Goal: Task Accomplishment & Management: Complete application form

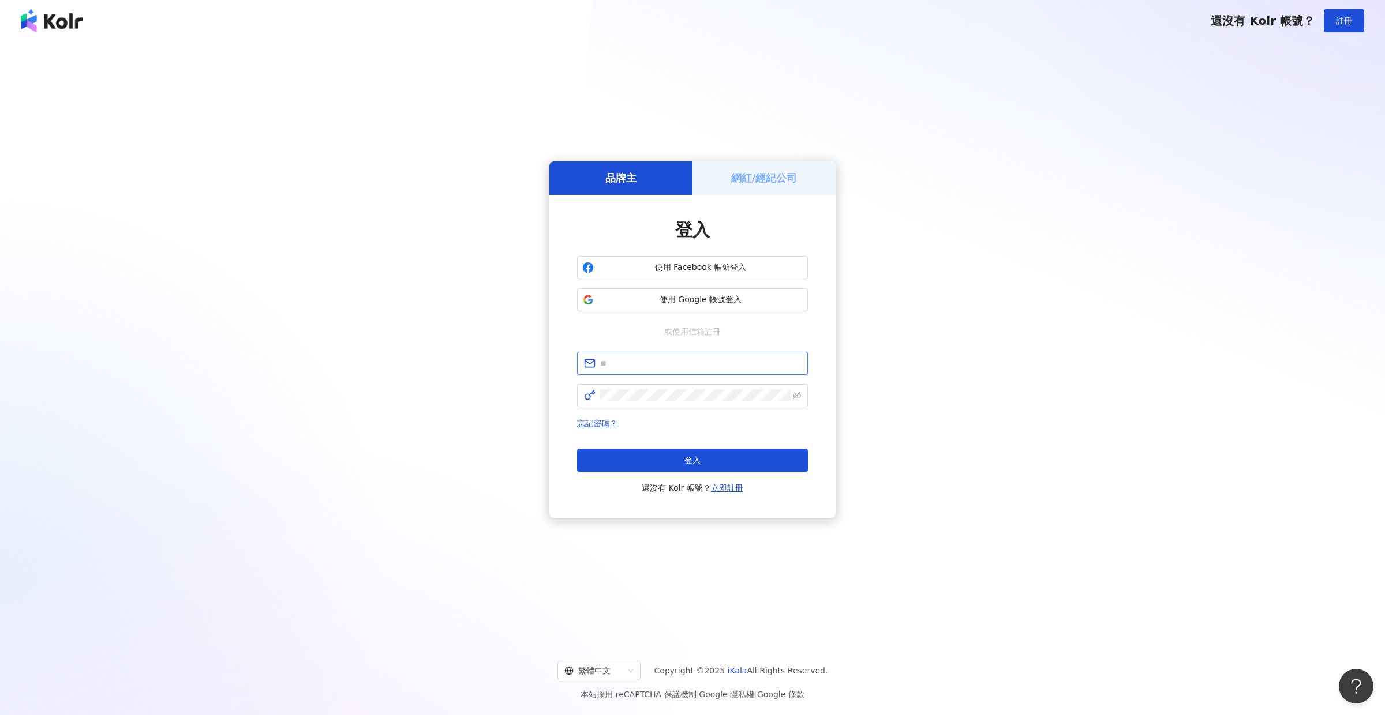
click at [654, 363] on input "text" at bounding box center [700, 363] width 201 height 13
type input "**********"
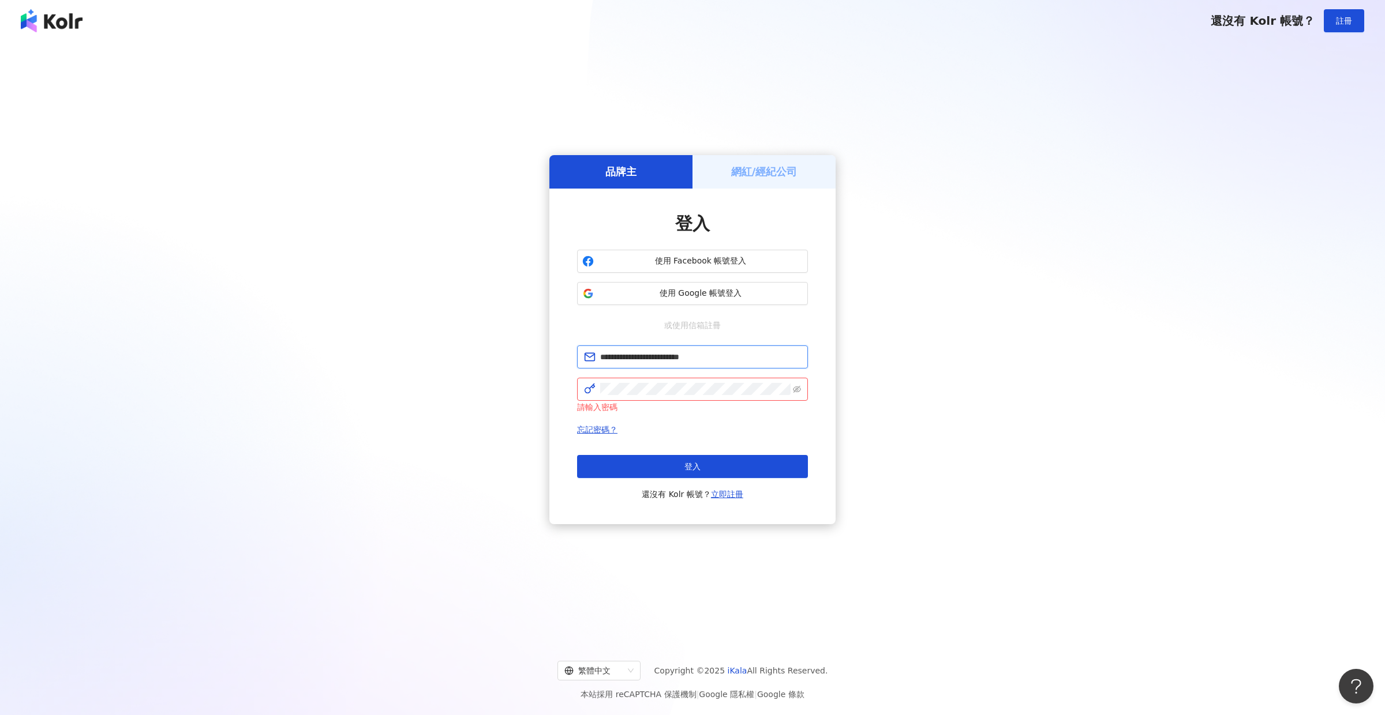
click at [653, 364] on input "**********" at bounding box center [700, 357] width 201 height 13
click at [653, 366] on span "**********" at bounding box center [692, 357] width 231 height 23
click at [640, 469] on button "登入" at bounding box center [692, 466] width 231 height 23
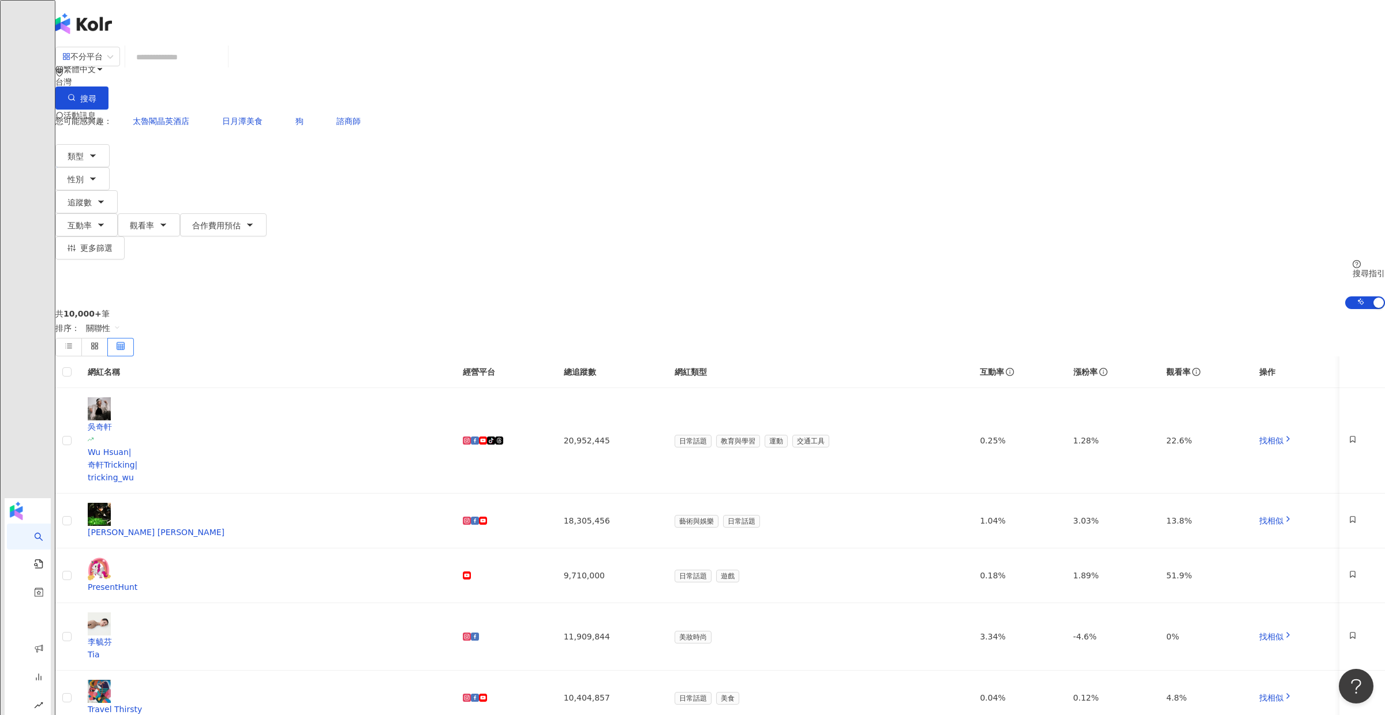
click at [223, 68] on input "search" at bounding box center [176, 57] width 93 height 22
type input "*"
type input "****"
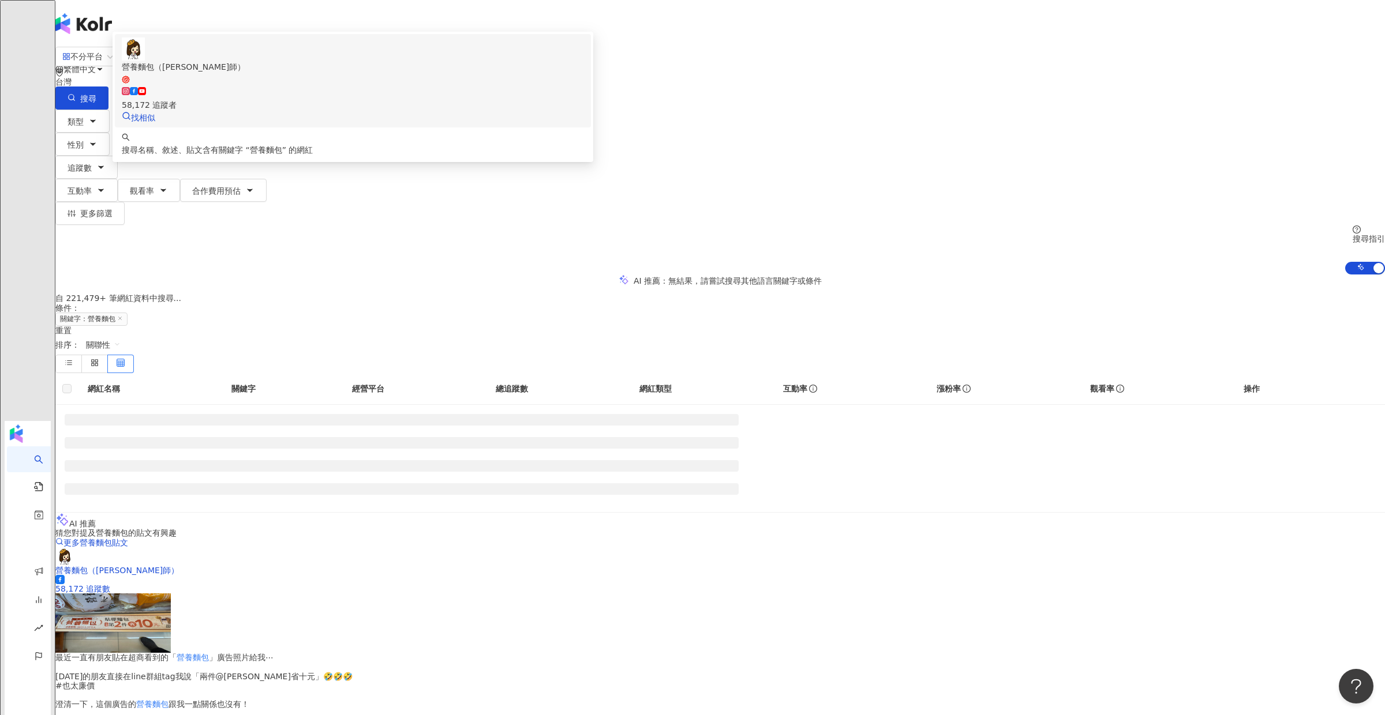
click at [584, 84] on span "營養麵包（[PERSON_NAME]師）" at bounding box center [353, 73] width 462 height 24
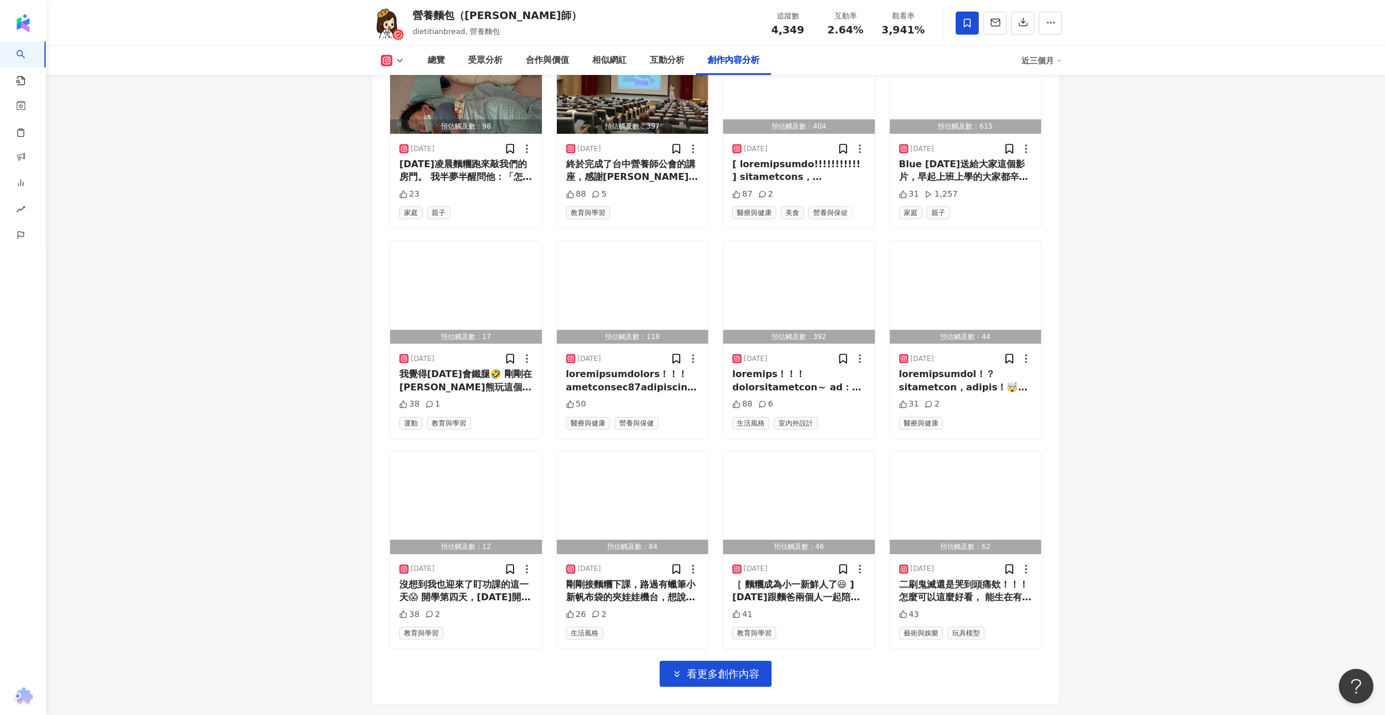
scroll to position [3794, 0]
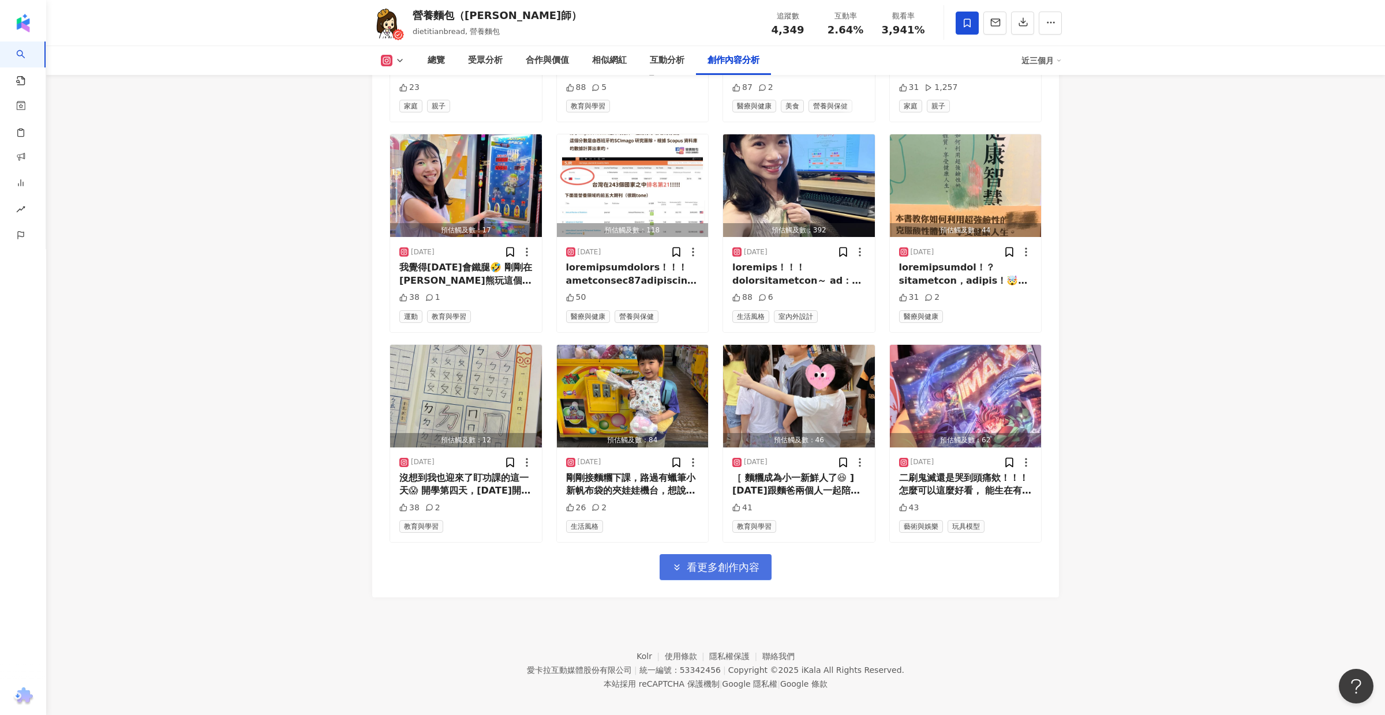
click at [688, 561] on span "看更多創作內容" at bounding box center [723, 567] width 73 height 13
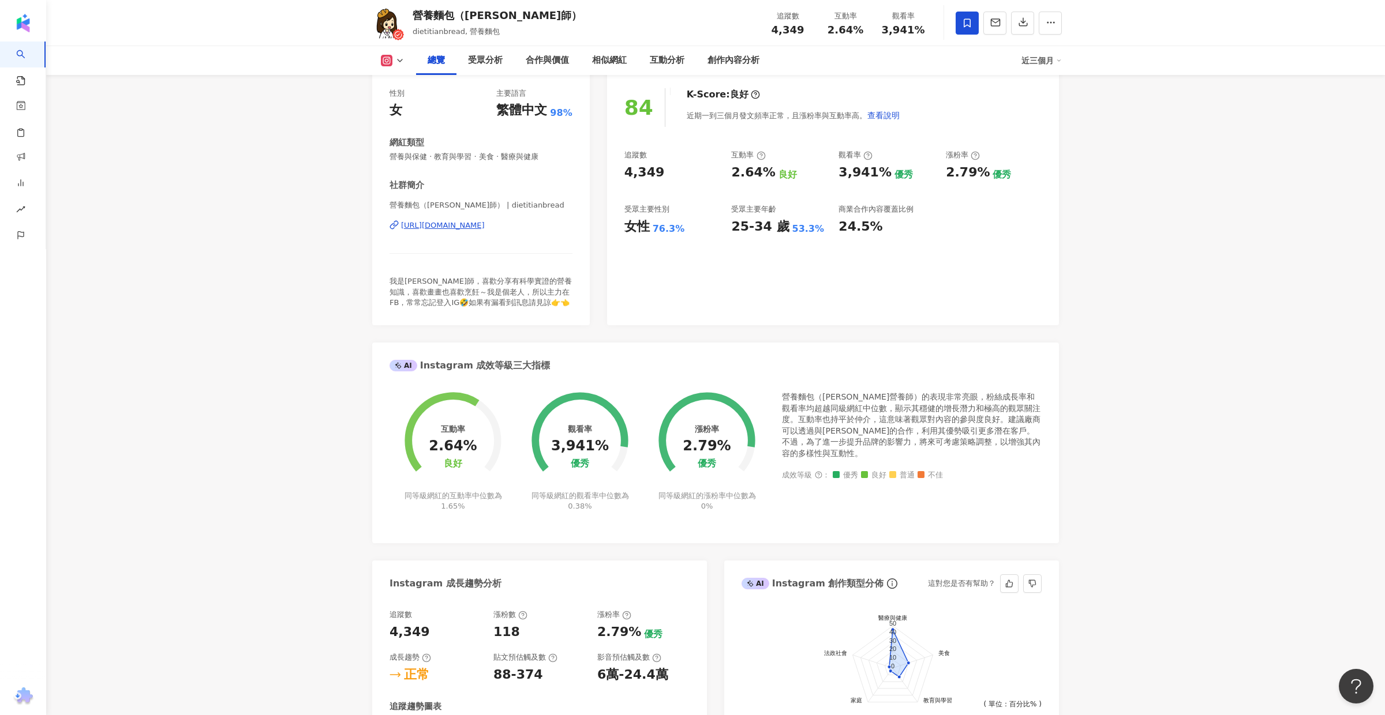
scroll to position [0, 0]
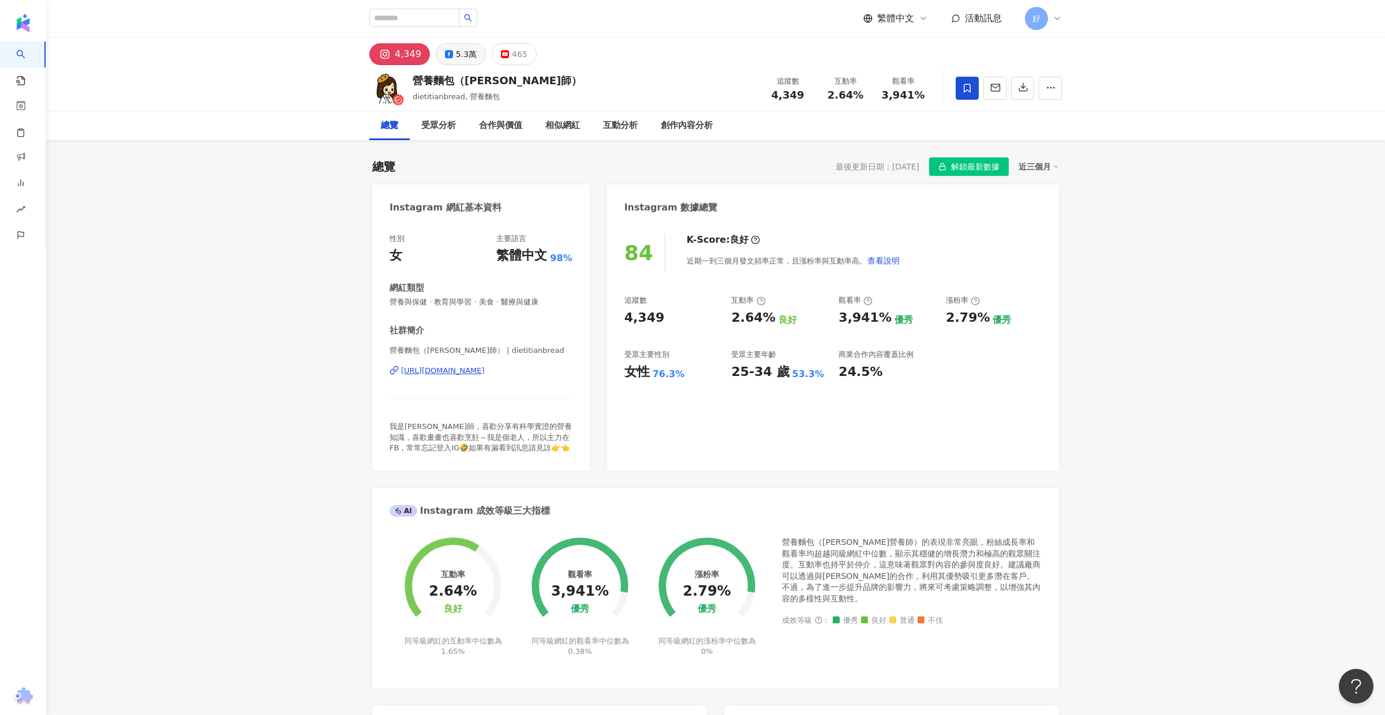
click at [445, 53] on icon at bounding box center [449, 54] width 8 height 8
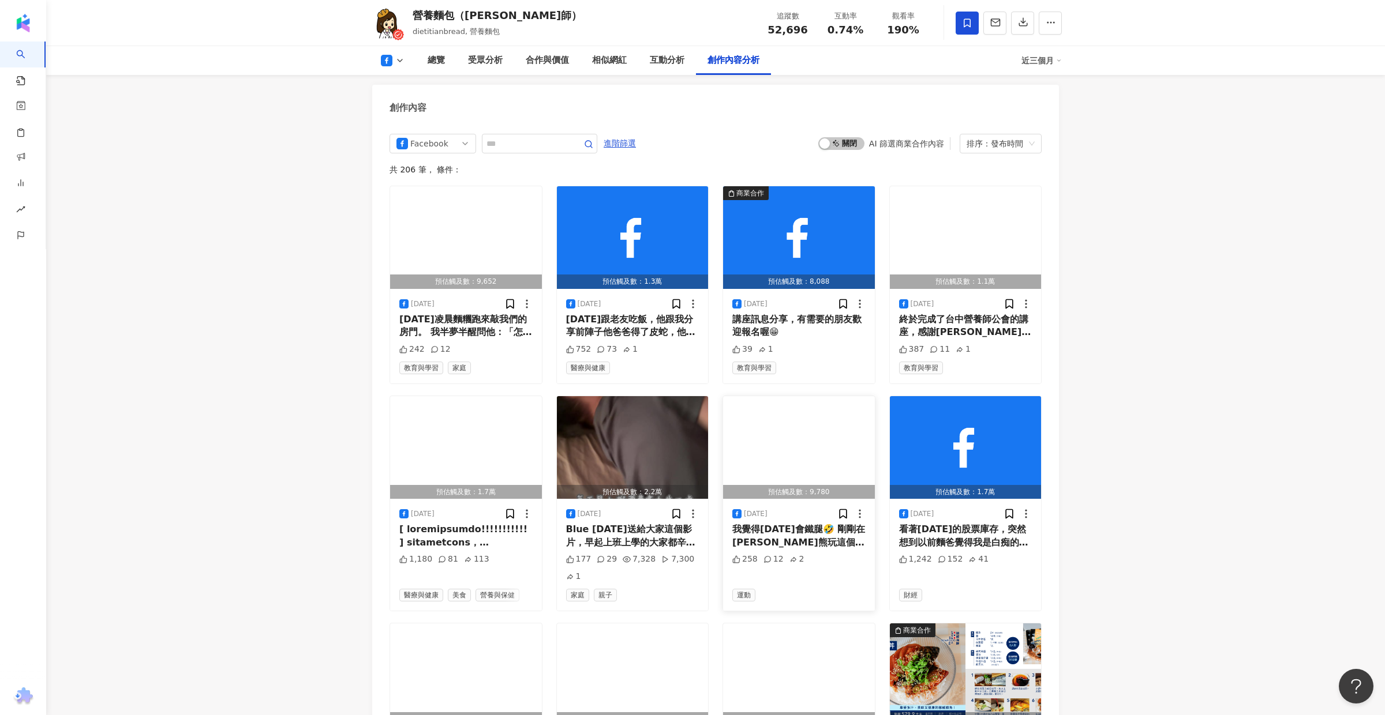
scroll to position [3419, 0]
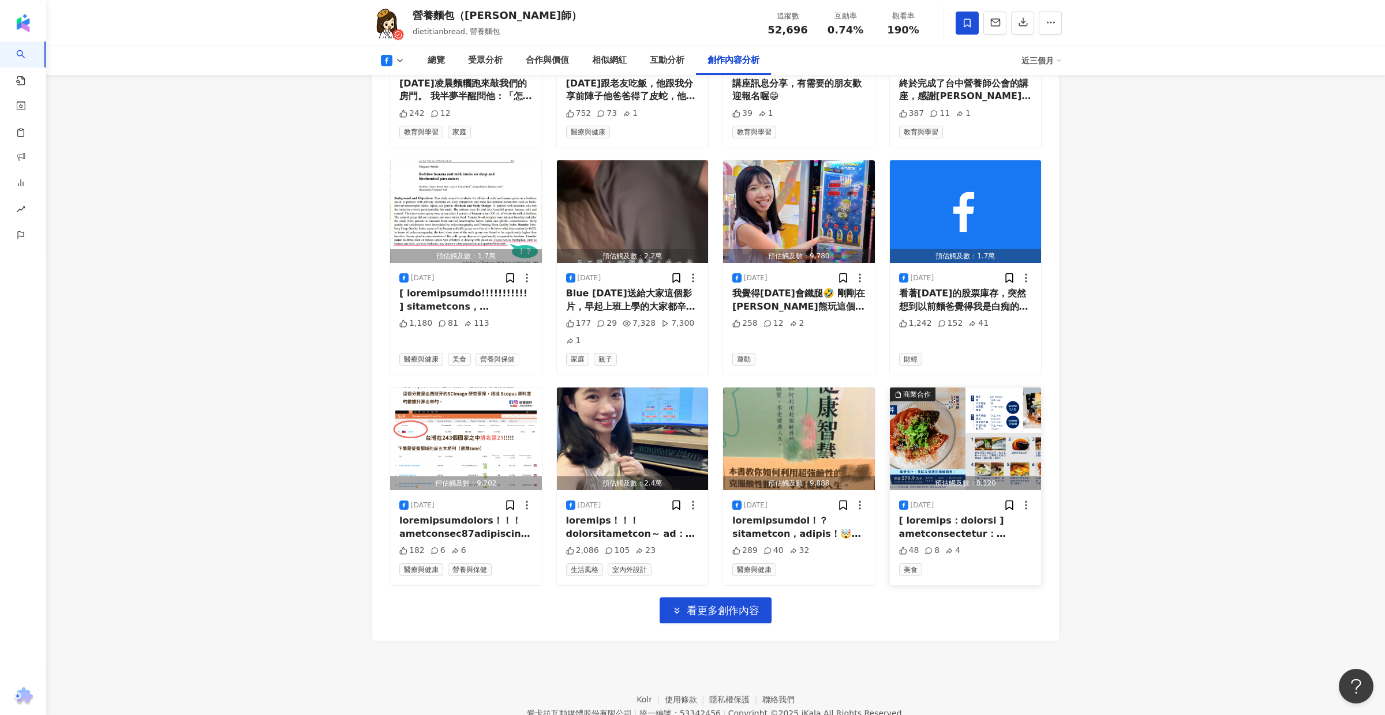
click at [974, 395] on img "button" at bounding box center [966, 439] width 152 height 103
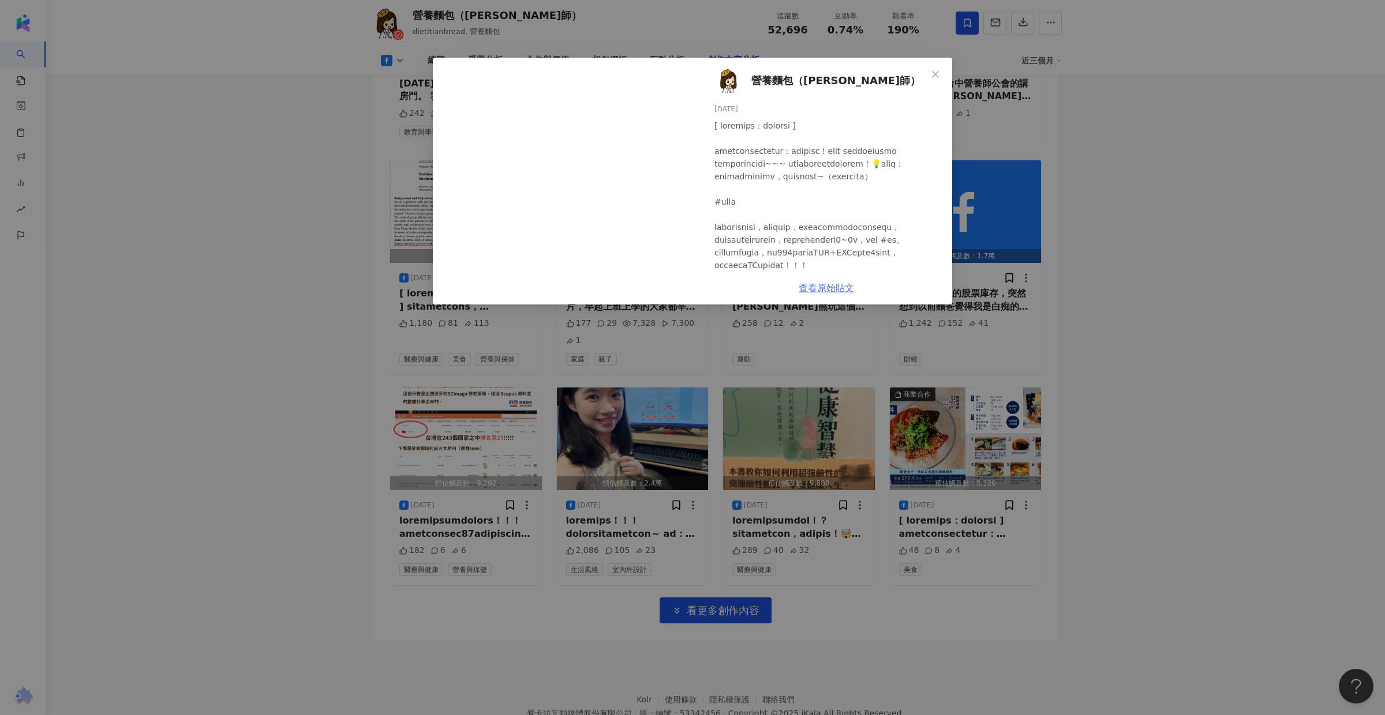
click at [824, 287] on link "查看原始貼文" at bounding box center [826, 288] width 55 height 11
click at [932, 74] on icon "close" at bounding box center [935, 74] width 9 height 9
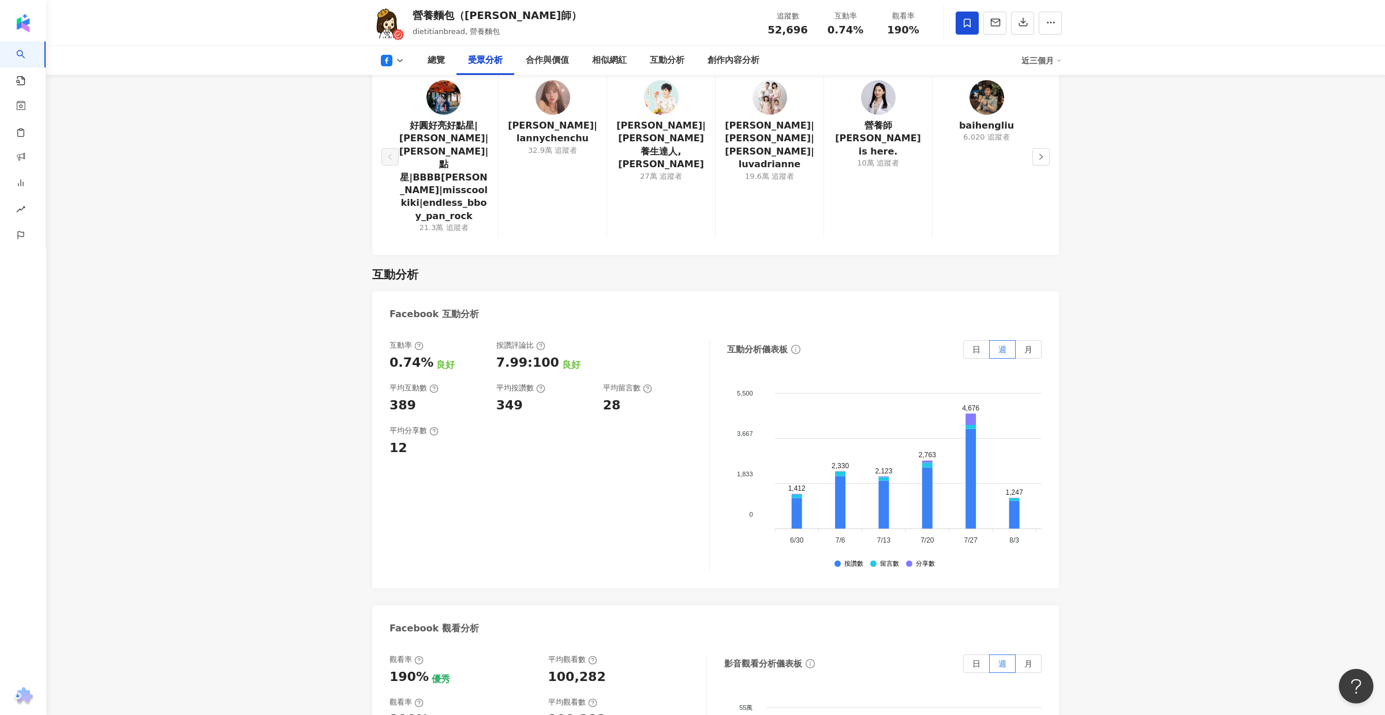
scroll to position [0, 0]
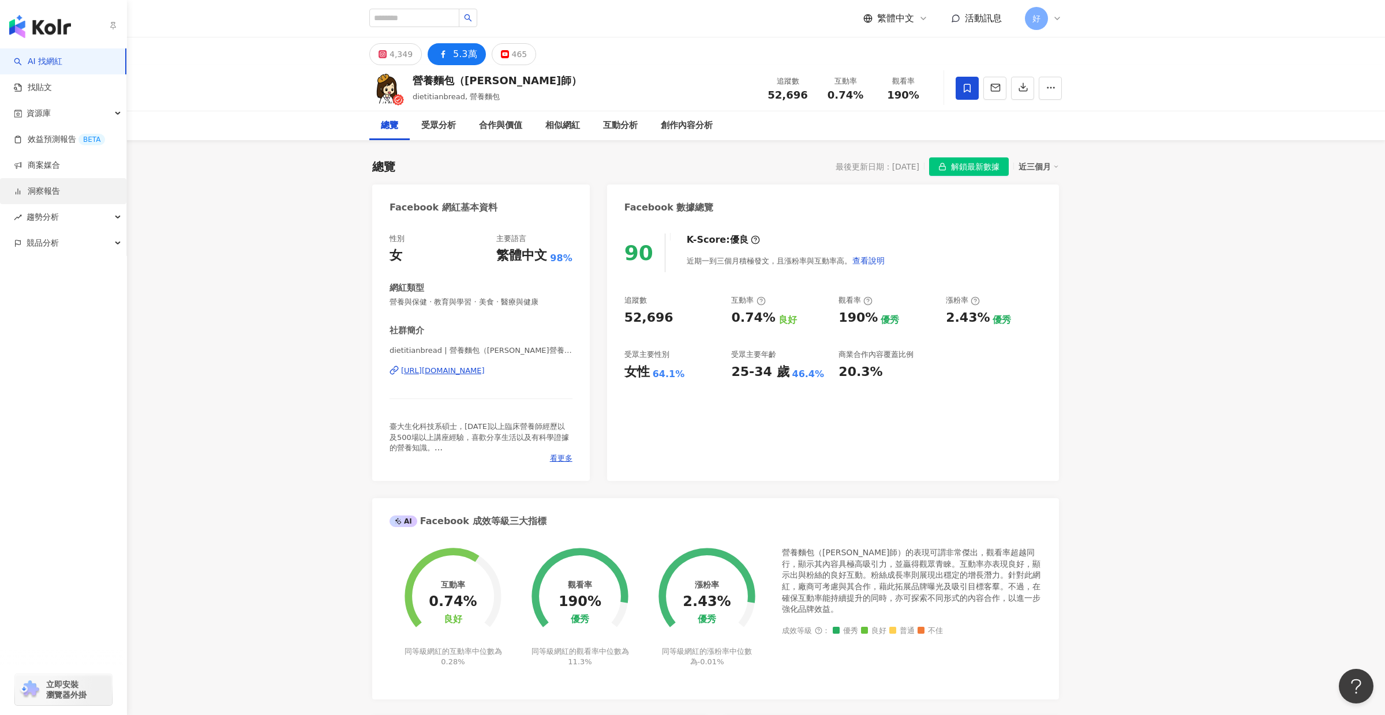
click at [60, 188] on link "洞察報告" at bounding box center [37, 192] width 46 height 12
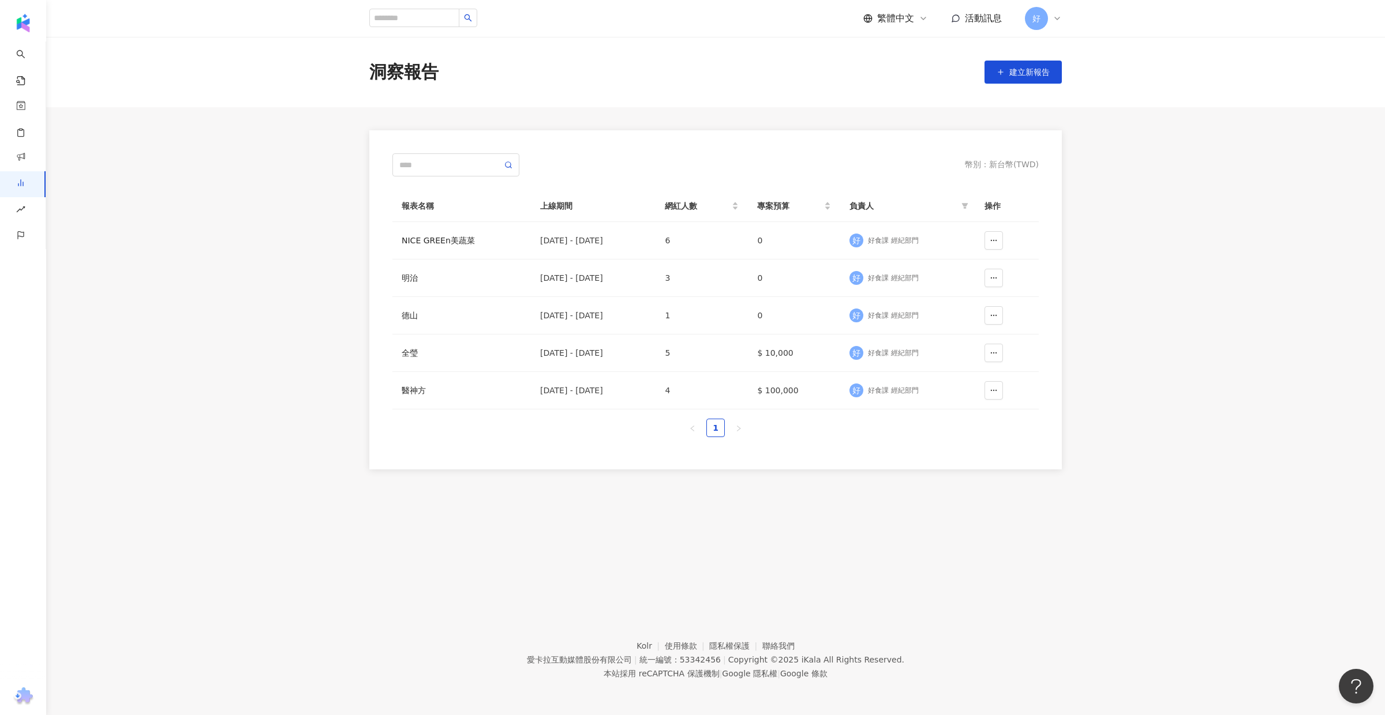
click at [312, 300] on main "洞察報告 建立新報告 幣別 ： 新台幣 ( TWD ) 報表名稱 上線期間 網紅人數 專案預算 負責人 操作 NICE GREEn美蔬菜 [DATE] - […" at bounding box center [715, 253] width 1339 height 433
click at [1010, 77] on span "建立新報告" at bounding box center [1029, 72] width 40 height 9
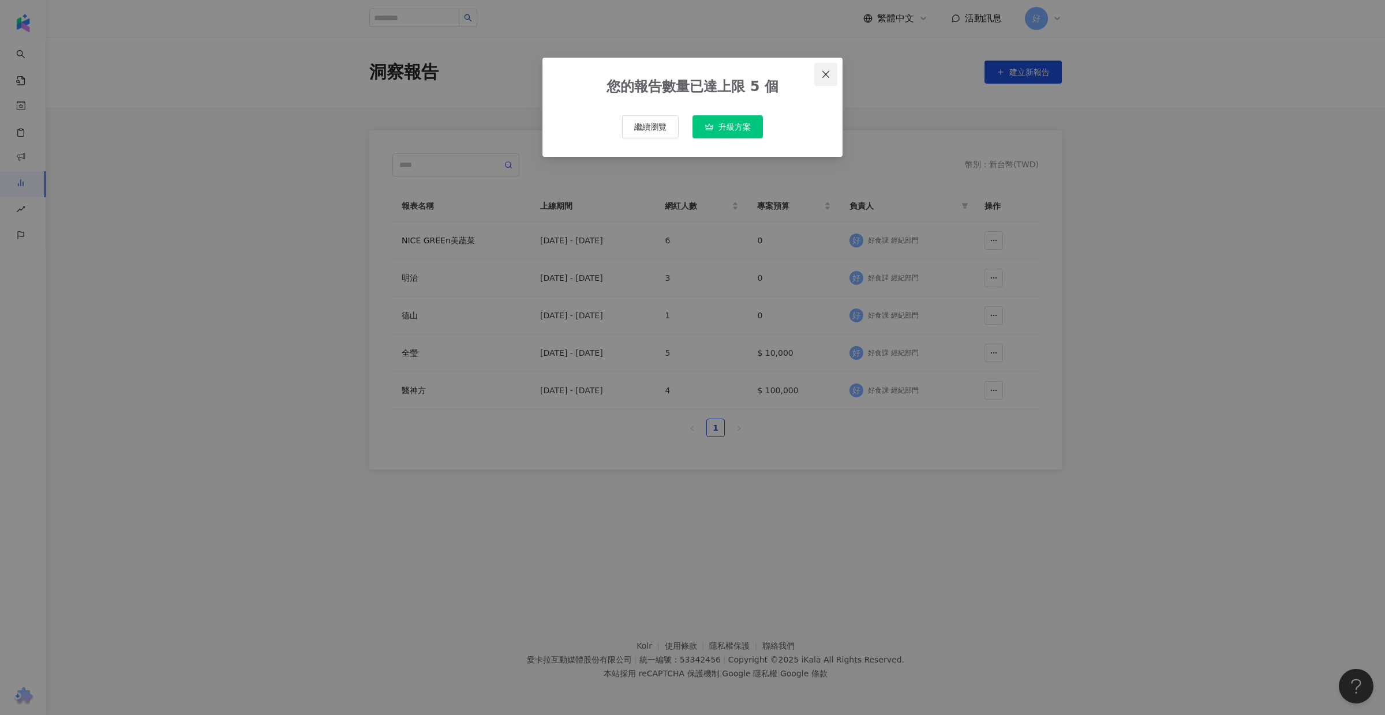
click at [826, 68] on button "Close" at bounding box center [825, 74] width 23 height 23
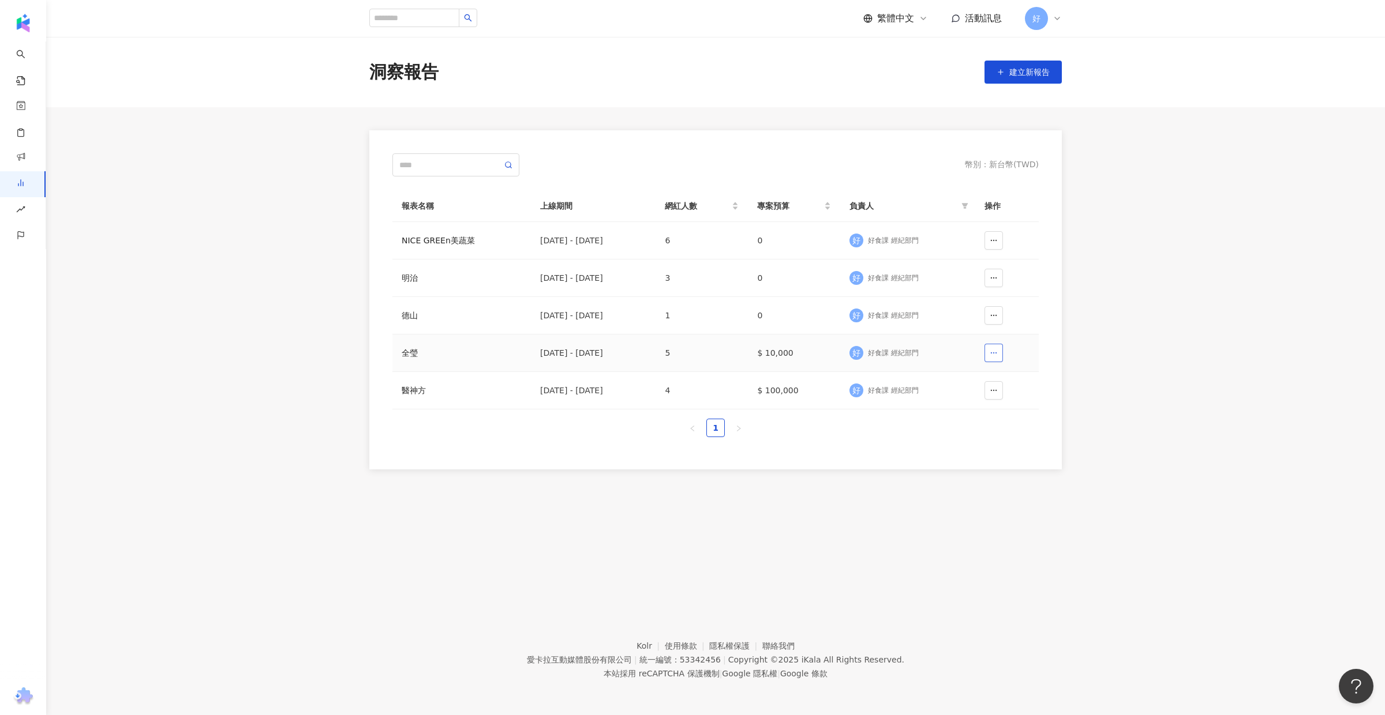
click at [996, 355] on icon "button" at bounding box center [994, 353] width 8 height 8
click at [990, 383] on button "刪除" at bounding box center [969, 382] width 47 height 18
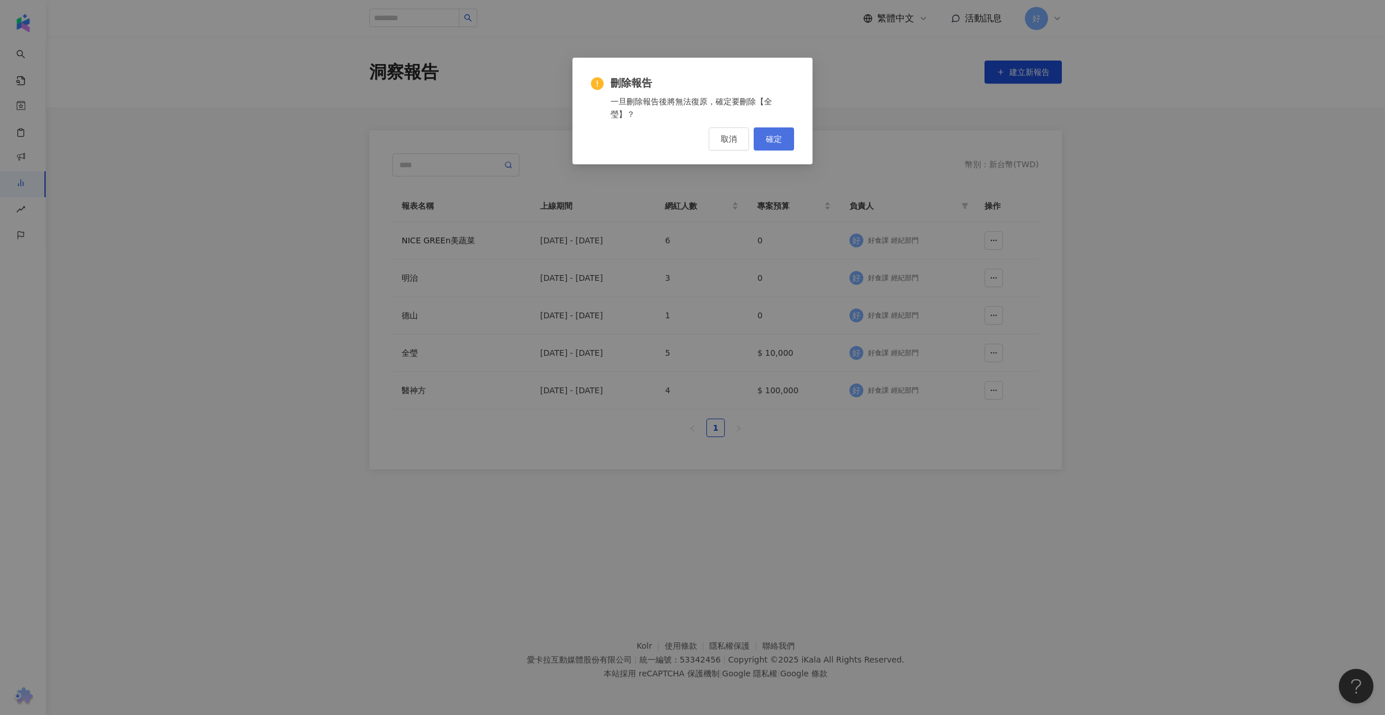
click at [775, 134] on span "確定" at bounding box center [774, 138] width 16 height 9
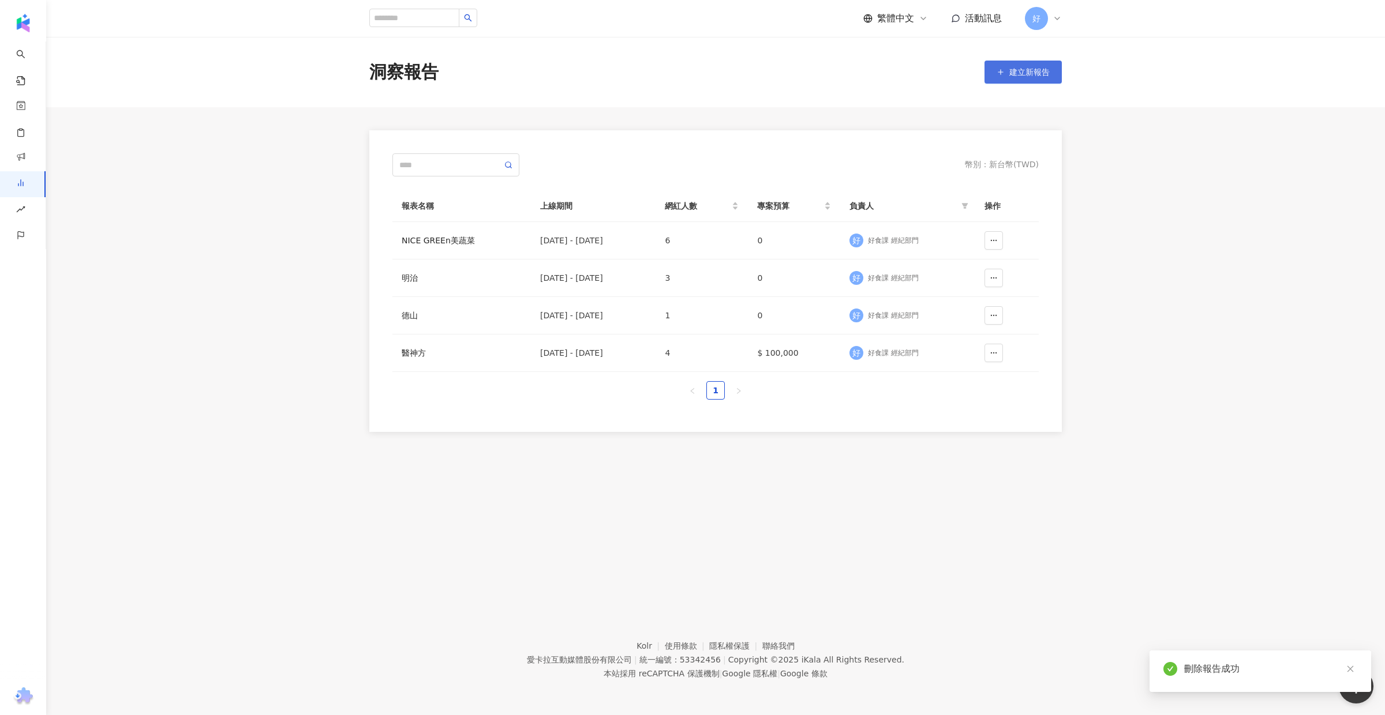
click at [1035, 68] on span "建立新報告" at bounding box center [1029, 72] width 40 height 9
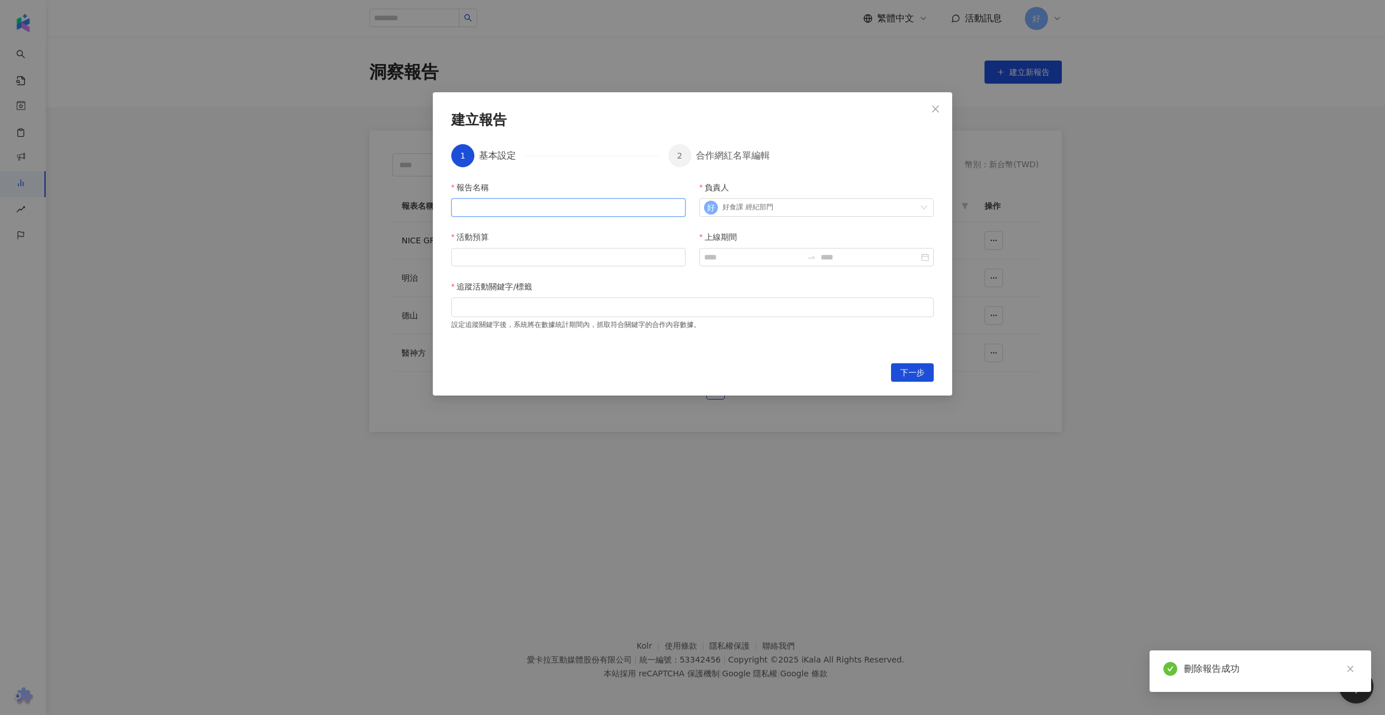
click at [567, 207] on input "報告名稱" at bounding box center [568, 207] width 234 height 18
type input "*"
click at [821, 312] on div at bounding box center [693, 307] width 478 height 9
type input "****"
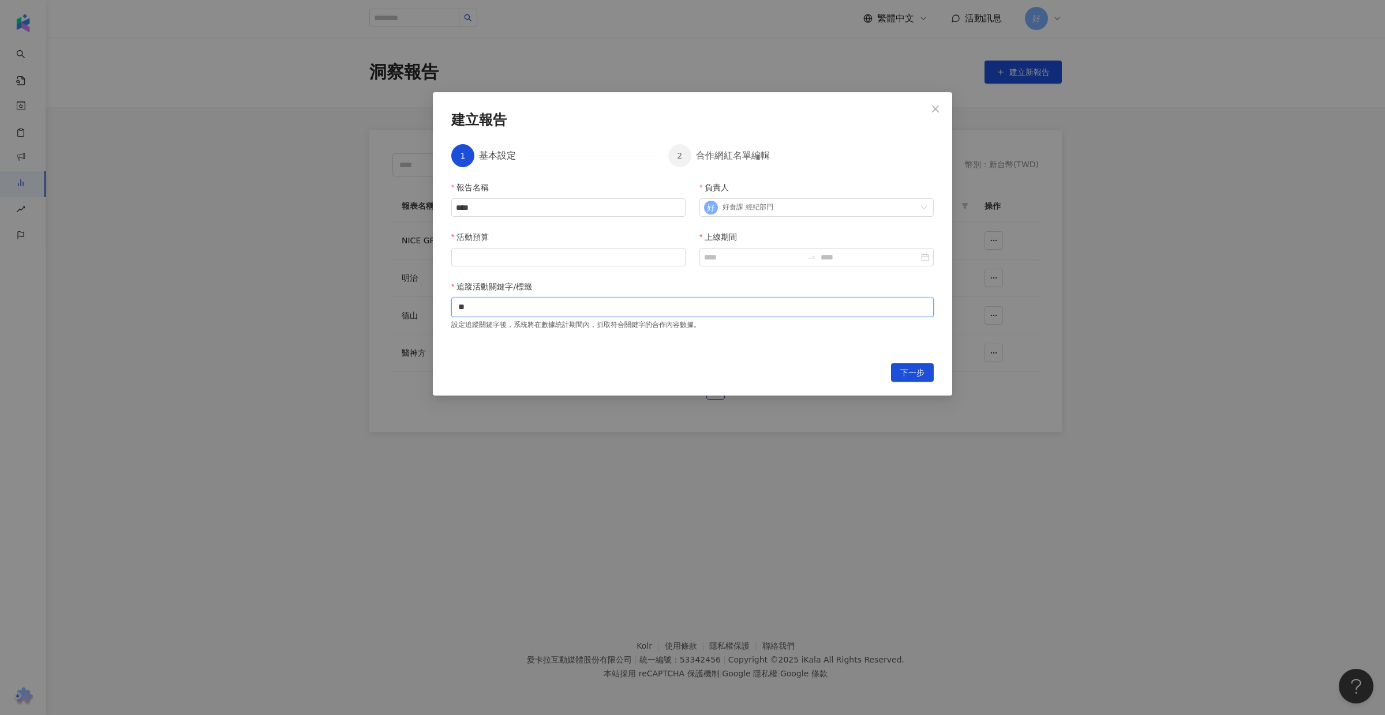
type input "**"
type input "*"
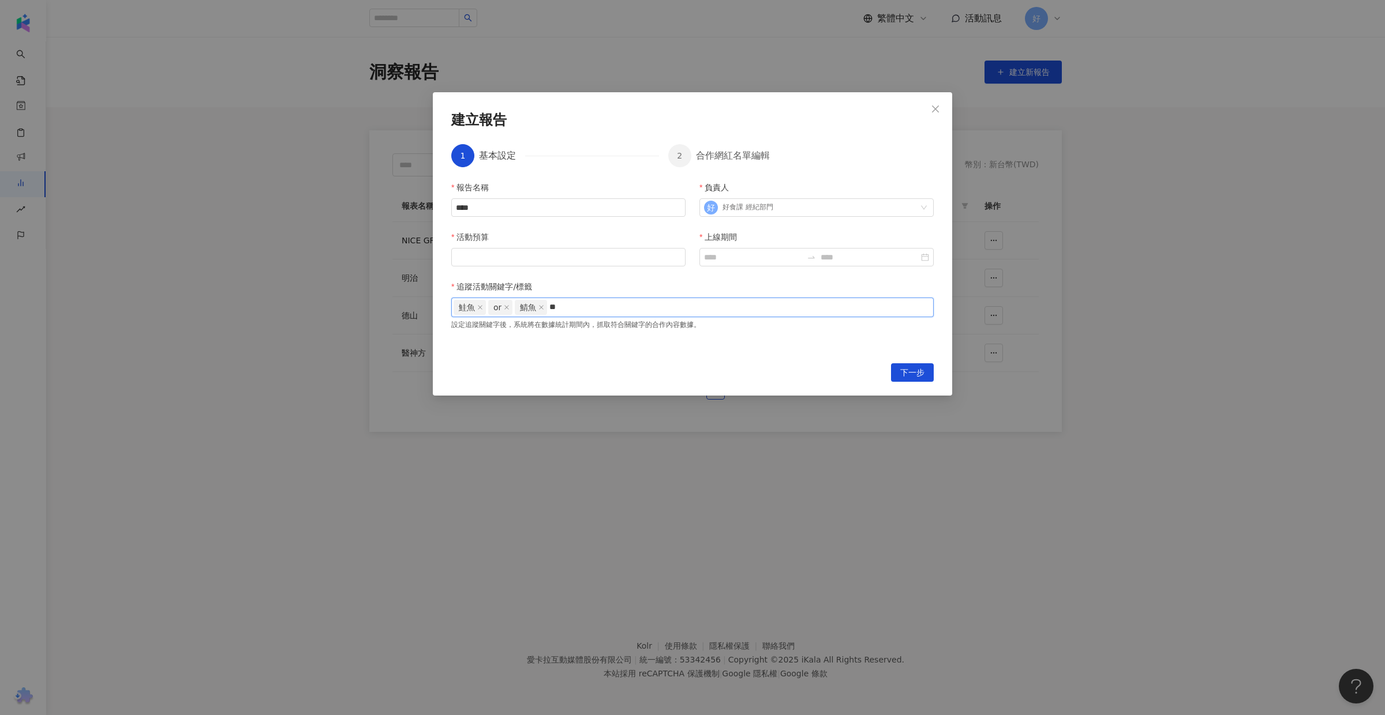
type input "***"
type input "**"
click at [575, 310] on icon "close" at bounding box center [576, 308] width 6 height 6
type input "*"
type input "***"
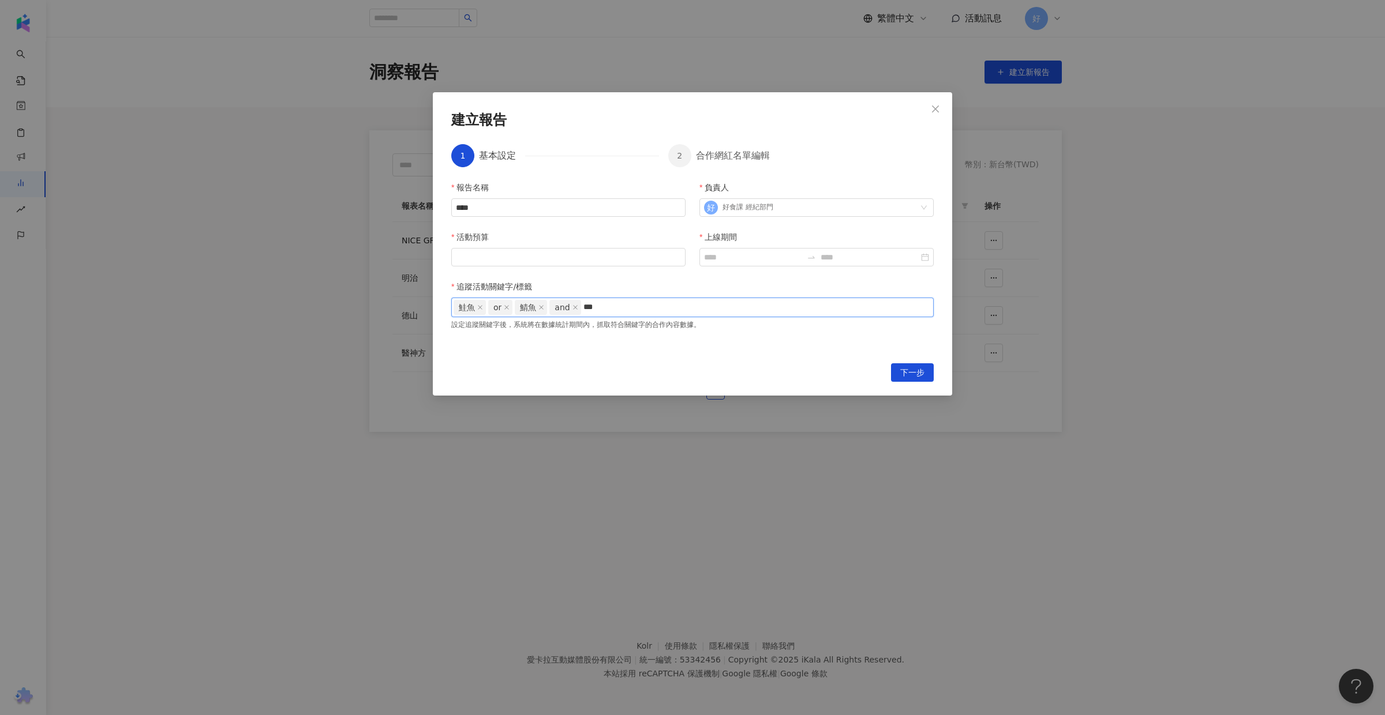
type input "**"
click at [908, 370] on span "下一步" at bounding box center [912, 373] width 24 height 18
click at [630, 256] on input "活動預算" at bounding box center [568, 257] width 233 height 17
type input "*****"
click at [769, 257] on input "上線期間" at bounding box center [753, 257] width 98 height 13
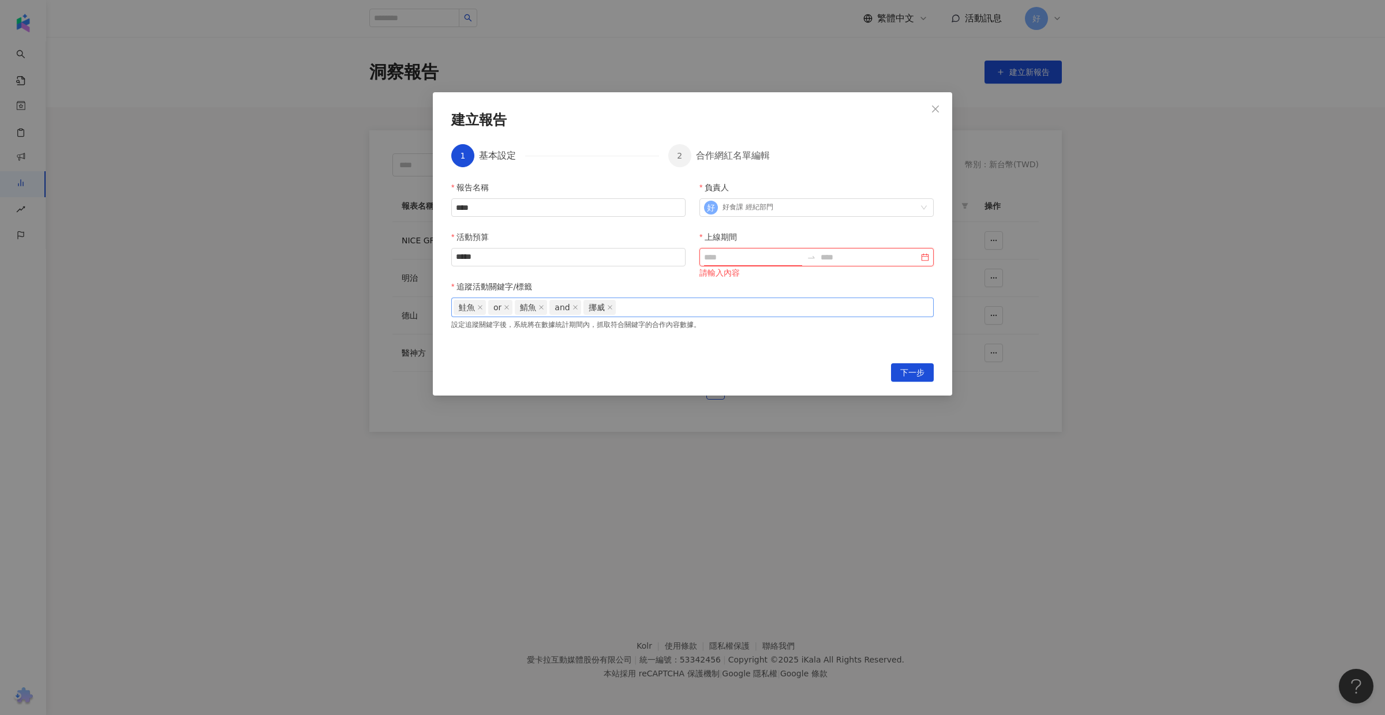
click at [728, 254] on input "上線期間" at bounding box center [753, 257] width 98 height 13
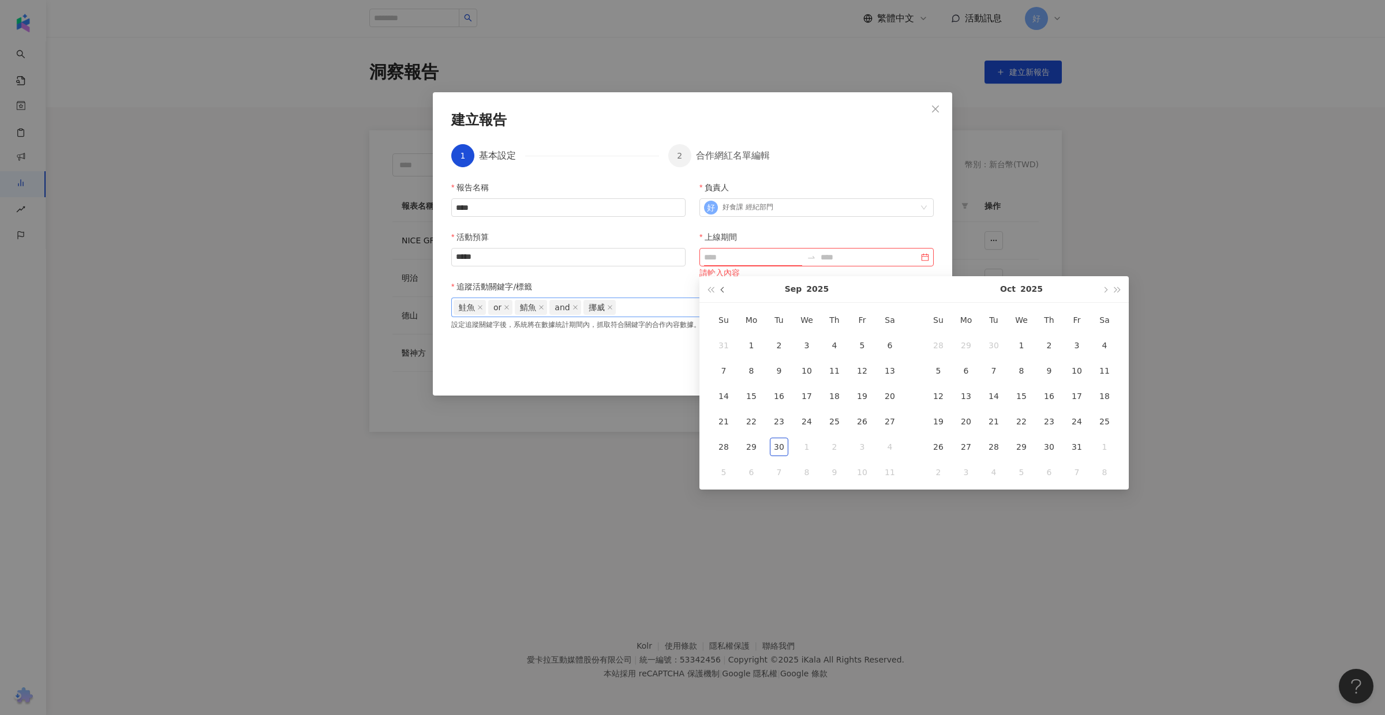
click at [725, 290] on span "button" at bounding box center [724, 290] width 6 height 6
type input "**********"
click at [834, 396] on div "14" at bounding box center [834, 396] width 18 height 18
type input "**********"
click at [870, 258] on input at bounding box center [870, 257] width 98 height 13
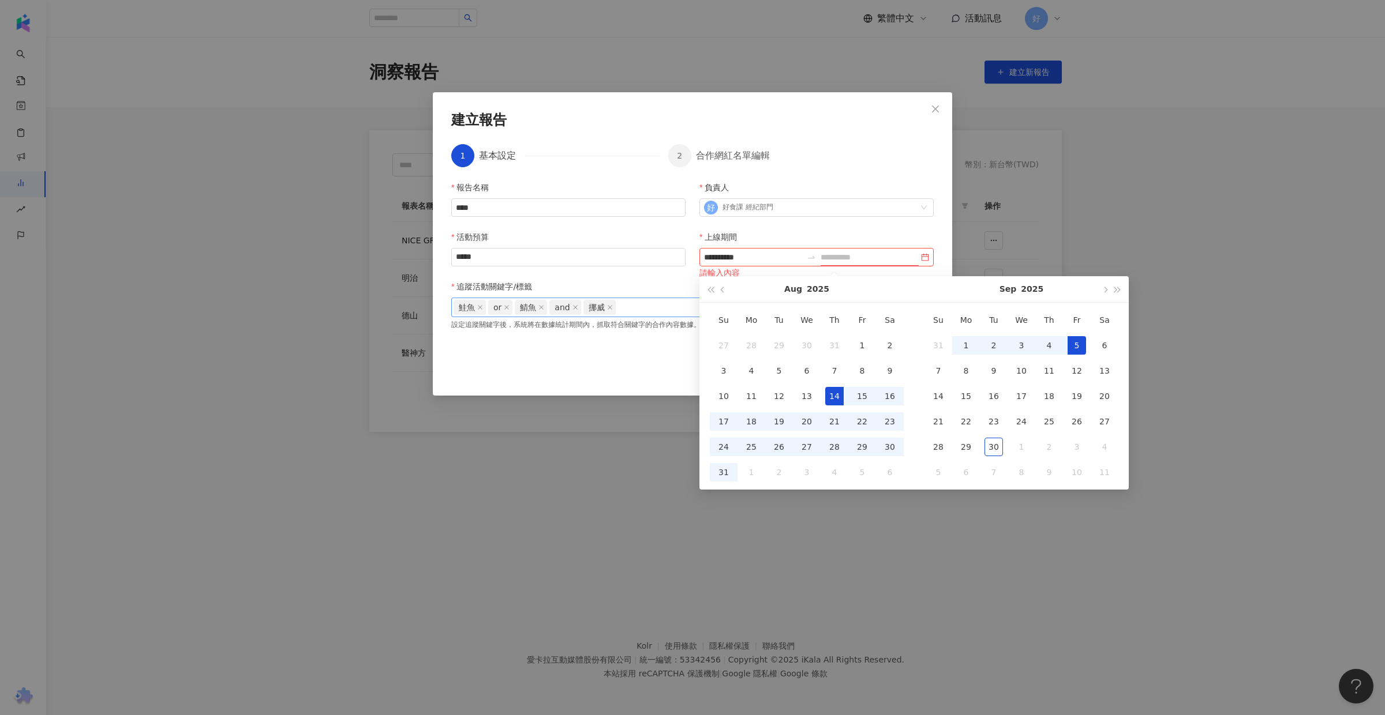
click at [1078, 344] on div "5" at bounding box center [1076, 345] width 18 height 18
type input "**********"
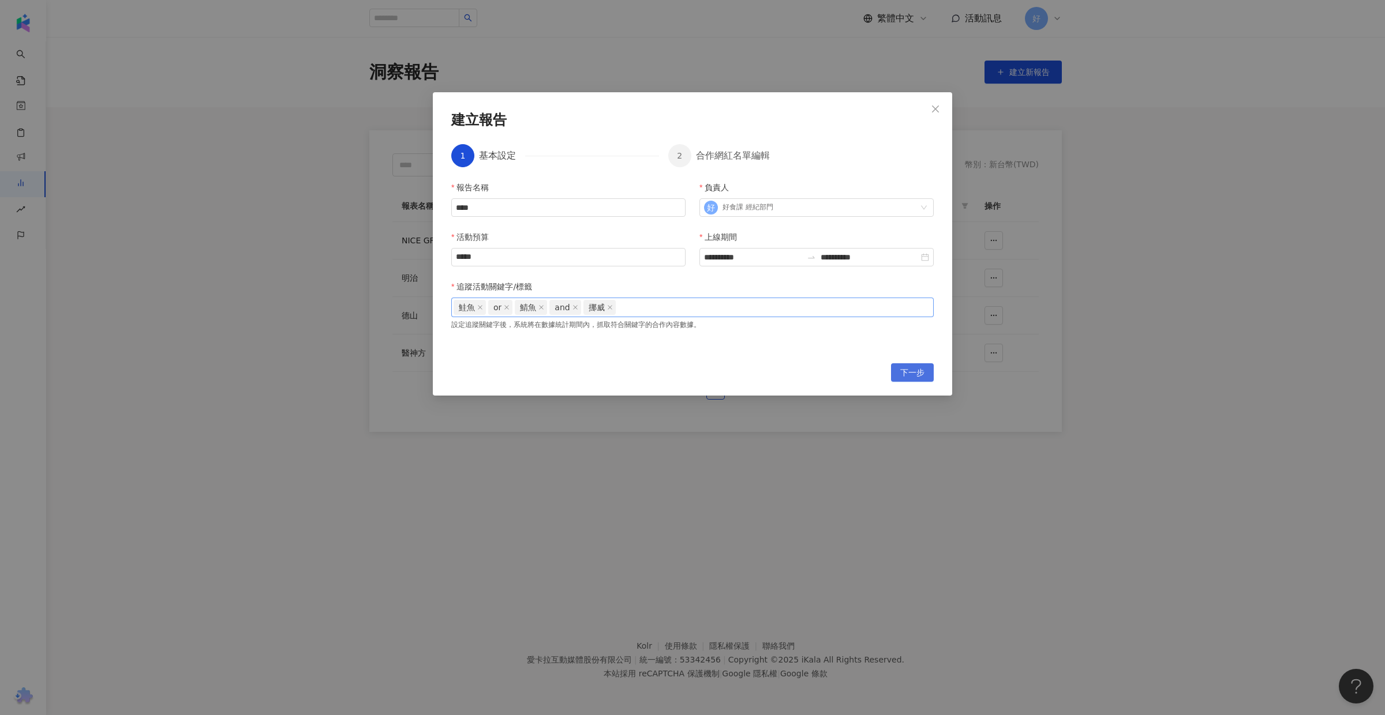
click at [906, 373] on span "下一步" at bounding box center [912, 373] width 24 height 18
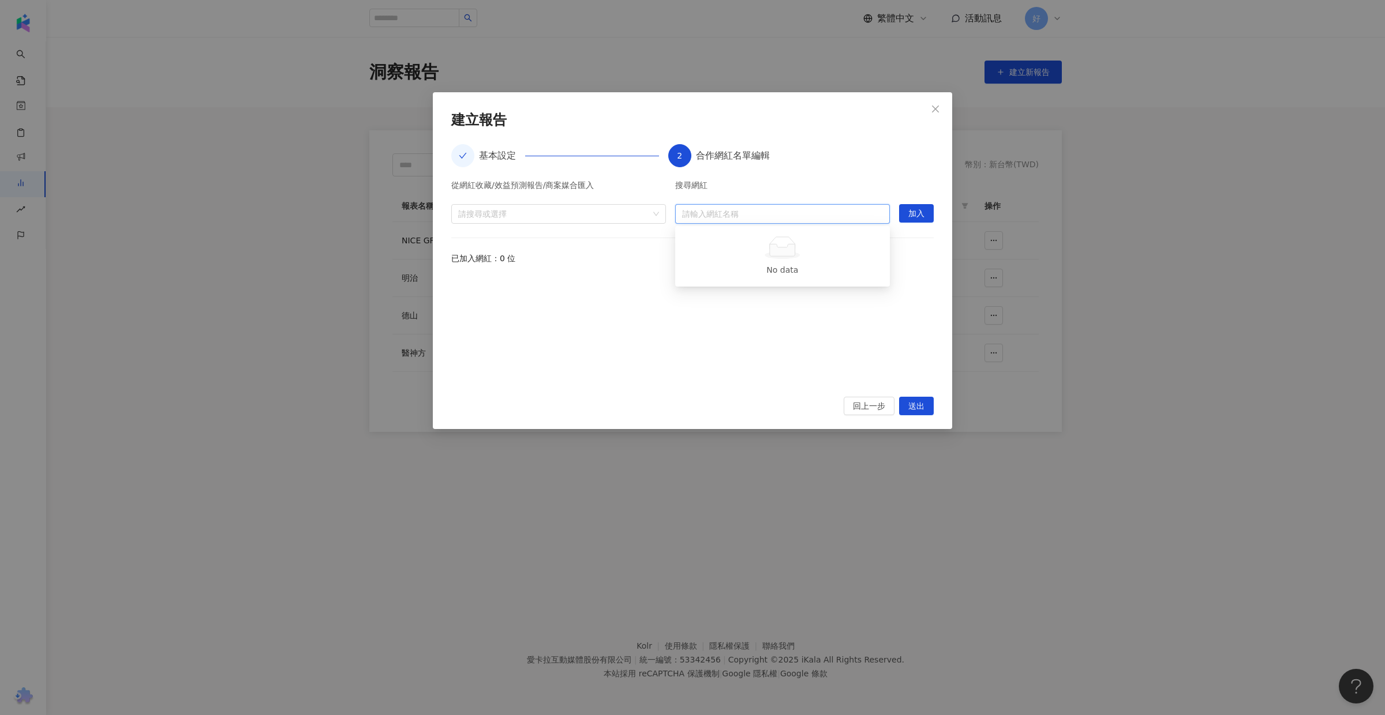
click at [706, 213] on input "search" at bounding box center [782, 214] width 201 height 18
click at [640, 217] on div at bounding box center [553, 213] width 198 height 9
click at [616, 238] on span "收藏" at bounding box center [568, 240] width 192 height 18
click at [461, 241] on icon "caret-down" at bounding box center [463, 240] width 6 height 6
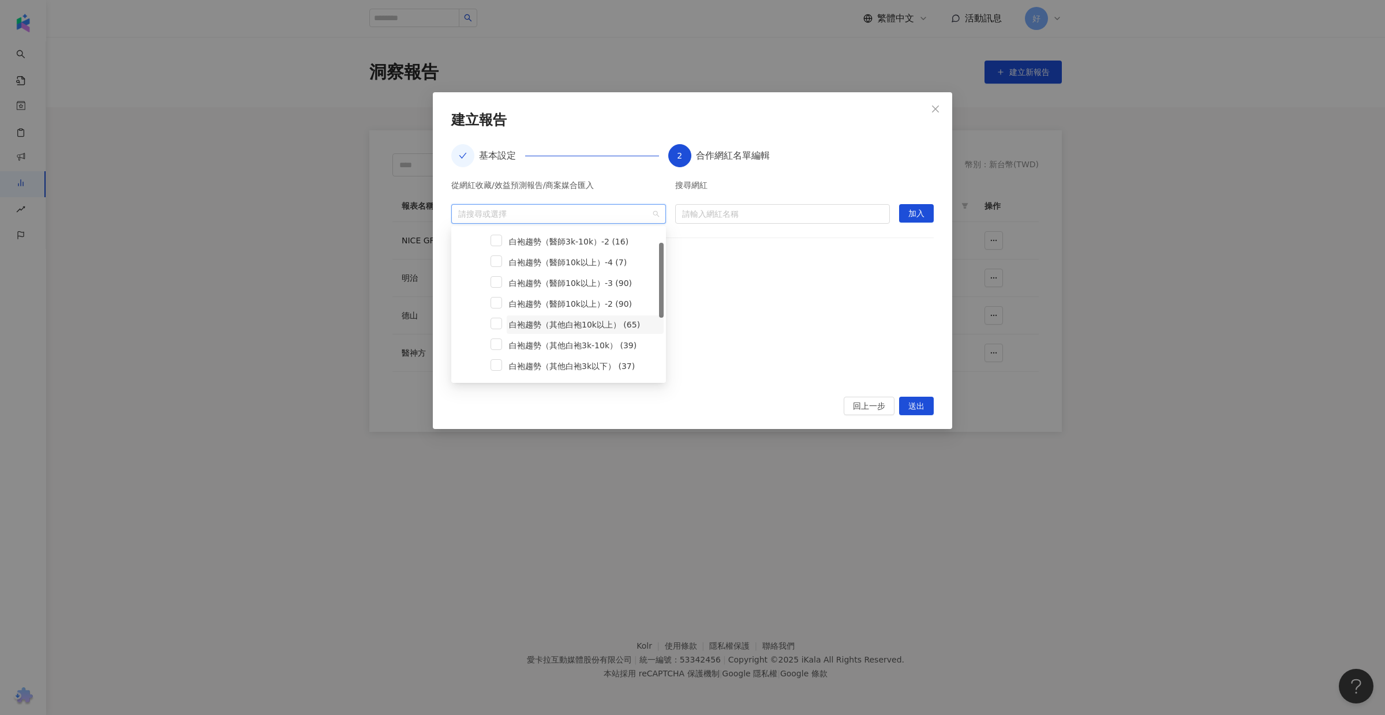
scroll to position [24, 0]
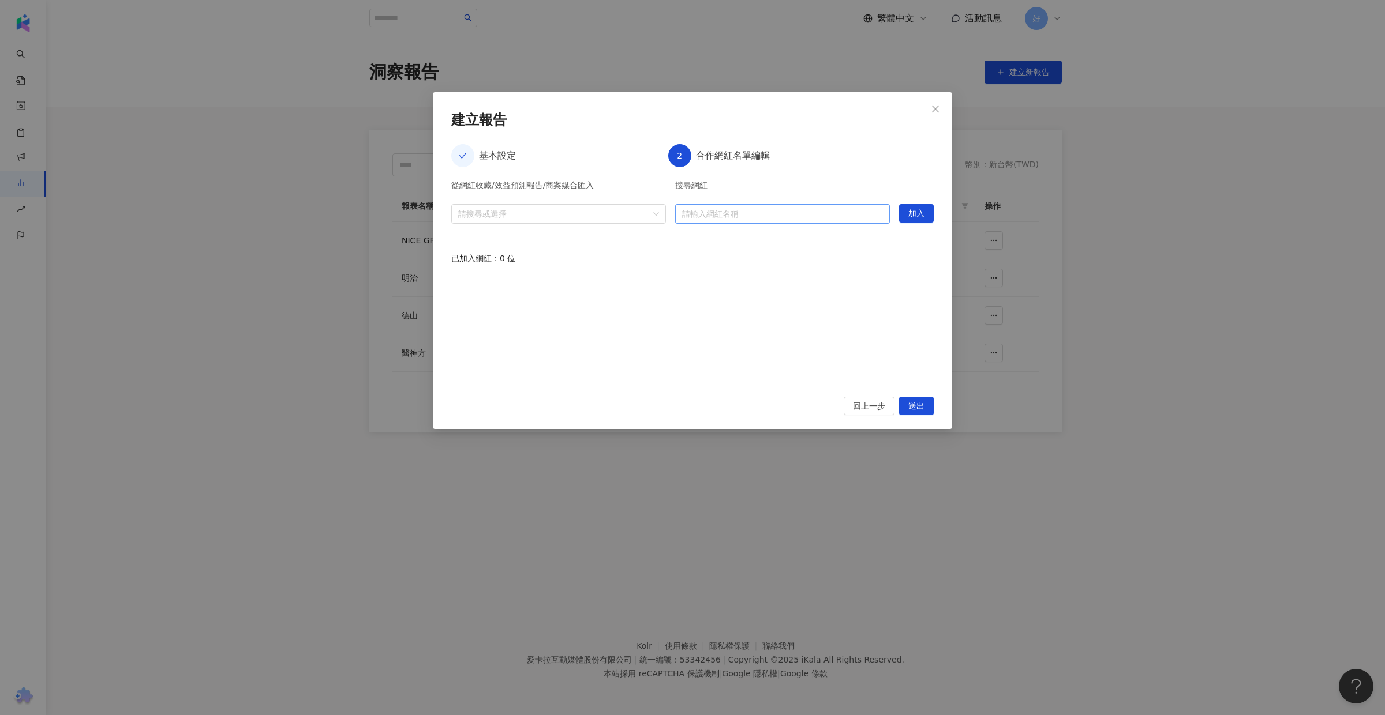
click at [699, 219] on input "search" at bounding box center [782, 214] width 201 height 18
type input "*"
type input "****"
click at [734, 248] on icon at bounding box center [731, 249] width 8 height 8
click at [801, 216] on div "營養麵包（[PERSON_NAME]營養師） 58,172 追蹤者" at bounding box center [782, 214] width 201 height 14
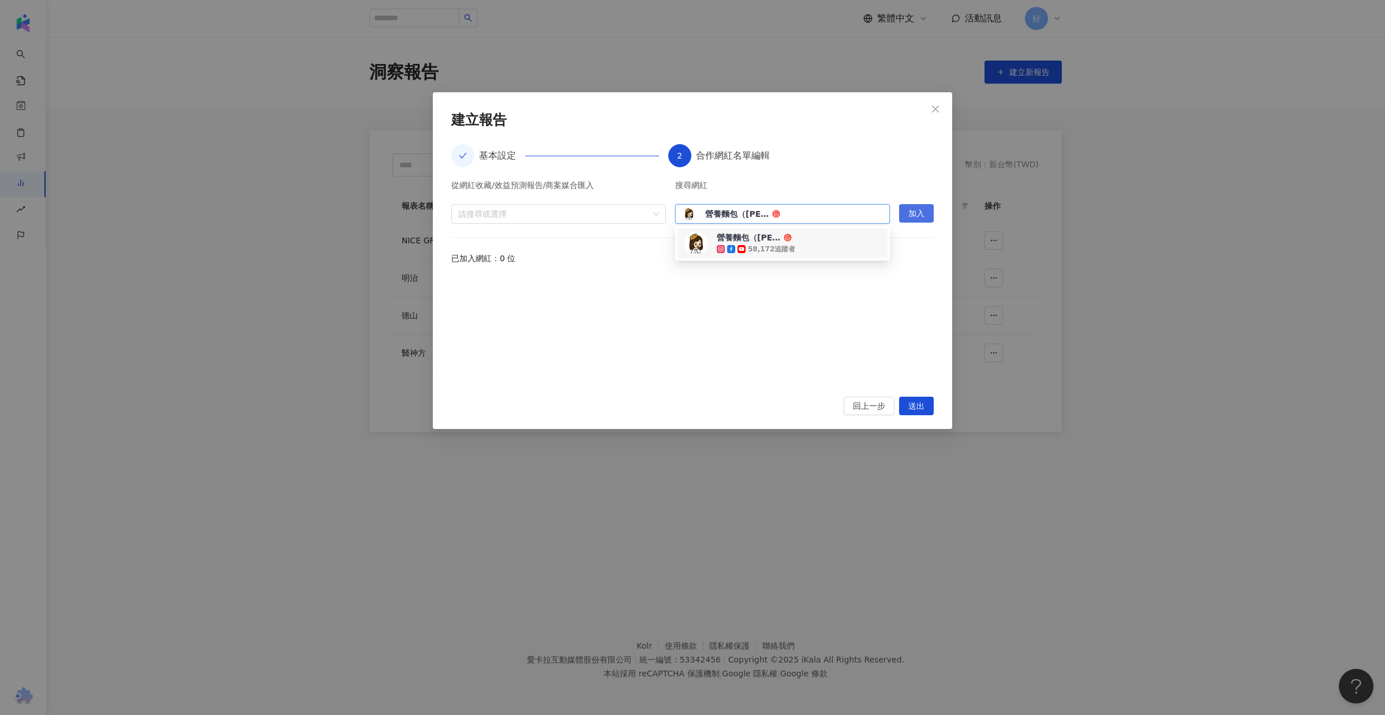
click at [915, 212] on span "加入" at bounding box center [916, 214] width 16 height 18
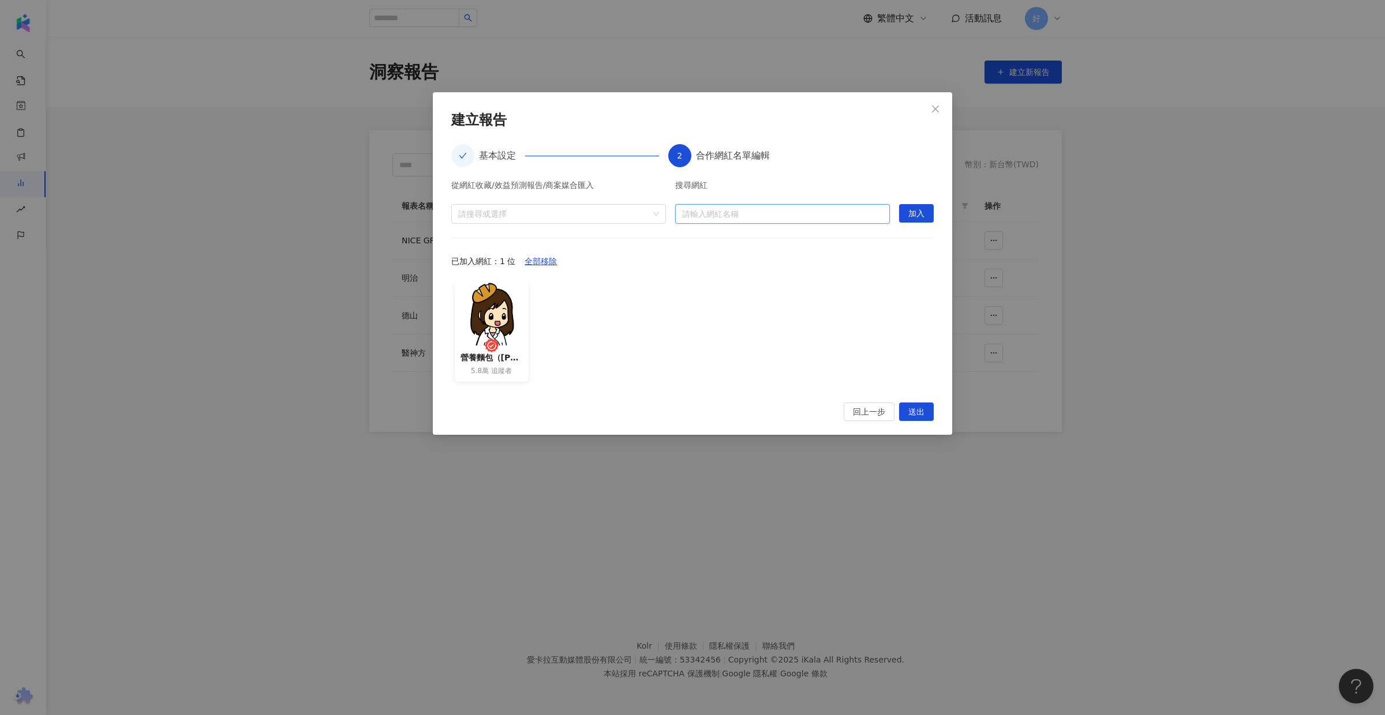
click at [760, 216] on input "search" at bounding box center [782, 214] width 201 height 18
type input "****"
click at [786, 243] on div "74,644 追蹤者" at bounding box center [755, 249] width 76 height 12
click at [911, 214] on span "加入" at bounding box center [916, 214] width 16 height 18
click at [923, 410] on span "送出" at bounding box center [916, 412] width 16 height 18
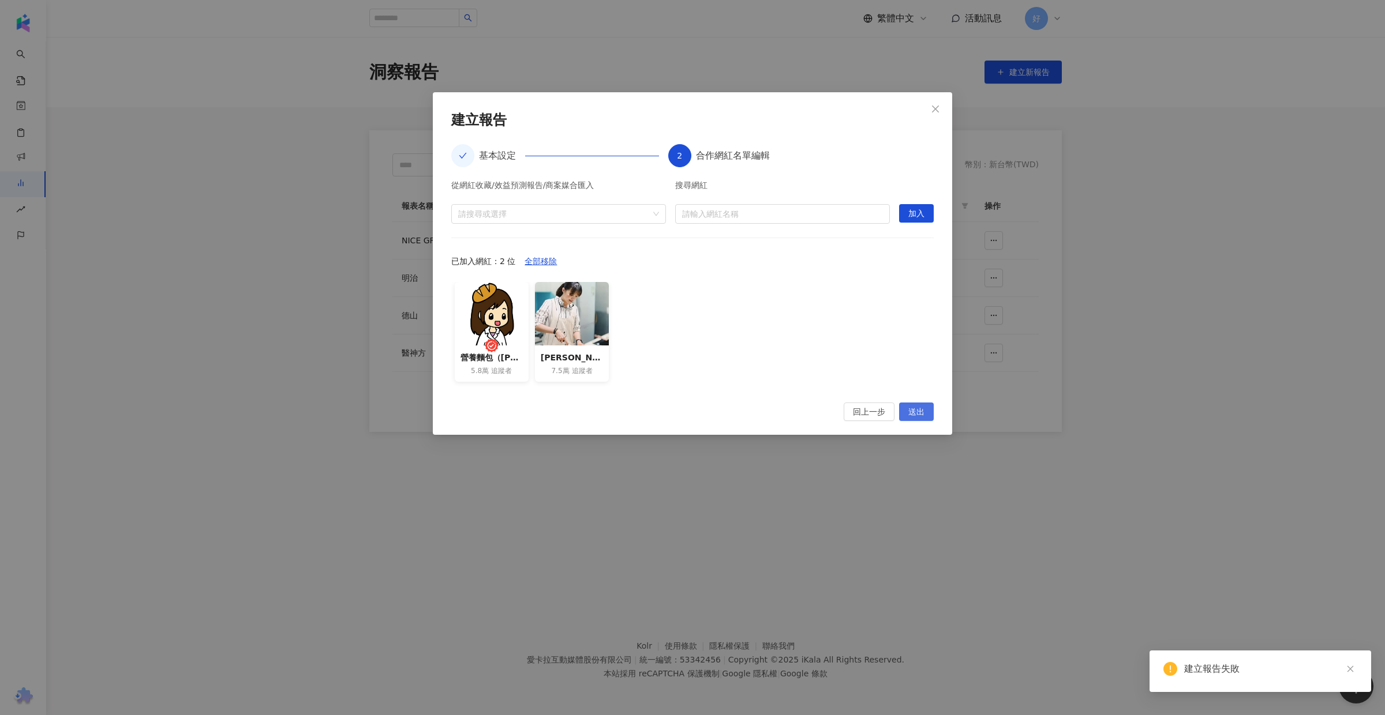
click at [923, 410] on span "送出" at bounding box center [916, 412] width 16 height 18
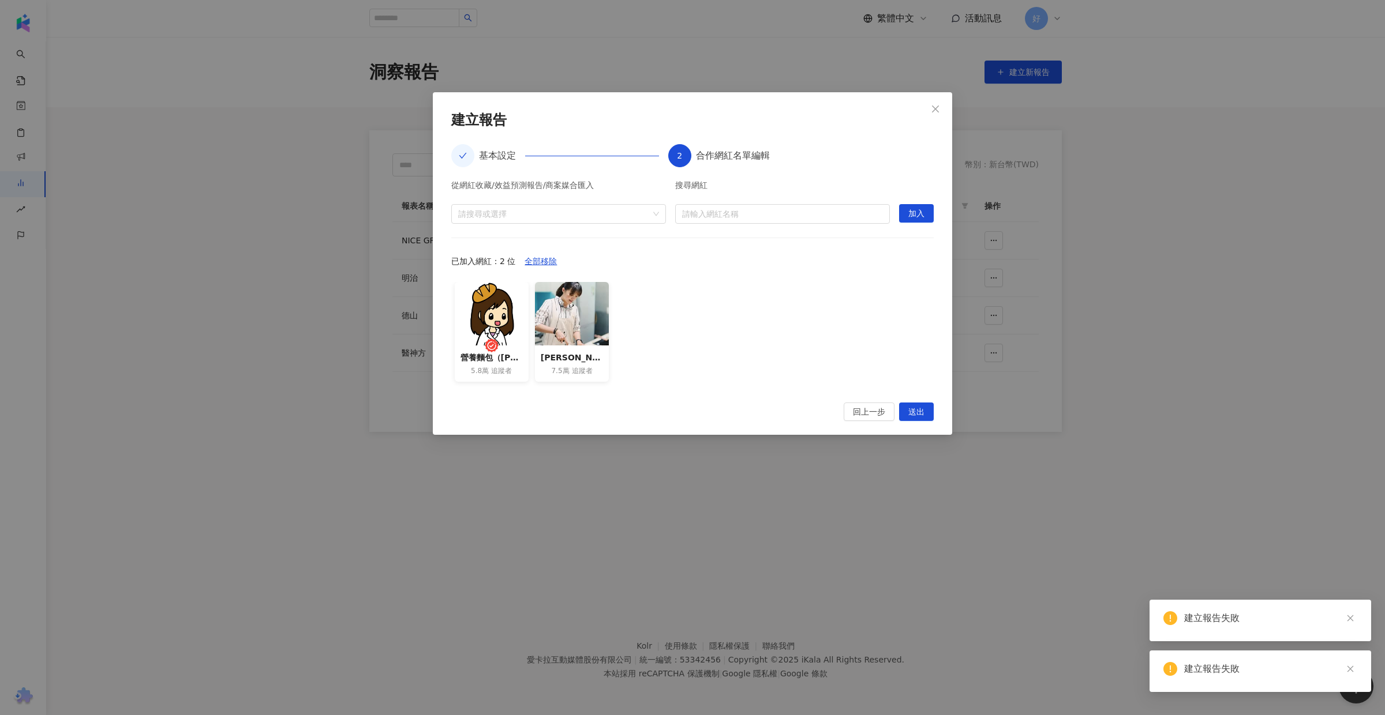
click at [782, 264] on div "已加入網紅：2 位 全部移除" at bounding box center [692, 261] width 482 height 18
click at [550, 188] on div "從網紅收藏/效益預測報告/商案媒合匯入" at bounding box center [558, 188] width 215 height 14
click at [817, 328] on div "營養麵包（[PERSON_NAME]師） 5.8萬 追蹤者 [PERSON_NAME]姊姊的人妻便當日常 7.5萬 追蹤者" at bounding box center [692, 335] width 482 height 107
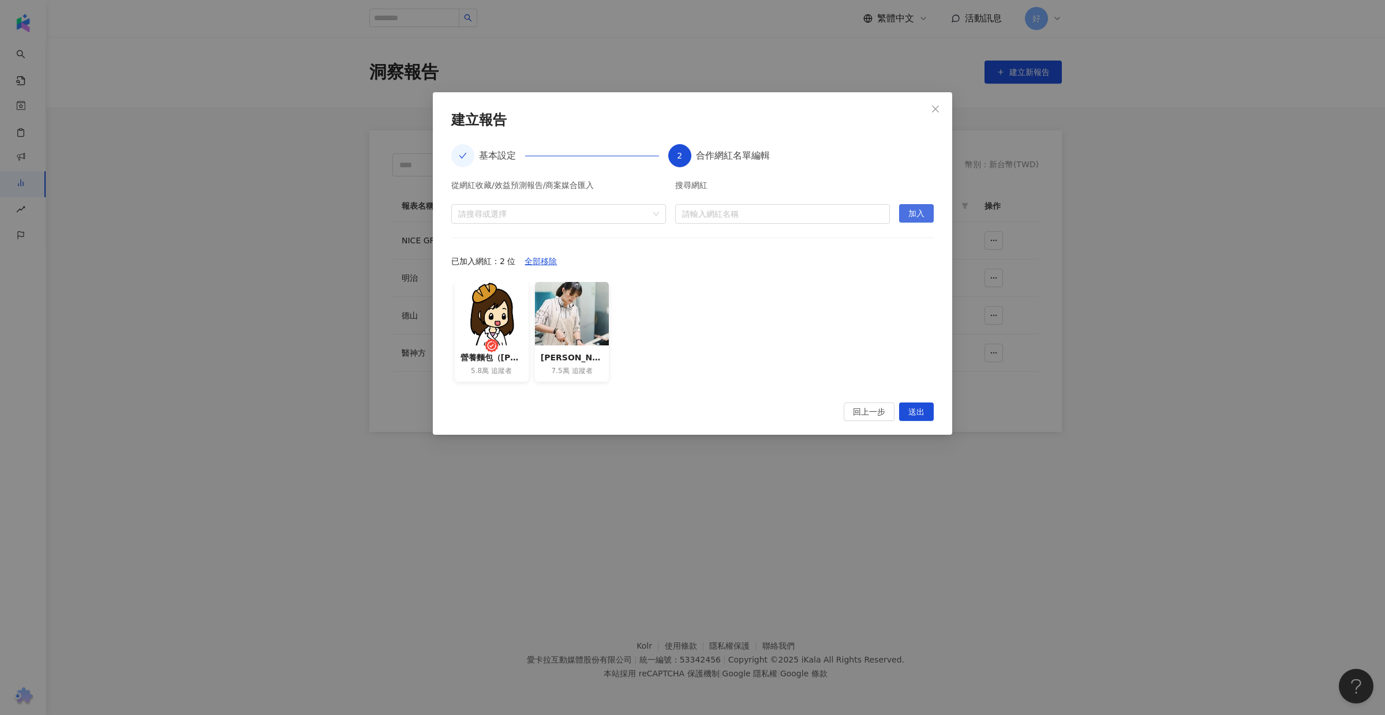
click at [906, 208] on button "加入" at bounding box center [916, 213] width 35 height 18
click at [909, 411] on span "送出" at bounding box center [916, 412] width 16 height 18
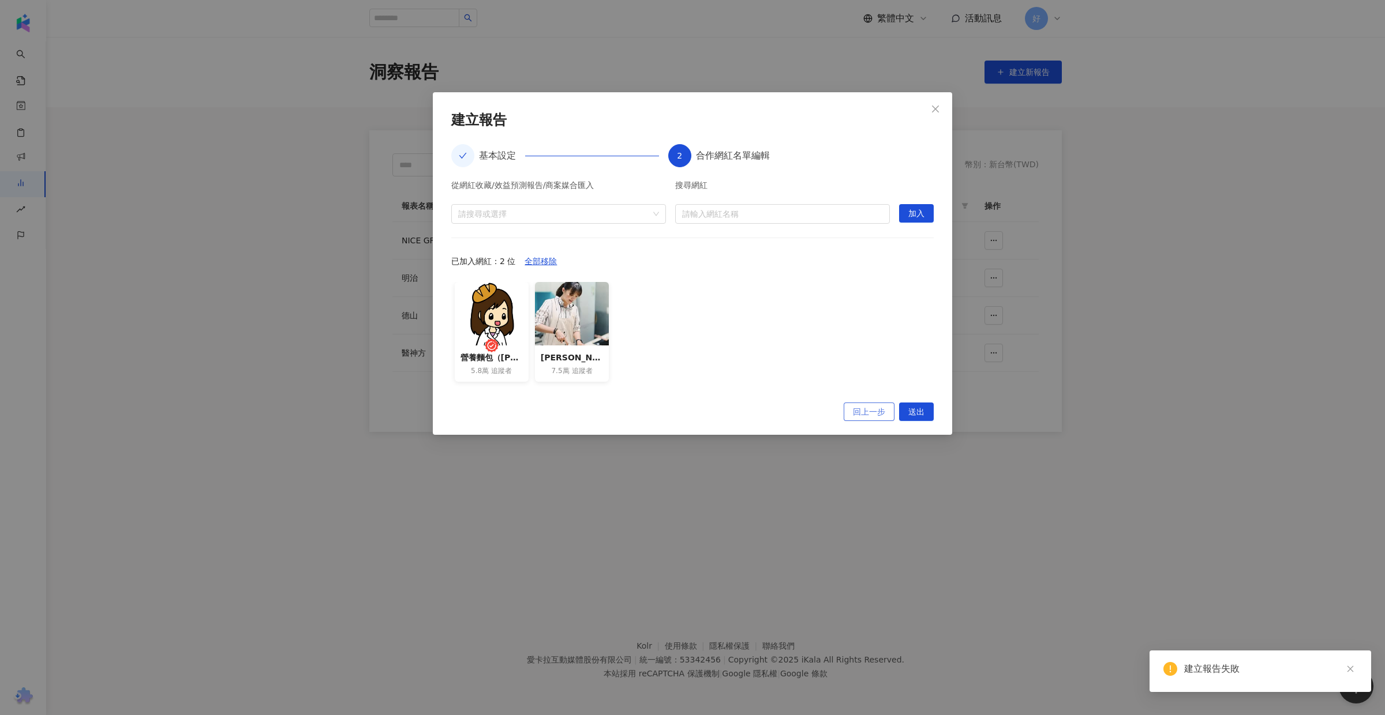
click at [859, 412] on span "回上一步" at bounding box center [869, 412] width 32 height 18
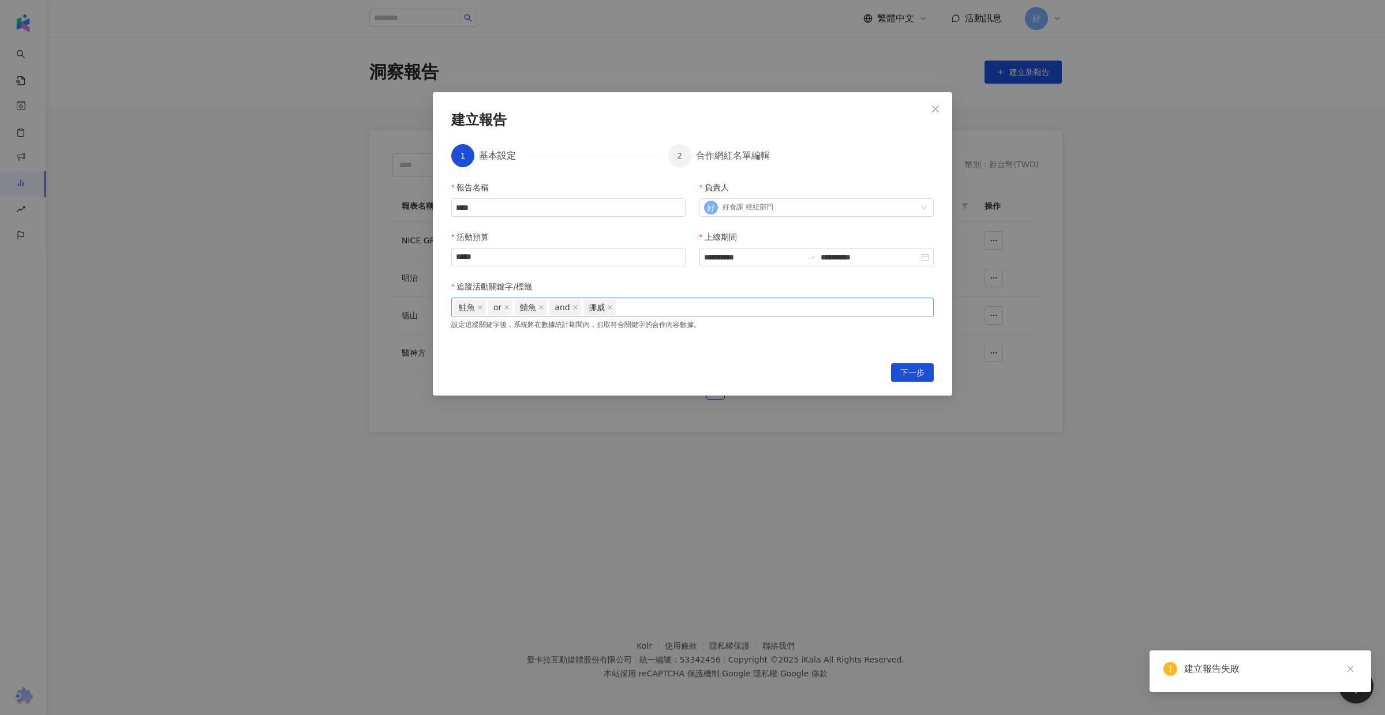
click at [642, 306] on div "鮭魚 or 鯖魚 and 挪威" at bounding box center [693, 307] width 478 height 17
click at [572, 307] on icon "close" at bounding box center [575, 308] width 6 height 6
click at [537, 307] on span "鯖魚" at bounding box center [531, 307] width 32 height 15
click at [541, 310] on icon "close" at bounding box center [541, 307] width 5 height 5
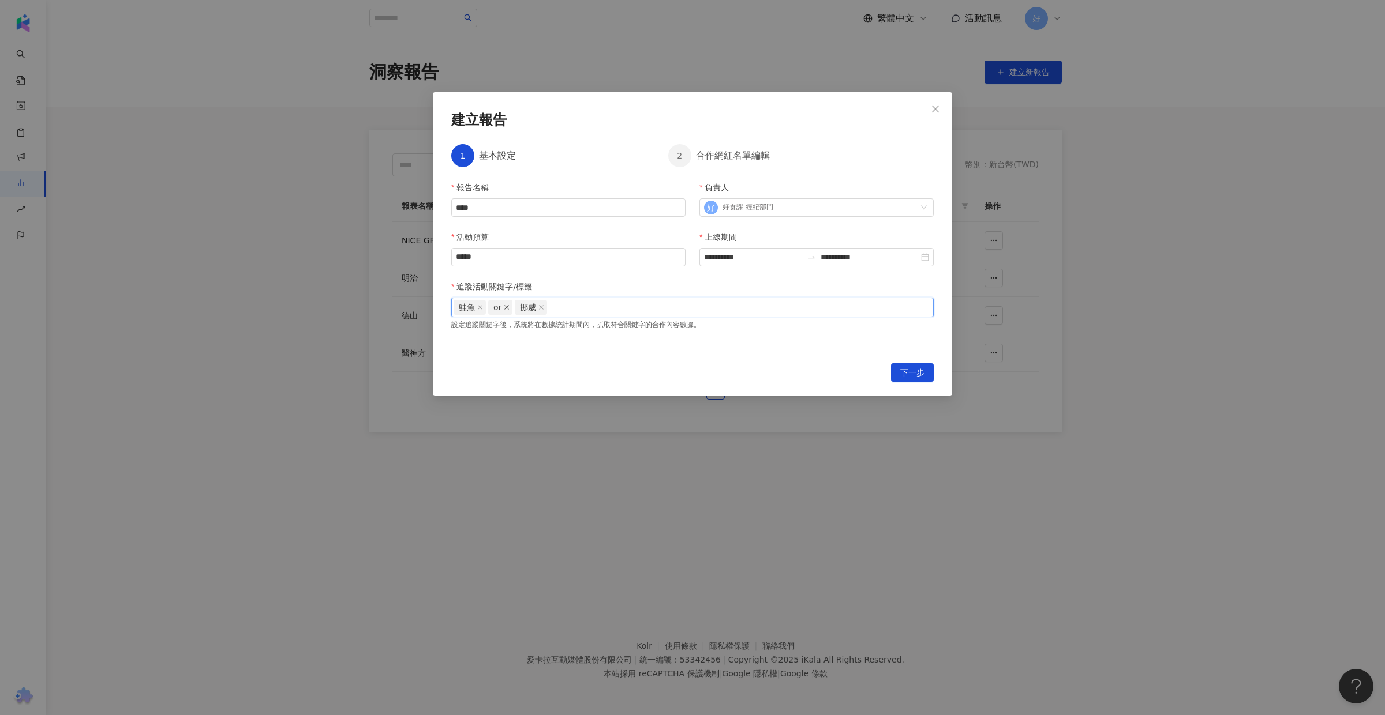
click at [505, 309] on icon "close" at bounding box center [507, 308] width 6 height 6
click at [479, 308] on icon "close" at bounding box center [480, 308] width 6 height 6
click at [927, 371] on button "下一步" at bounding box center [912, 373] width 43 height 18
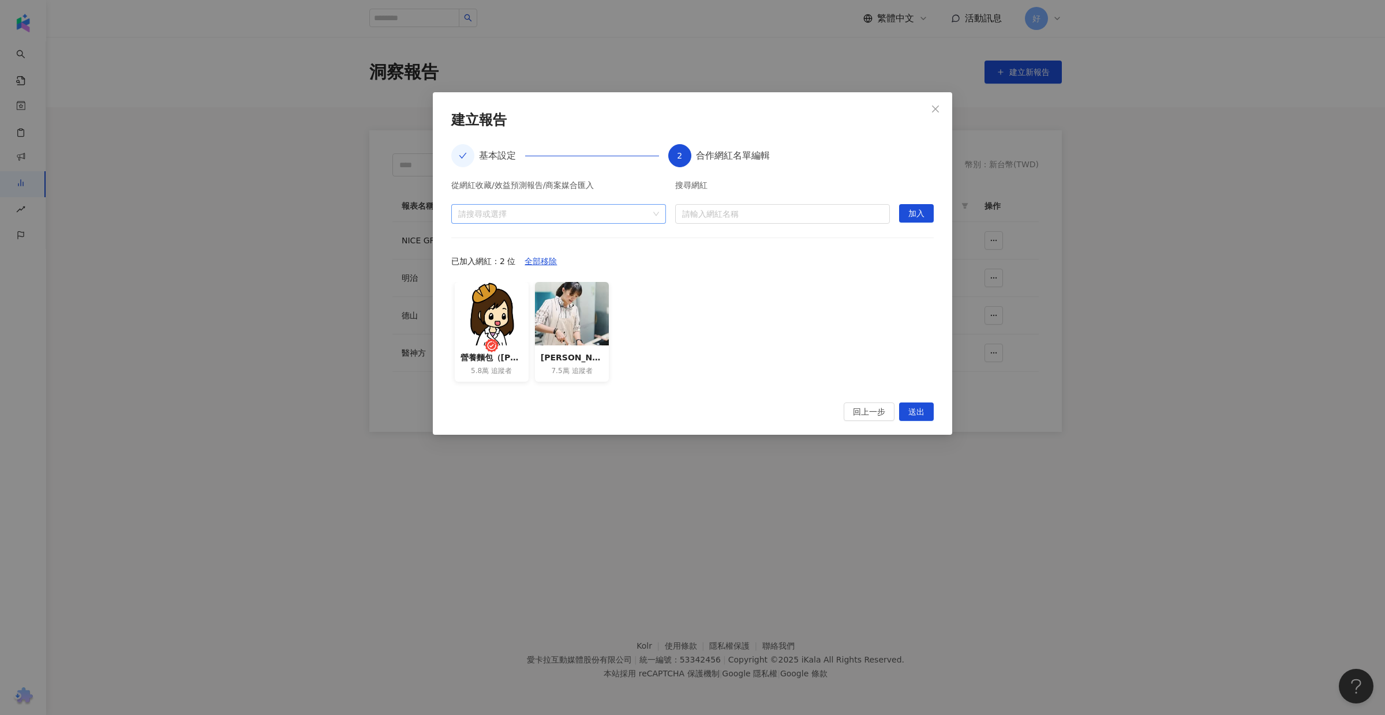
click at [640, 213] on div at bounding box center [553, 213] width 198 height 9
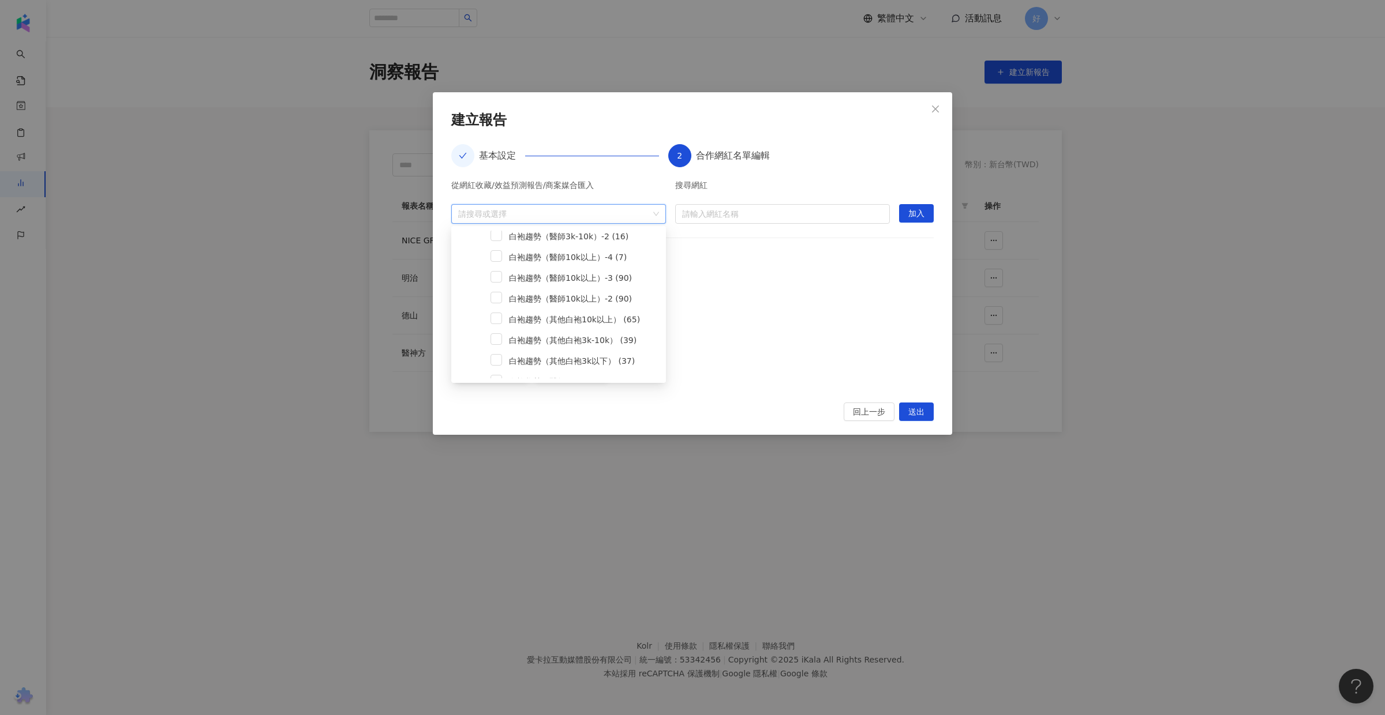
click at [816, 283] on div "營養麵包（[PERSON_NAME]師） 5.8萬 追蹤者 [PERSON_NAME]姊姊的人妻便當日常 7.5萬 追蹤者" at bounding box center [692, 335] width 482 height 107
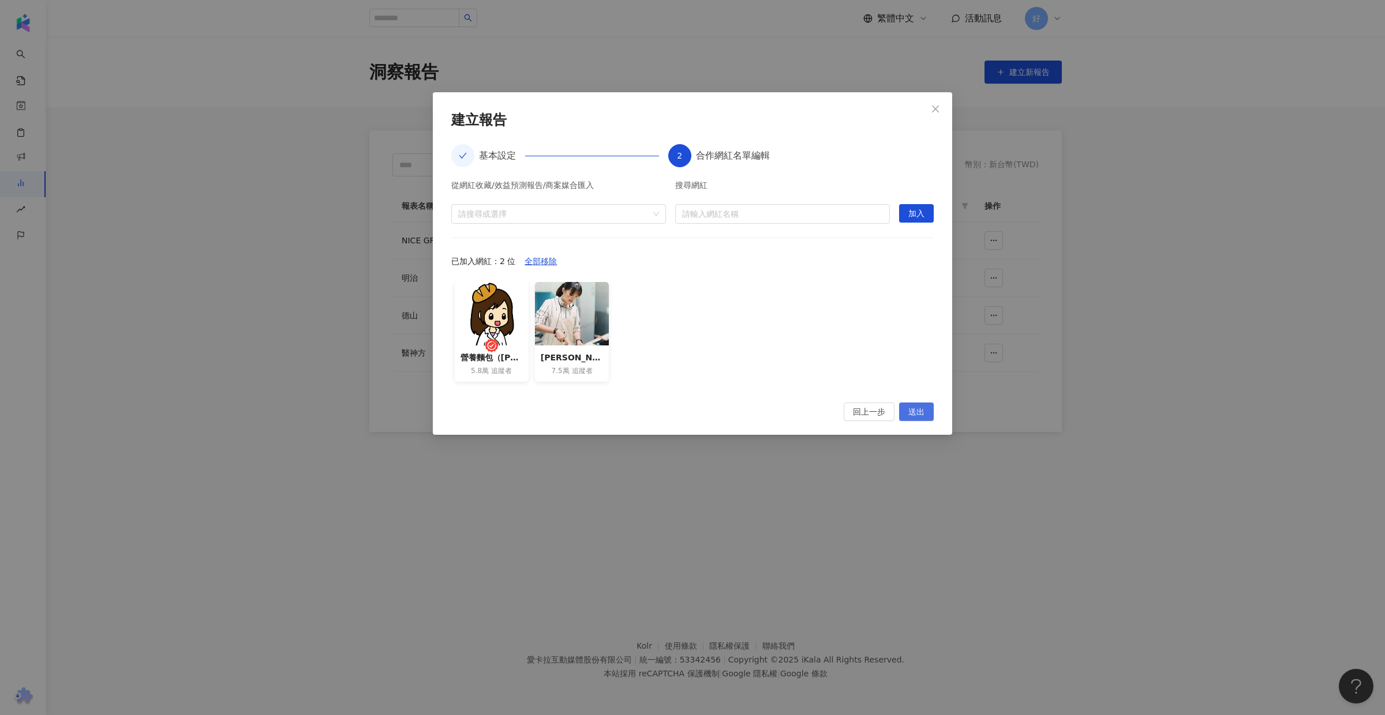
click at [911, 410] on span "送出" at bounding box center [916, 412] width 16 height 18
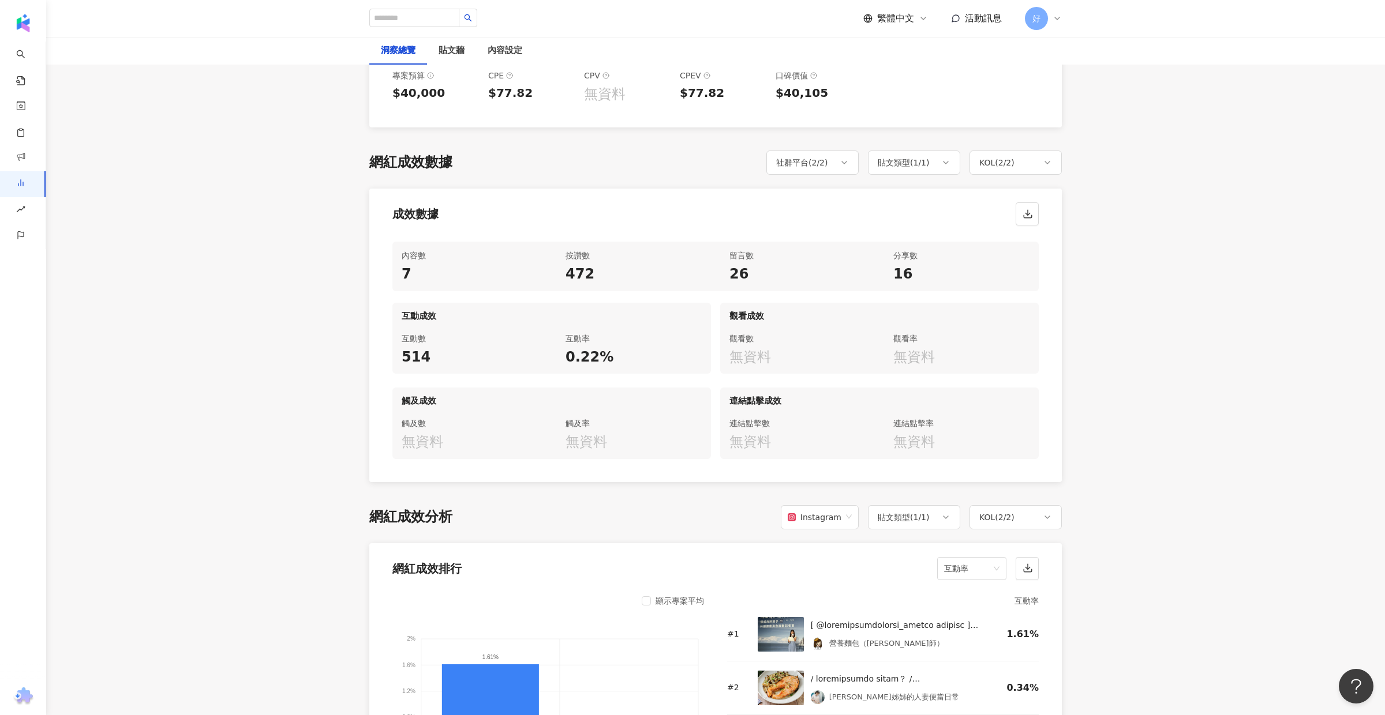
scroll to position [619, 0]
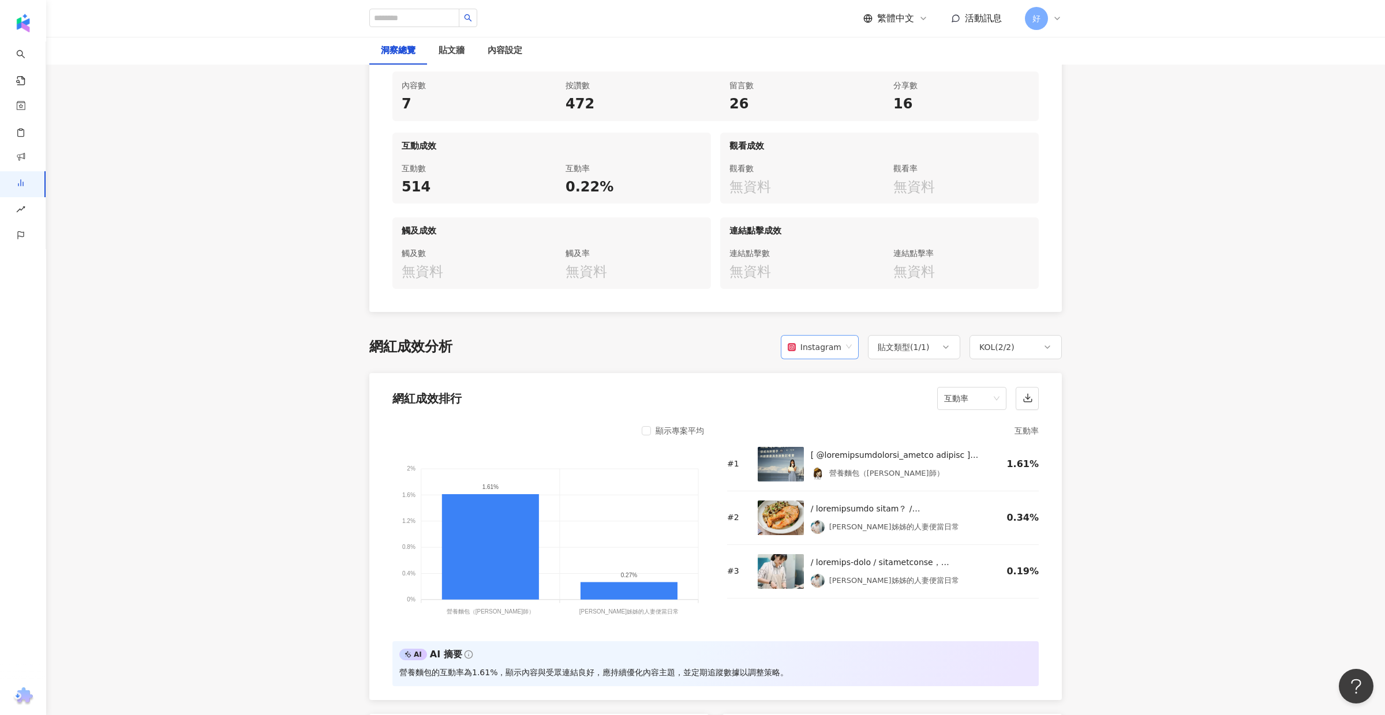
click at [835, 349] on div "Instagram" at bounding box center [815, 347] width 54 height 22
click at [829, 389] on div "Facebook" at bounding box center [822, 393] width 59 height 13
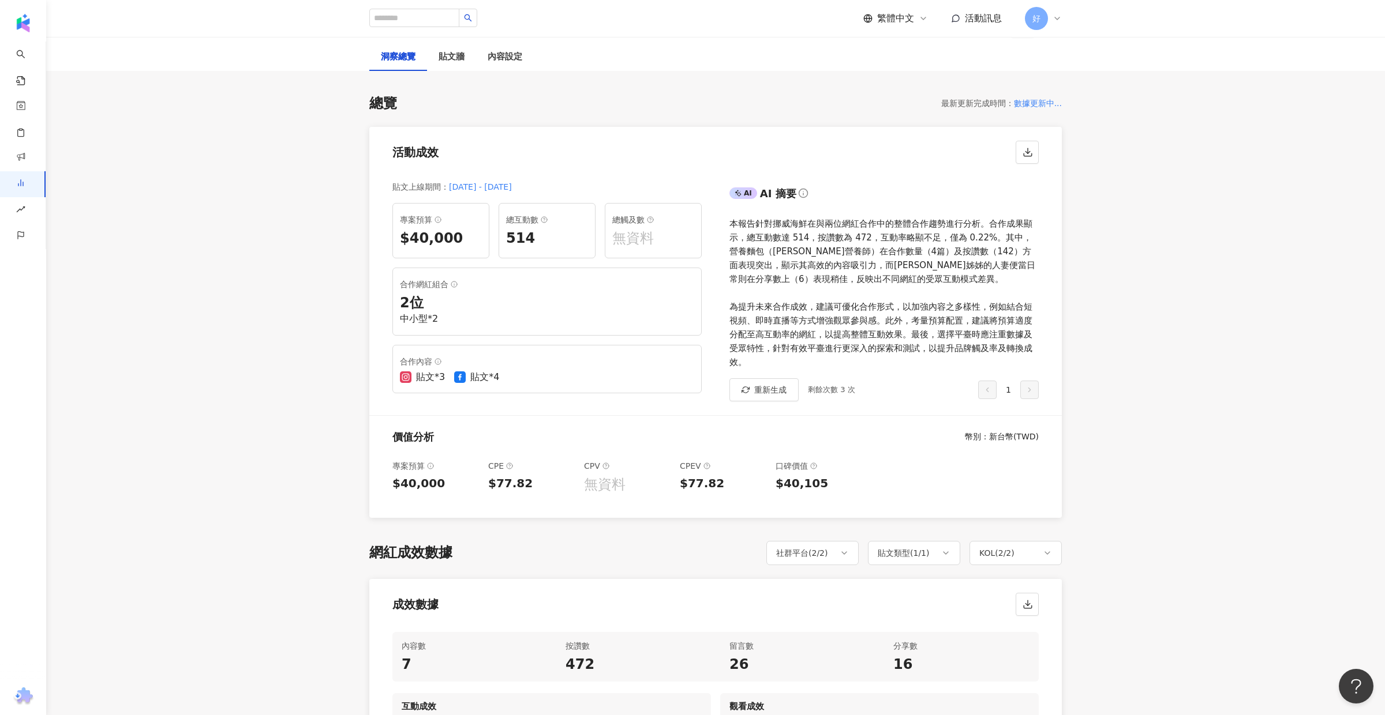
scroll to position [0, 0]
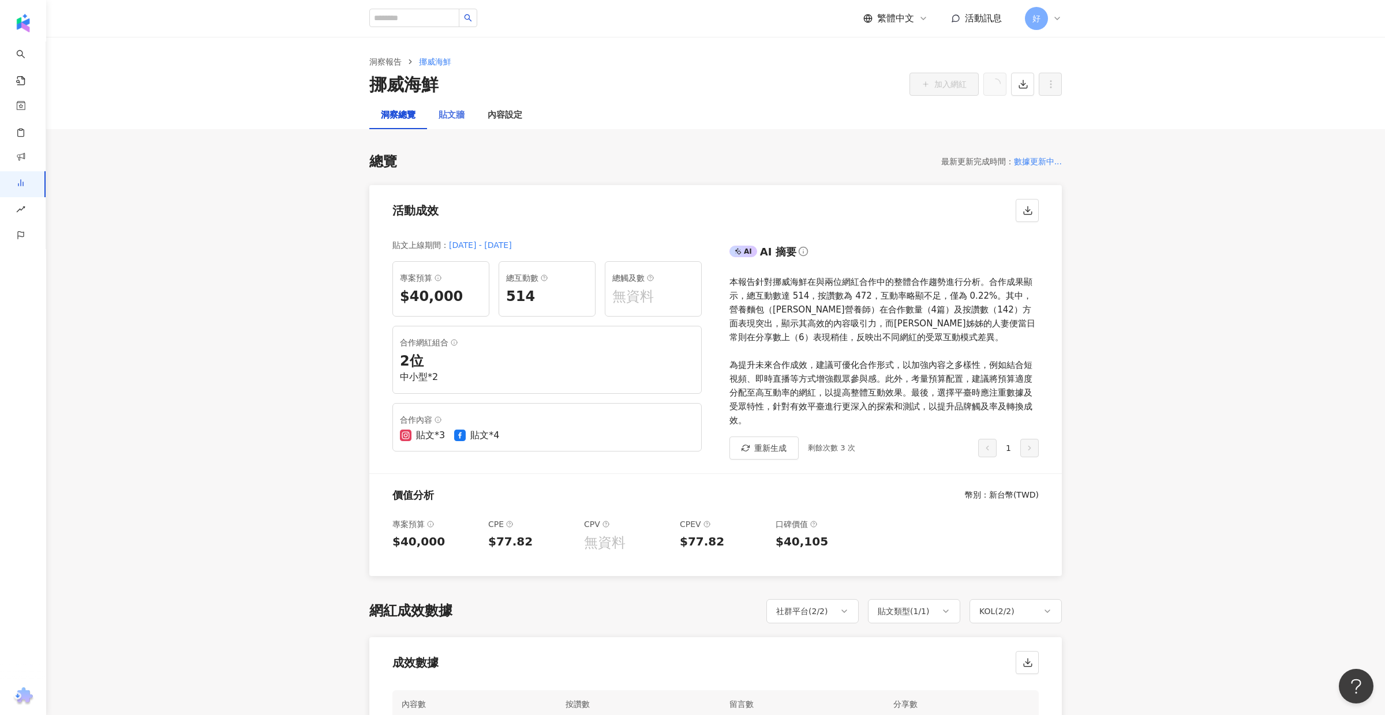
click at [452, 107] on div "貼文牆" at bounding box center [451, 116] width 49 height 28
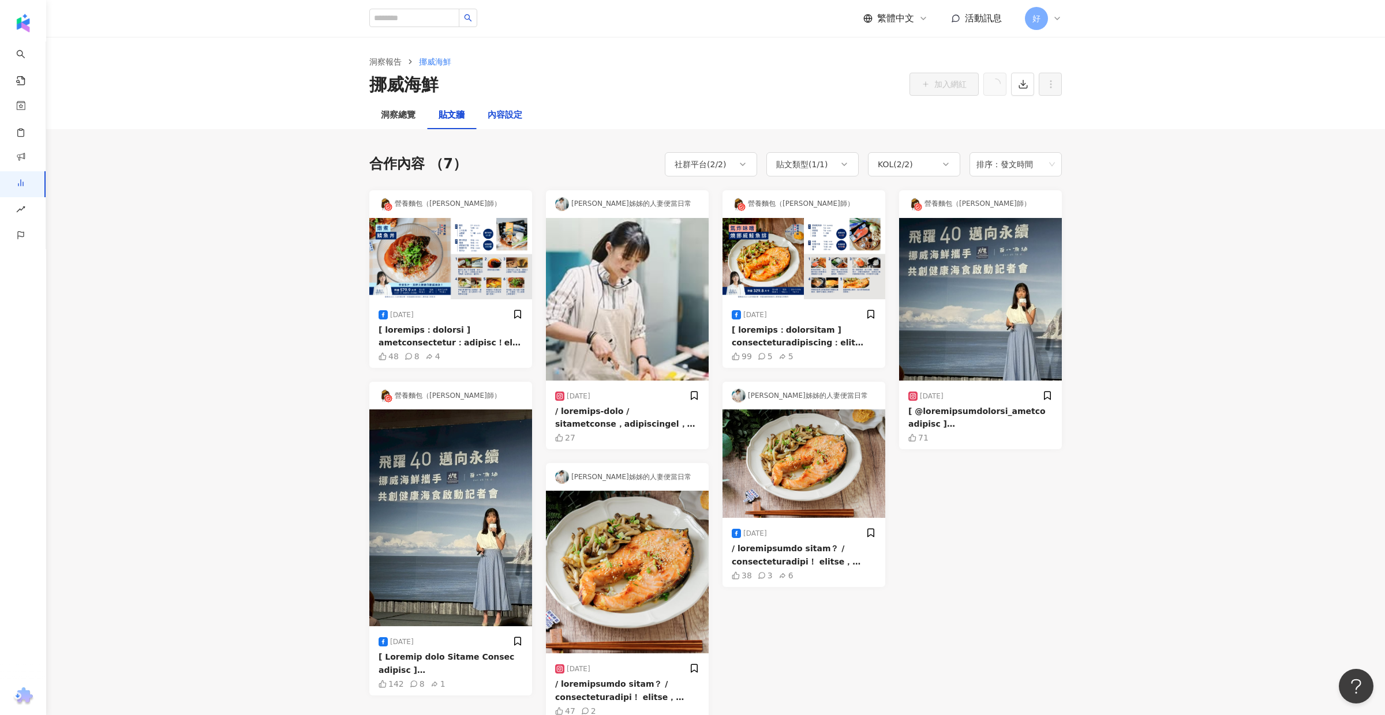
click at [518, 113] on div "內容設定" at bounding box center [505, 115] width 35 height 14
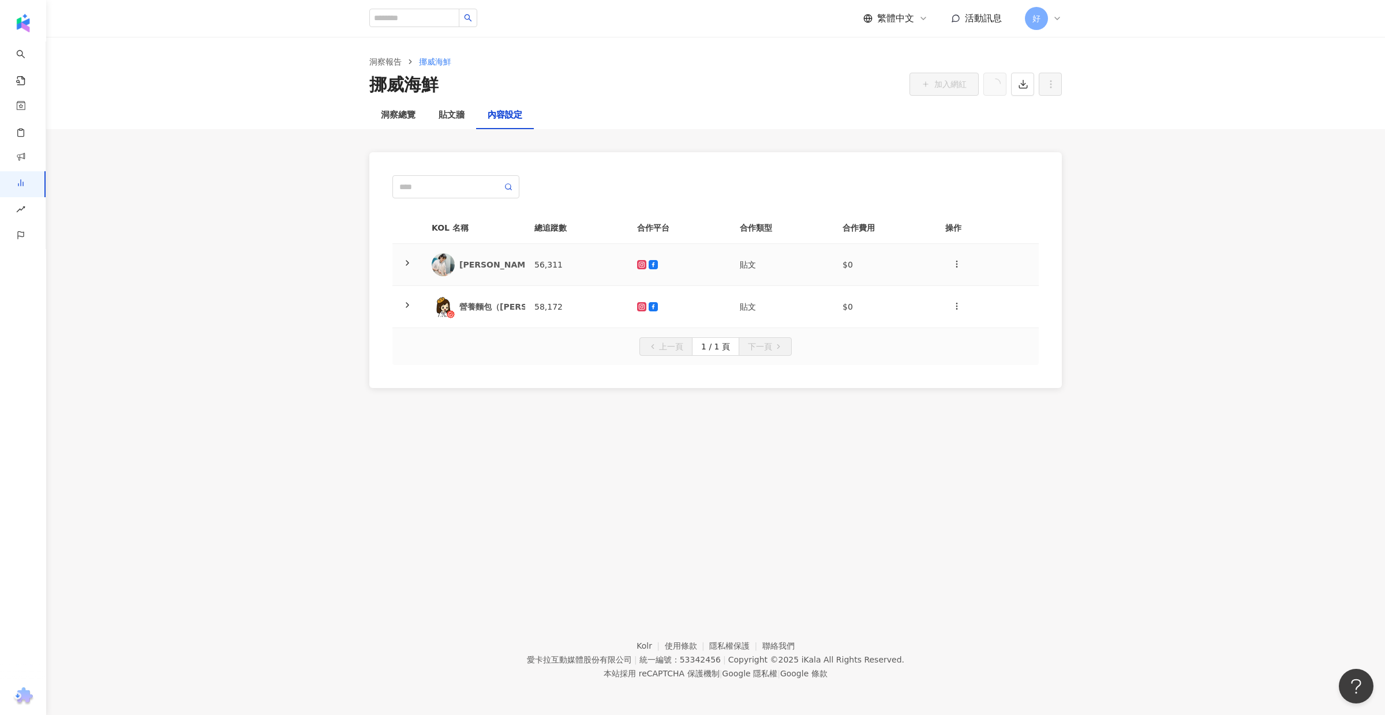
click at [407, 265] on icon at bounding box center [407, 262] width 9 height 9
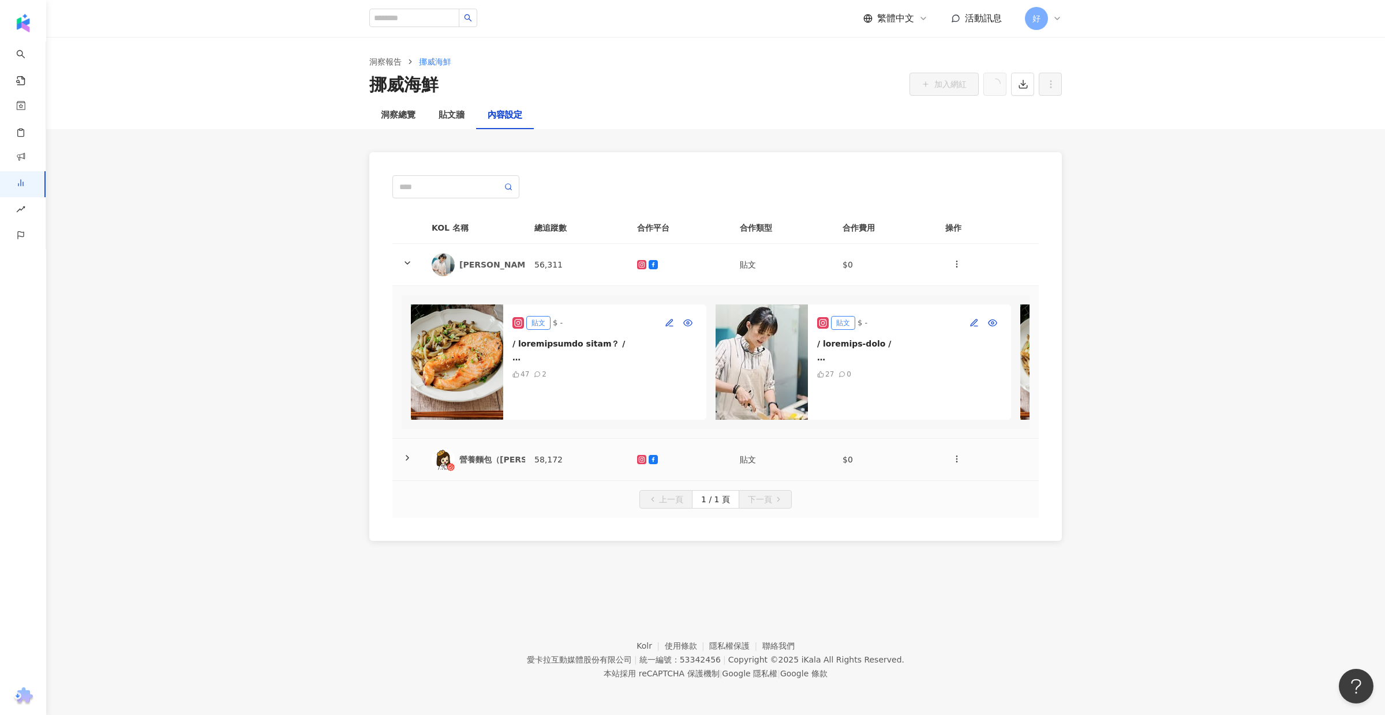
click at [407, 457] on polyline at bounding box center [407, 458] width 2 height 5
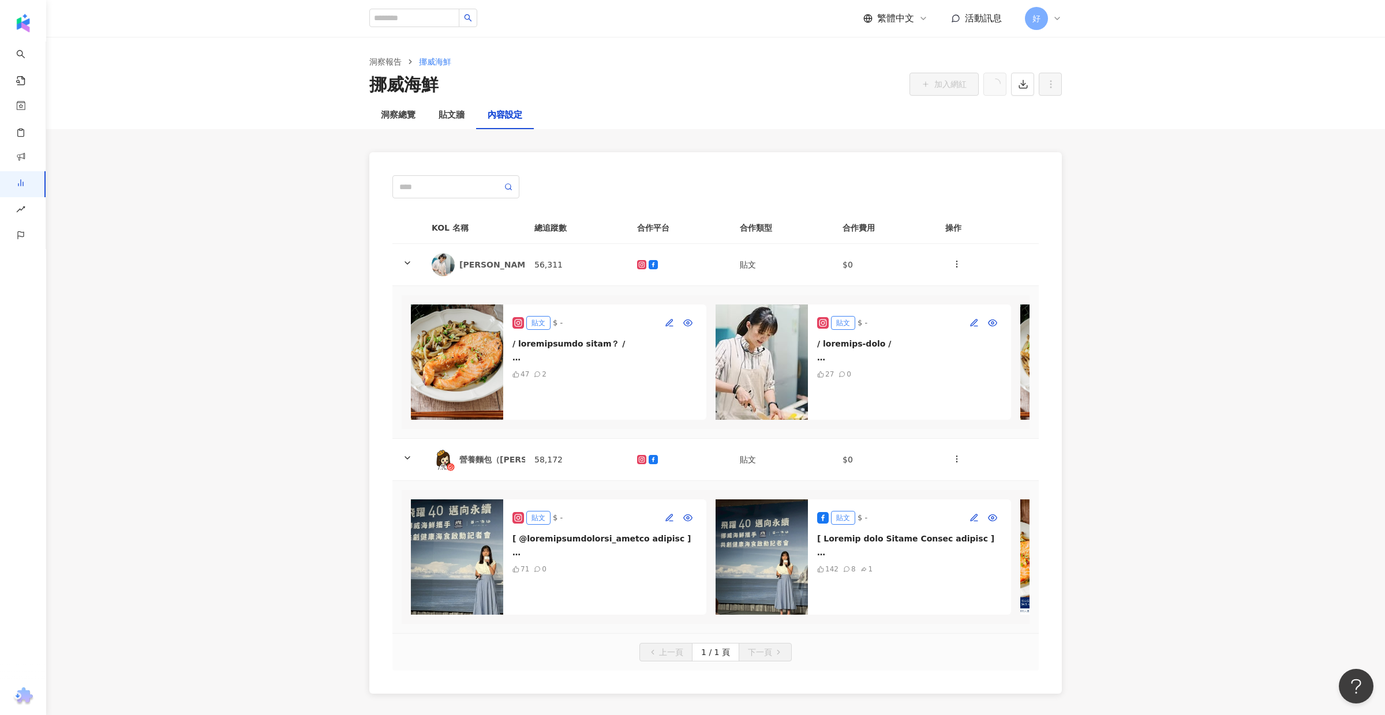
scroll to position [130, 0]
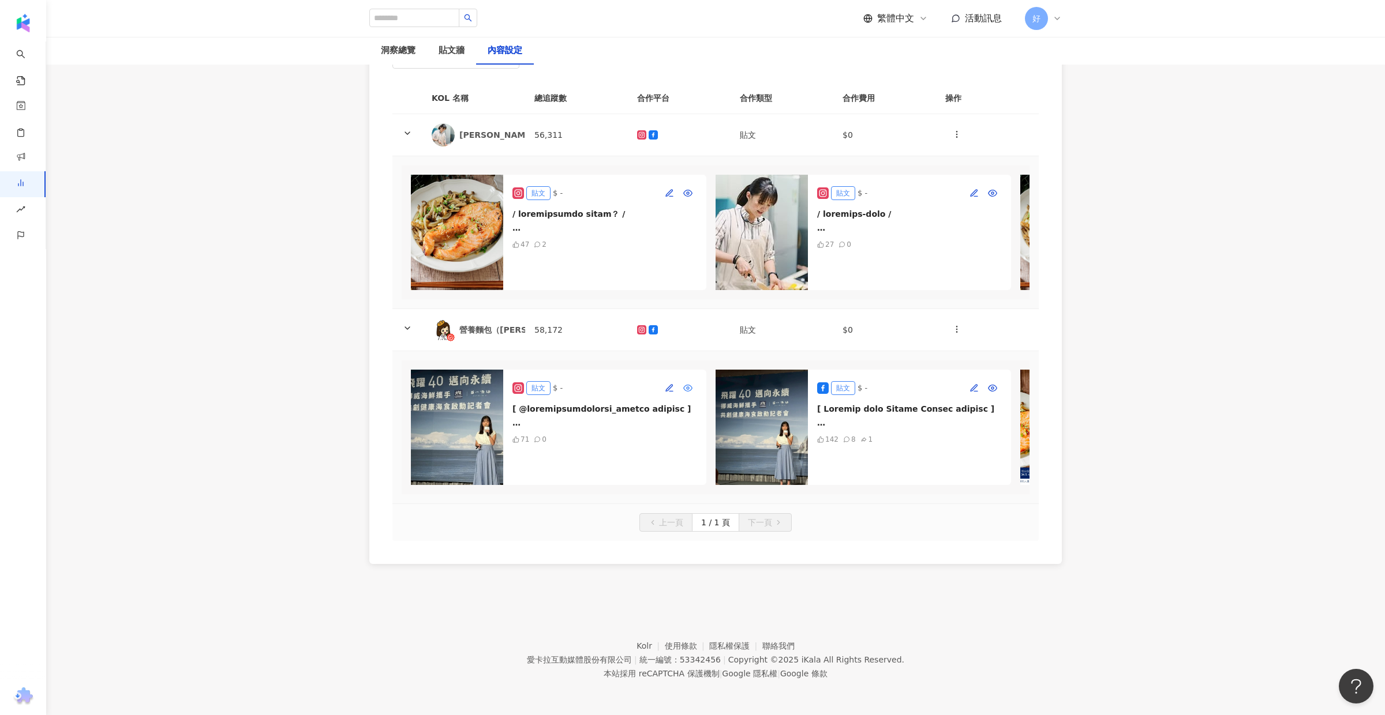
click at [687, 389] on circle "button" at bounding box center [688, 388] width 2 height 2
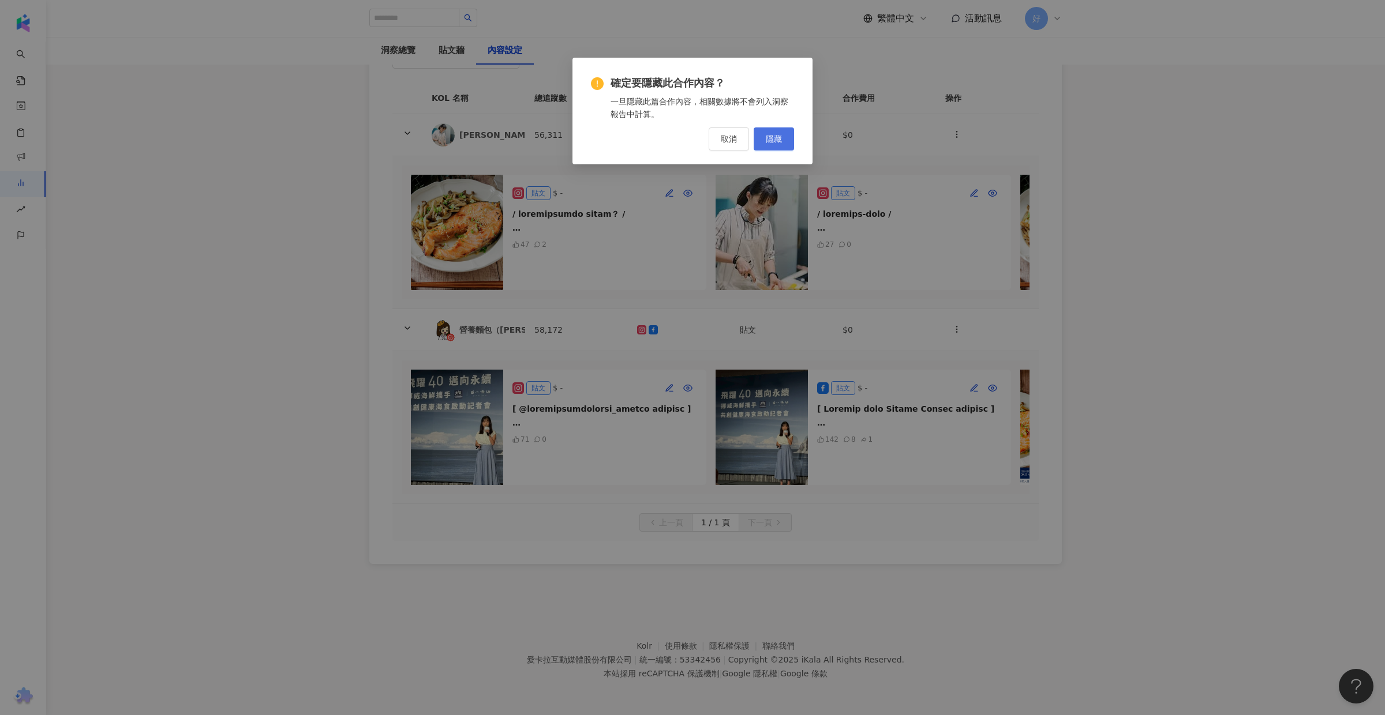
click at [772, 141] on span "隱藏" at bounding box center [774, 138] width 16 height 9
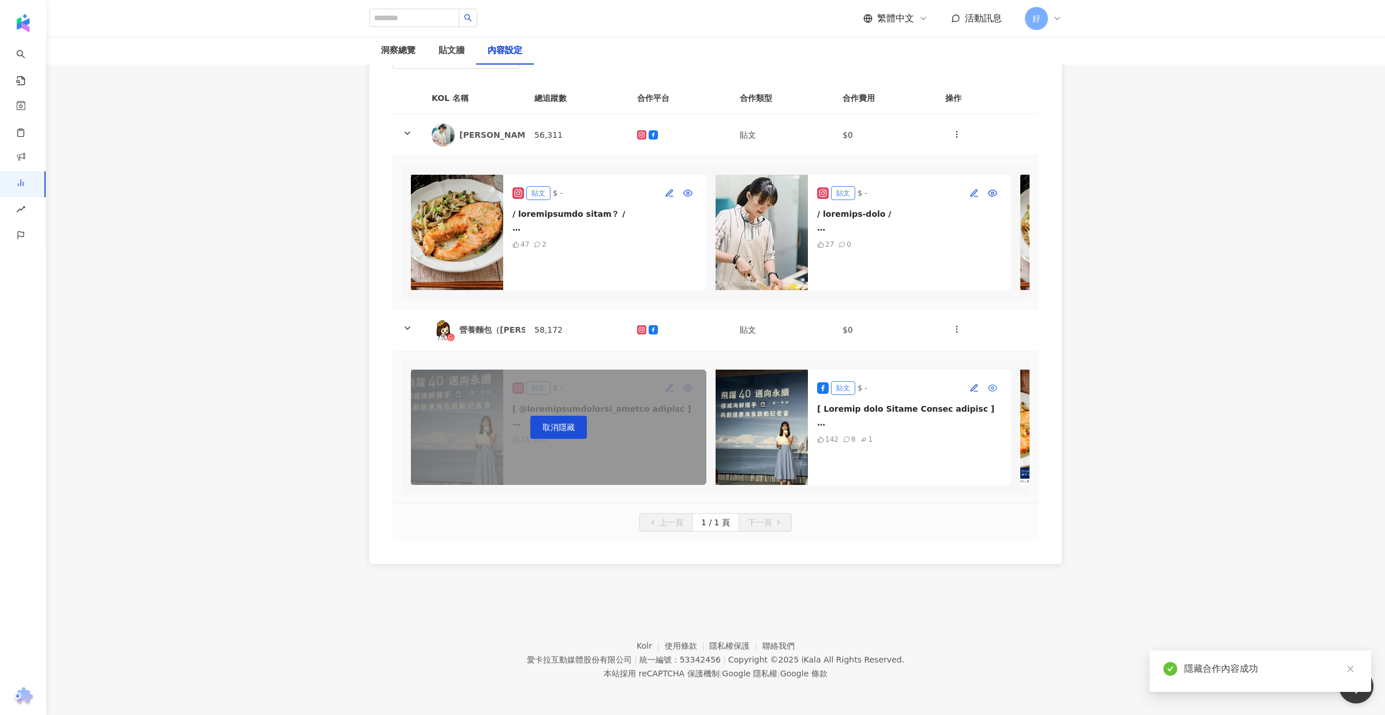
click at [985, 385] on button "button" at bounding box center [992, 388] width 18 height 18
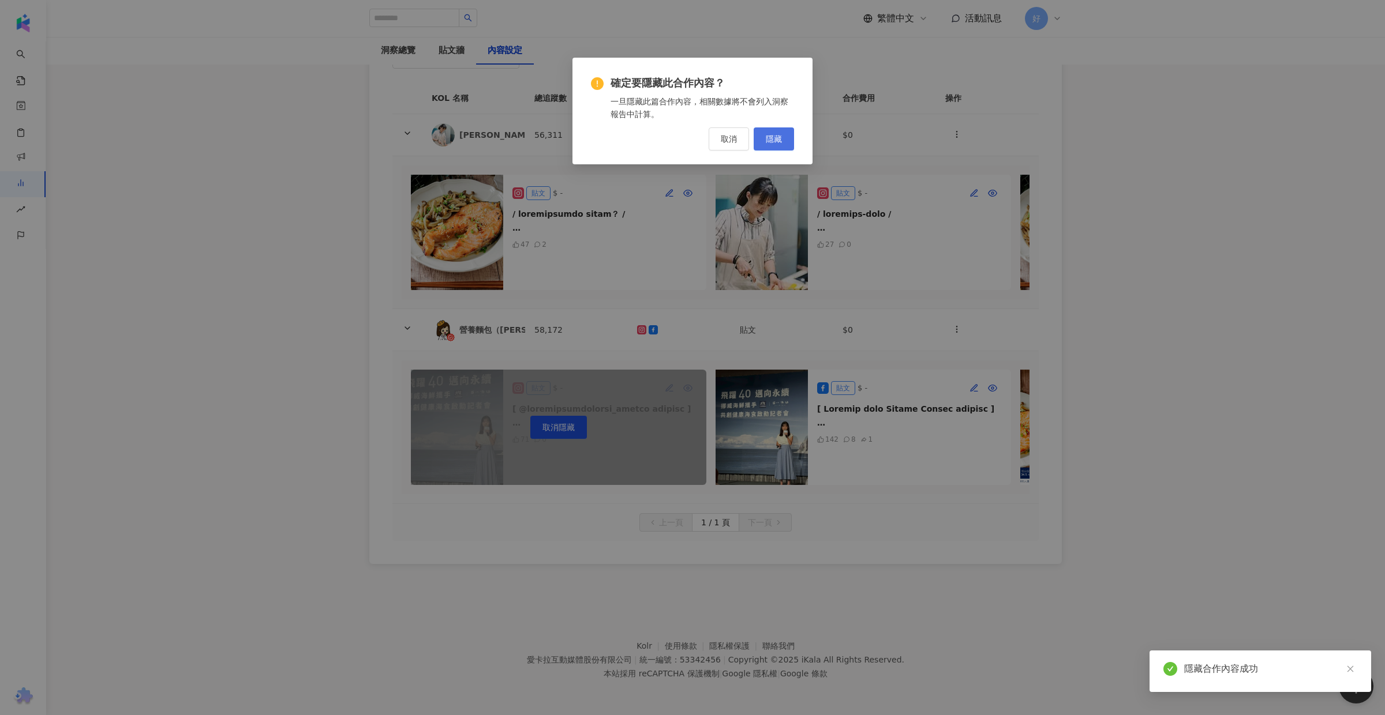
click at [777, 141] on span "隱藏" at bounding box center [774, 138] width 16 height 9
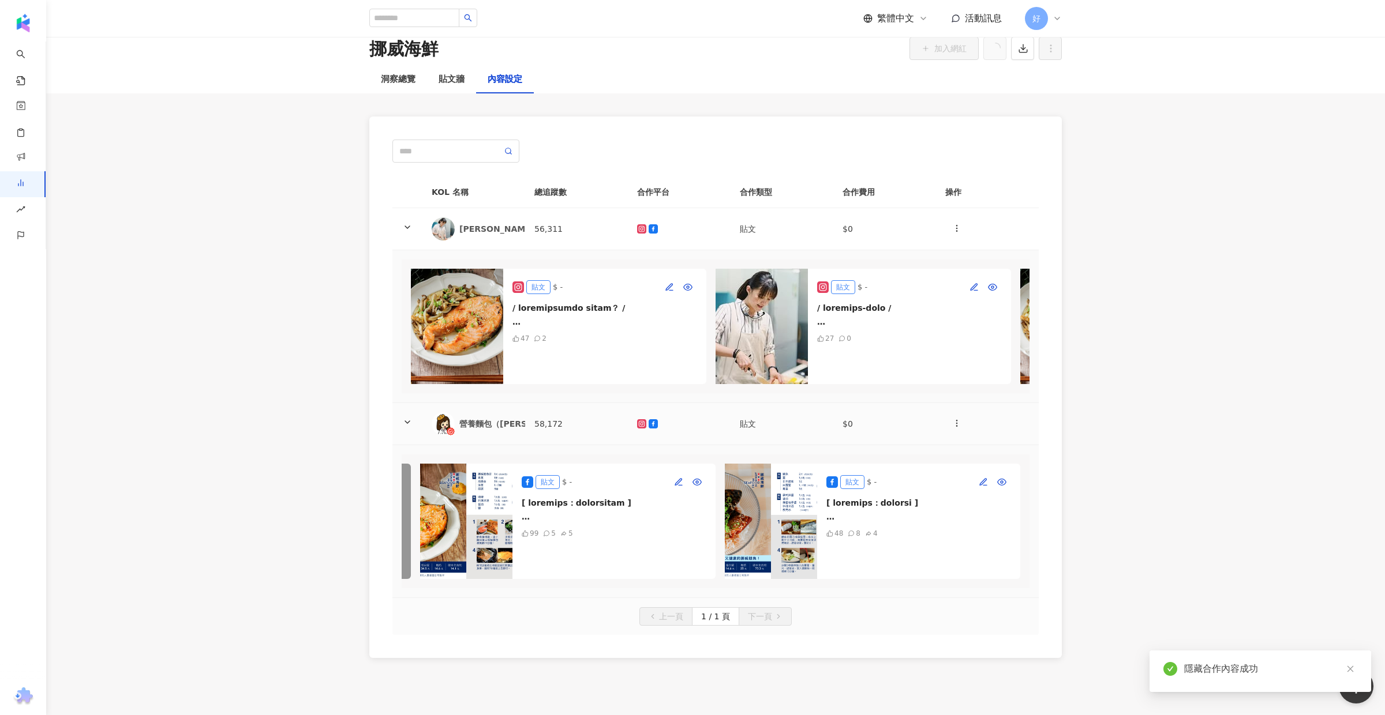
scroll to position [27, 0]
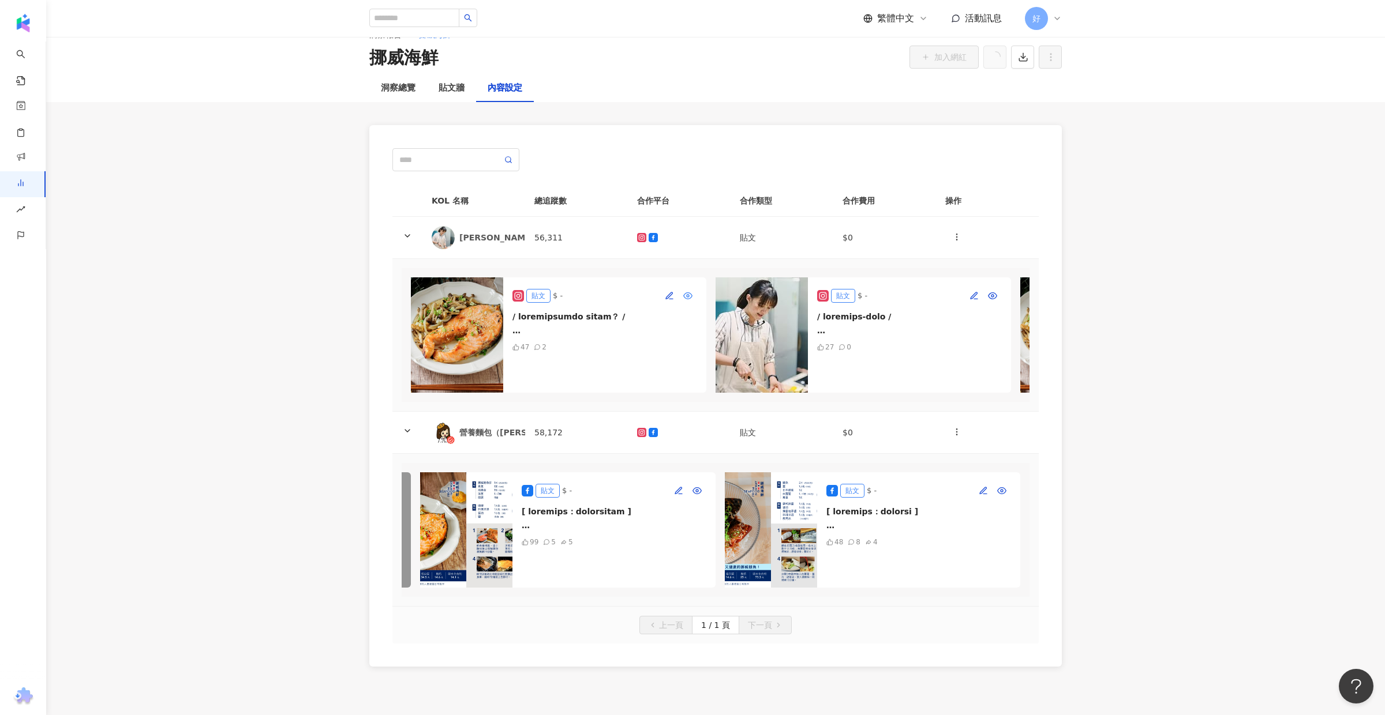
click at [685, 297] on icon "button" at bounding box center [687, 295] width 9 height 9
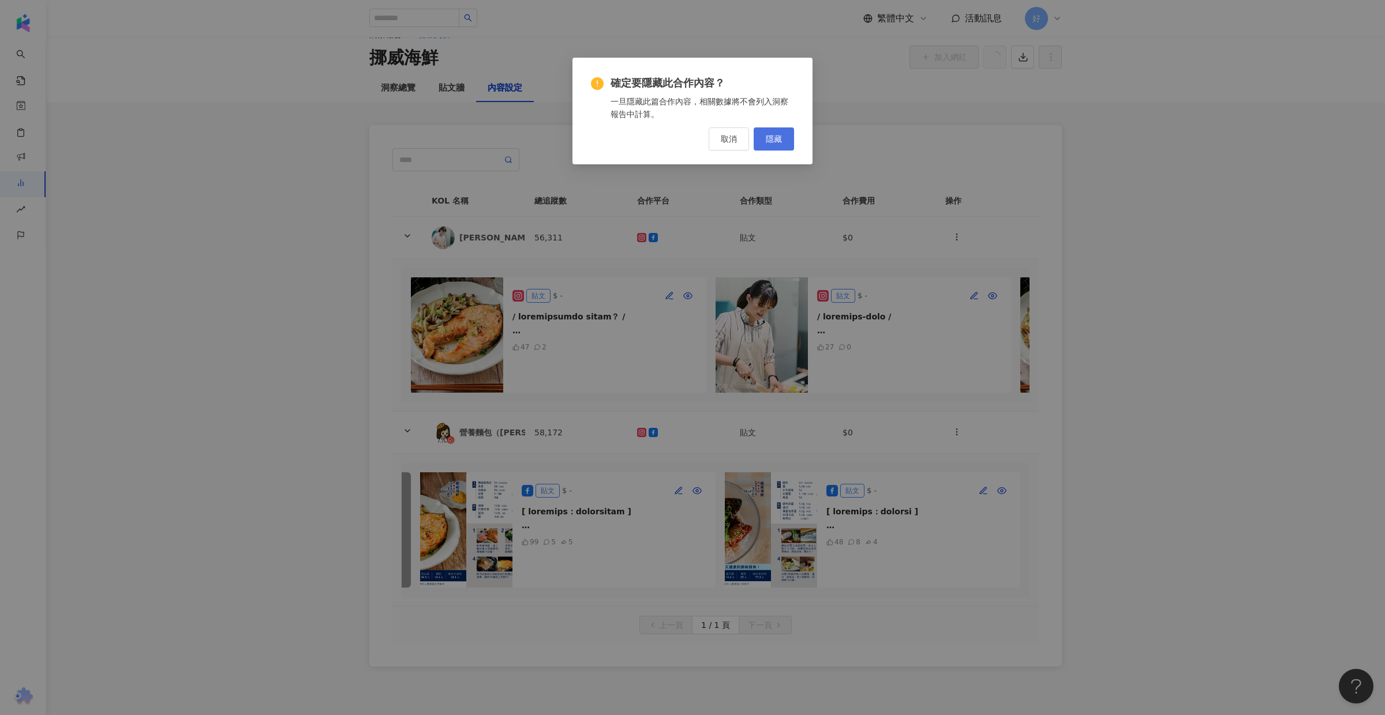
click at [768, 135] on span "隱藏" at bounding box center [774, 138] width 16 height 9
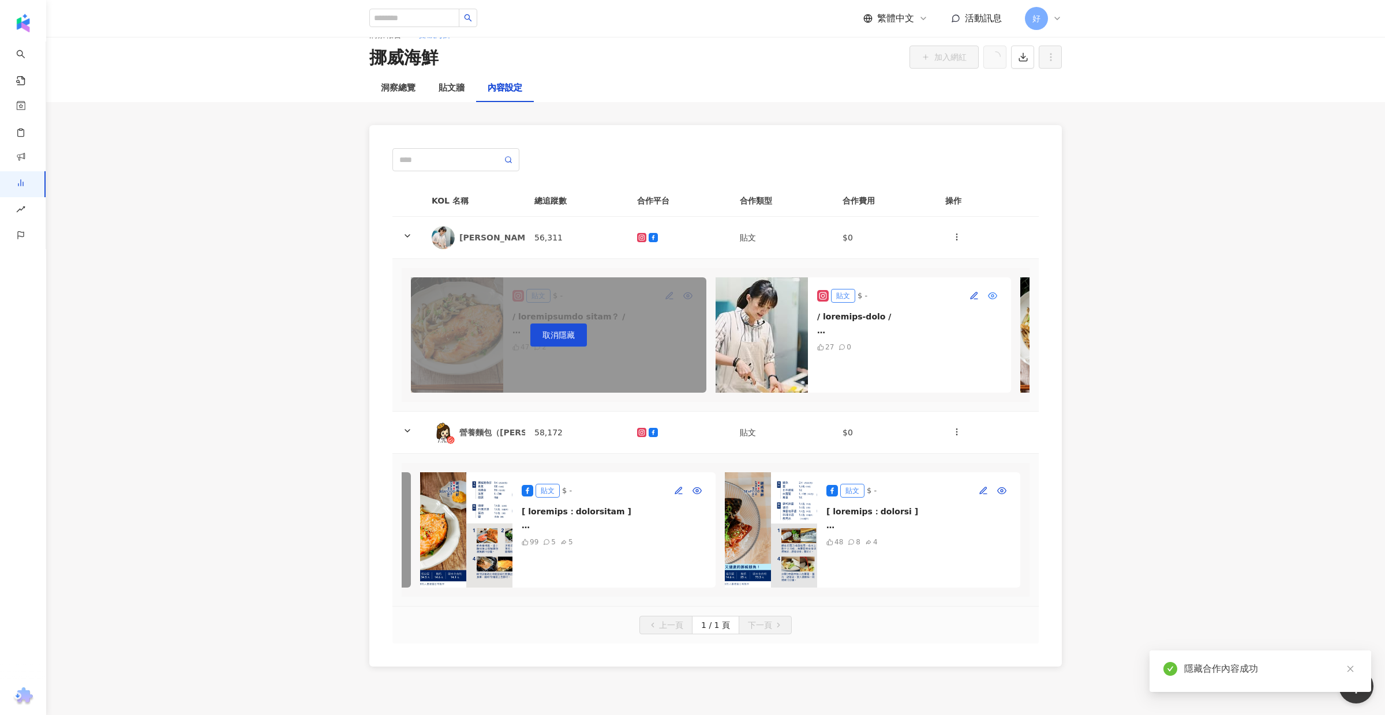
click at [995, 297] on icon "button" at bounding box center [992, 295] width 9 height 9
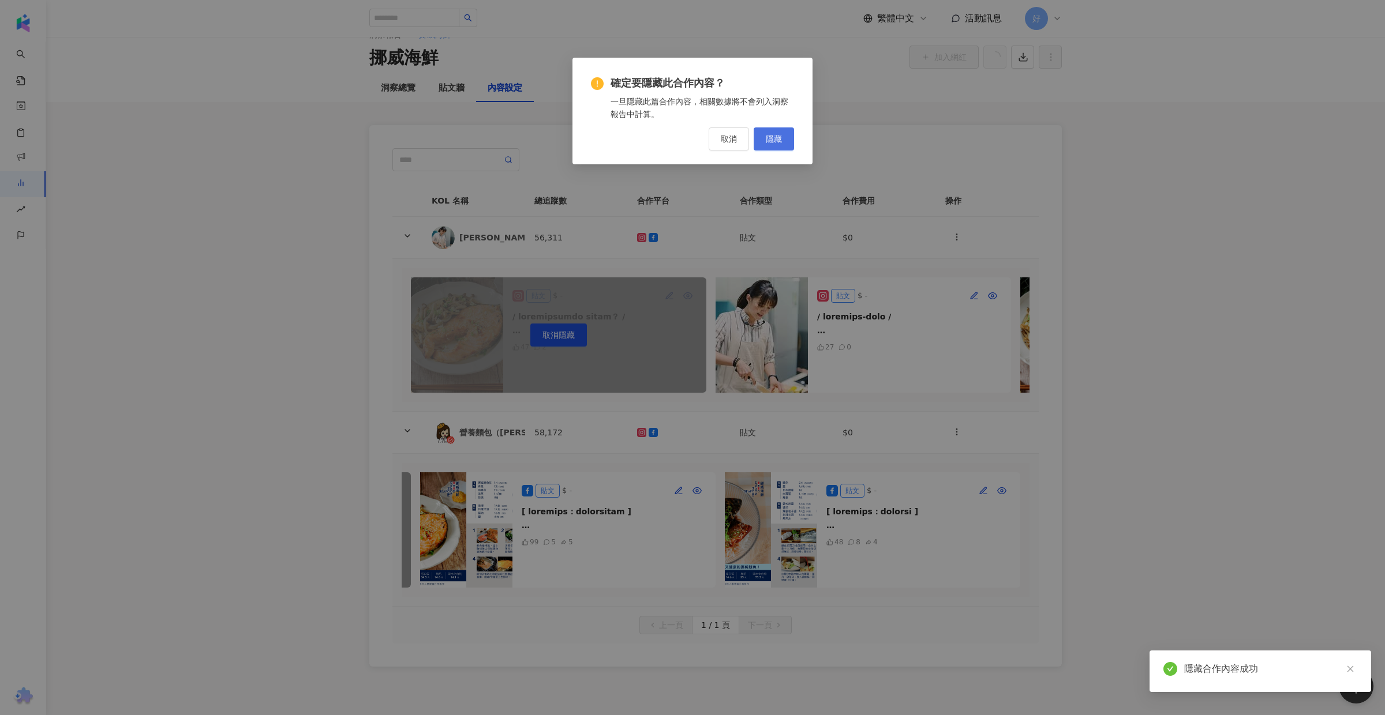
click at [781, 137] on span "隱藏" at bounding box center [774, 138] width 16 height 9
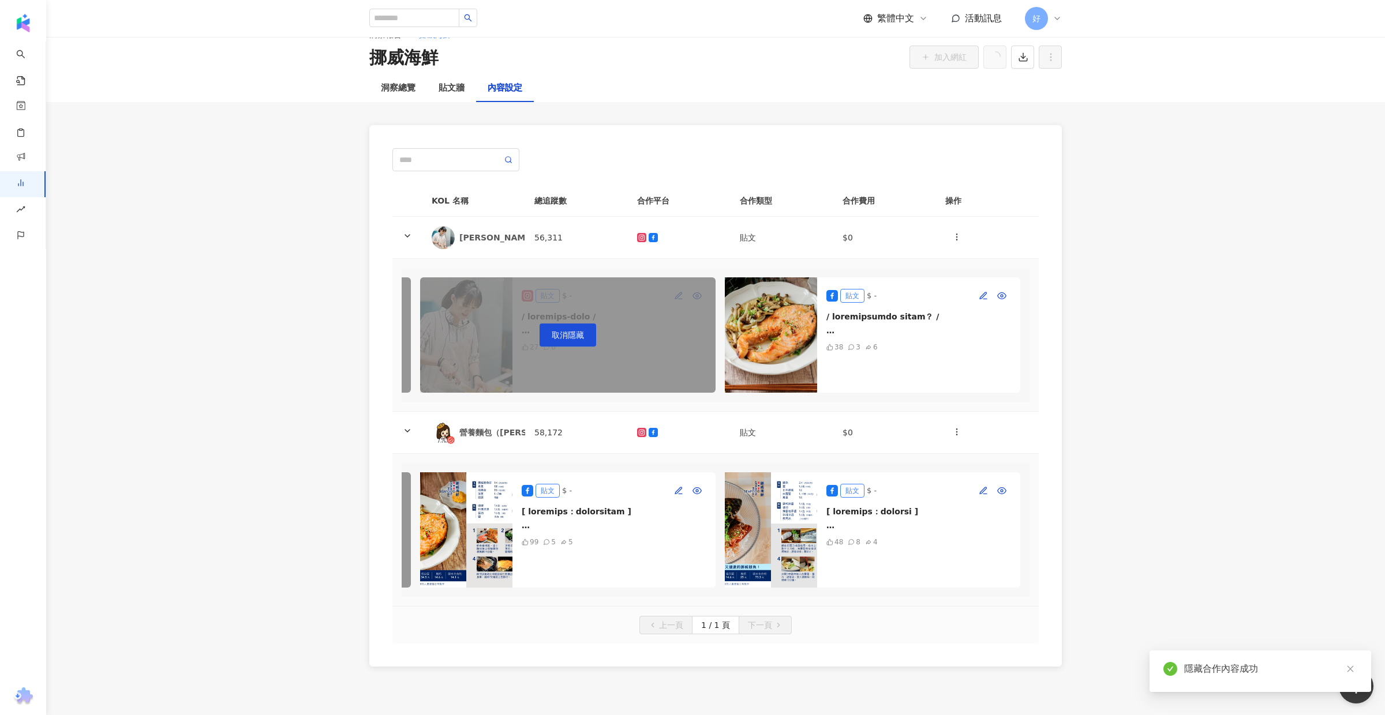
scroll to position [0, 0]
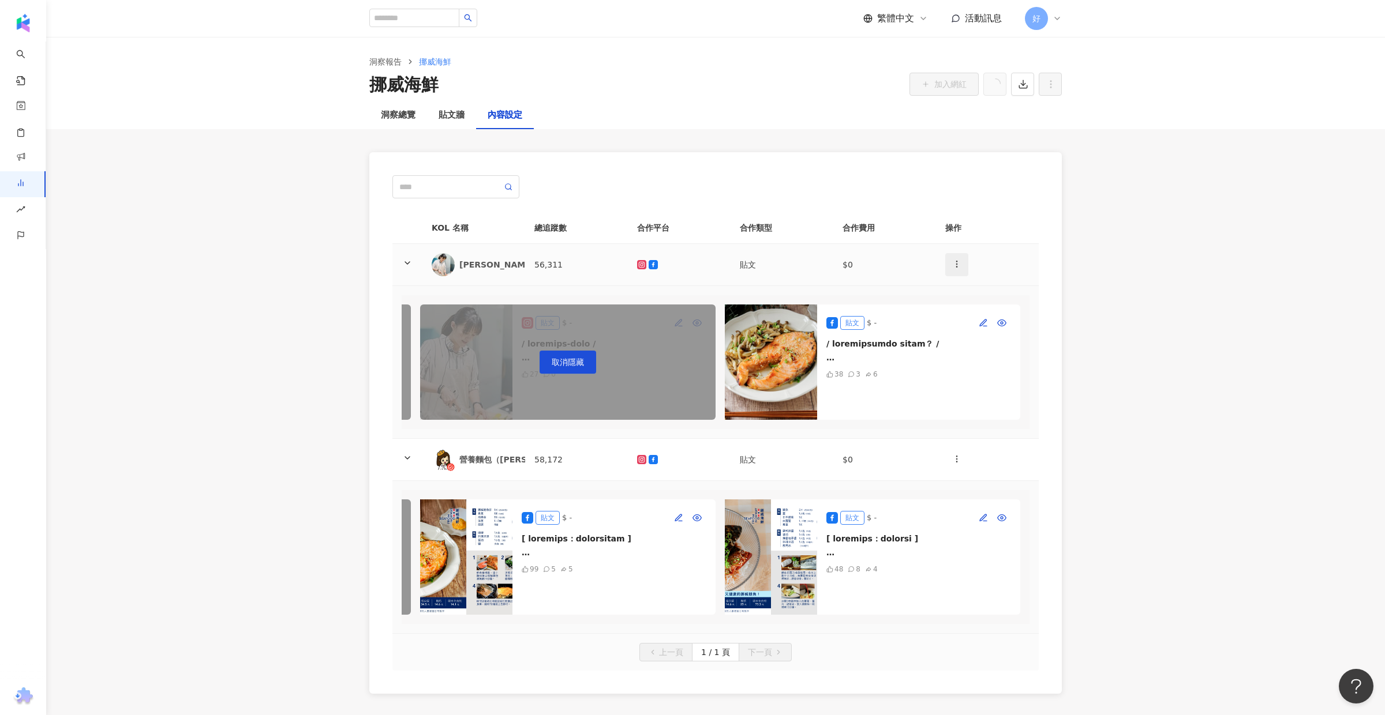
click at [956, 267] on icon "button" at bounding box center [956, 264] width 9 height 9
click at [966, 288] on div "新增內容" at bounding box center [976, 292] width 45 height 13
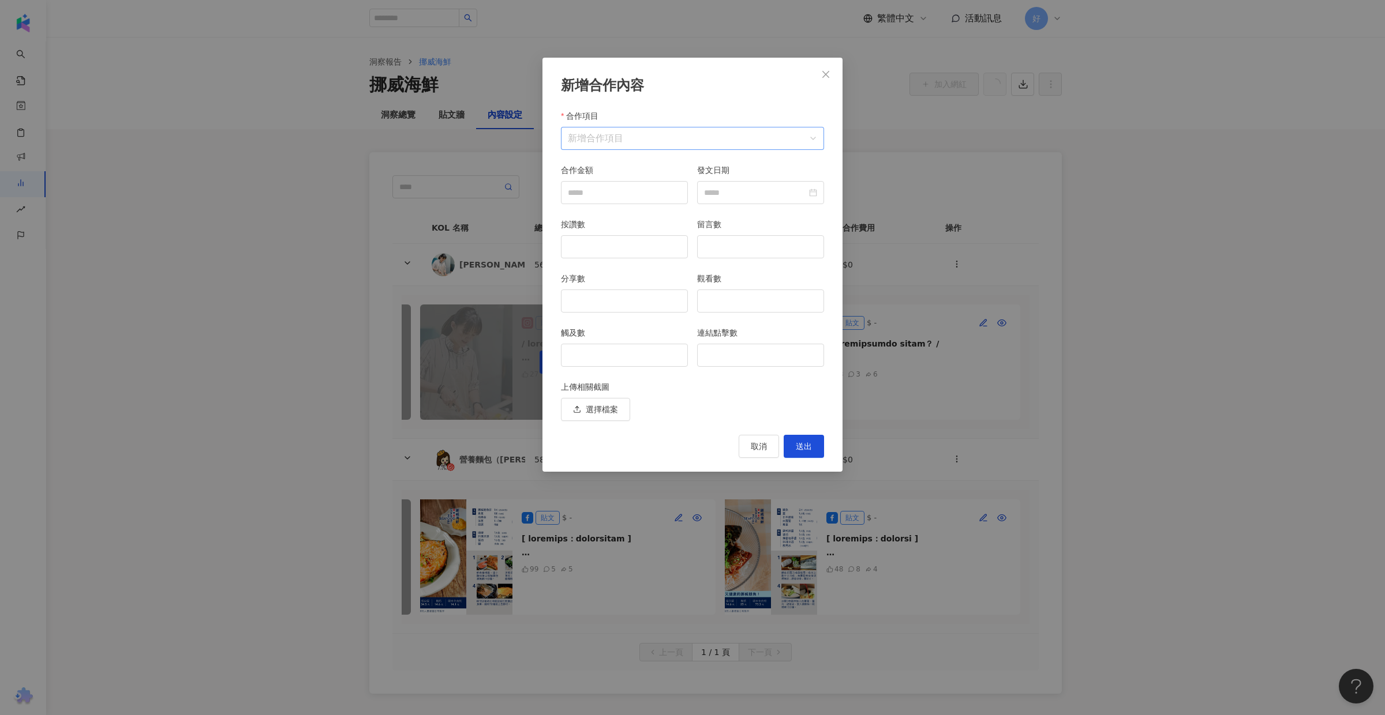
click at [604, 133] on input "合作項目" at bounding box center [692, 139] width 249 height 22
click at [617, 190] on div "Facebook" at bounding box center [595, 189] width 51 height 13
click at [766, 102] on div "新增合作內容 合作項目 新增合作項目 合作項目 合作金額 發文日期 按讚數 留言數 分享數 觀看數 觸及數 連結點擊數 上傳相關截圖 選擇檔案 取消 送出" at bounding box center [692, 265] width 300 height 414
click at [825, 68] on button "Close" at bounding box center [825, 74] width 23 height 23
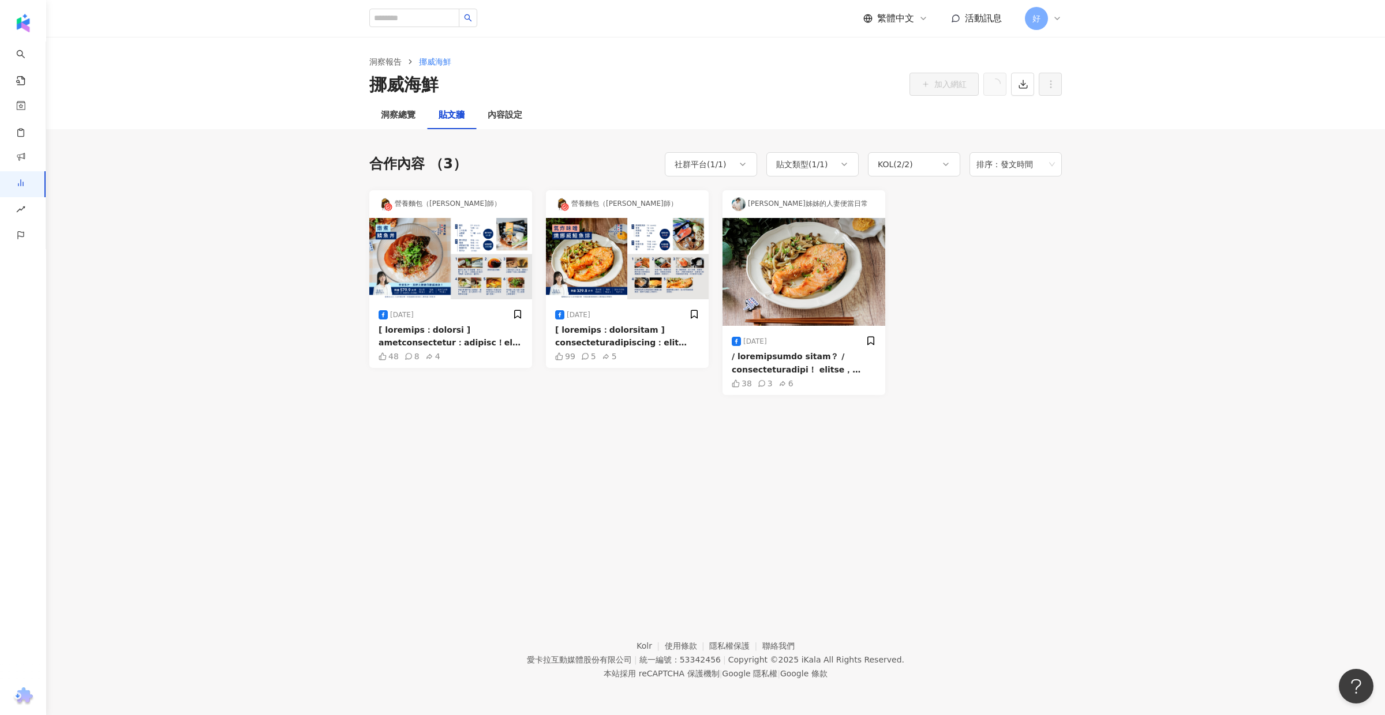
click at [1000, 234] on div at bounding box center [980, 292] width 163 height 205
click at [520, 145] on div "合作內容 （3） 社群平台 ( 1 / 1 ) 貼文類型 ( 1 / 1 ) KOL ( 2 / 2 ) 排序：發文時間 營養麵包（[PERSON_NAME]…" at bounding box center [715, 262] width 692 height 267
click at [1013, 162] on span "排序：發文時間" at bounding box center [1015, 164] width 78 height 22
click at [916, 162] on div "KOL ( 2 / 2 )" at bounding box center [914, 164] width 92 height 24
click at [817, 166] on div "貼文類型 ( 1 / 1 )" at bounding box center [802, 165] width 52 height 14
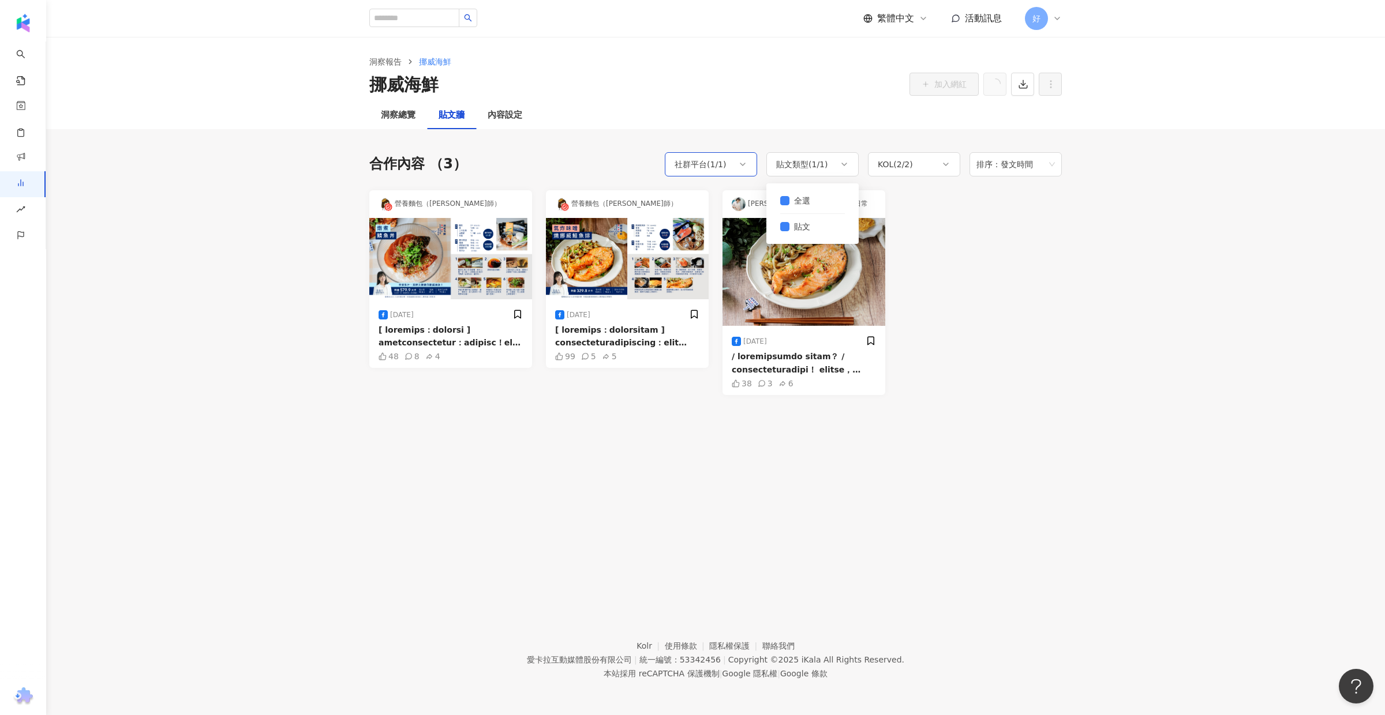
click at [714, 167] on div "社群平台 ( 1 / 1 )" at bounding box center [701, 165] width 52 height 14
click at [605, 137] on div "合作內容 （3） 社群平台 ( 1 / 1 ) 貼文類型 ( 1 / 1 ) KOL ( 2 / 2 ) 排序：發文時間 全選 [PERSON_NAME]姊姊…" at bounding box center [715, 262] width 692 height 267
click at [388, 116] on div "洞察總覽" at bounding box center [398, 115] width 35 height 14
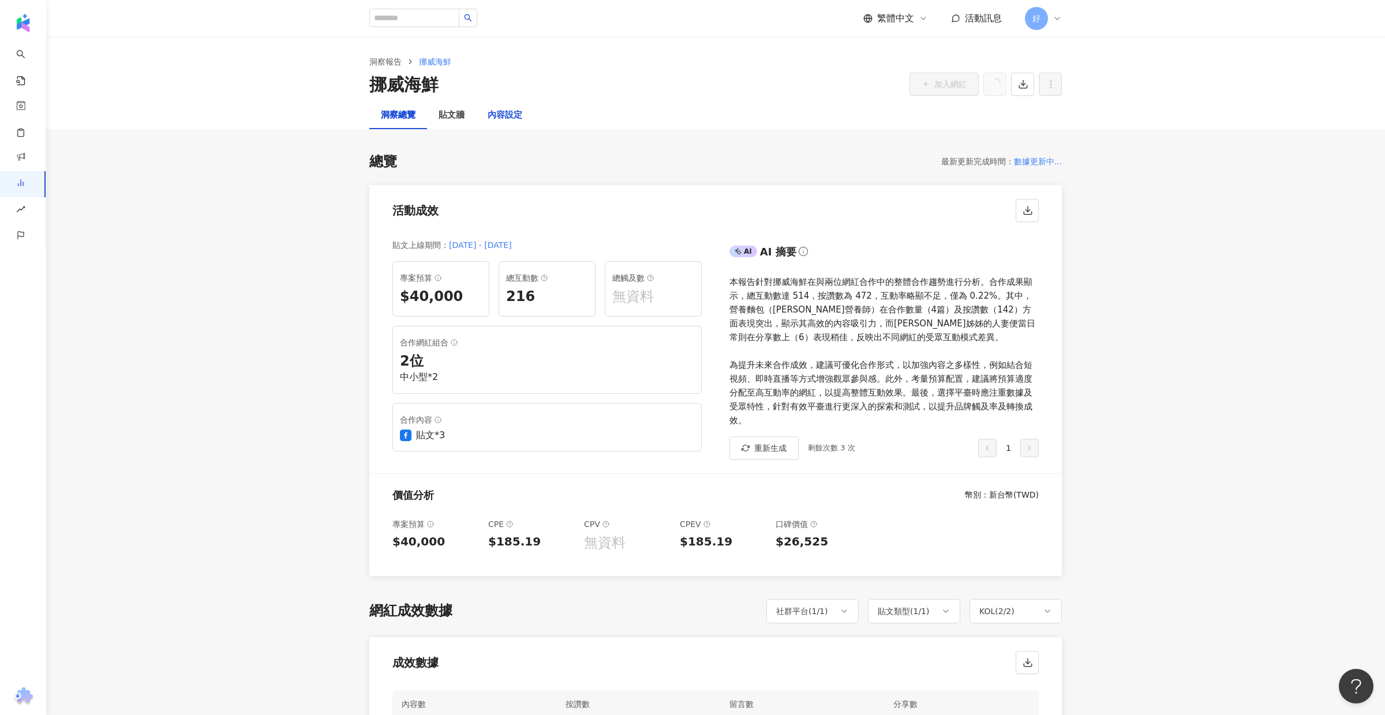
click at [504, 116] on div "內容設定" at bounding box center [505, 115] width 35 height 14
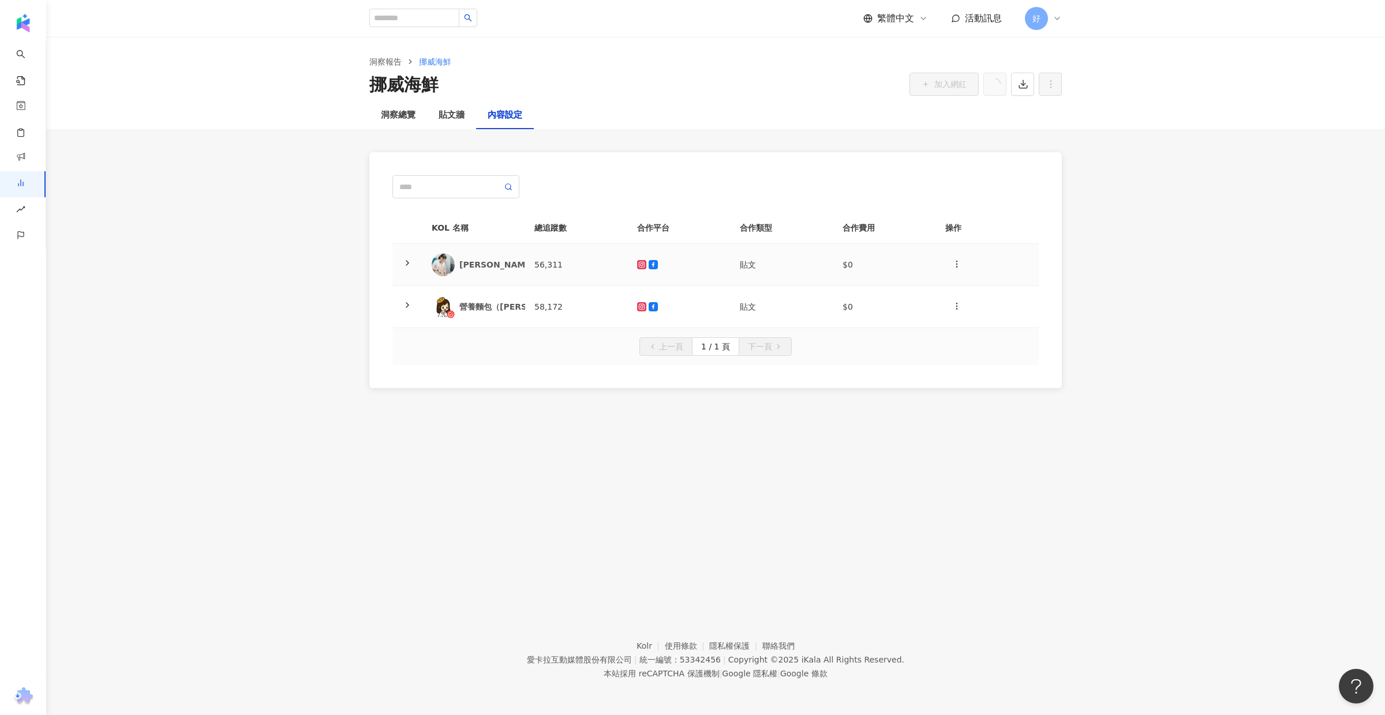
click at [400, 261] on td at bounding box center [407, 265] width 30 height 42
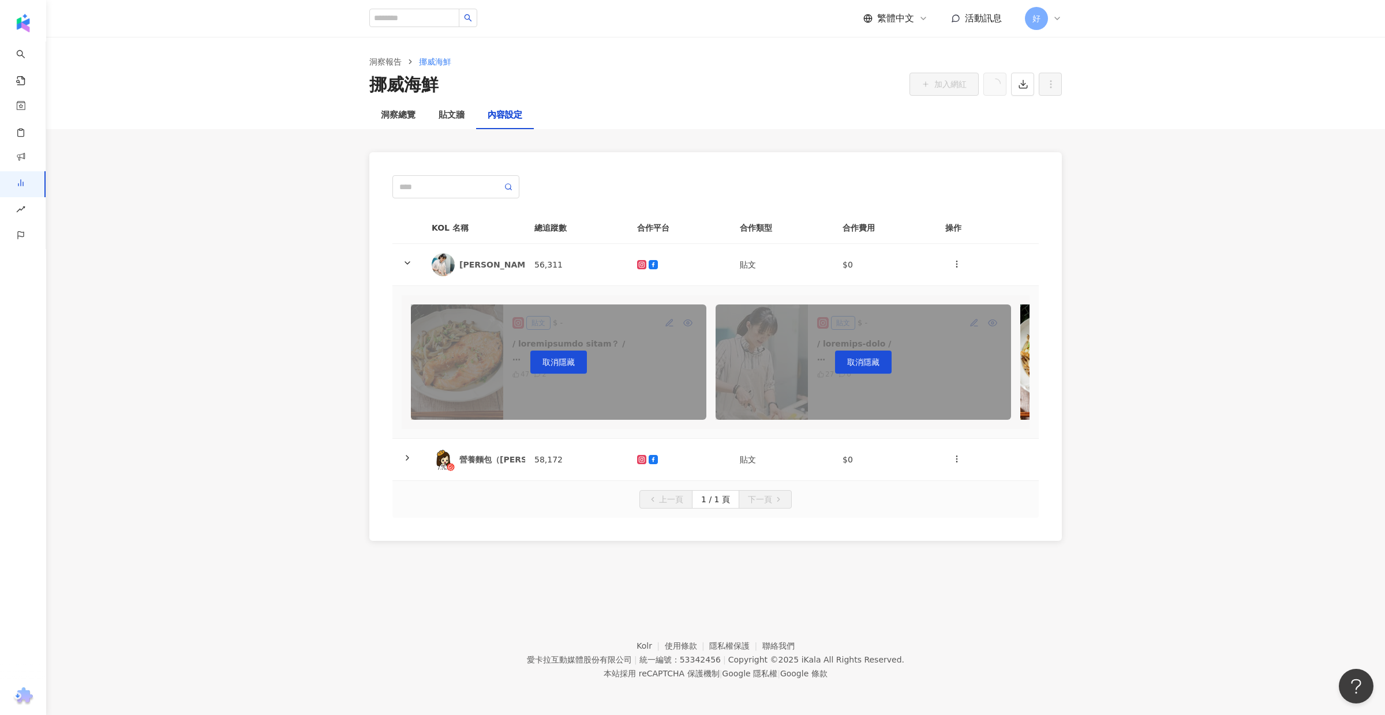
scroll to position [0, 295]
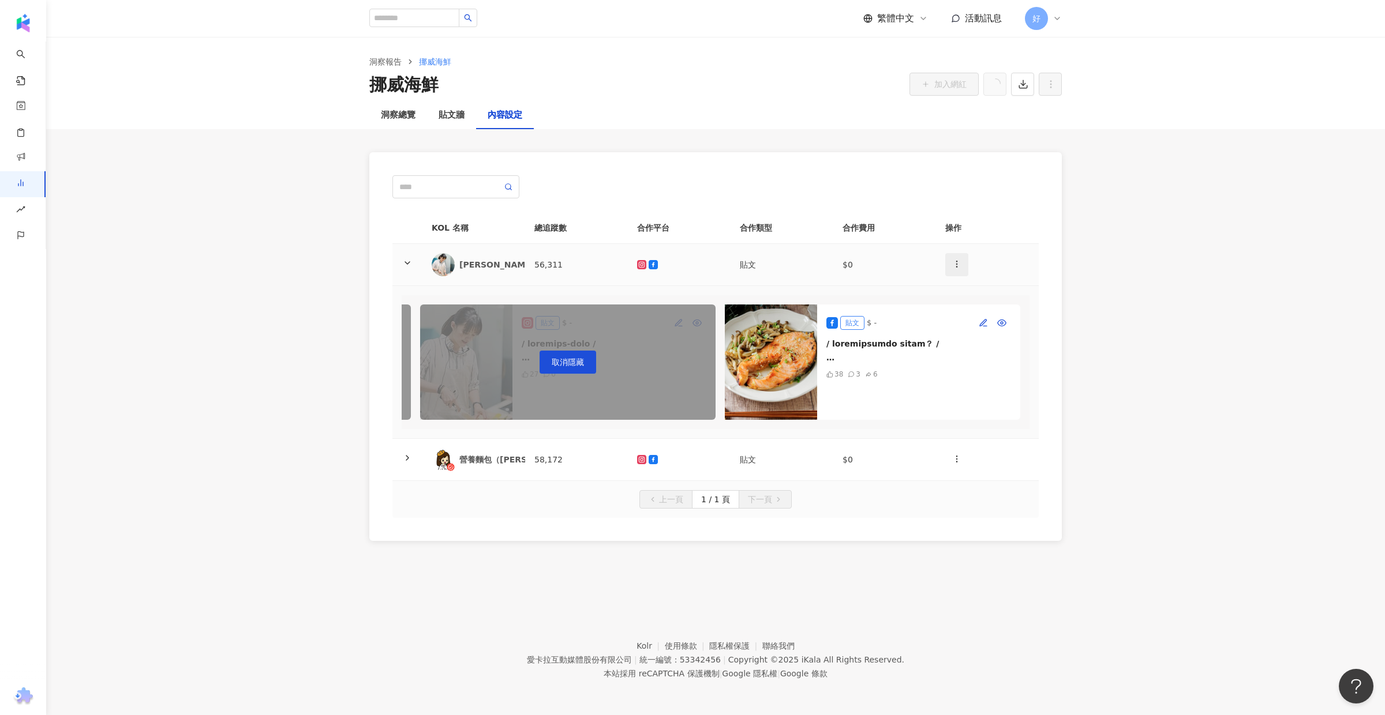
click at [960, 265] on icon "button" at bounding box center [956, 264] width 9 height 9
click at [976, 291] on div "新增內容" at bounding box center [976, 292] width 45 height 13
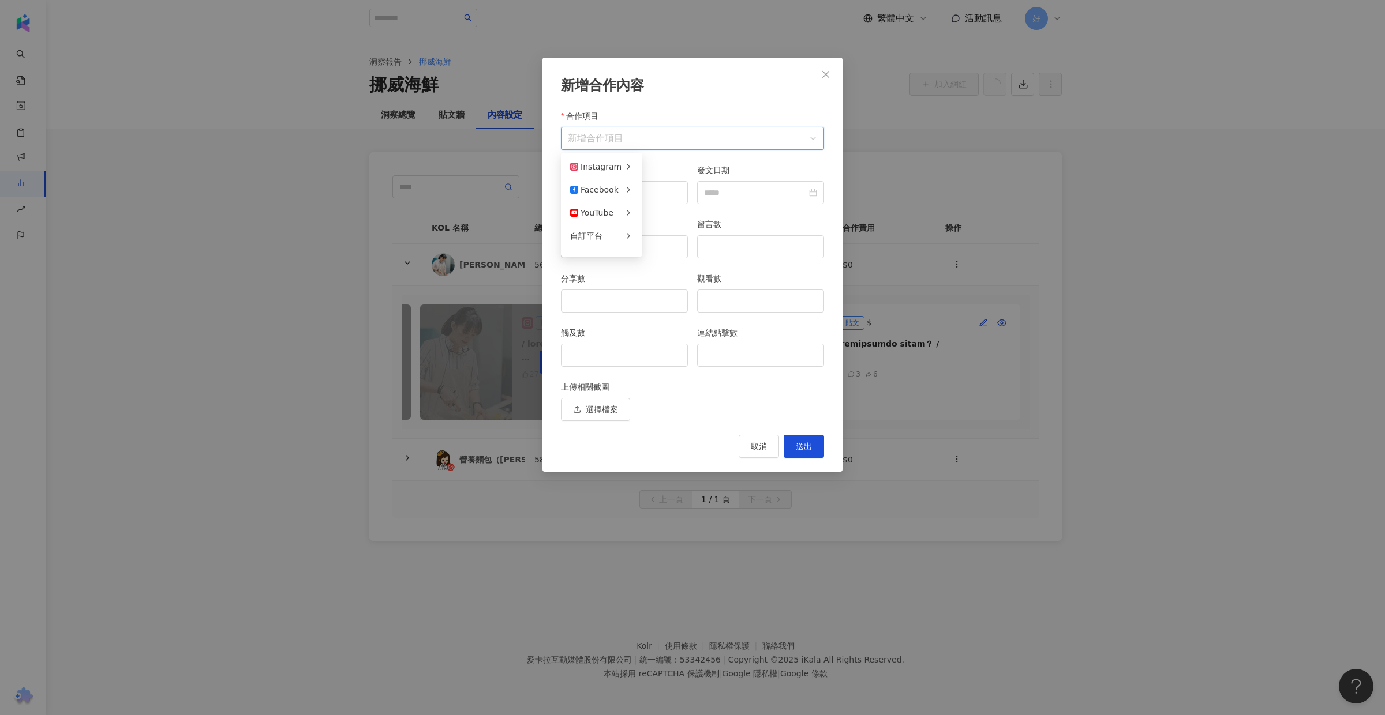
click at [703, 134] on input "合作項目" at bounding box center [692, 139] width 249 height 22
click at [604, 199] on li "Facebook" at bounding box center [601, 189] width 77 height 23
click at [685, 167] on div "貼文" at bounding box center [683, 166] width 62 height 13
click at [654, 136] on span "YouTube / 貼文" at bounding box center [692, 139] width 249 height 22
click at [612, 188] on div "Facebook" at bounding box center [594, 189] width 48 height 13
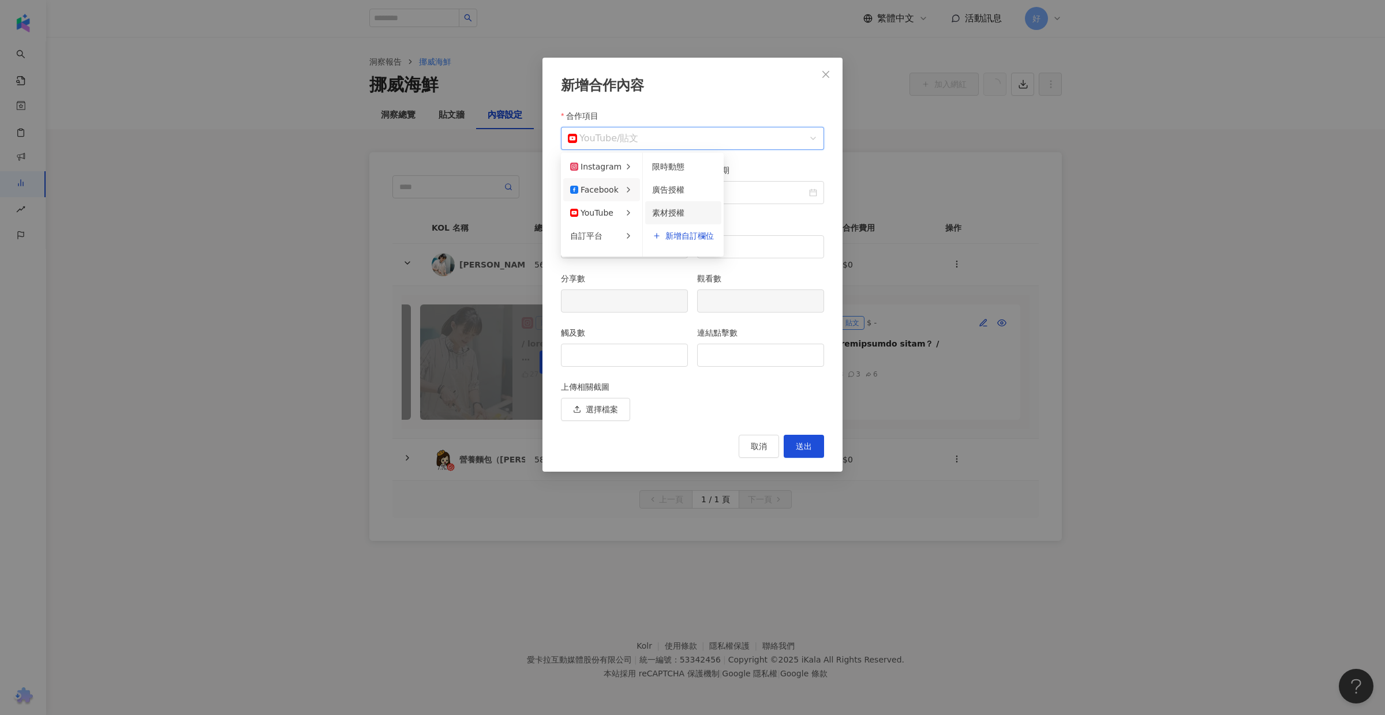
click at [676, 209] on span "素材授權" at bounding box center [668, 212] width 32 height 9
click at [778, 195] on input "發文日期" at bounding box center [755, 192] width 103 height 13
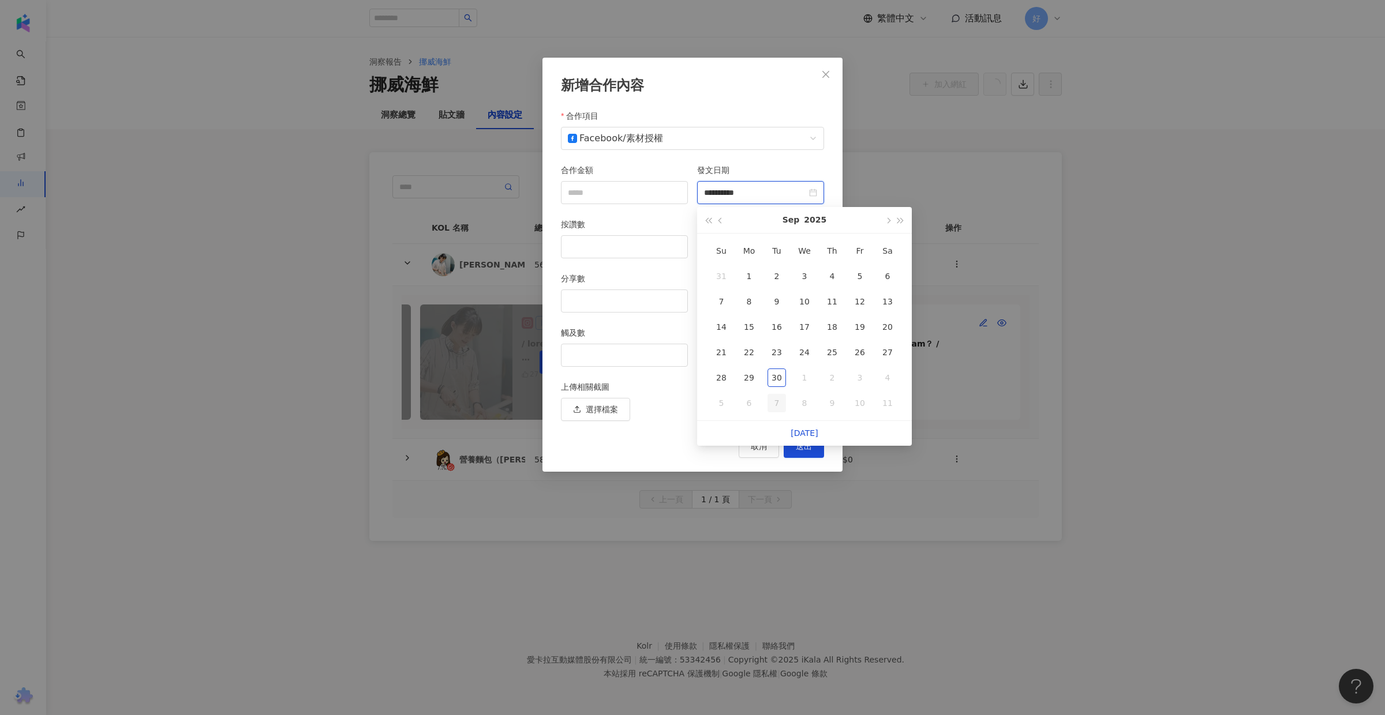
type input "**********"
click at [719, 220] on span "button" at bounding box center [721, 221] width 6 height 6
click at [887, 220] on span "button" at bounding box center [888, 221] width 6 height 6
click at [803, 272] on div "3" at bounding box center [804, 276] width 18 height 18
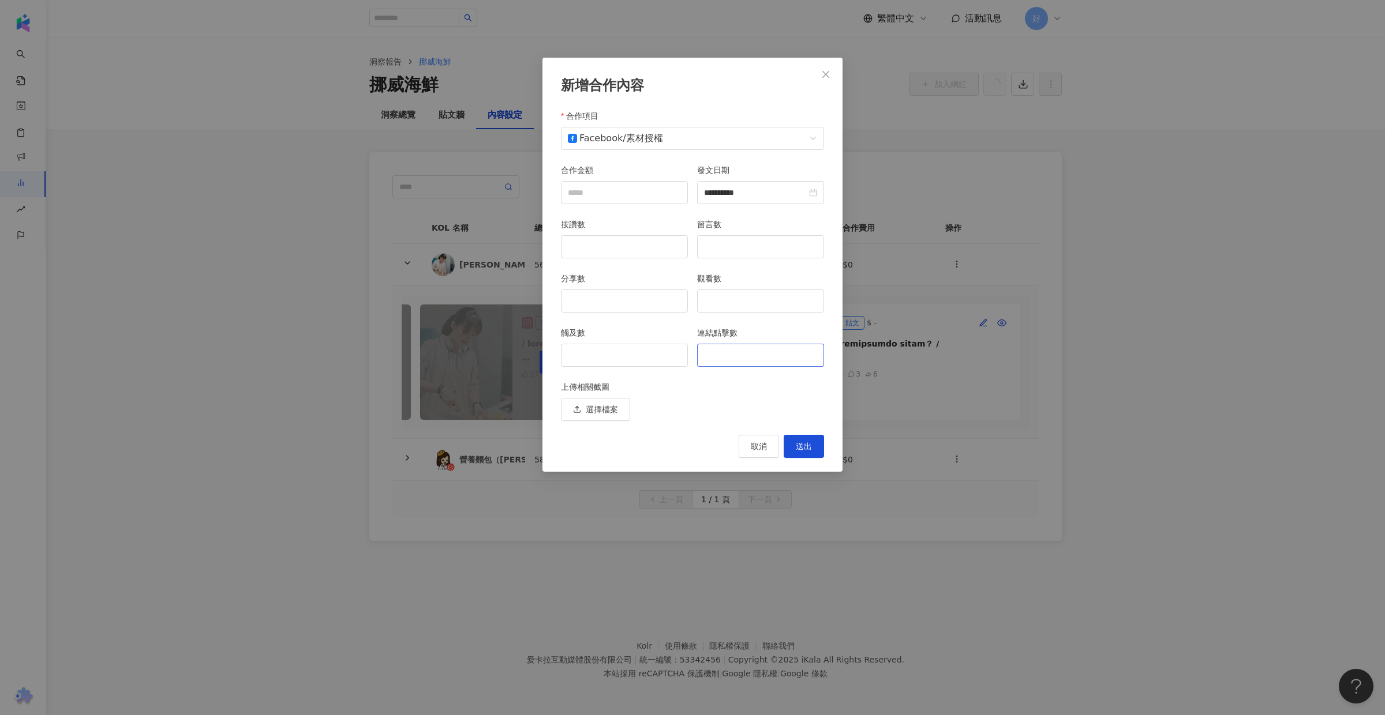
type input "**********"
click at [743, 424] on div "**********" at bounding box center [692, 265] width 300 height 414
click at [812, 441] on button "送出" at bounding box center [804, 446] width 40 height 23
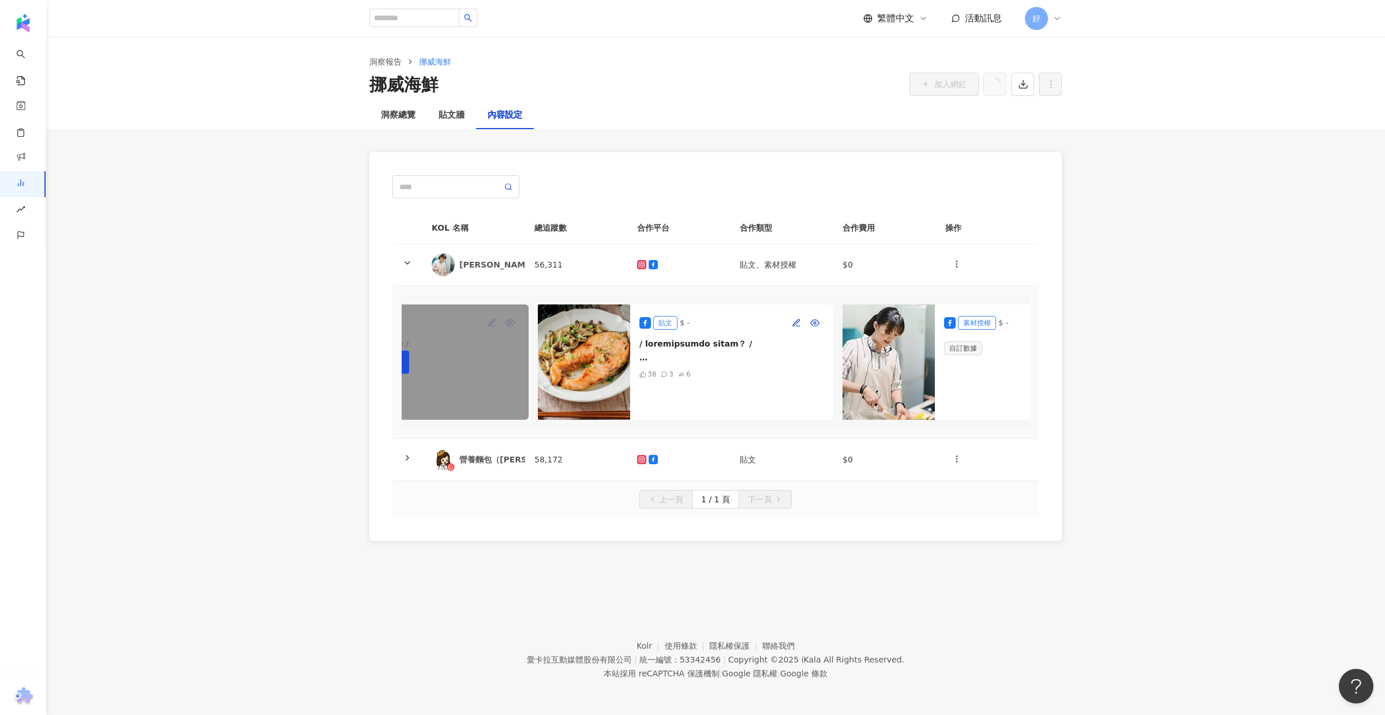
scroll to position [0, 600]
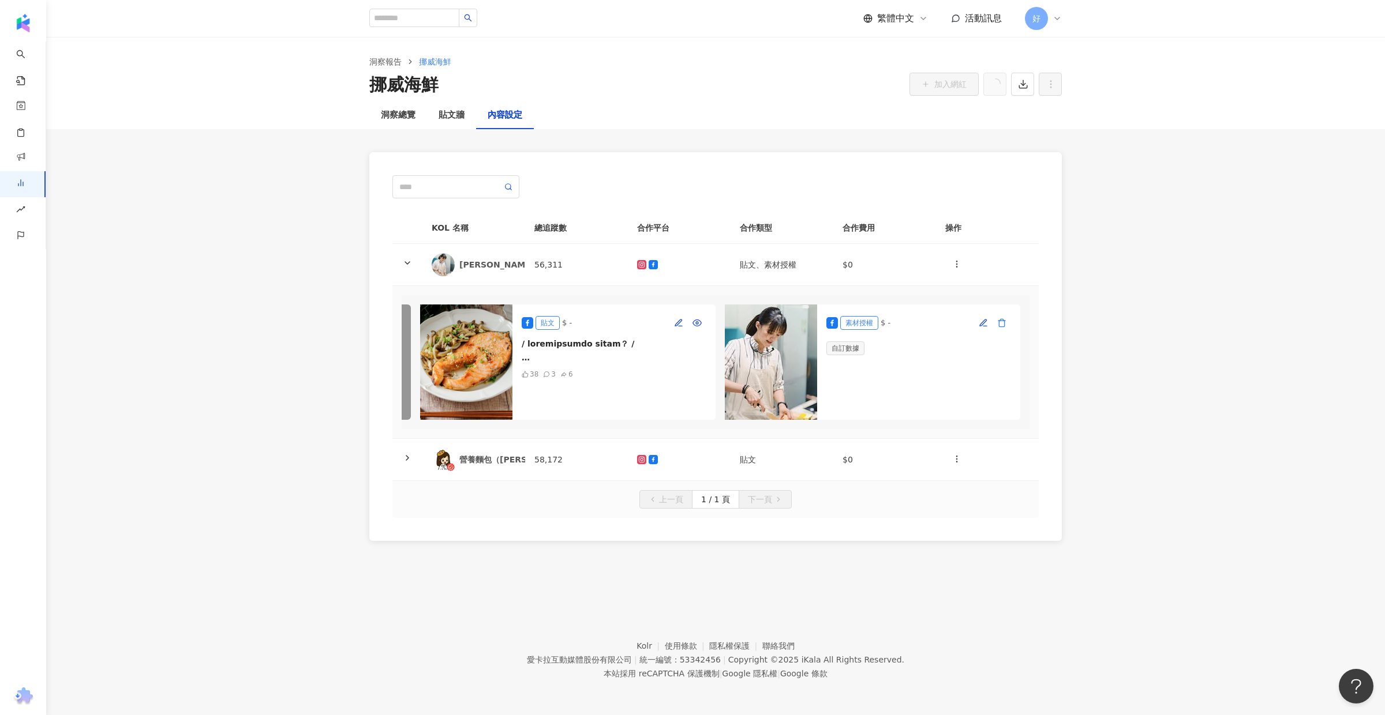
click at [1002, 323] on icon "button" at bounding box center [1001, 323] width 9 height 9
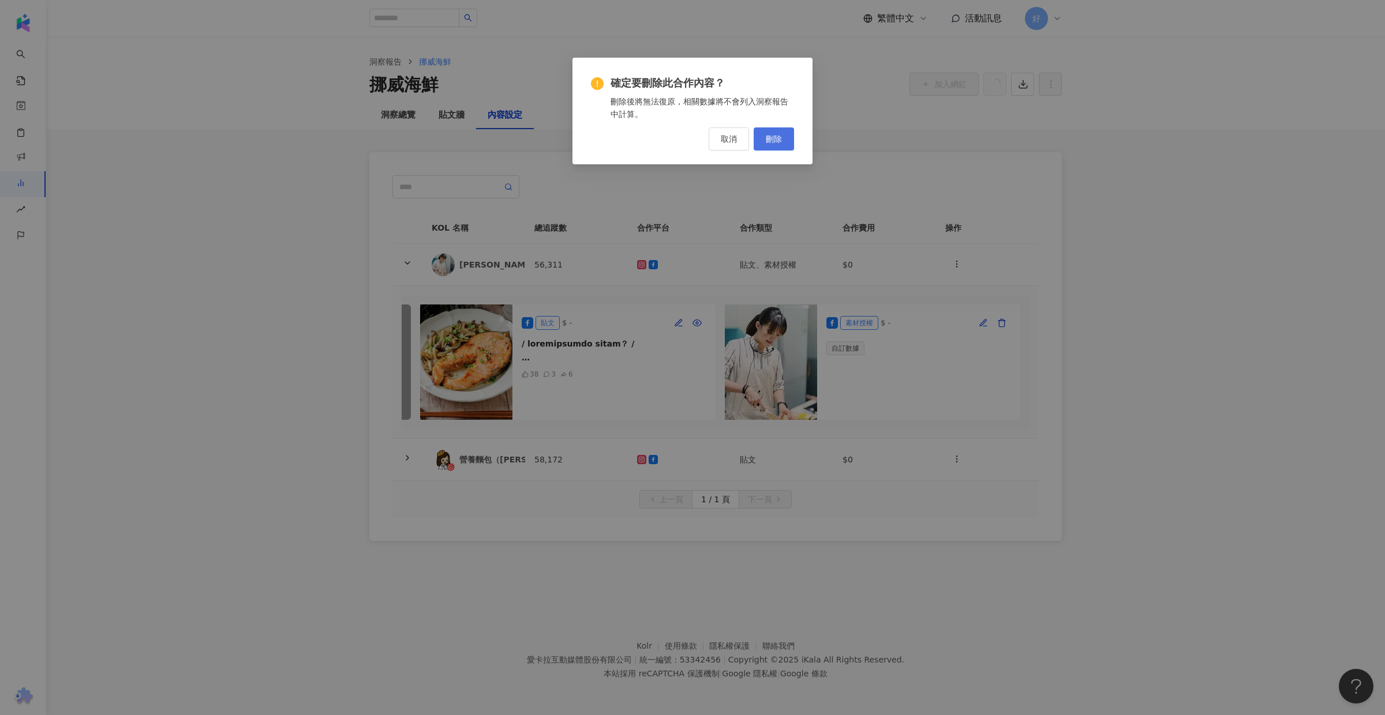
click at [779, 132] on button "刪除" at bounding box center [774, 139] width 40 height 23
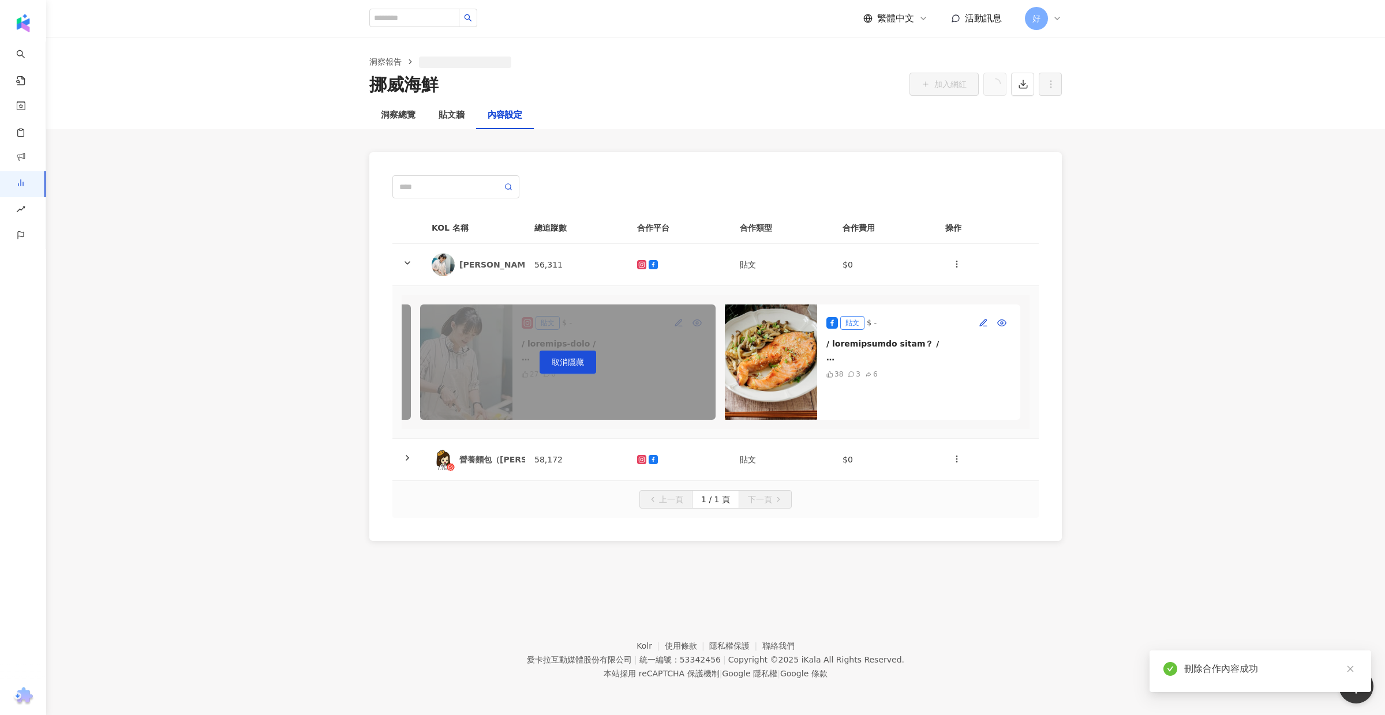
scroll to position [0, 295]
click at [406, 260] on icon at bounding box center [407, 262] width 9 height 9
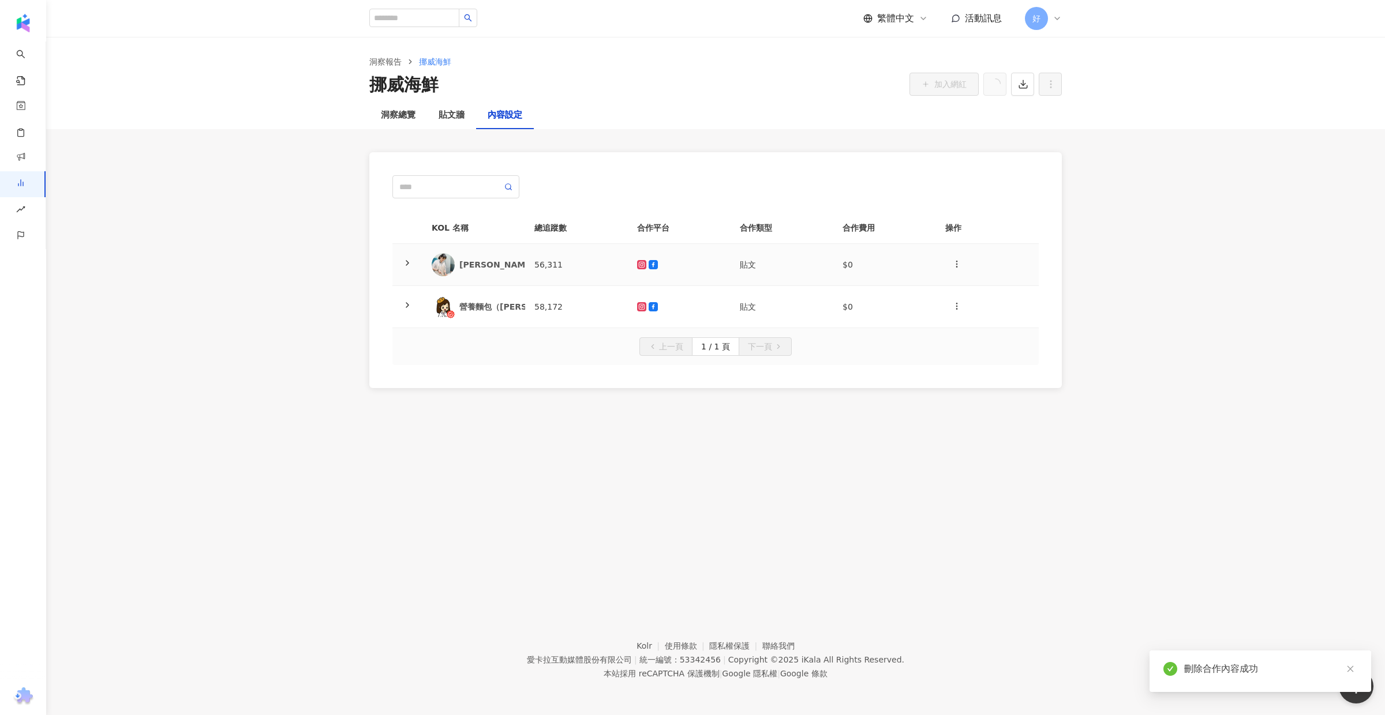
click at [406, 260] on icon at bounding box center [407, 262] width 9 height 9
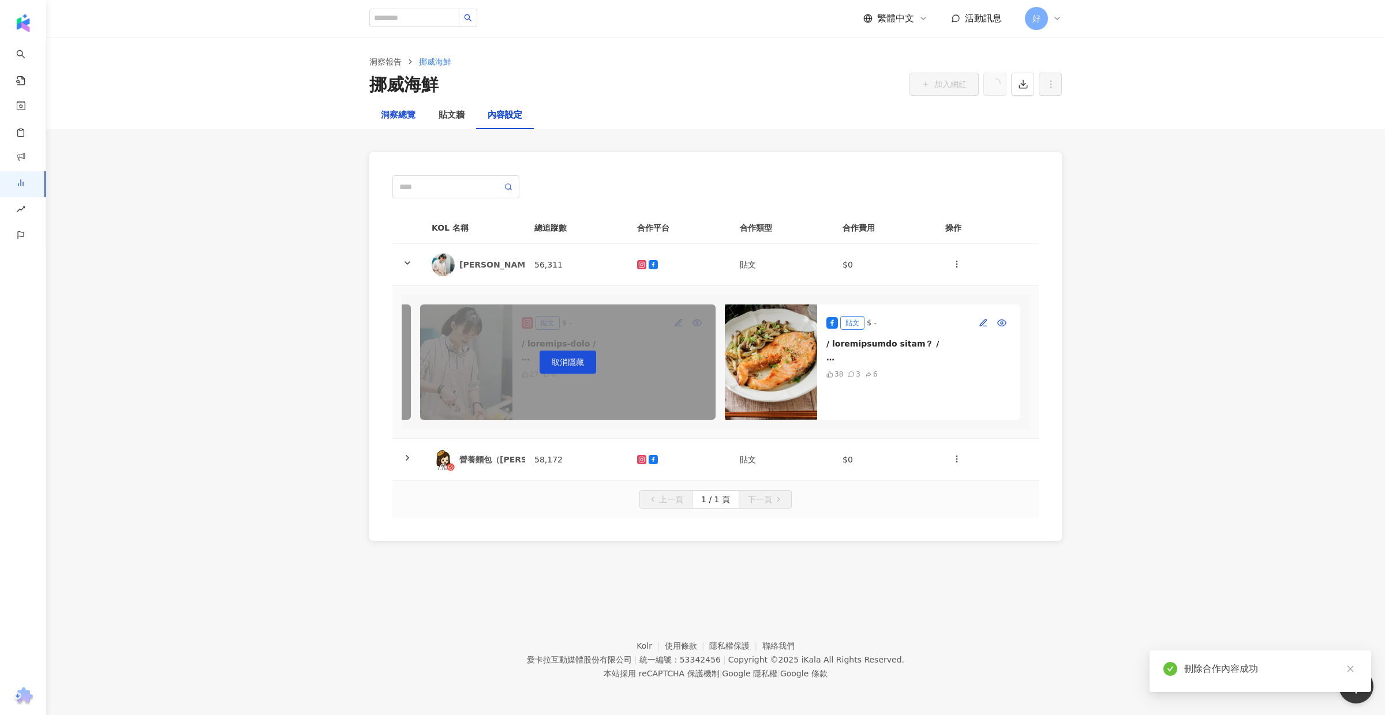
click at [400, 117] on div "洞察總覽" at bounding box center [398, 115] width 35 height 14
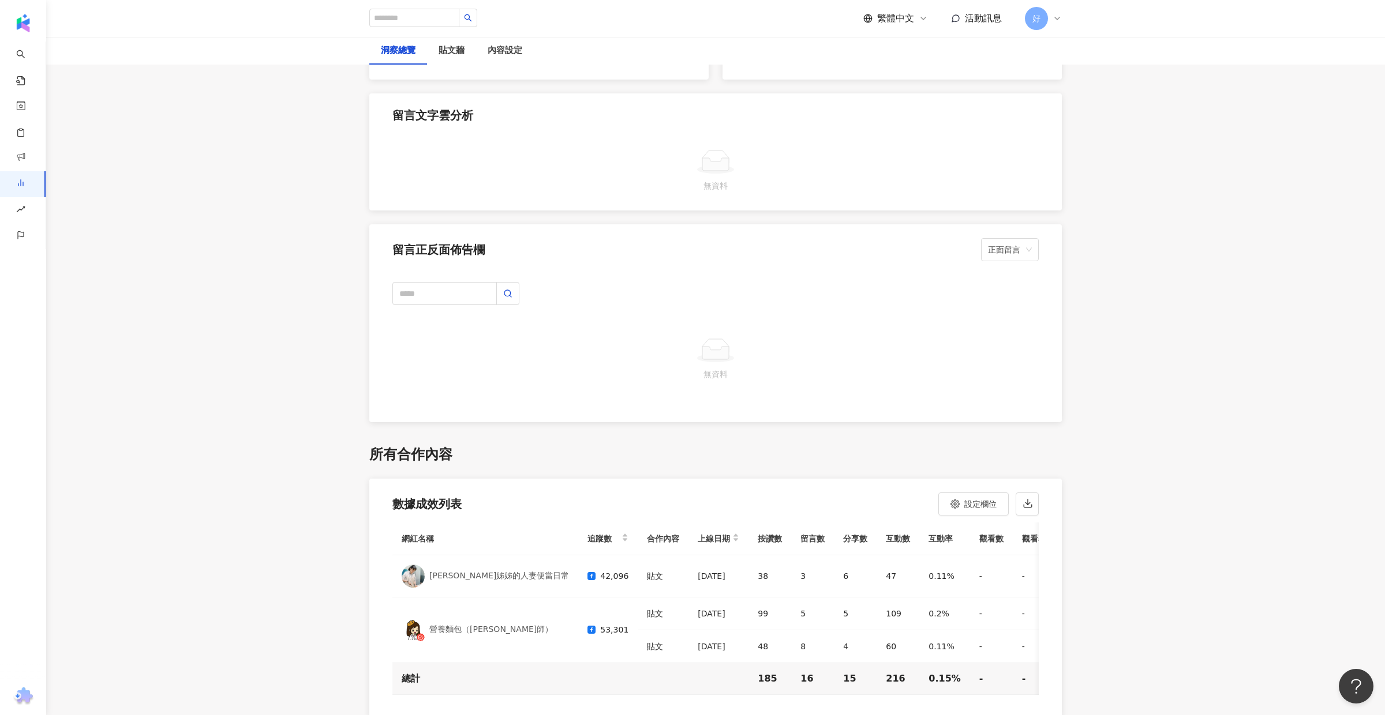
scroll to position [2401, 0]
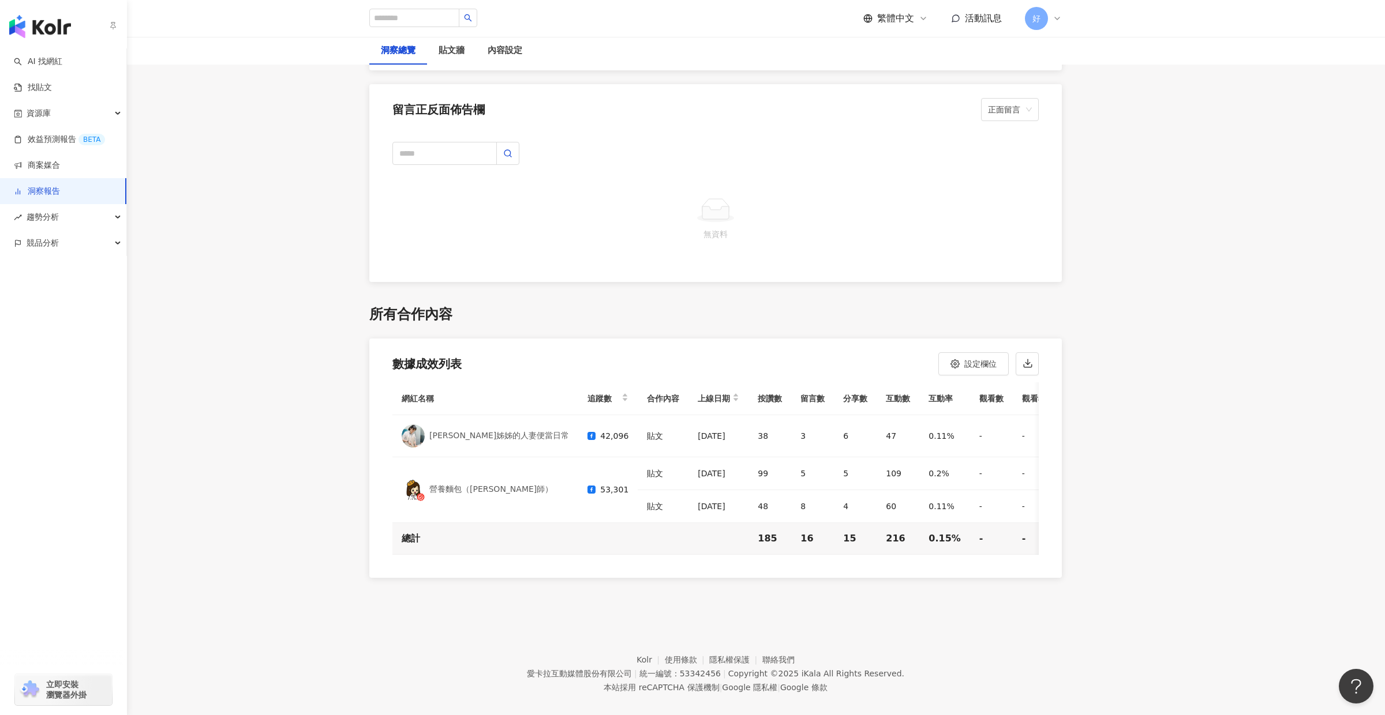
click at [60, 187] on link "洞察報告" at bounding box center [37, 192] width 46 height 12
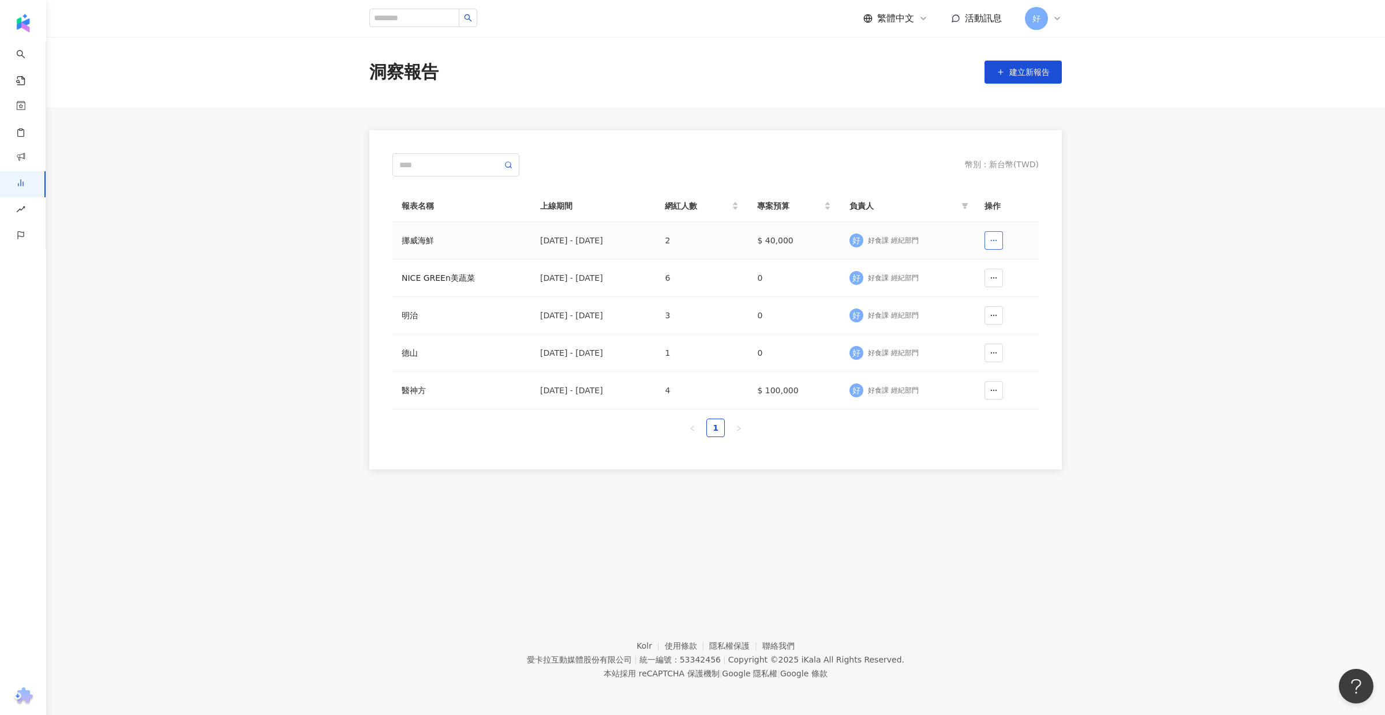
click at [991, 242] on icon "button" at bounding box center [994, 241] width 8 height 8
click at [898, 236] on div "好食課 經紀部門" at bounding box center [893, 241] width 51 height 10
click at [771, 246] on td "$ 40,000" at bounding box center [794, 241] width 92 height 38
click at [575, 235] on div "[DATE] - [DATE]" at bounding box center [593, 240] width 106 height 13
click at [420, 242] on div "挪威海鮮" at bounding box center [462, 240] width 120 height 13
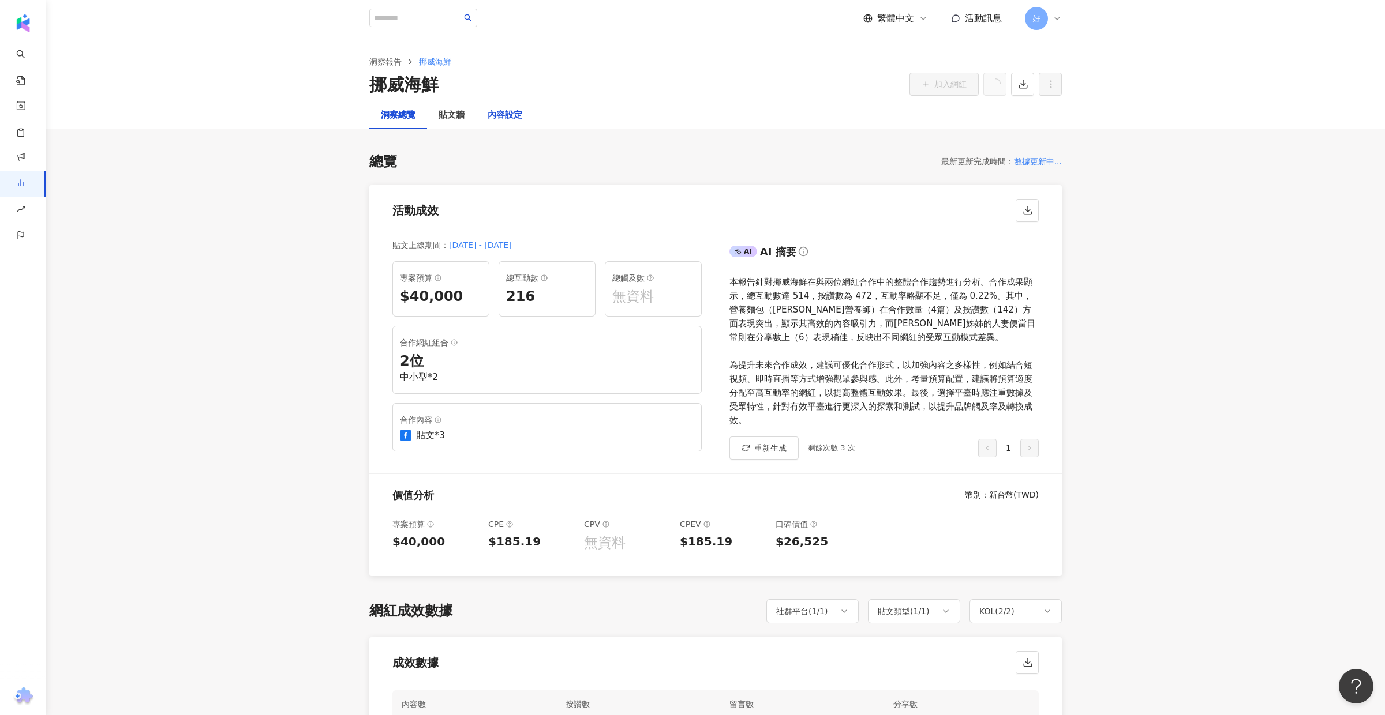
click at [509, 118] on div "內容設定" at bounding box center [505, 115] width 35 height 14
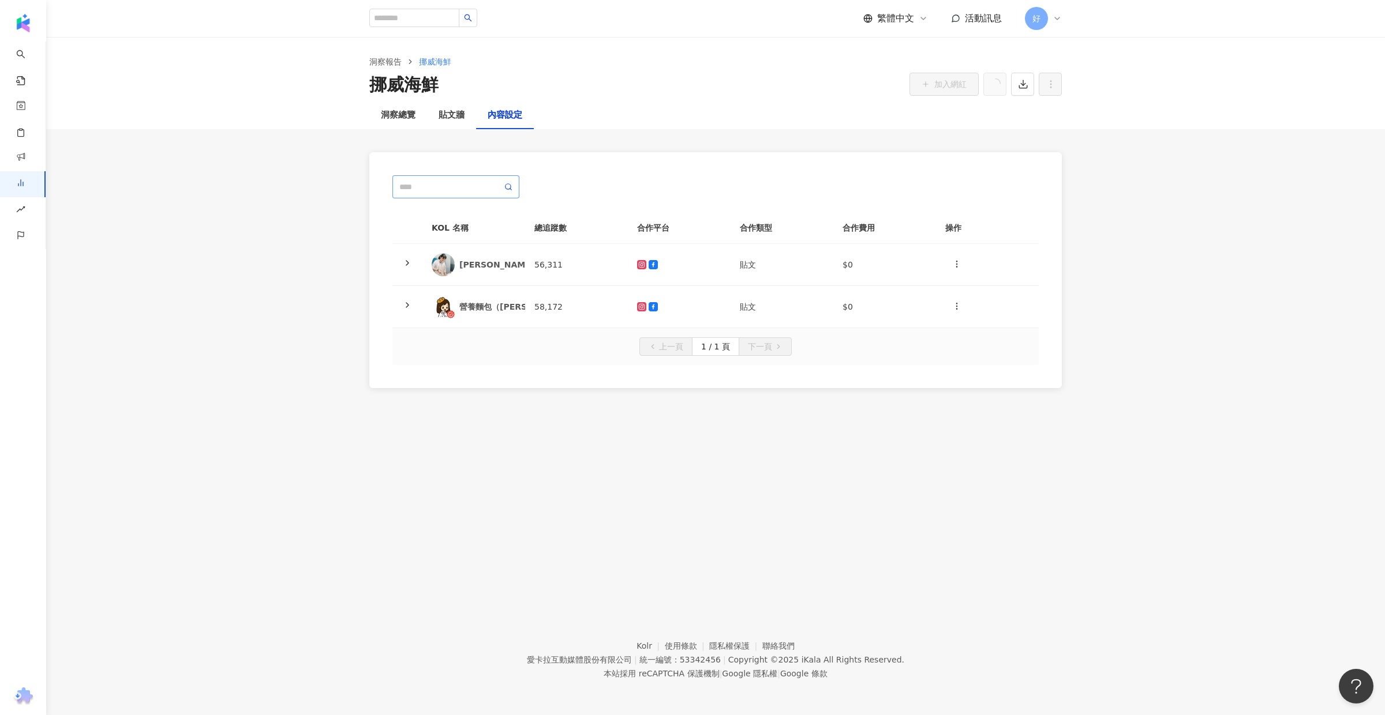
click at [481, 178] on span at bounding box center [455, 186] width 127 height 23
click at [403, 264] on icon at bounding box center [407, 262] width 9 height 9
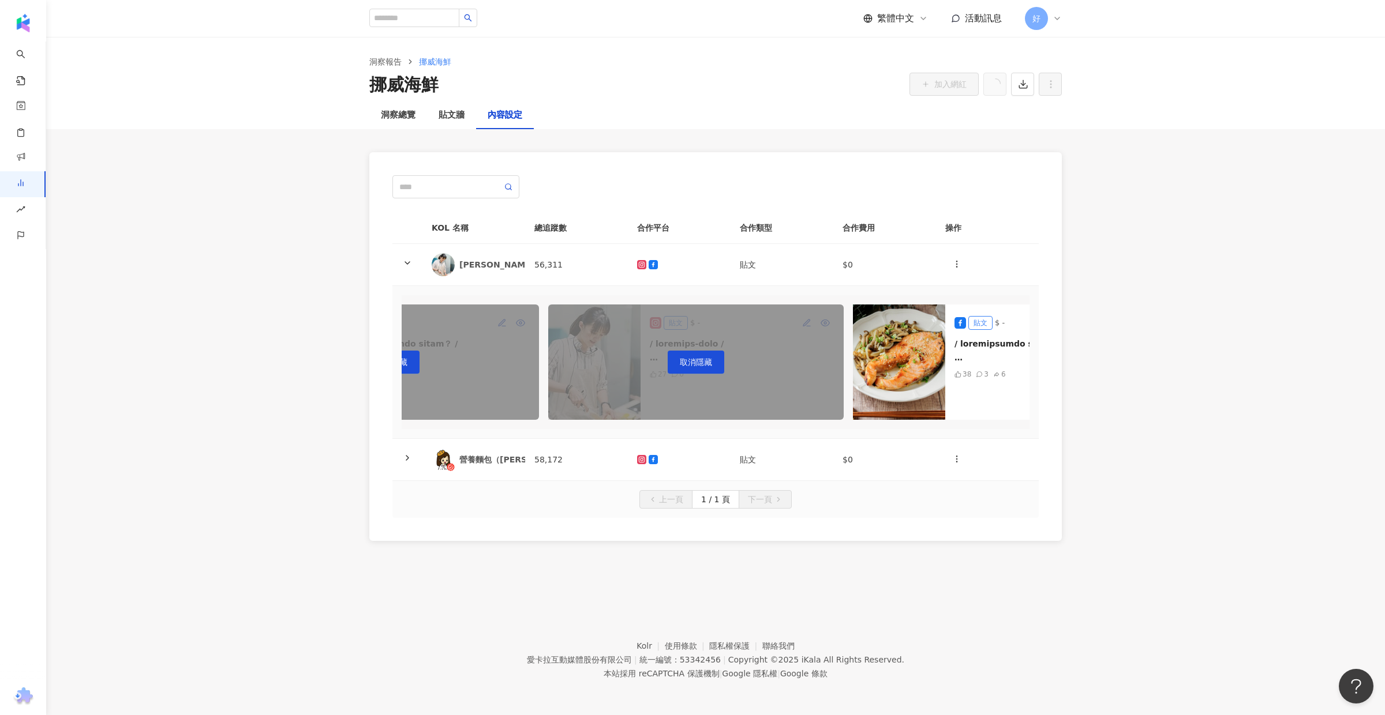
scroll to position [0, 295]
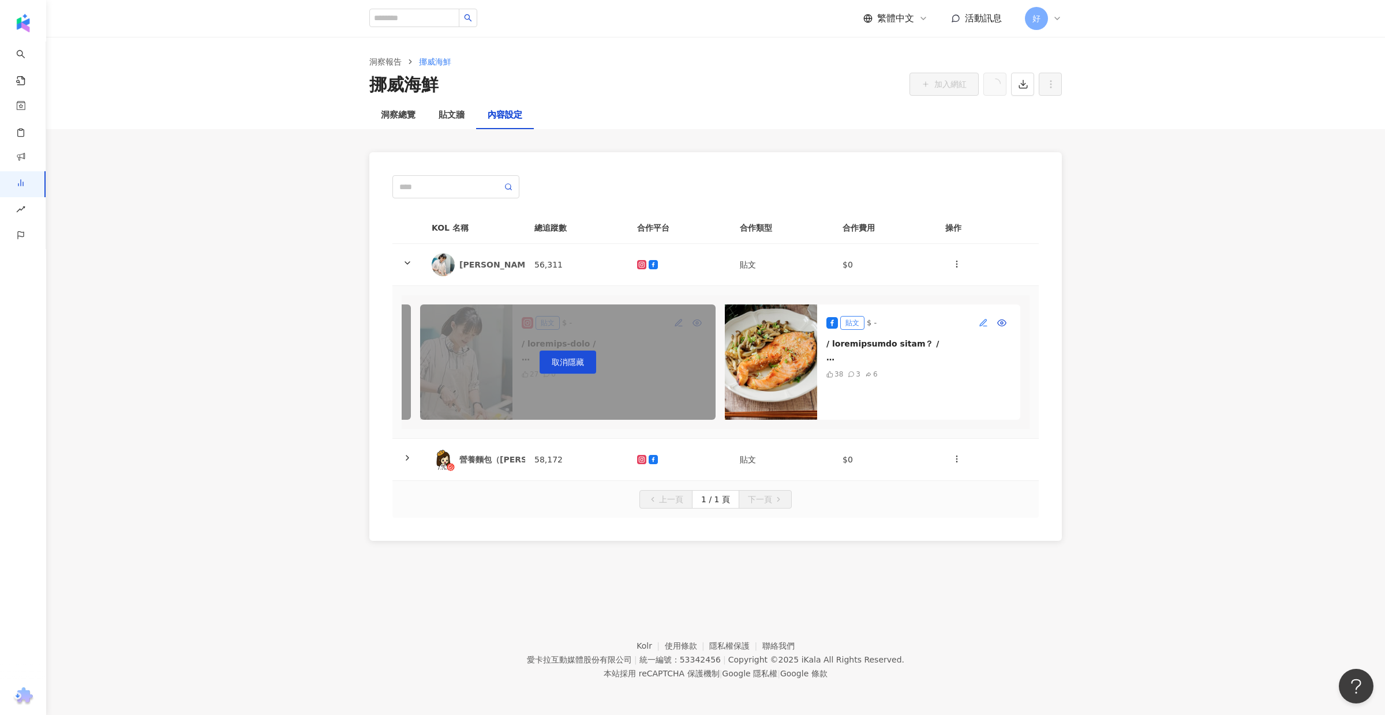
click at [981, 325] on icon "button" at bounding box center [983, 323] width 9 height 9
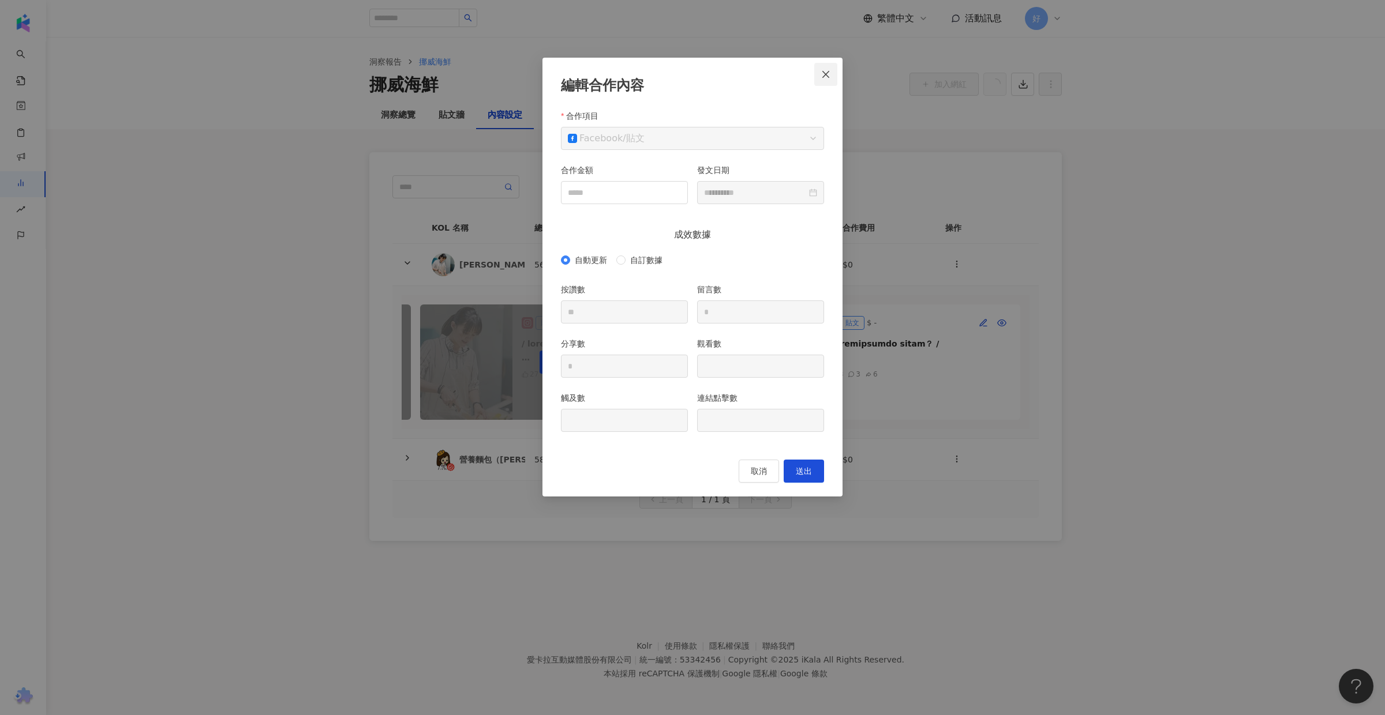
click at [821, 68] on button "Close" at bounding box center [825, 74] width 23 height 23
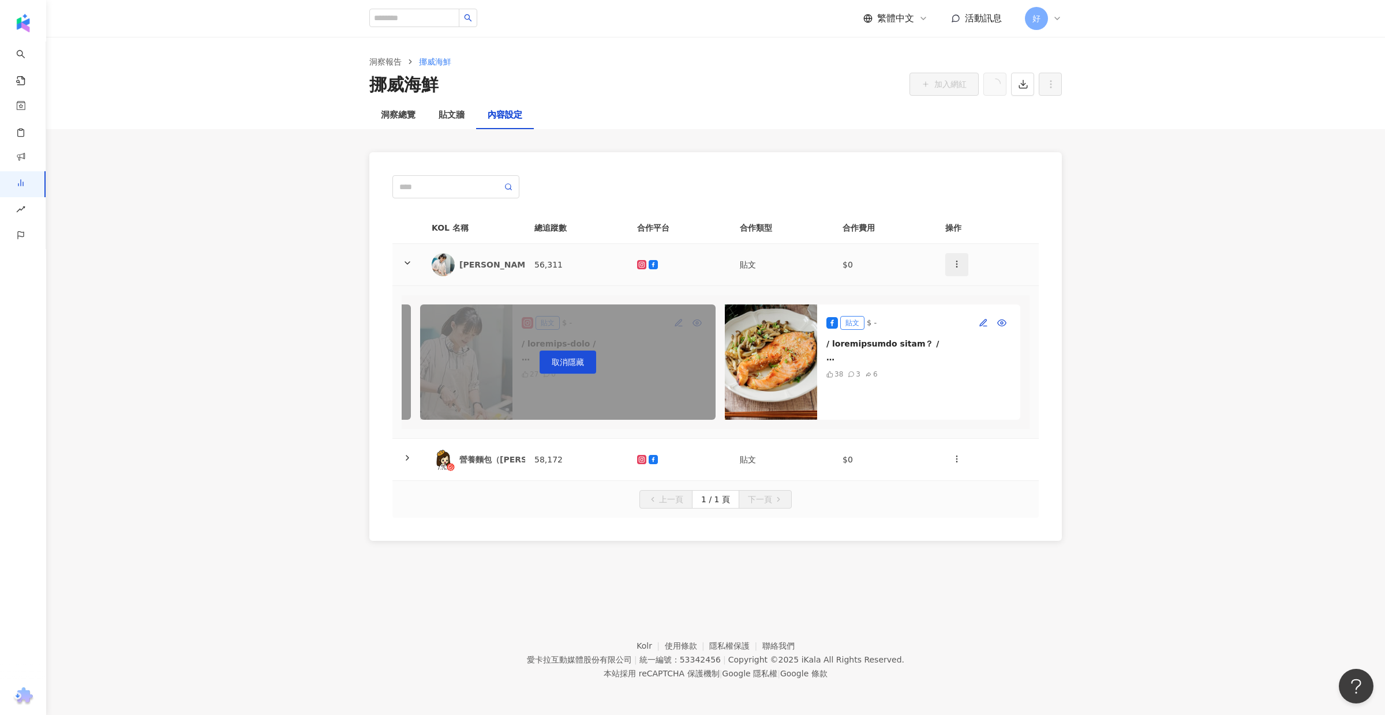
click at [956, 263] on icon "button" at bounding box center [956, 264] width 9 height 9
click at [964, 295] on div "新增內容" at bounding box center [976, 292] width 45 height 13
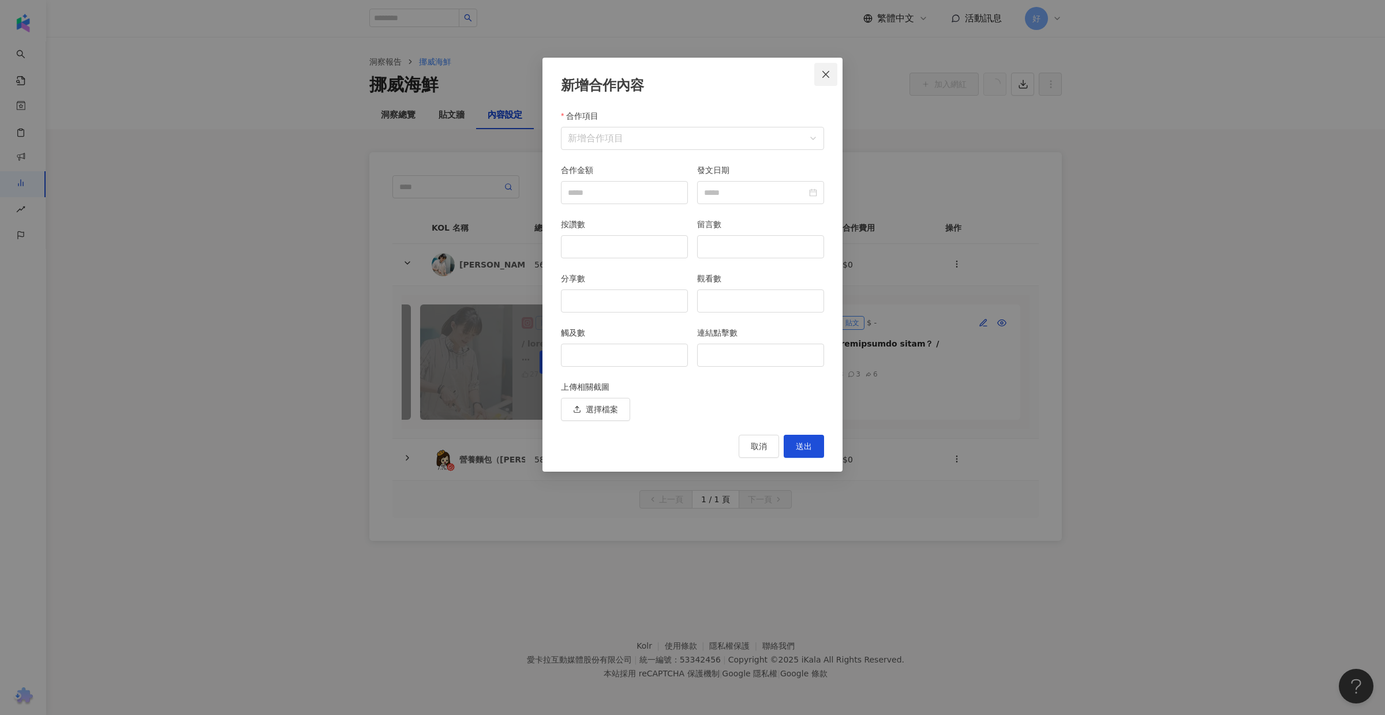
click at [823, 77] on icon "close" at bounding box center [825, 74] width 9 height 9
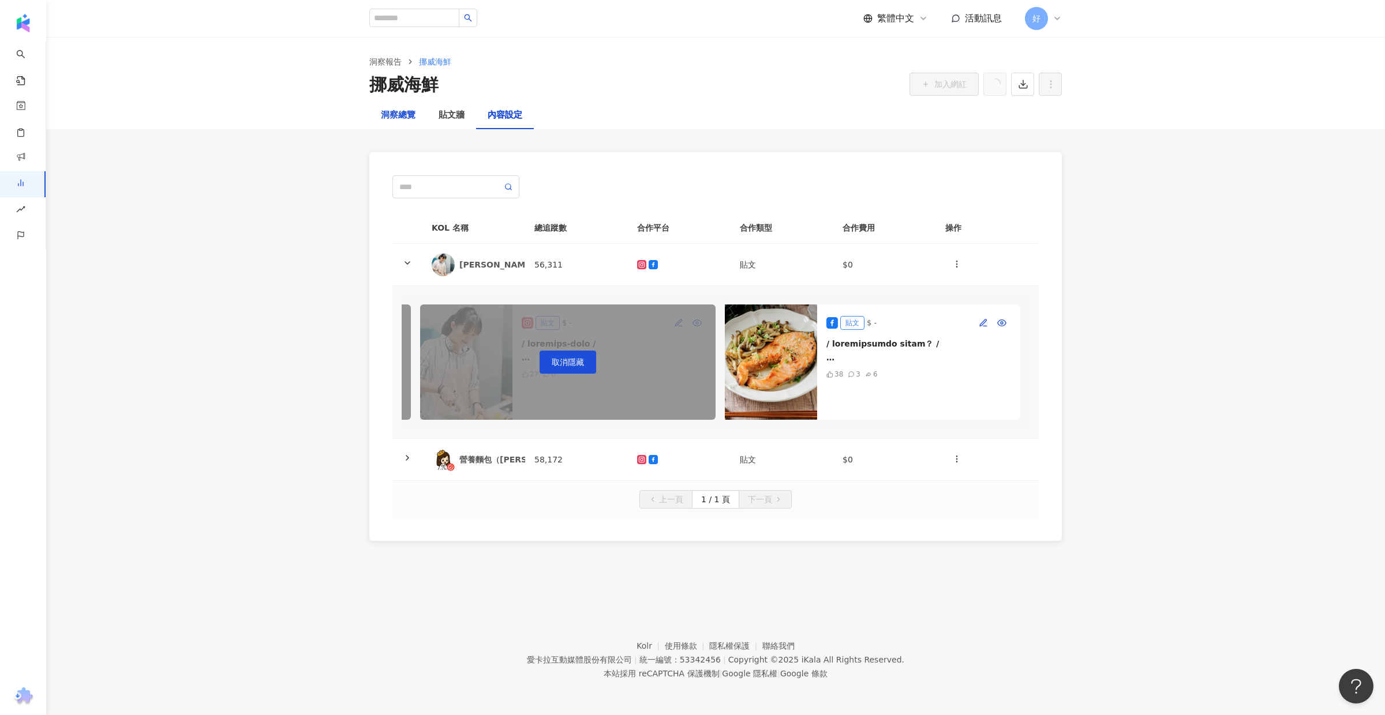
click at [398, 110] on div "洞察總覽" at bounding box center [398, 115] width 35 height 14
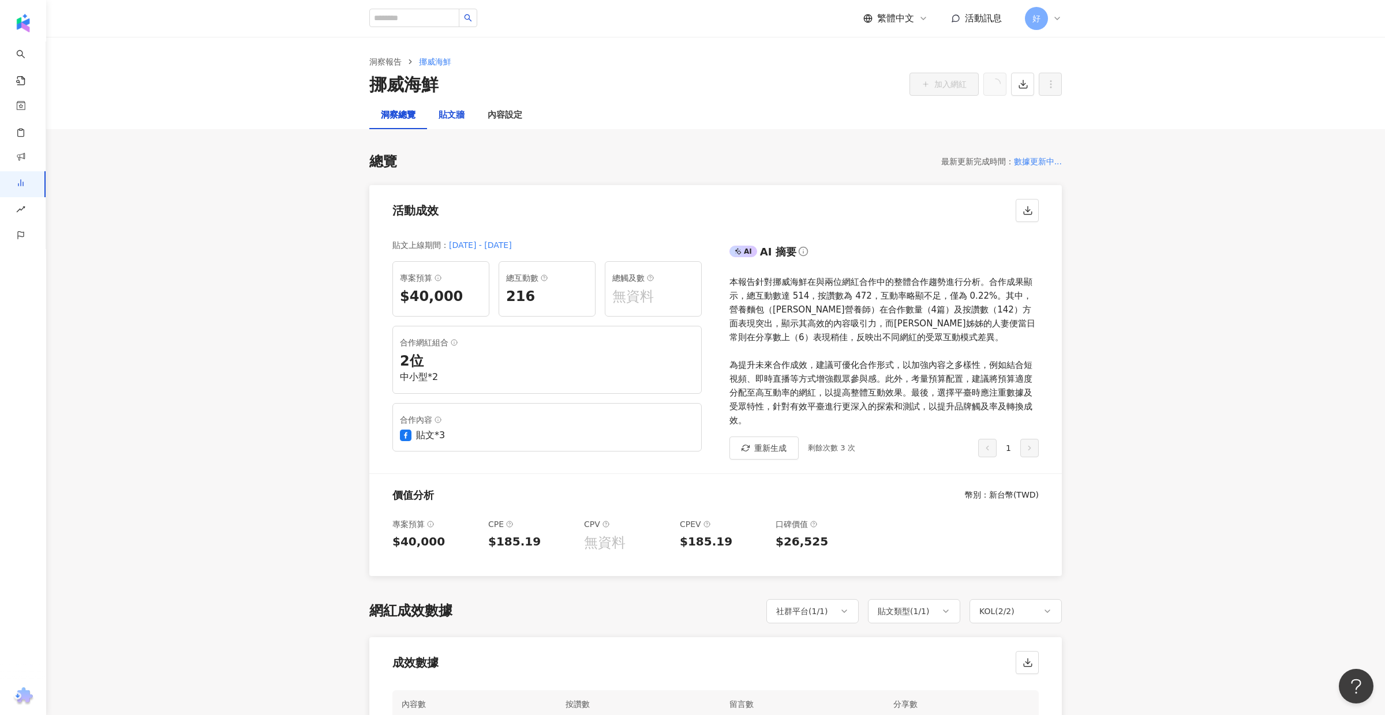
click at [445, 111] on div "貼文牆" at bounding box center [452, 115] width 26 height 14
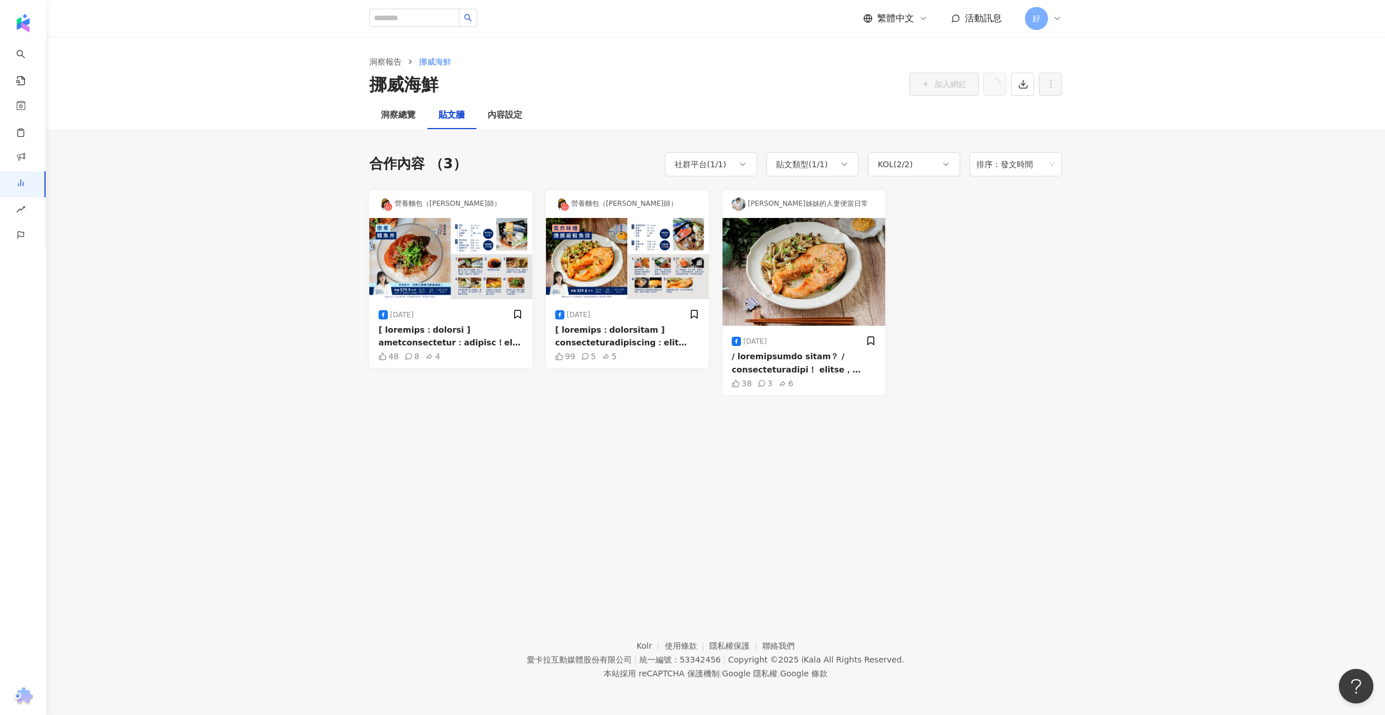
click at [1035, 193] on div at bounding box center [980, 292] width 163 height 205
click at [1066, 85] on div "洞察報告 挪威海鮮 挪威海鮮 加入網紅" at bounding box center [715, 76] width 739 height 42
click at [1036, 168] on span "排序：發文時間" at bounding box center [1015, 164] width 78 height 22
click at [1004, 360] on div at bounding box center [980, 292] width 163 height 205
click at [400, 111] on div "洞察總覽" at bounding box center [398, 115] width 35 height 14
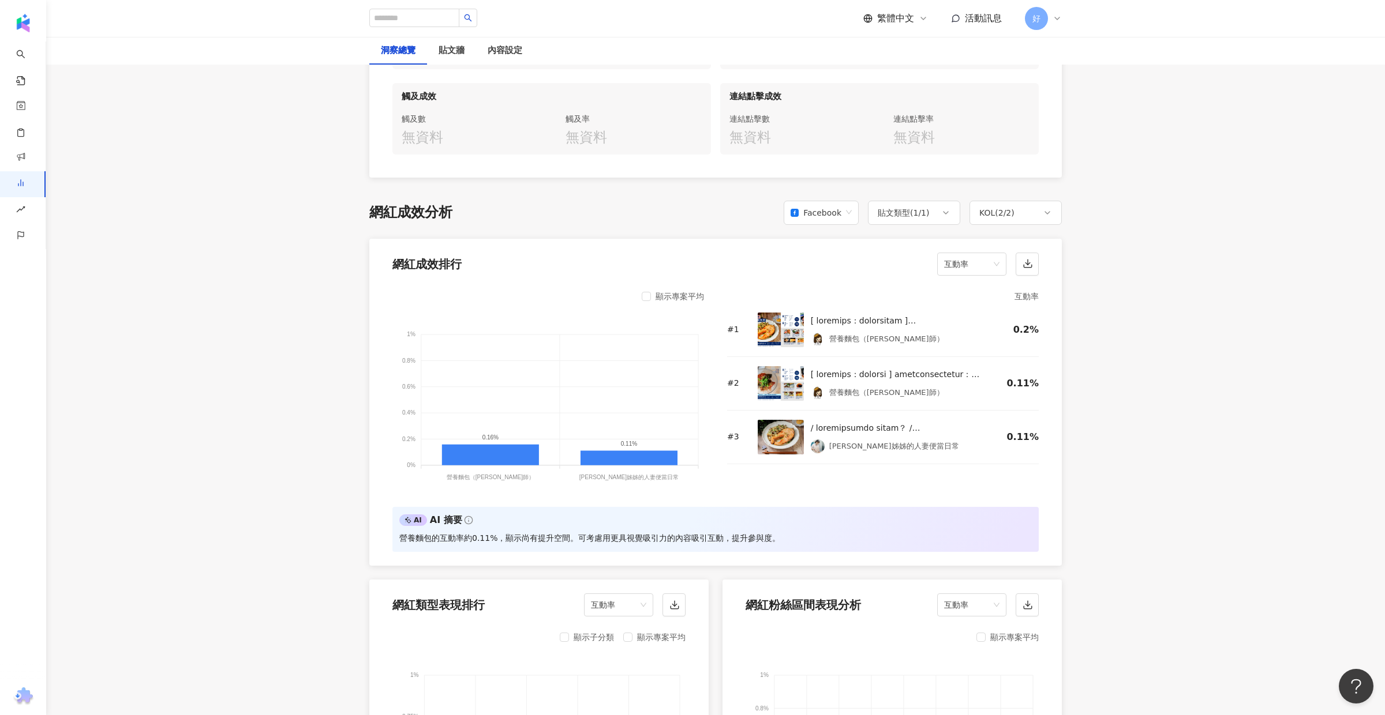
scroll to position [999, 0]
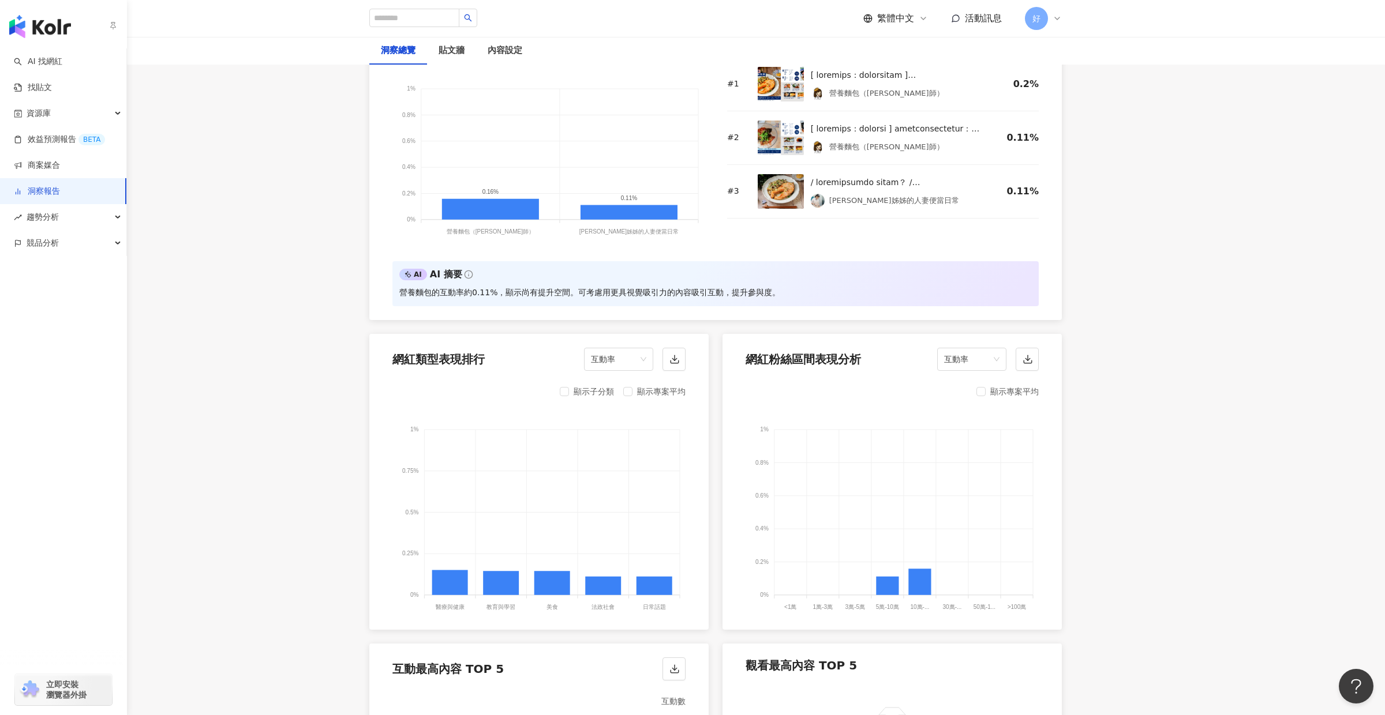
click at [57, 193] on link "洞察報告" at bounding box center [37, 192] width 46 height 12
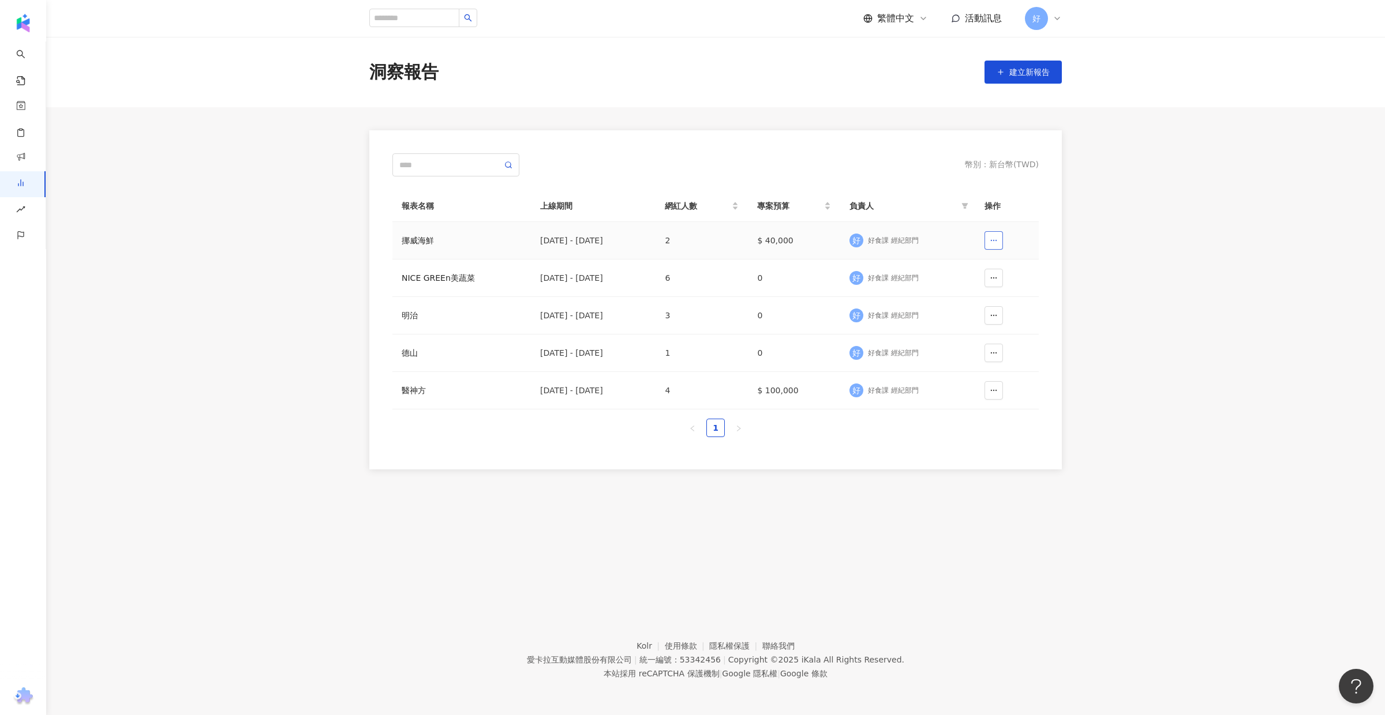
click at [991, 238] on icon "button" at bounding box center [994, 241] width 8 height 8
click at [988, 265] on button "刪除" at bounding box center [969, 269] width 47 height 18
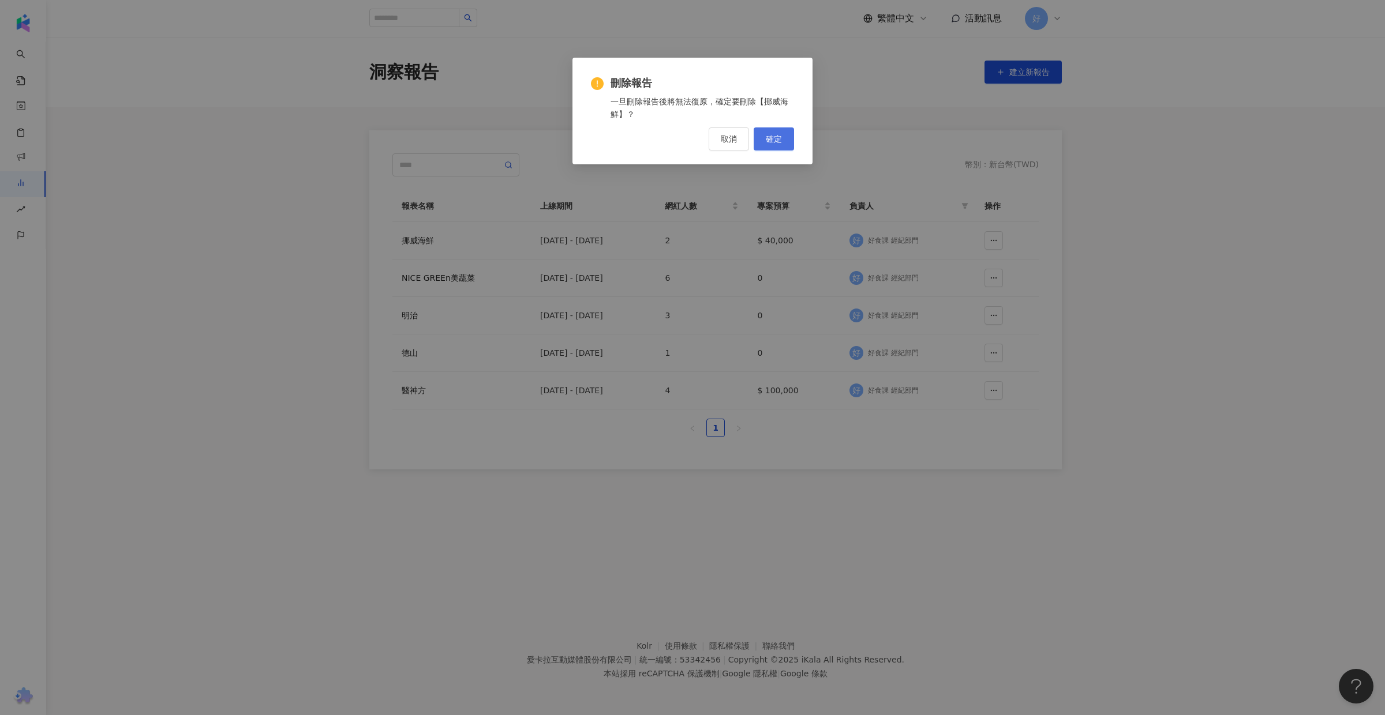
click at [767, 134] on span "確定" at bounding box center [774, 138] width 16 height 9
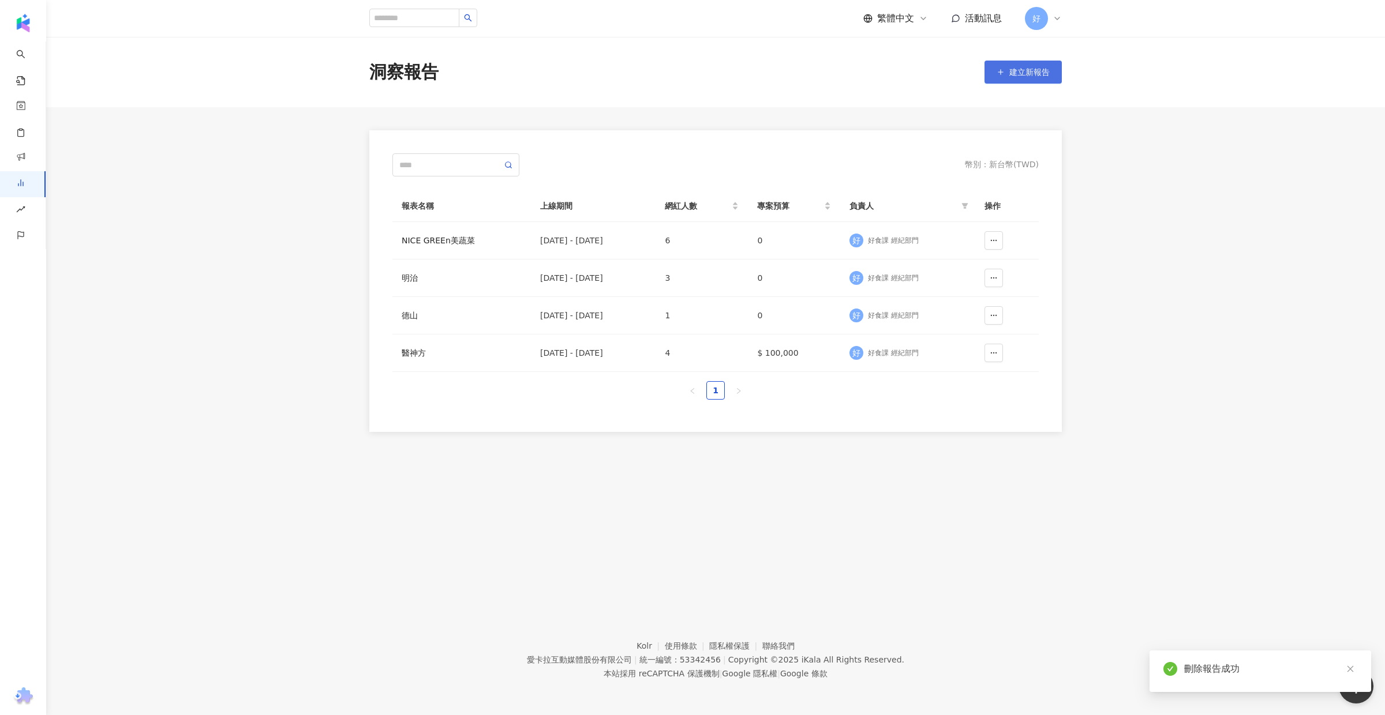
click at [1020, 77] on button "建立新報告" at bounding box center [1022, 72] width 77 height 23
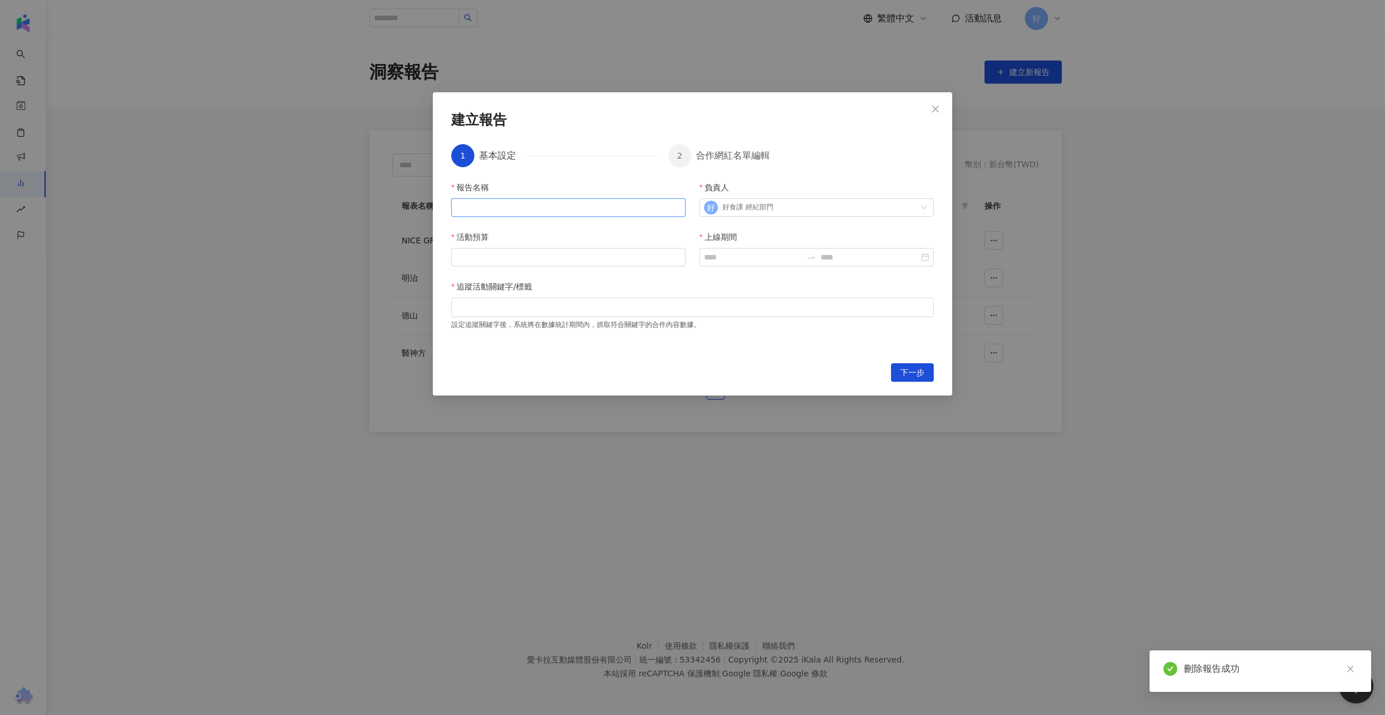
click at [529, 204] on input "報告名稱" at bounding box center [568, 207] width 234 height 18
type input "****"
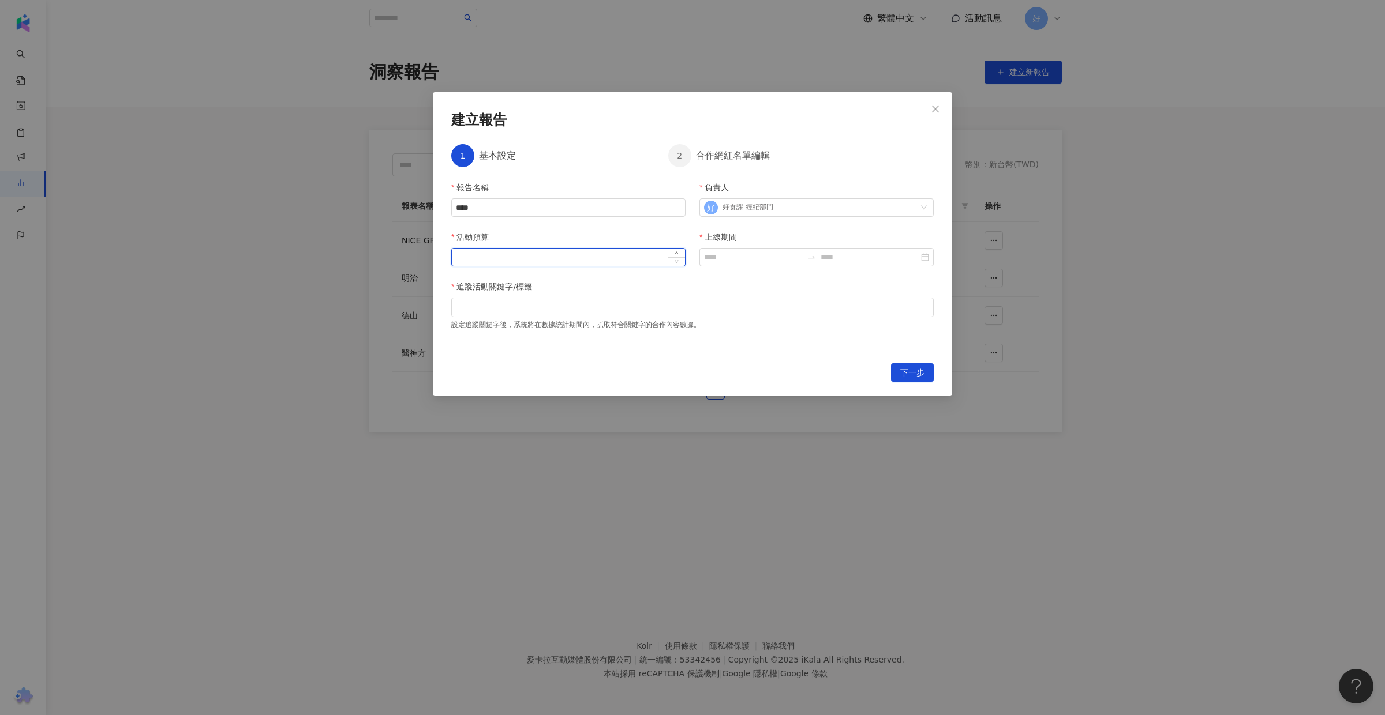
click at [520, 263] on input "活動預算" at bounding box center [568, 257] width 233 height 17
type input "*****"
click at [760, 253] on input "上線期間" at bounding box center [753, 257] width 98 height 13
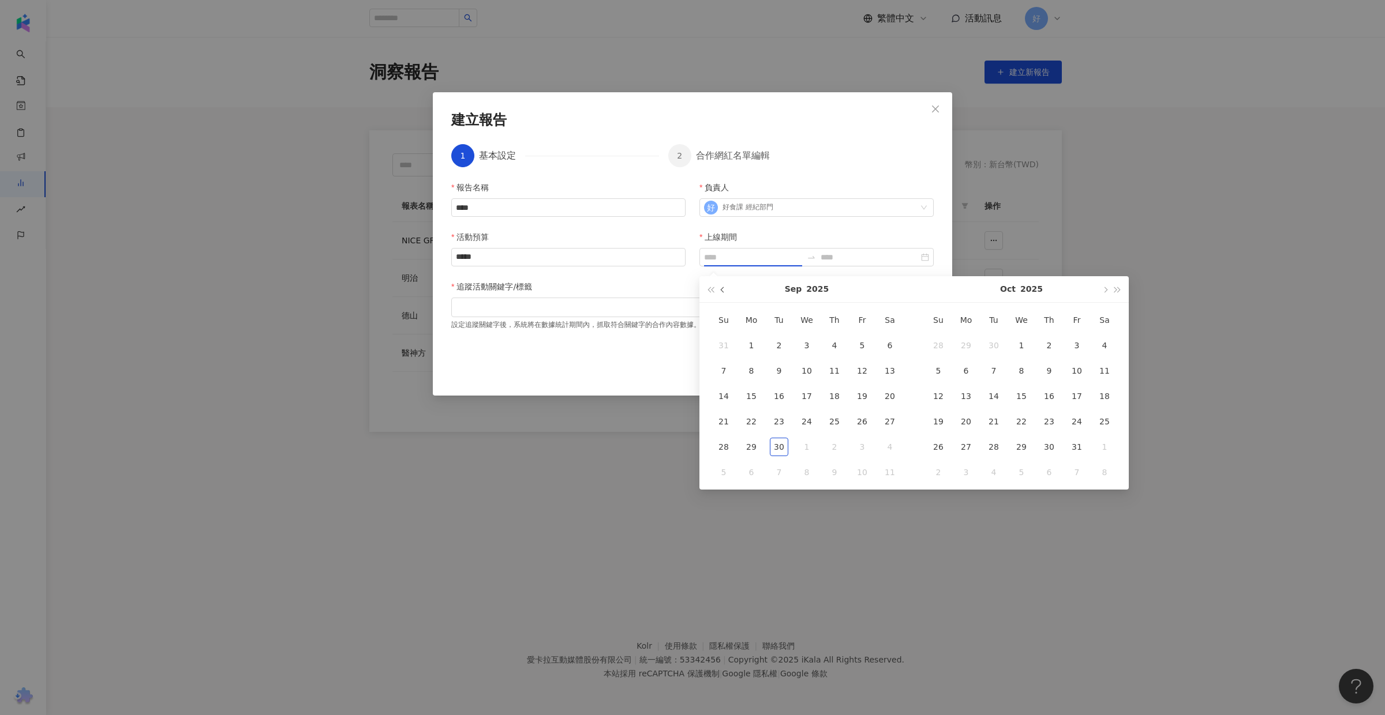
click at [725, 289] on span "button" at bounding box center [724, 290] width 6 height 6
type input "**********"
click at [800, 392] on div "13" at bounding box center [806, 396] width 18 height 18
type input "**********"
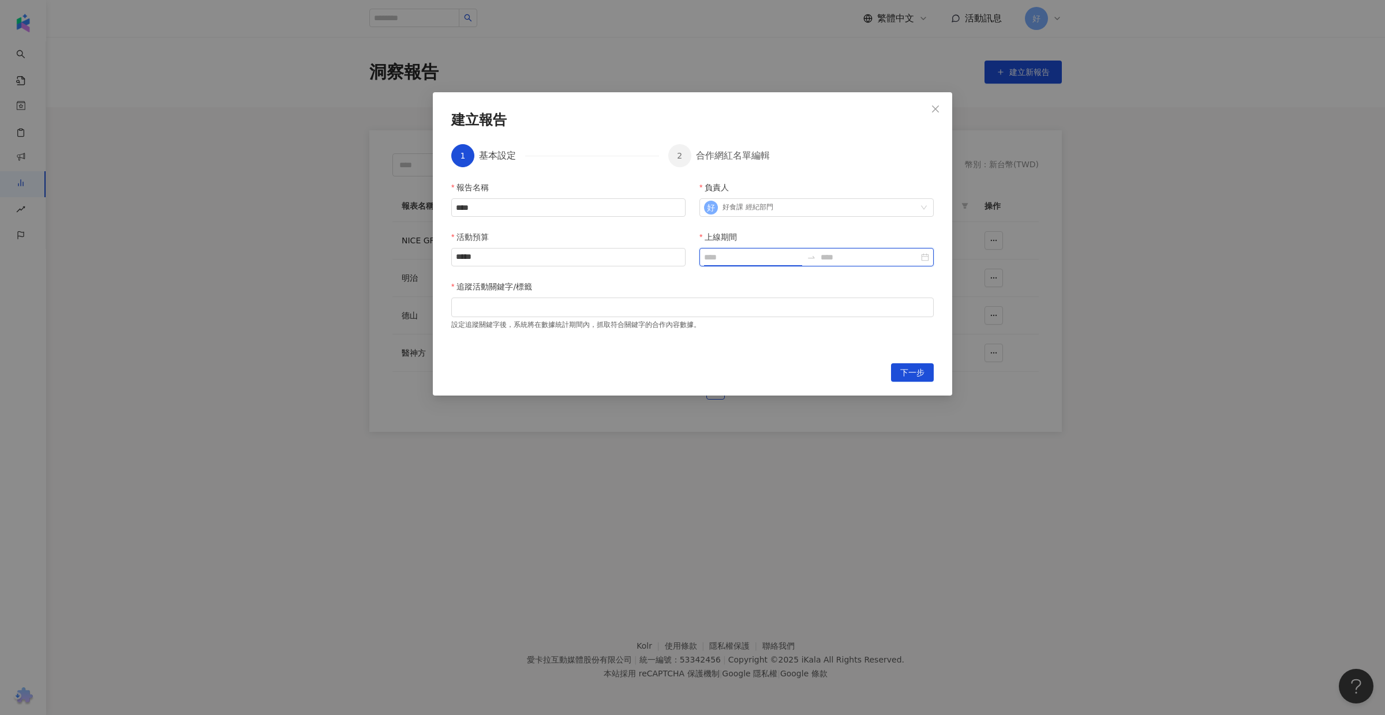
click at [739, 257] on input "上線期間" at bounding box center [753, 257] width 98 height 13
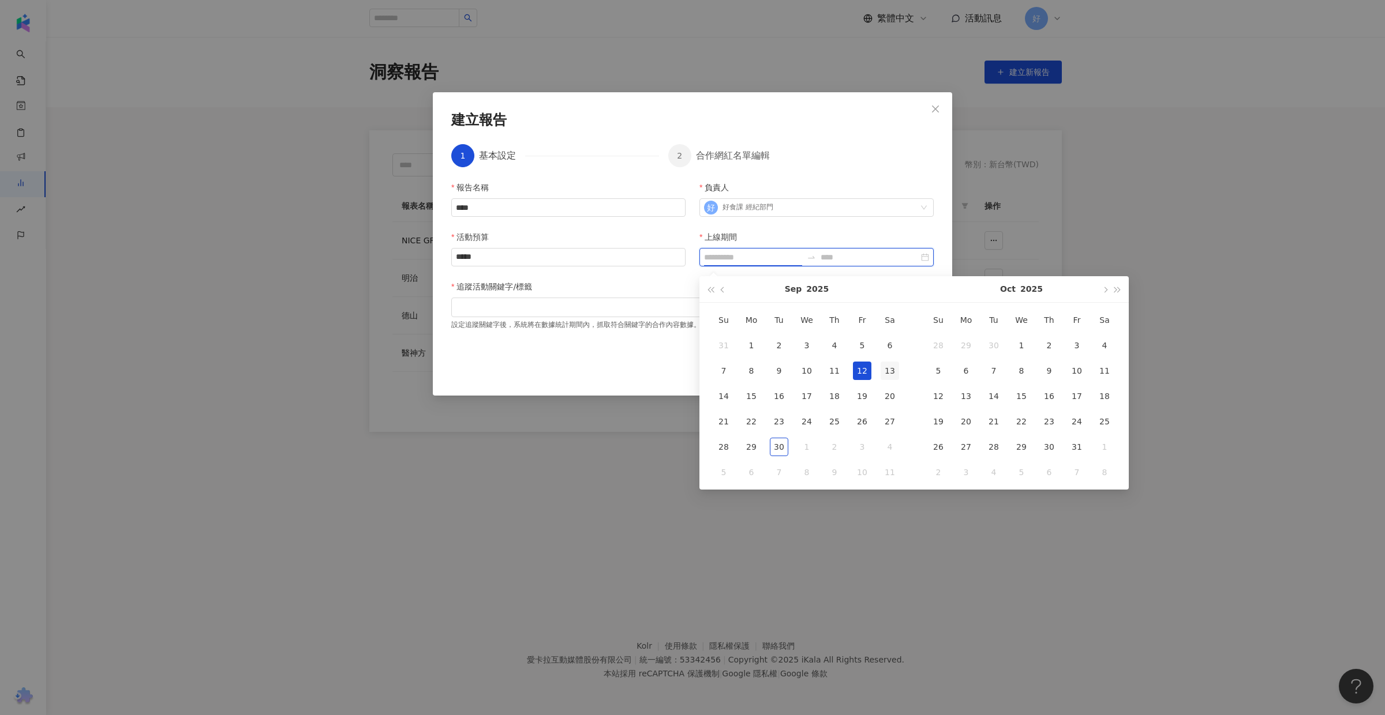
type input "**********"
click at [889, 371] on div "13" at bounding box center [890, 371] width 18 height 18
type input "**********"
click at [717, 287] on button "button" at bounding box center [723, 289] width 13 height 26
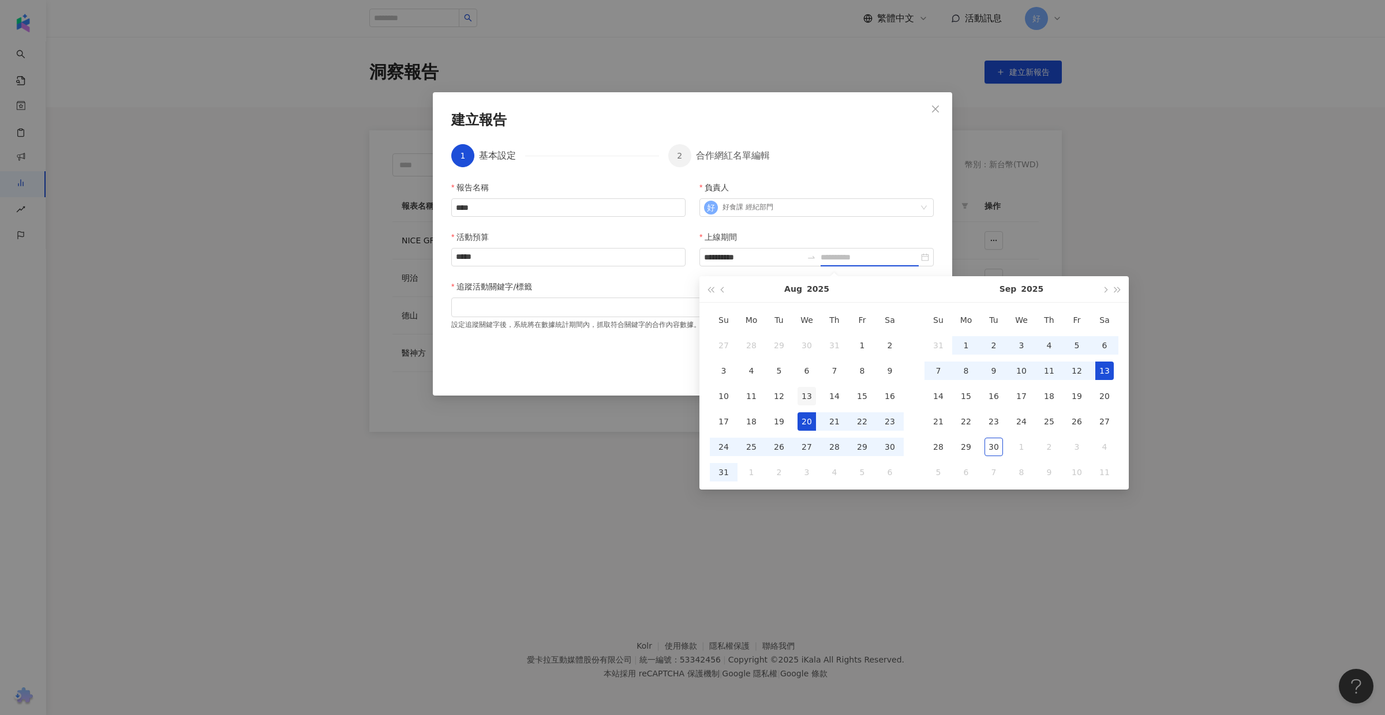
type input "**********"
click at [798, 394] on div "13" at bounding box center [806, 396] width 18 height 18
type input "**********"
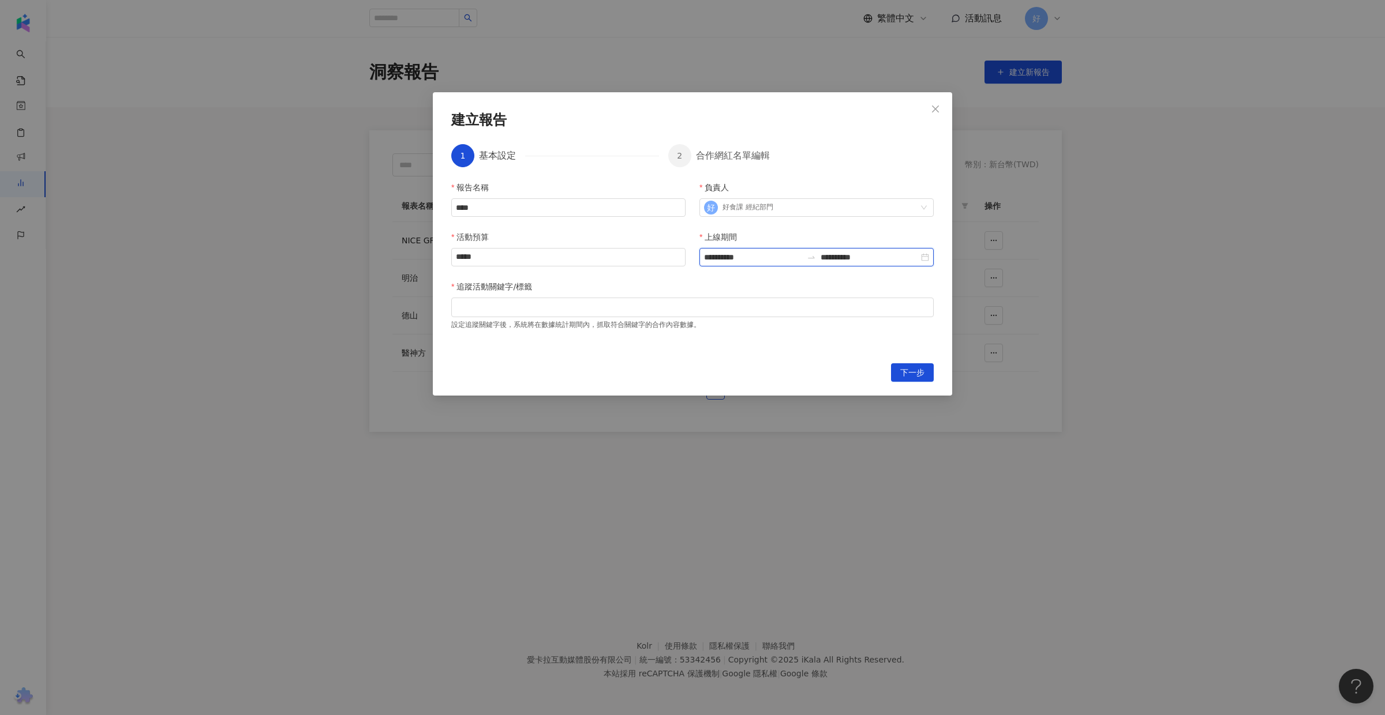
click at [879, 259] on input "**********" at bounding box center [870, 257] width 98 height 13
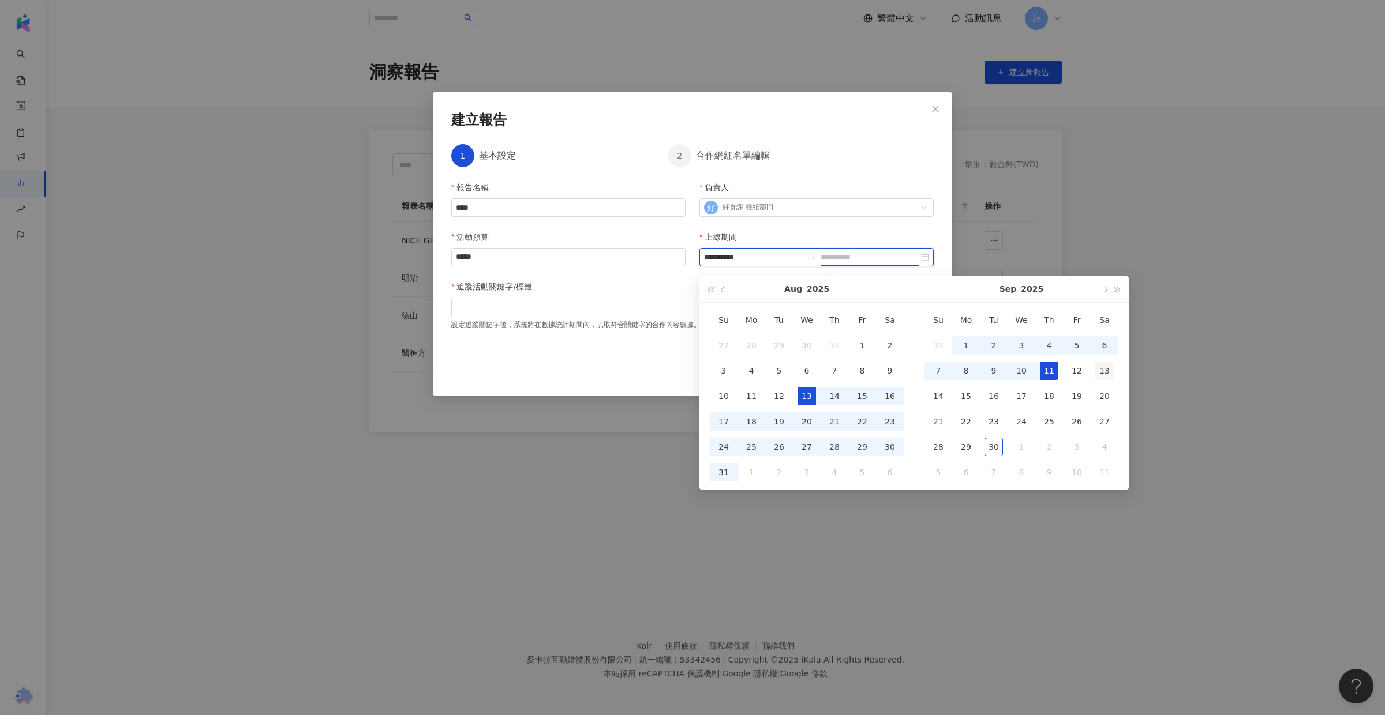
type input "**********"
click at [1110, 371] on div "13" at bounding box center [1104, 371] width 18 height 18
type input "**********"
click at [593, 373] on div "下一步" at bounding box center [692, 373] width 482 height 18
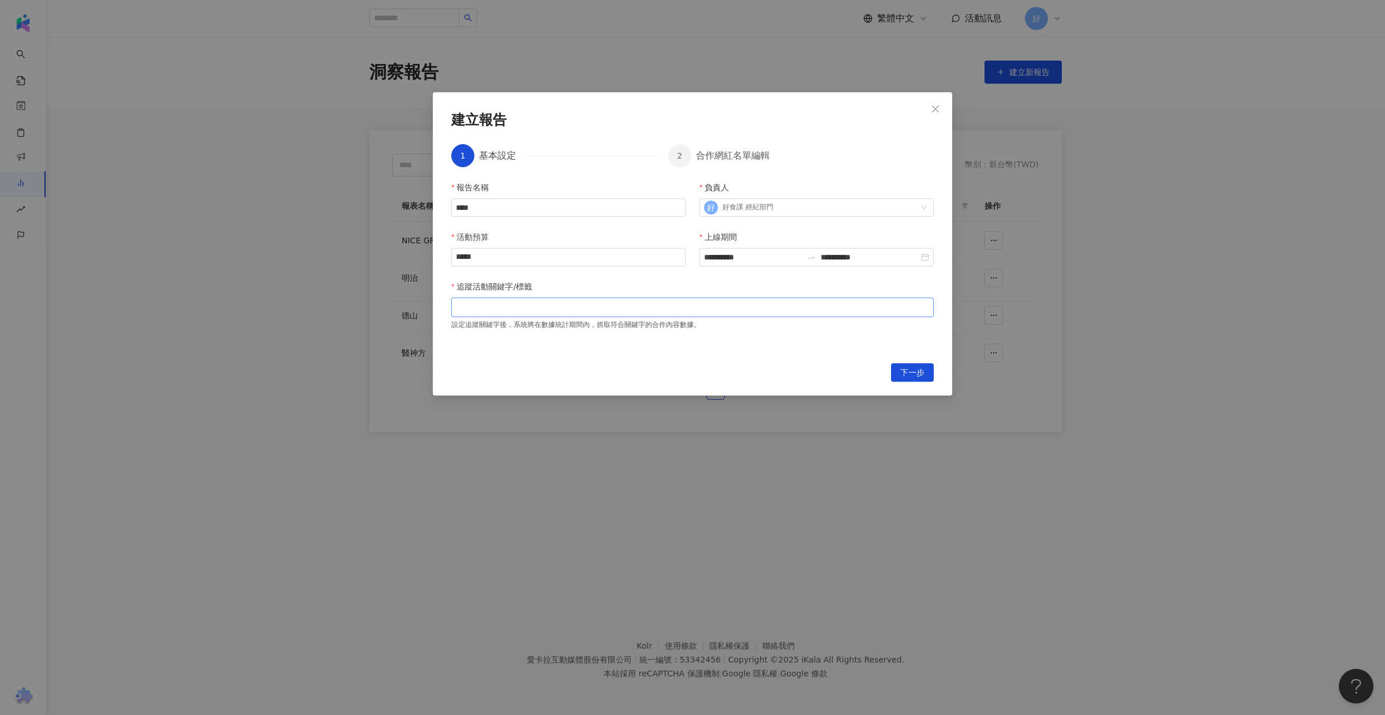
click at [550, 306] on div at bounding box center [693, 307] width 478 height 9
type input "******"
type input "****"
type input "**"
type input "******"
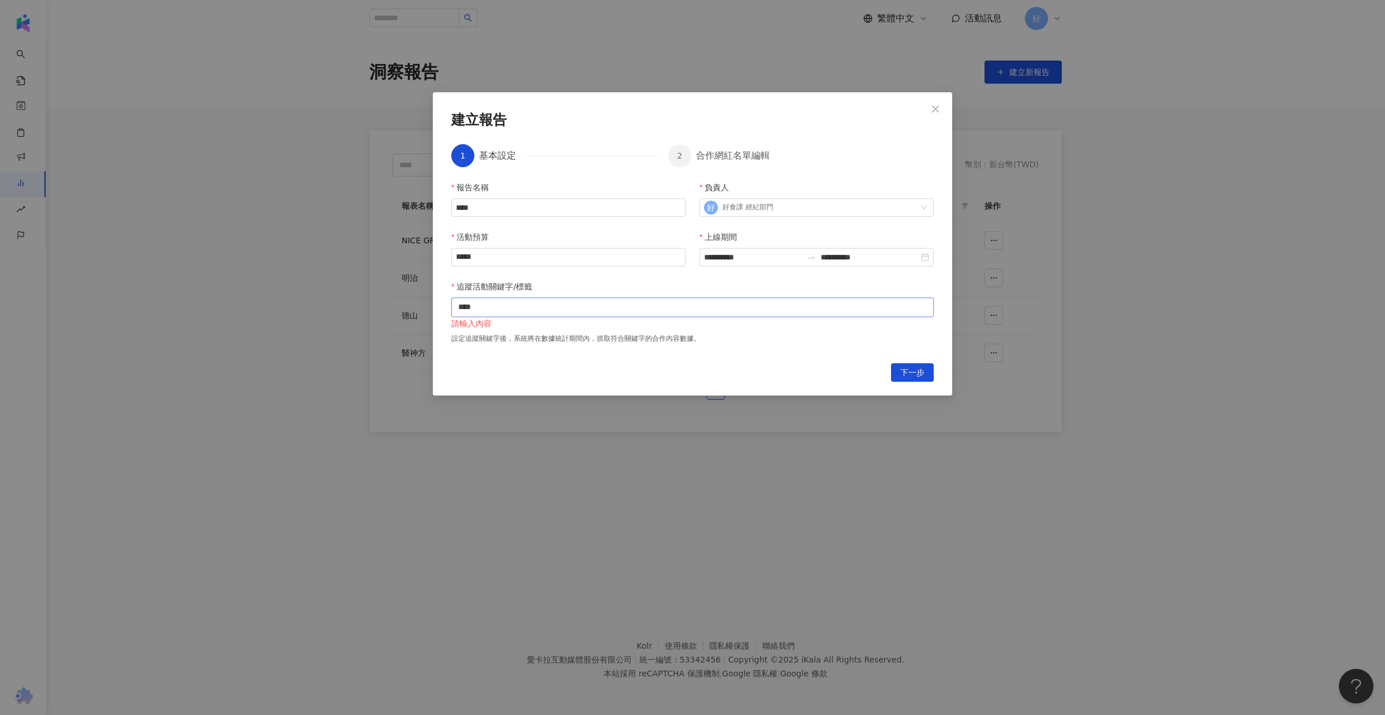
type input "****"
click at [908, 375] on span "下一步" at bounding box center [912, 373] width 24 height 18
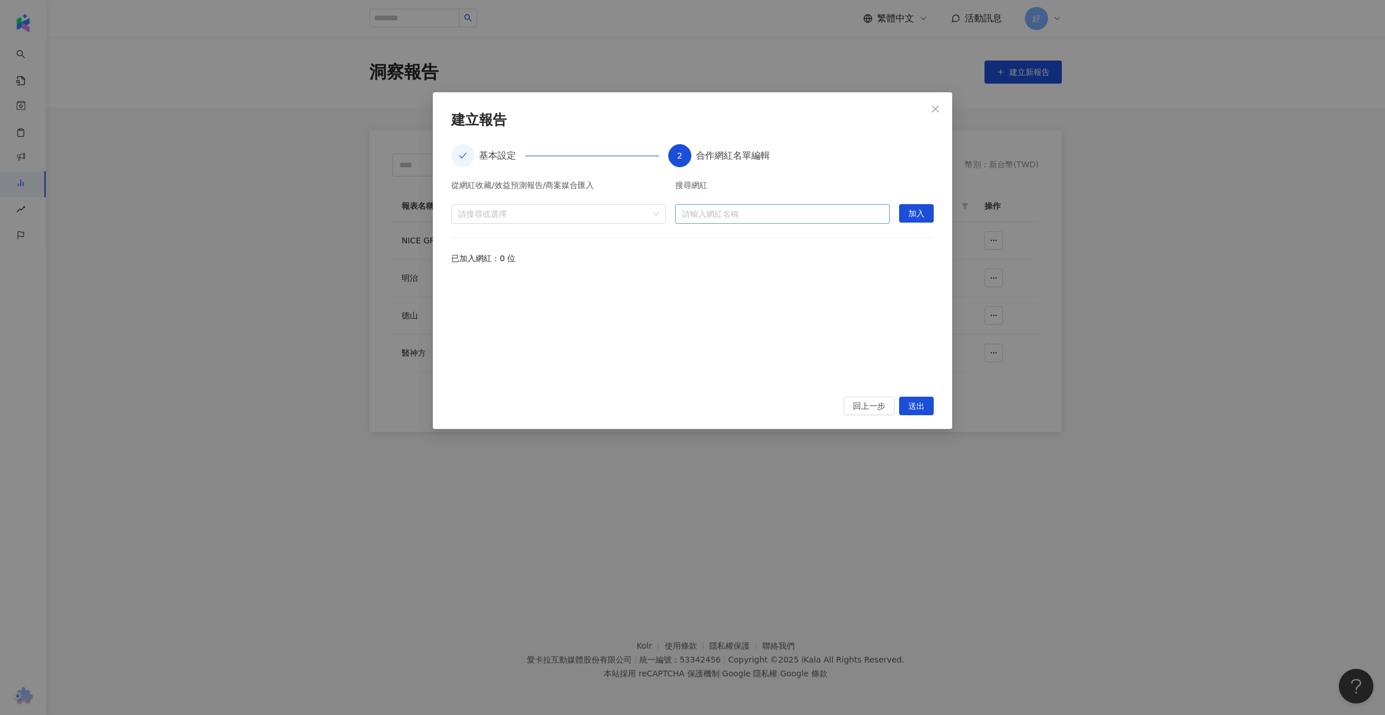
click at [709, 210] on input "search" at bounding box center [782, 214] width 201 height 18
click at [714, 225] on div "從網紅收藏/效益預測報告/商案媒合匯入 請搜尋或選擇 搜尋網紅 請輸入網紅名稱 加入 已加入網紅：0 位" at bounding box center [692, 282] width 482 height 202
click at [709, 216] on input "search" at bounding box center [782, 214] width 201 height 18
type input "****"
click at [732, 214] on input "****" at bounding box center [782, 214] width 201 height 18
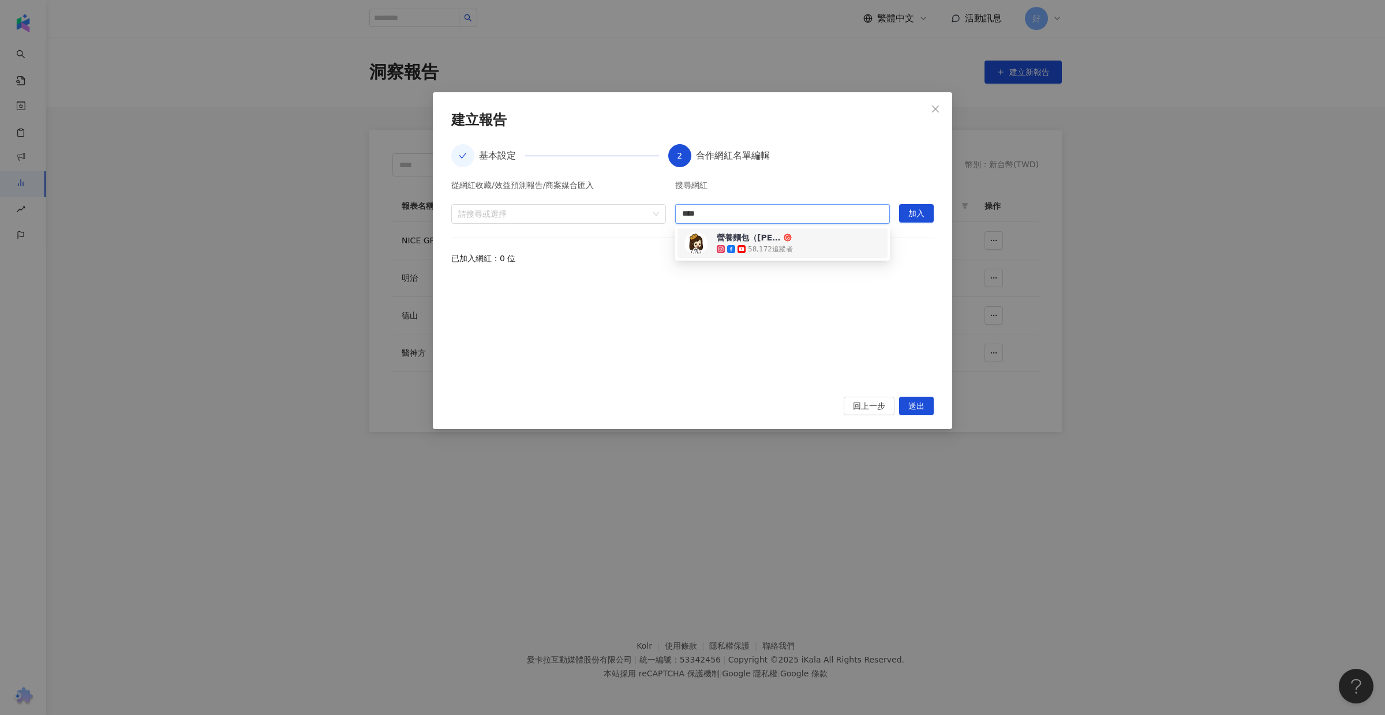
click at [732, 237] on div "營養麵包（[PERSON_NAME]師）" at bounding box center [749, 238] width 65 height 12
click at [815, 213] on div "營養麵包（[PERSON_NAME]營養師） 58,172 追蹤者" at bounding box center [782, 214] width 201 height 14
click at [919, 216] on span "加入" at bounding box center [916, 214] width 16 height 18
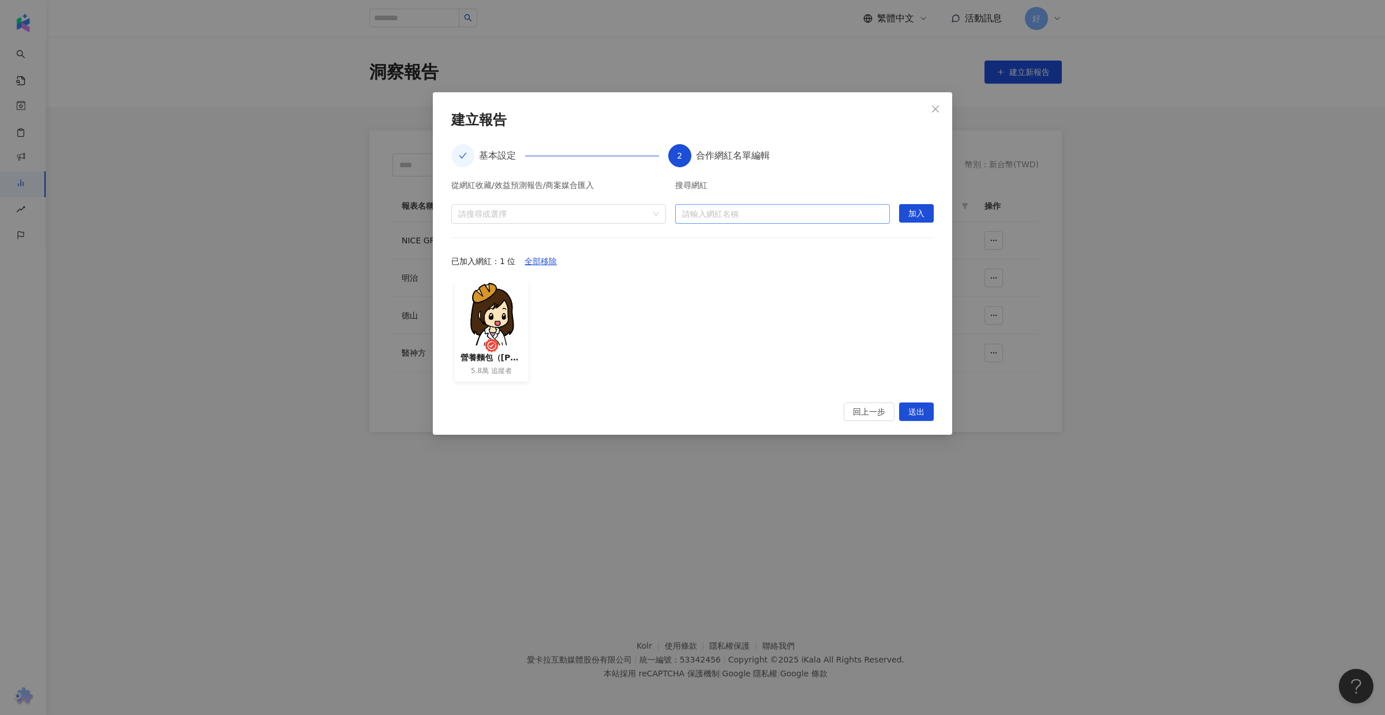
click at [804, 211] on input "search" at bounding box center [782, 214] width 201 height 18
type input "****"
click at [764, 214] on input "search" at bounding box center [782, 214] width 201 height 18
click at [780, 237] on div "[PERSON_NAME]姊姊的人妻便當日常" at bounding box center [754, 238] width 75 height 12
click at [916, 215] on span "加入" at bounding box center [916, 214] width 16 height 18
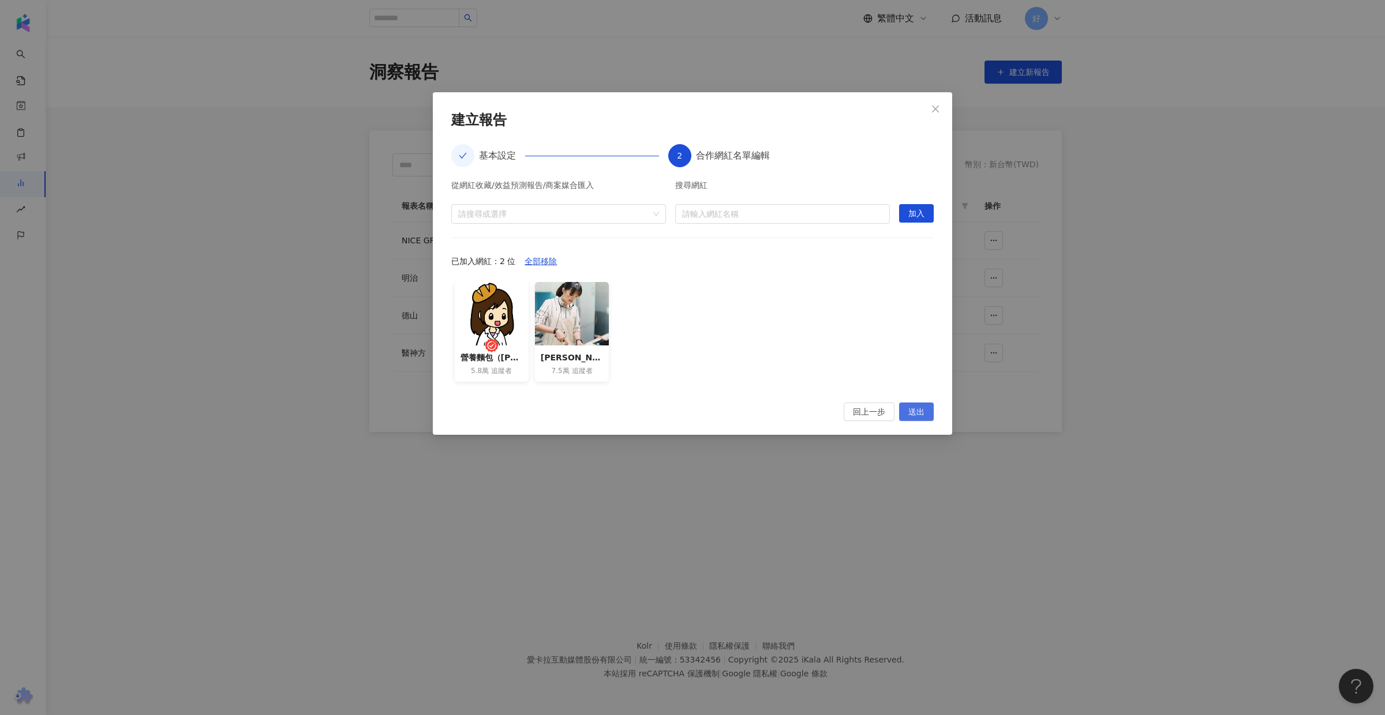
click at [916, 416] on span "送出" at bounding box center [916, 412] width 16 height 18
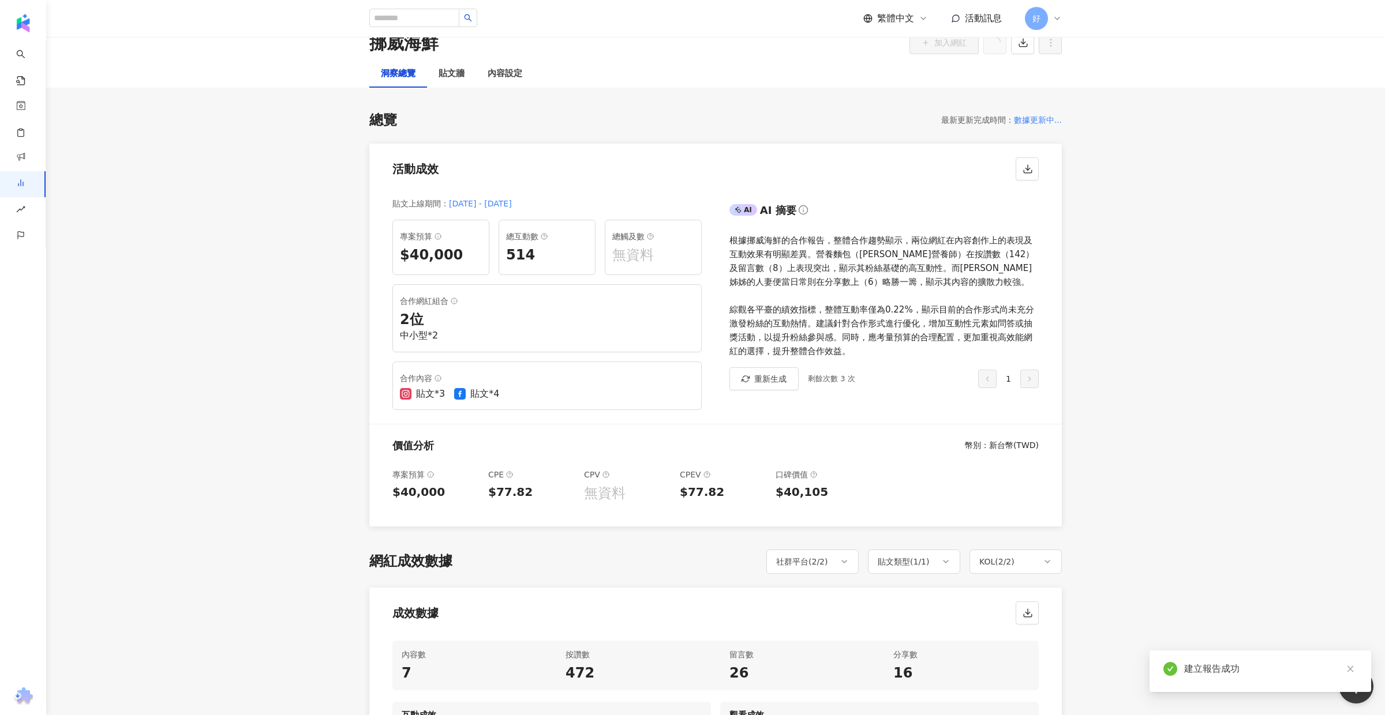
scroll to position [45, 0]
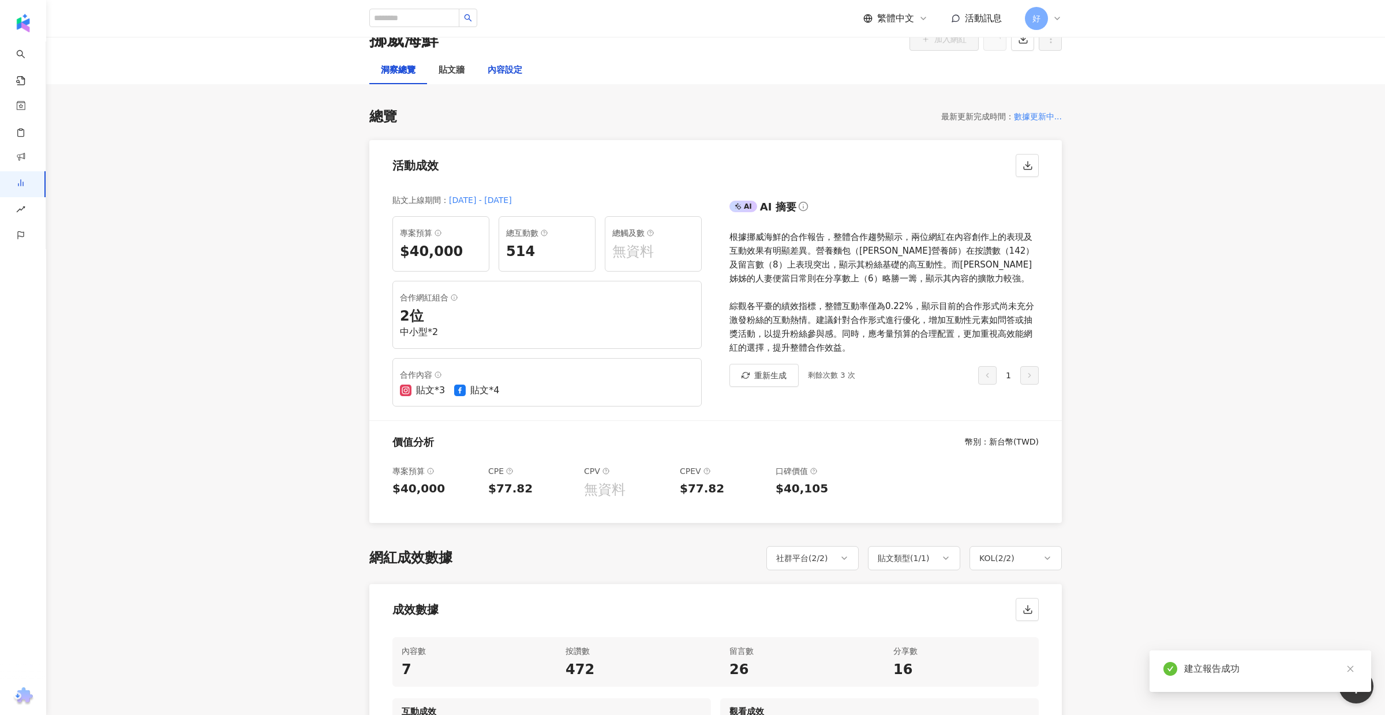
click at [500, 69] on div "內容設定" at bounding box center [505, 70] width 35 height 14
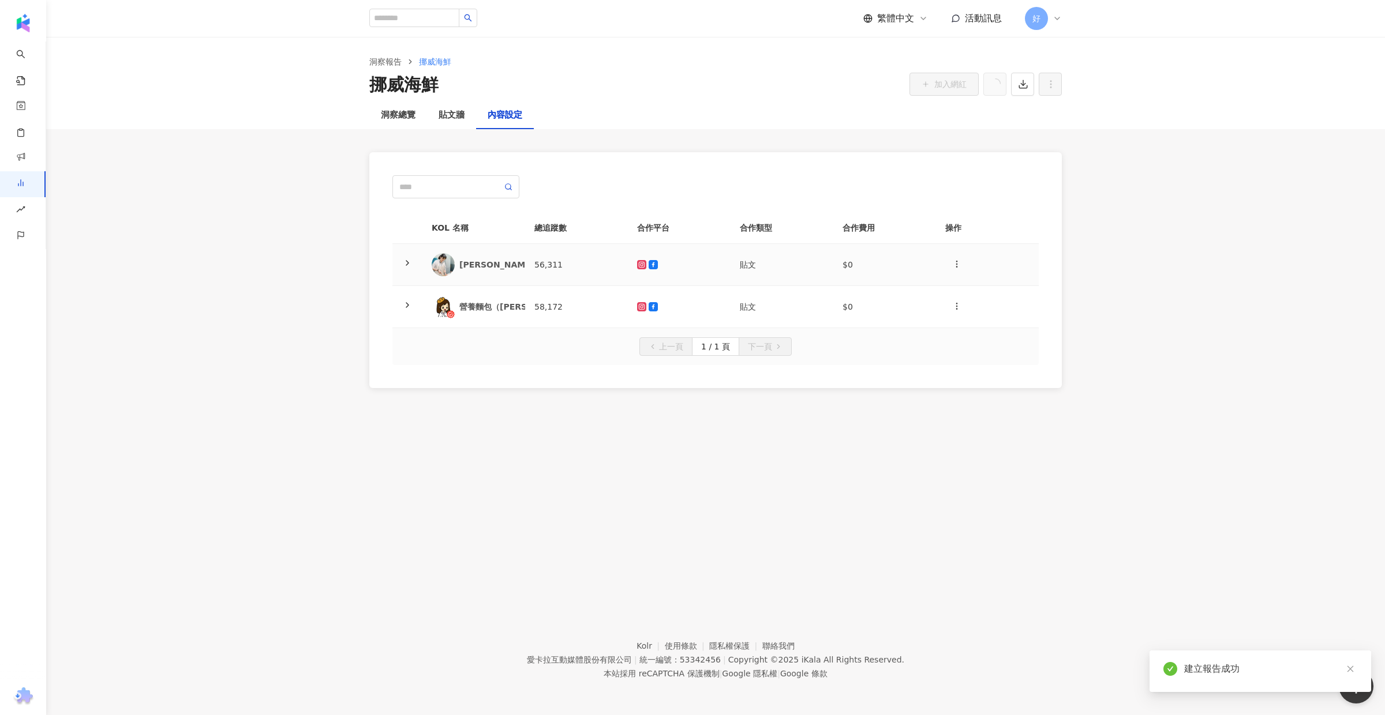
click at [405, 259] on icon at bounding box center [407, 262] width 9 height 9
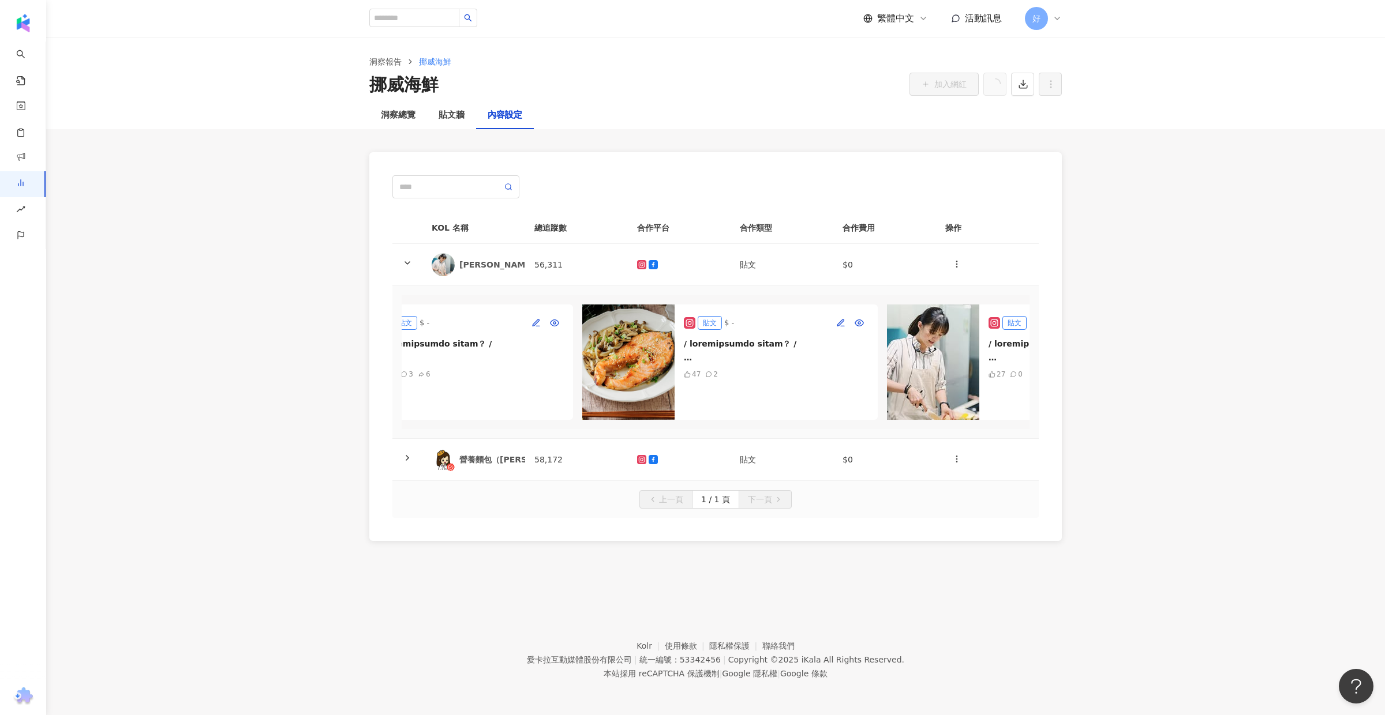
scroll to position [0, 295]
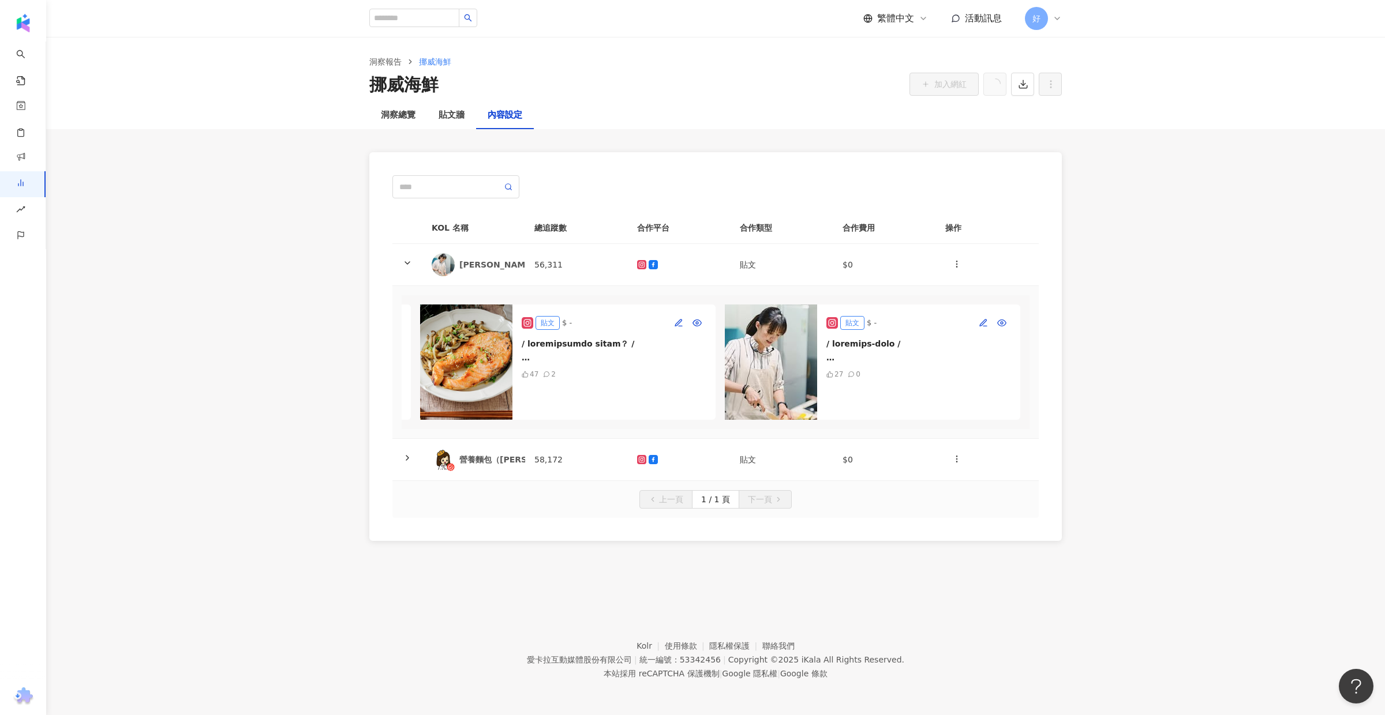
click at [940, 342] on div at bounding box center [918, 351] width 185 height 28
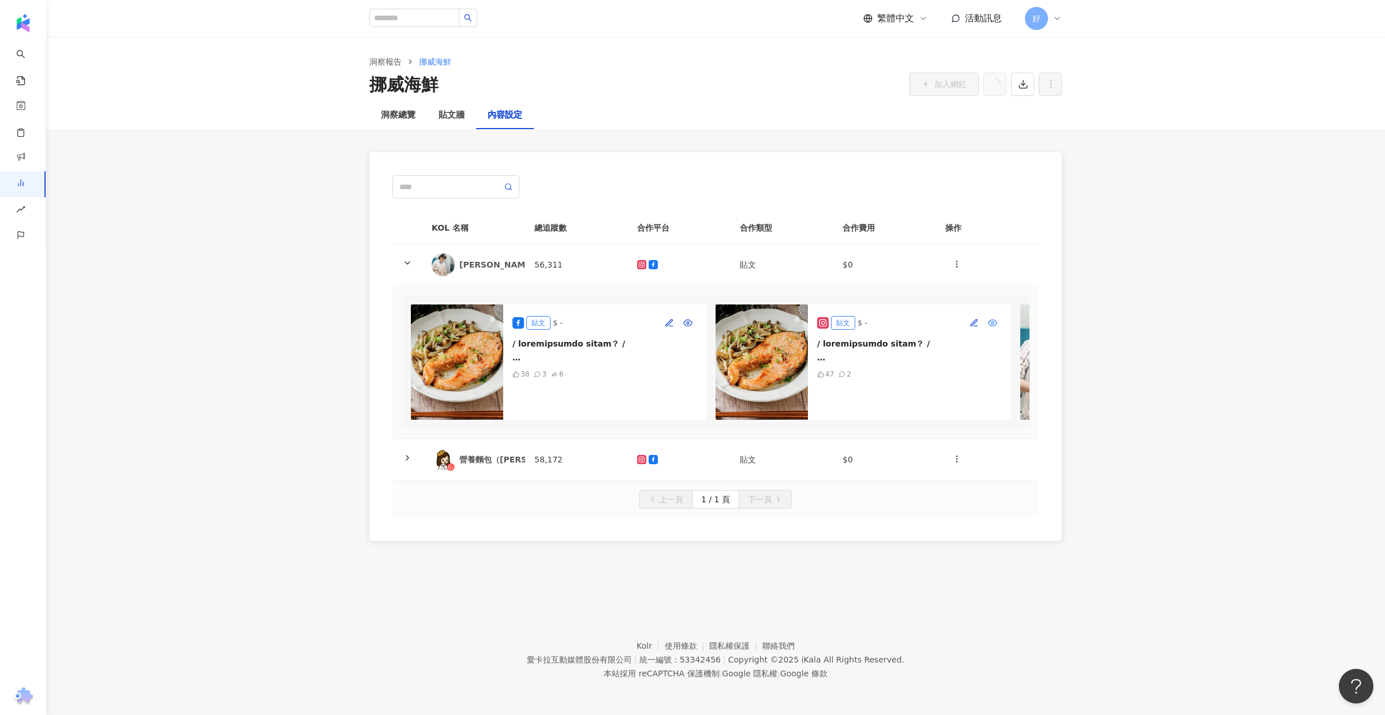
click at [992, 324] on icon "button" at bounding box center [992, 323] width 9 height 9
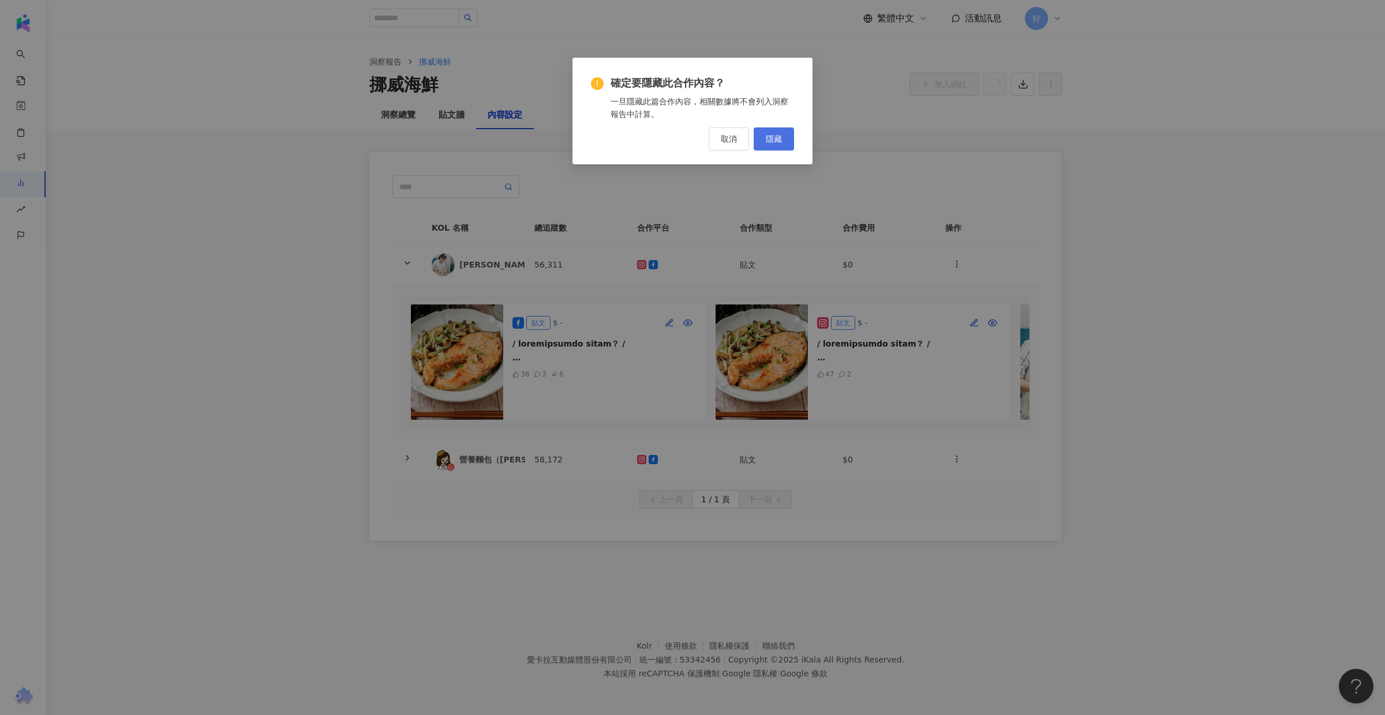
click at [782, 138] on button "隱藏" at bounding box center [774, 139] width 40 height 23
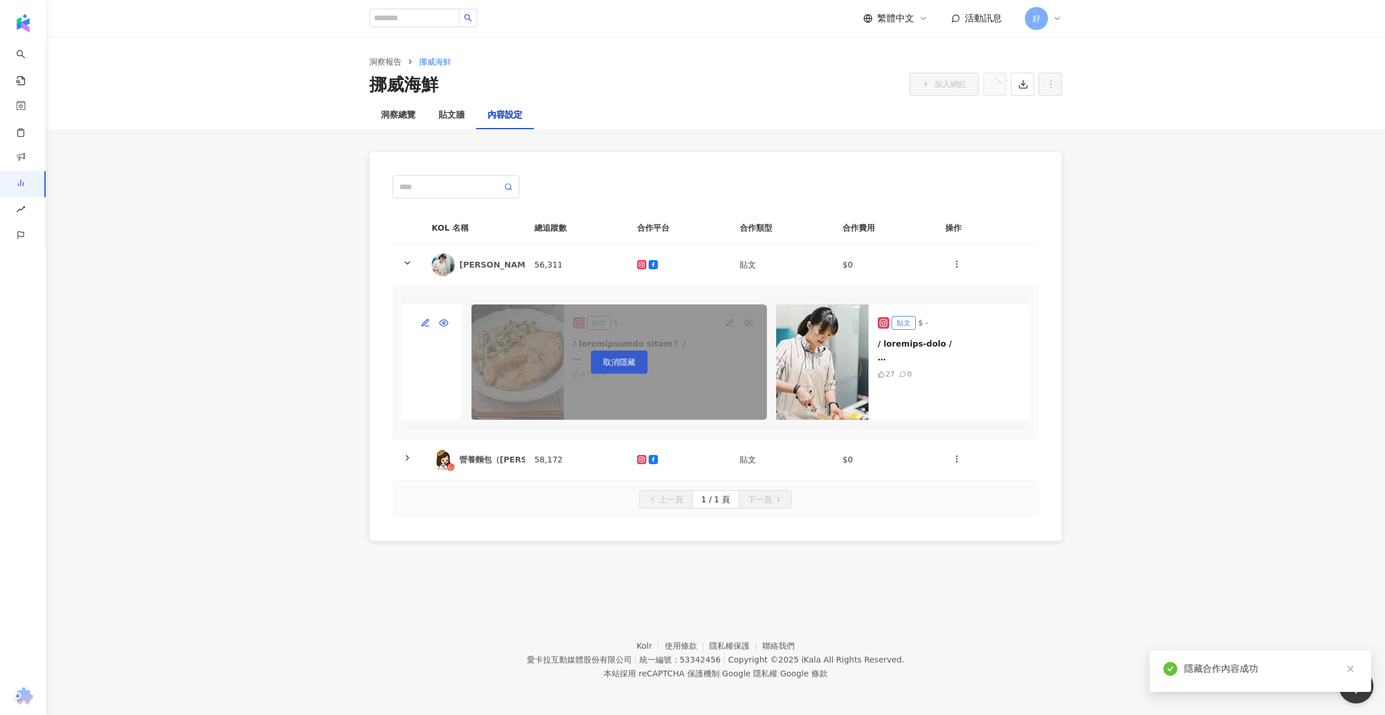
scroll to position [0, 278]
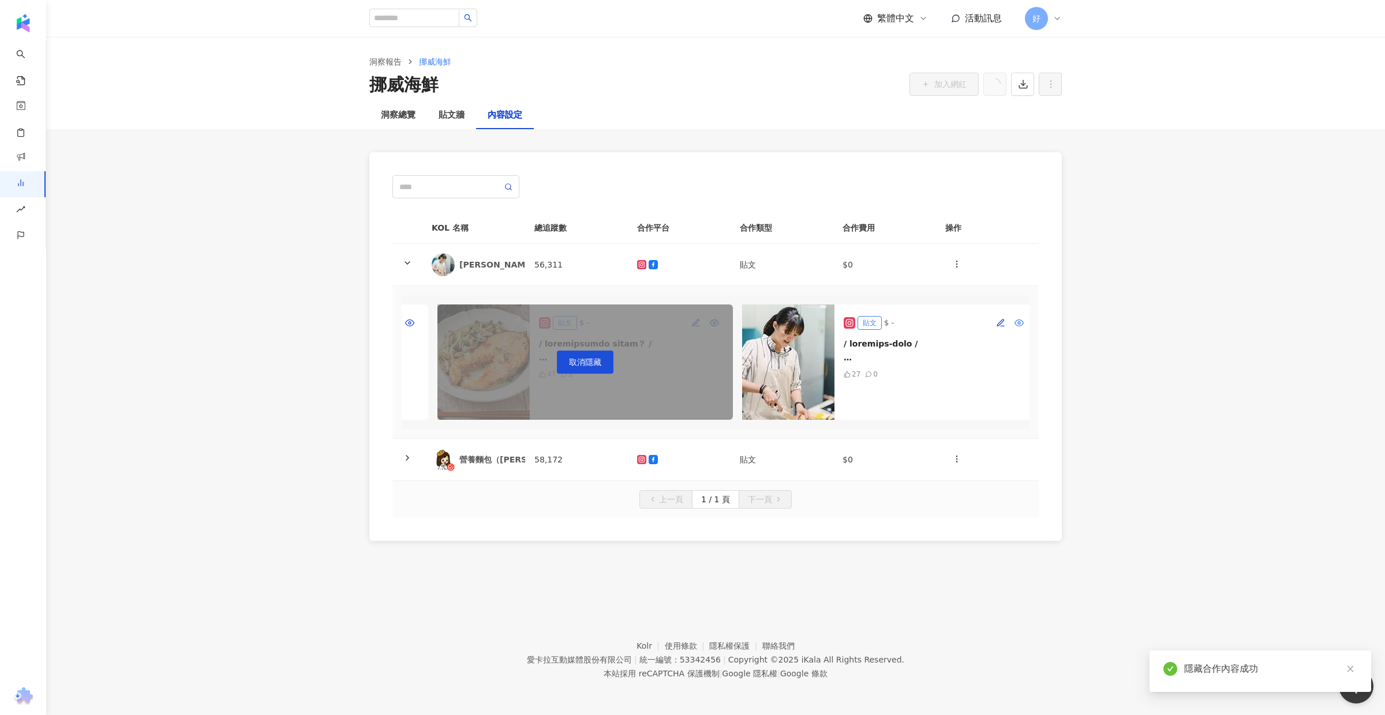
click at [1018, 325] on icon "button" at bounding box center [1018, 323] width 9 height 9
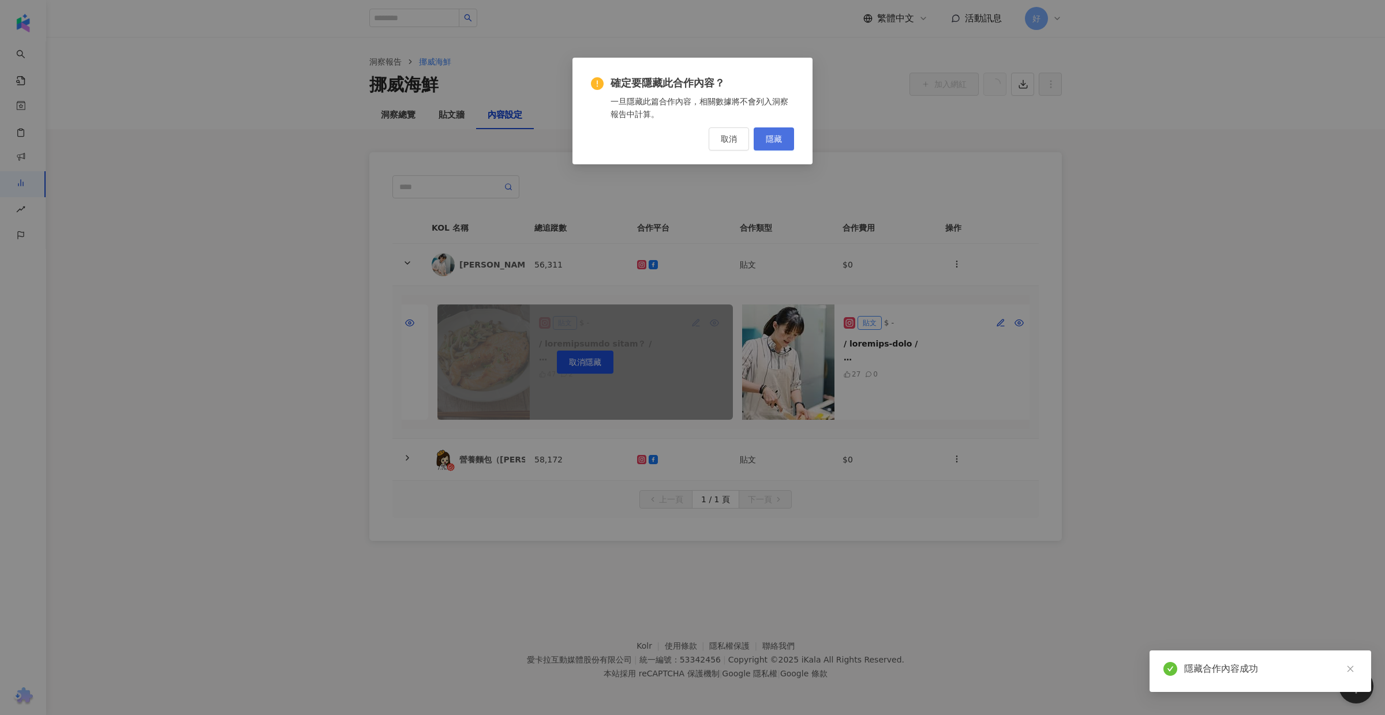
click at [786, 135] on button "隱藏" at bounding box center [774, 139] width 40 height 23
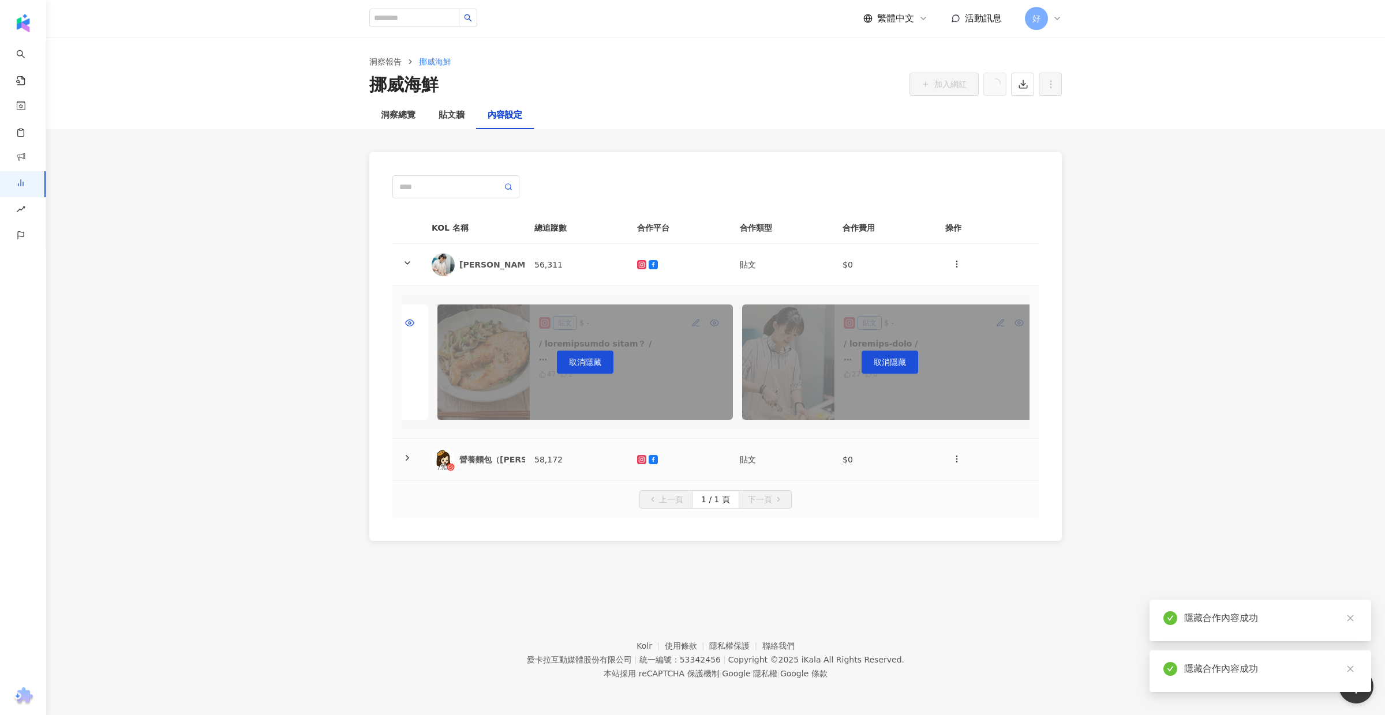
click at [403, 460] on icon at bounding box center [407, 458] width 9 height 9
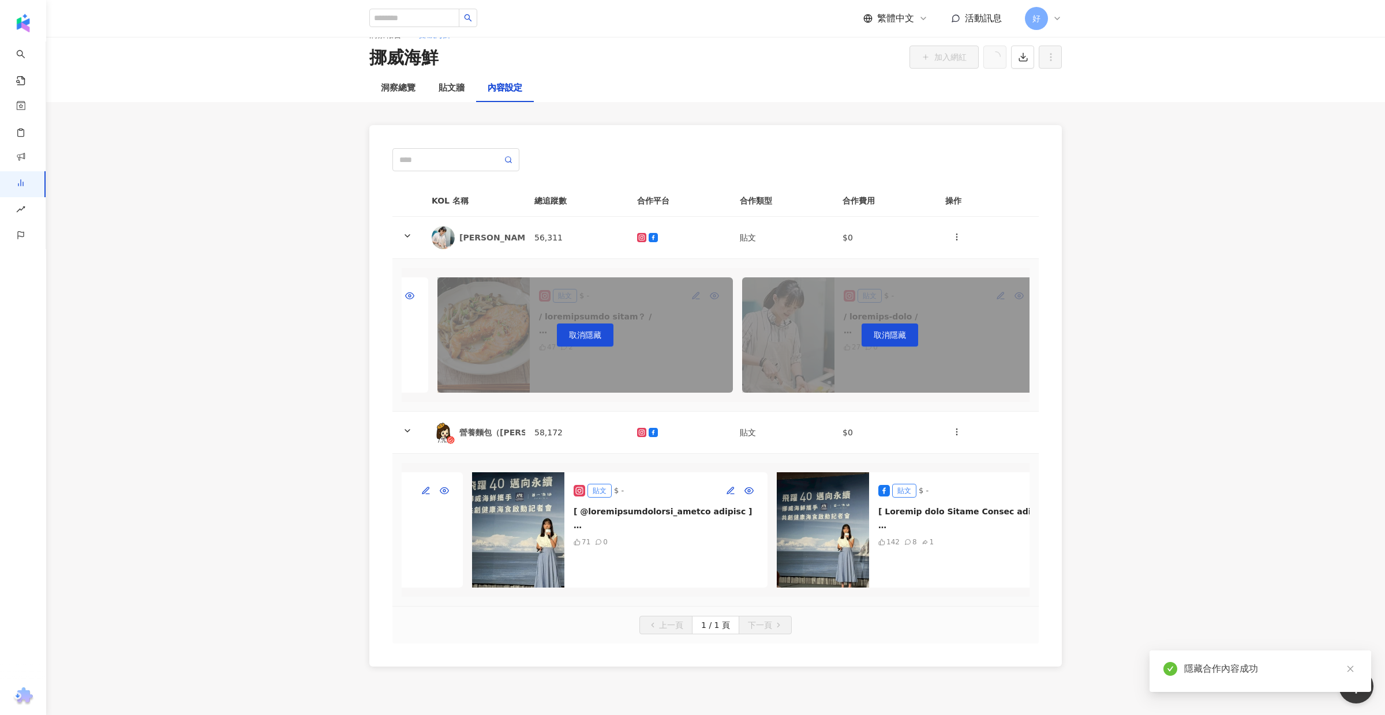
scroll to position [0, 269]
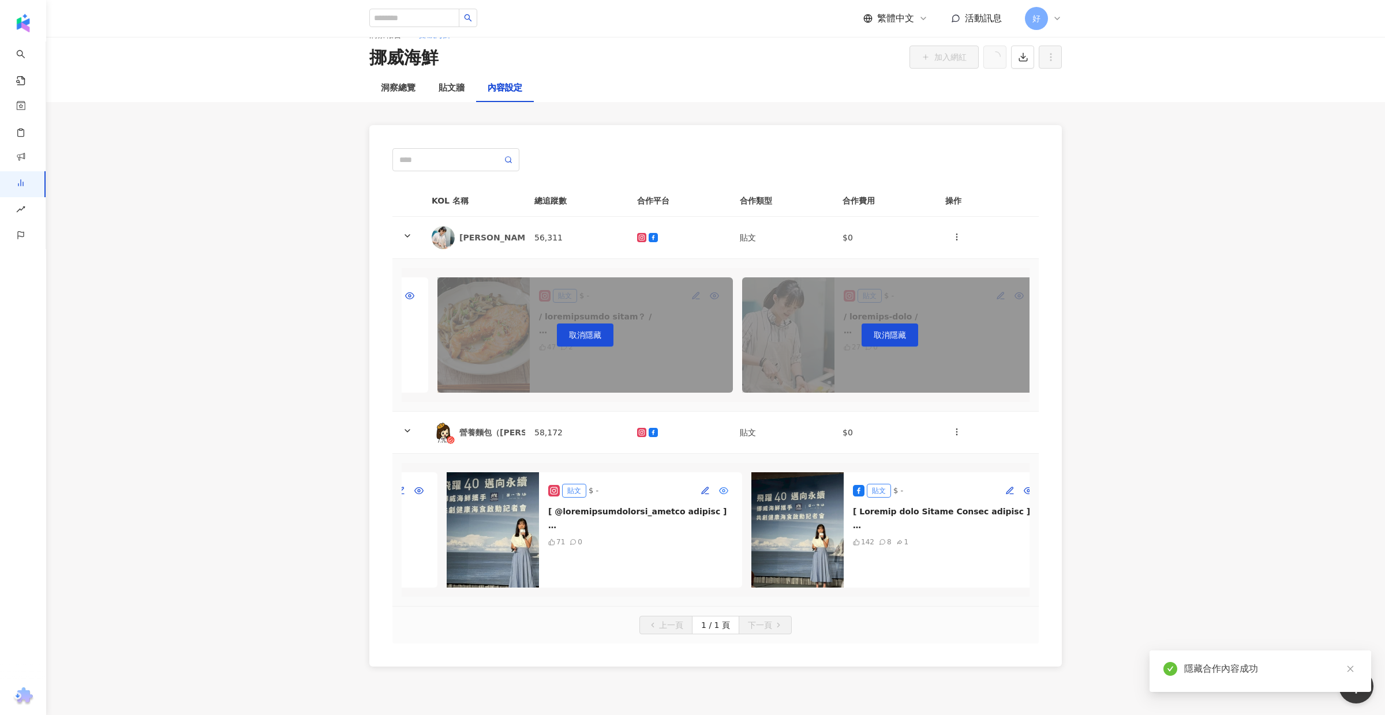
click at [724, 488] on icon "button" at bounding box center [723, 490] width 9 height 9
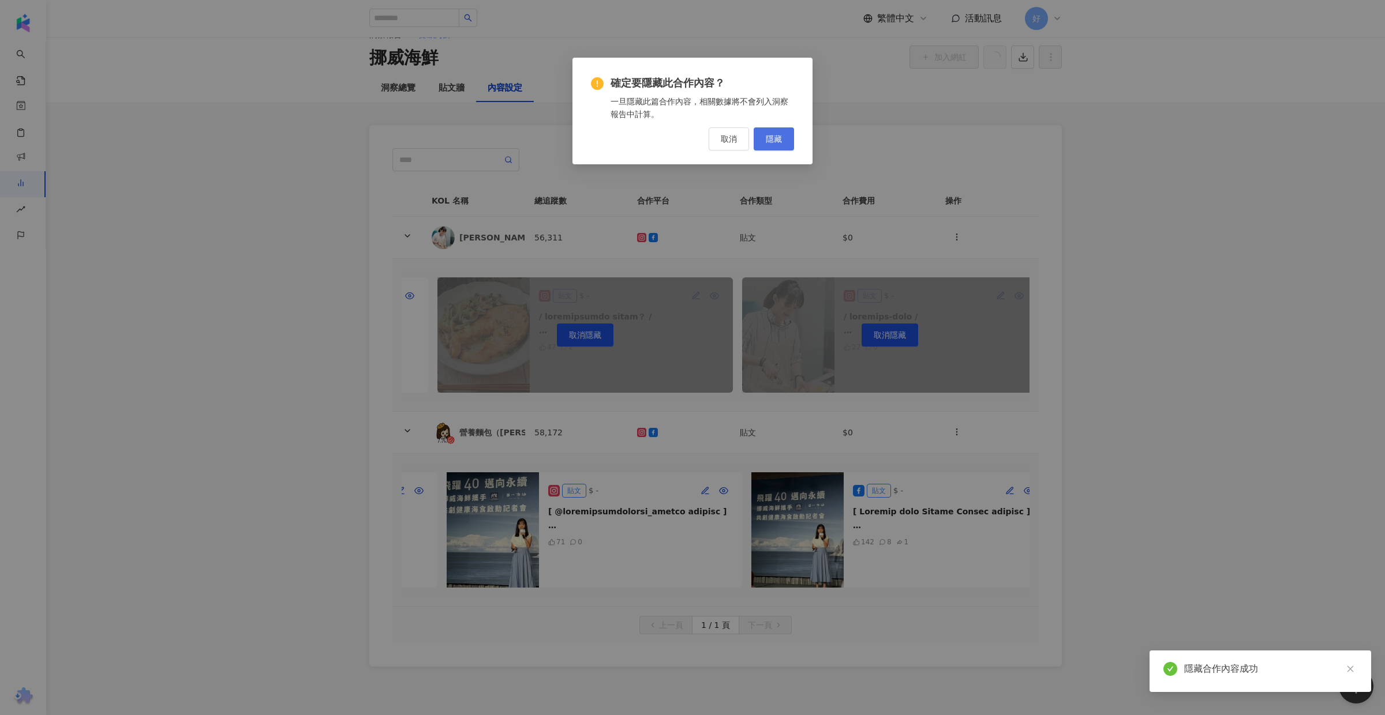
click at [777, 151] on button "隱藏" at bounding box center [774, 139] width 40 height 23
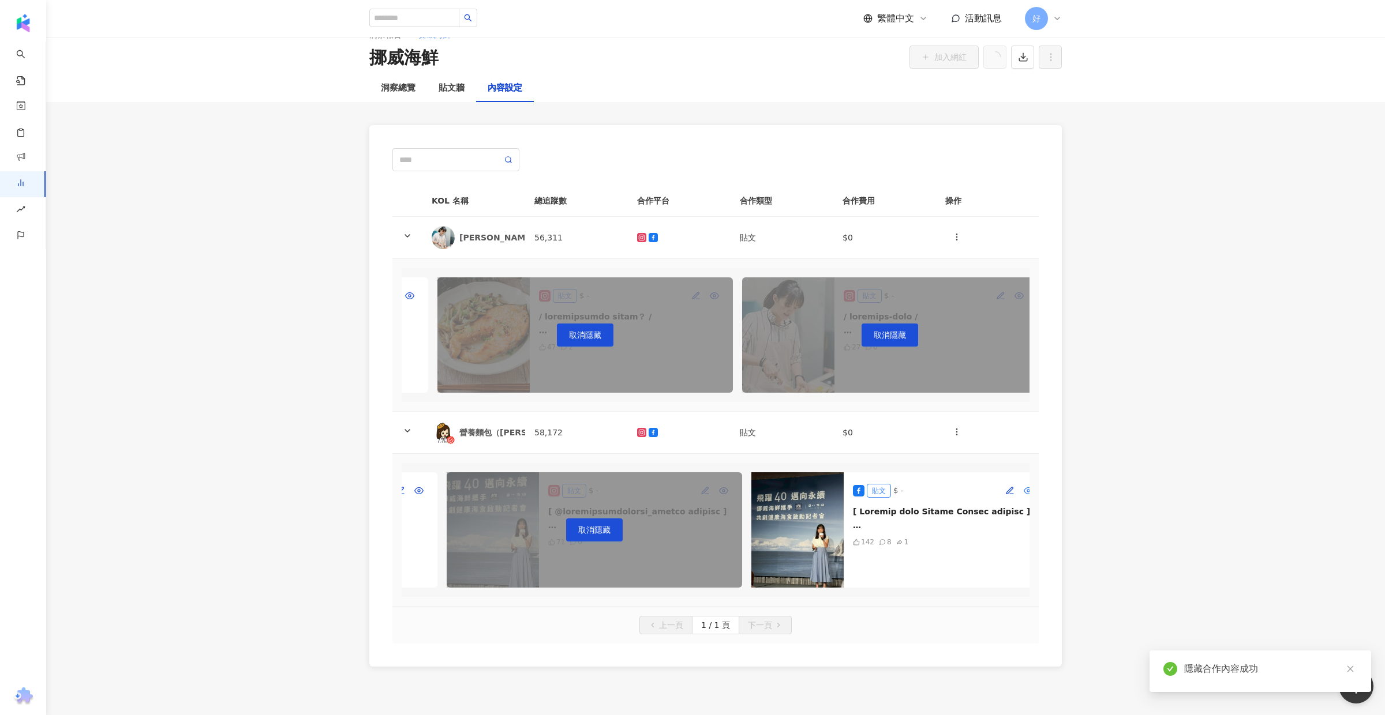
click at [1026, 490] on icon "button" at bounding box center [1028, 490] width 9 height 9
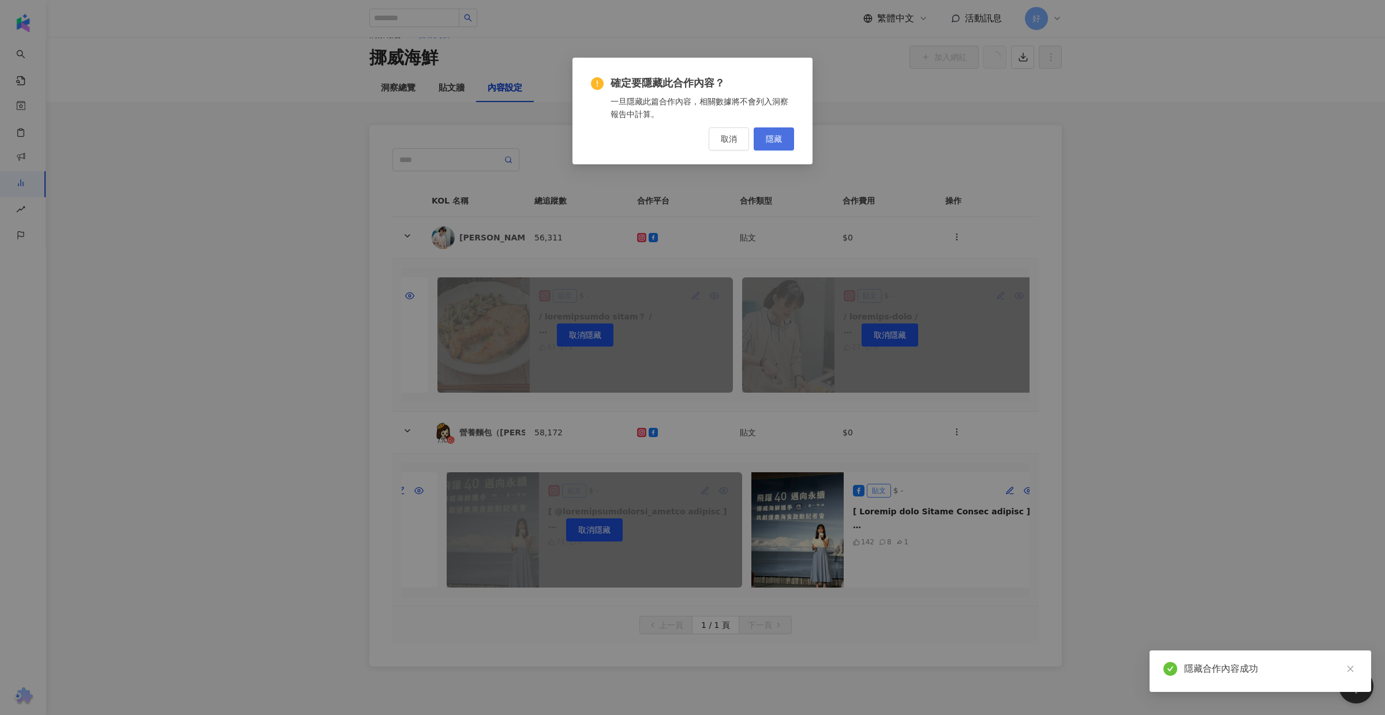
click at [784, 134] on button "隱藏" at bounding box center [774, 139] width 40 height 23
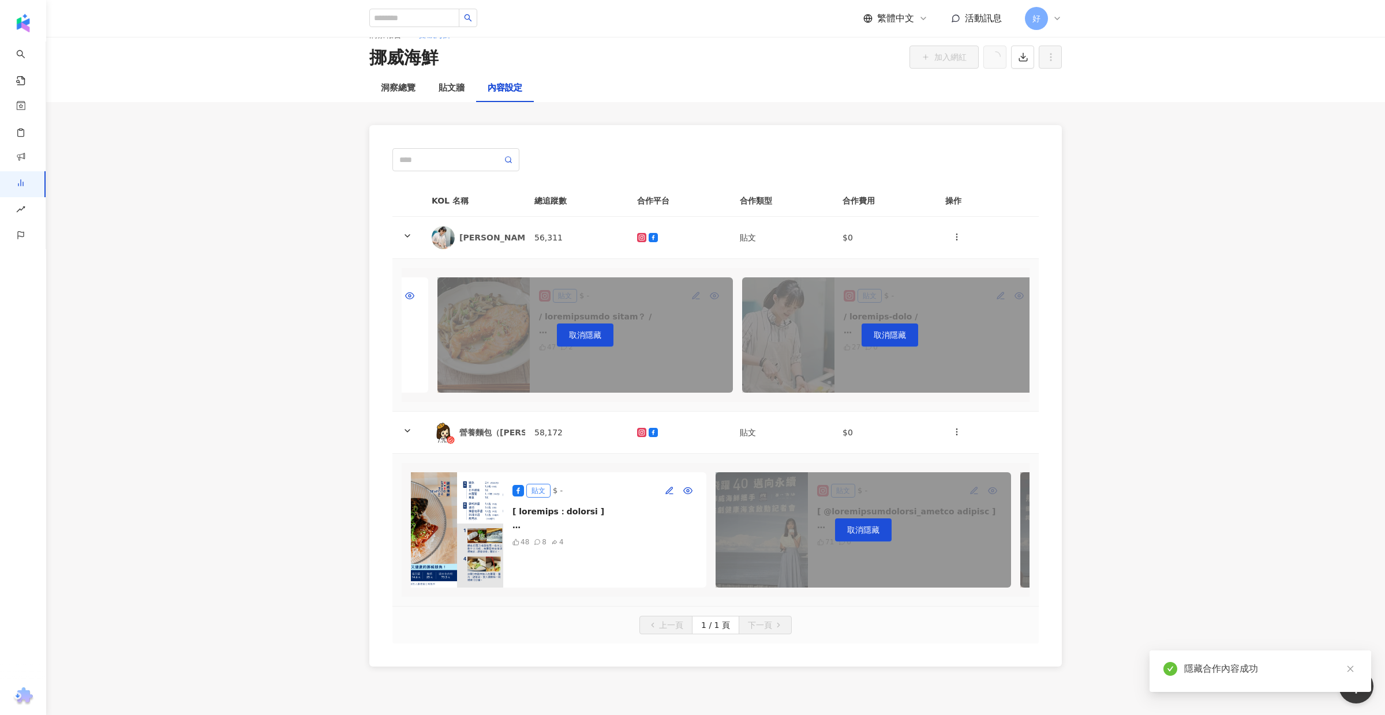
scroll to position [0, 0]
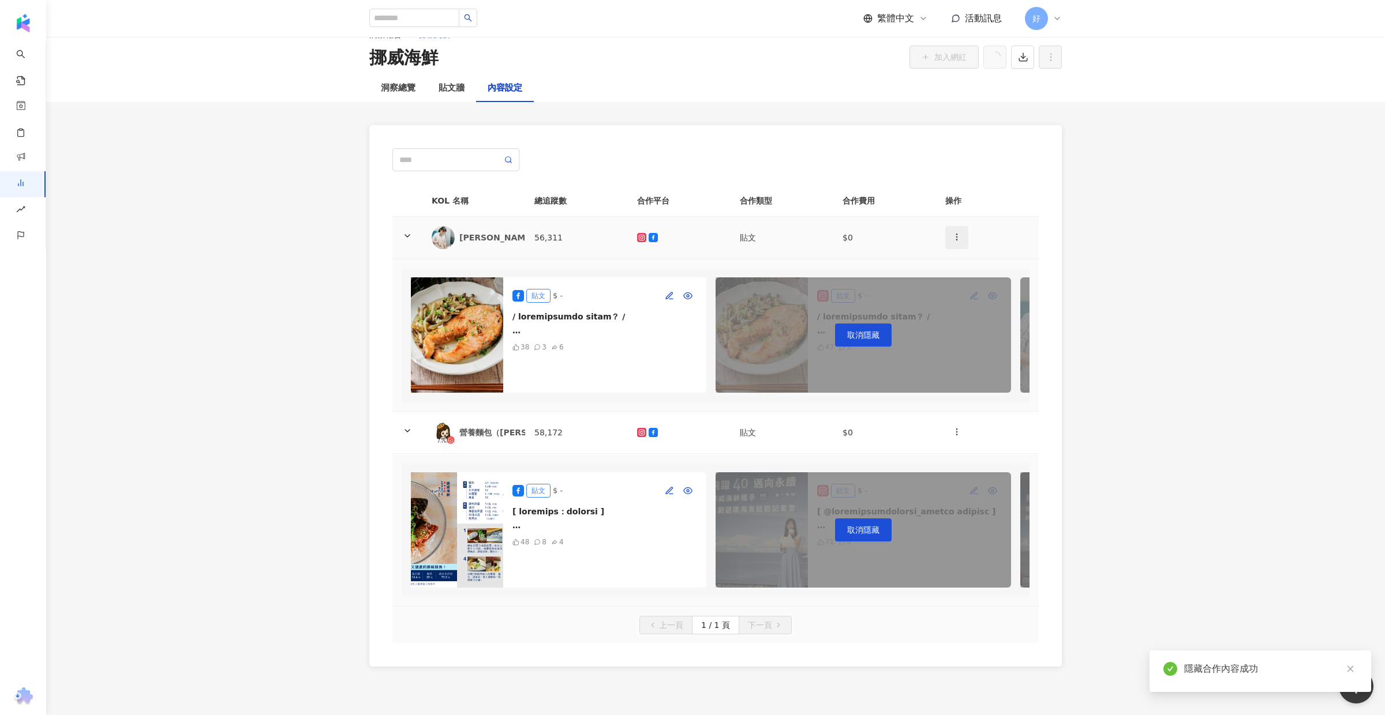
click at [958, 233] on icon "button" at bounding box center [956, 237] width 9 height 9
click at [973, 266] on div "新增內容" at bounding box center [976, 265] width 45 height 13
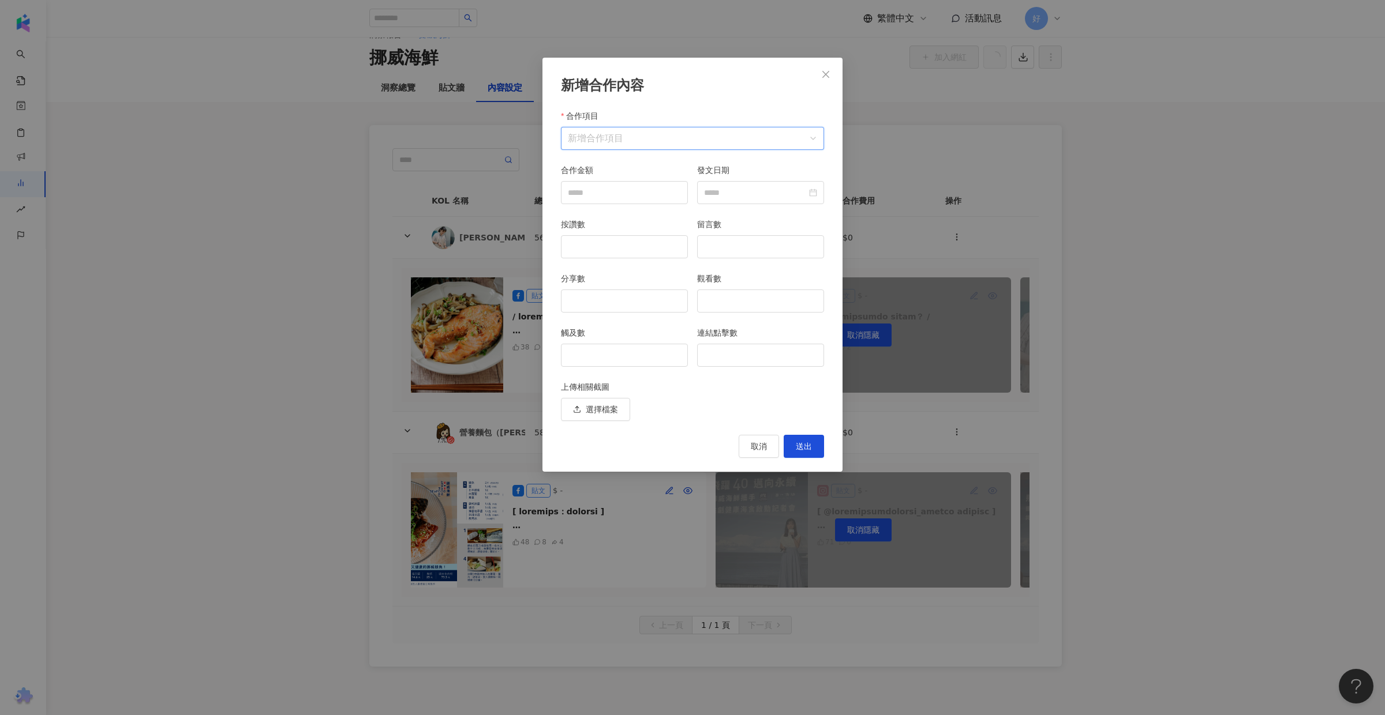
click at [628, 137] on input "合作項目" at bounding box center [692, 139] width 249 height 22
click at [678, 209] on span "素材授權" at bounding box center [668, 212] width 32 height 9
click at [660, 253] on input "按讚數" at bounding box center [624, 247] width 126 height 22
type input "*"
type input "**"
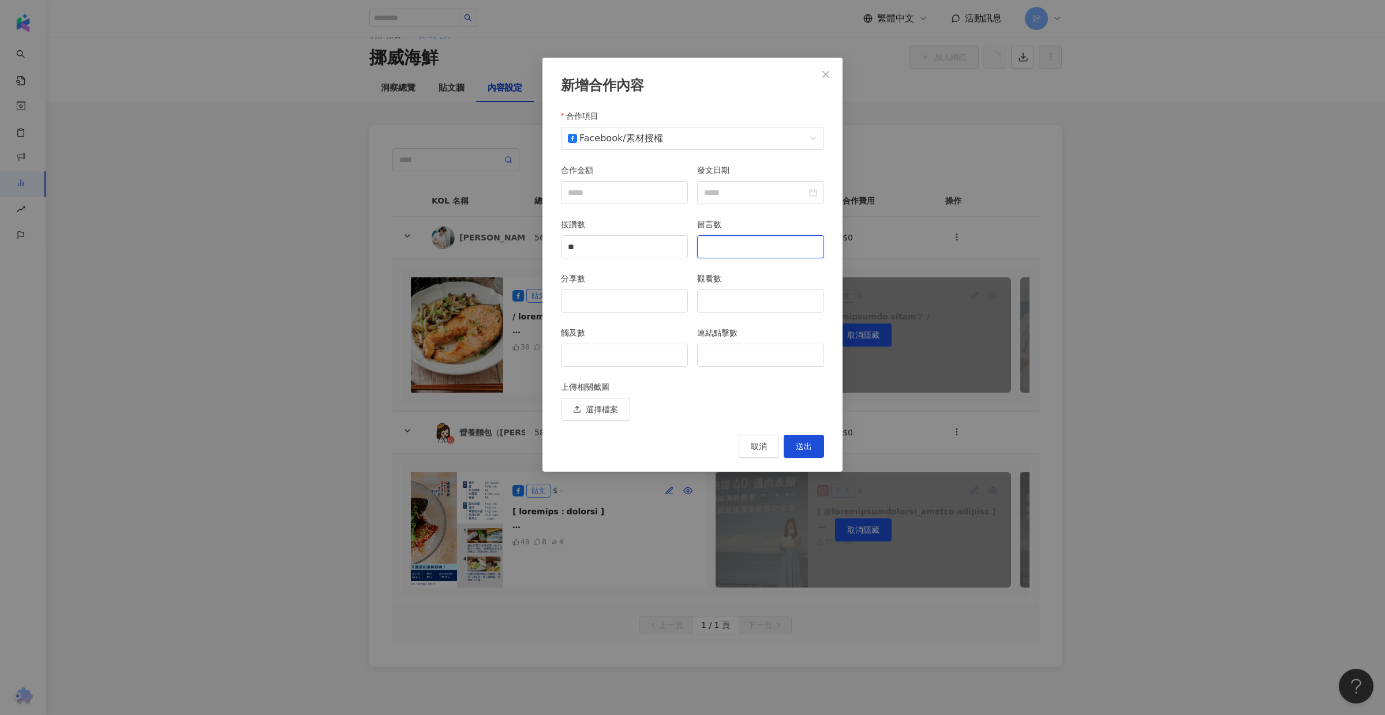
click at [787, 245] on input "留言數" at bounding box center [761, 247] width 126 height 22
type input "*"
click at [621, 302] on input "分享數" at bounding box center [624, 301] width 126 height 22
type input "*"
click at [735, 305] on input "觀看數" at bounding box center [761, 301] width 126 height 22
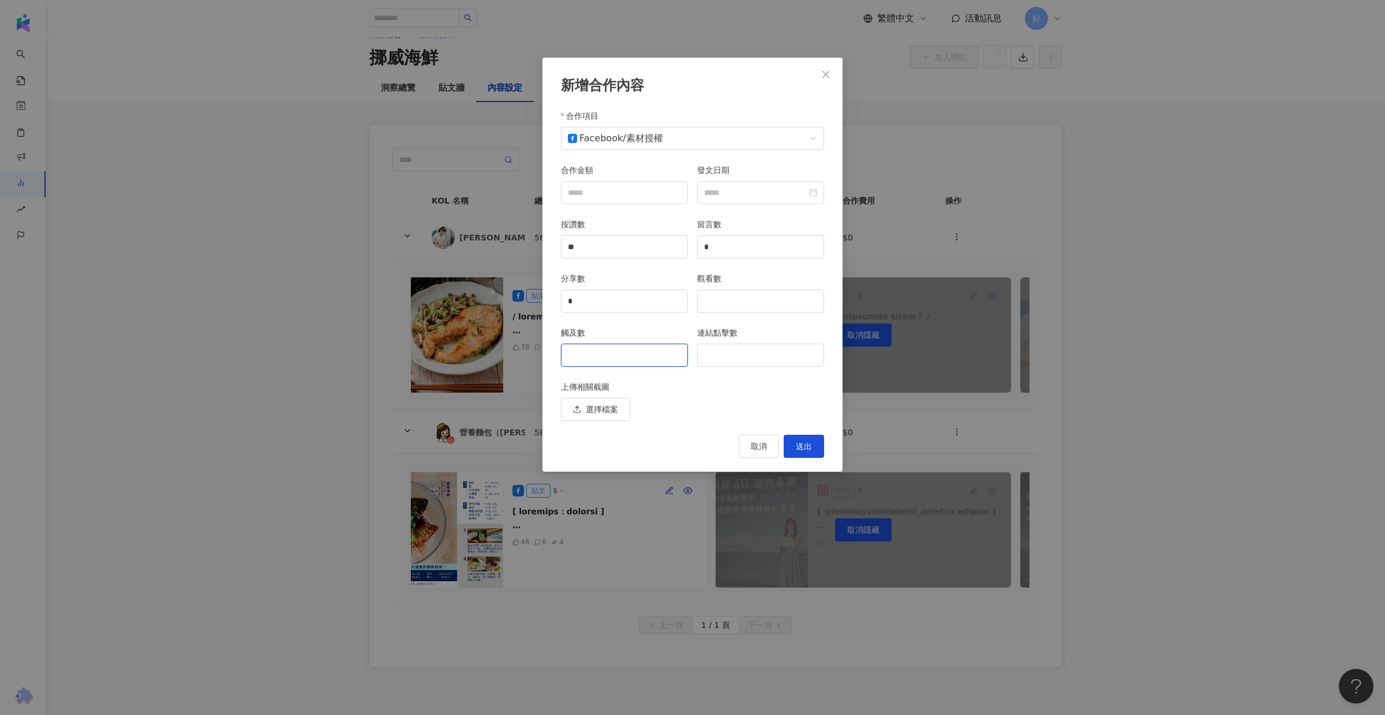
click at [661, 361] on input "觸及數" at bounding box center [624, 355] width 126 height 22
type input "****"
click at [782, 357] on input "連結點擊數" at bounding box center [761, 355] width 126 height 22
click at [610, 408] on span "選擇檔案" at bounding box center [602, 409] width 32 height 9
click at [807, 444] on span "送出" at bounding box center [804, 446] width 16 height 9
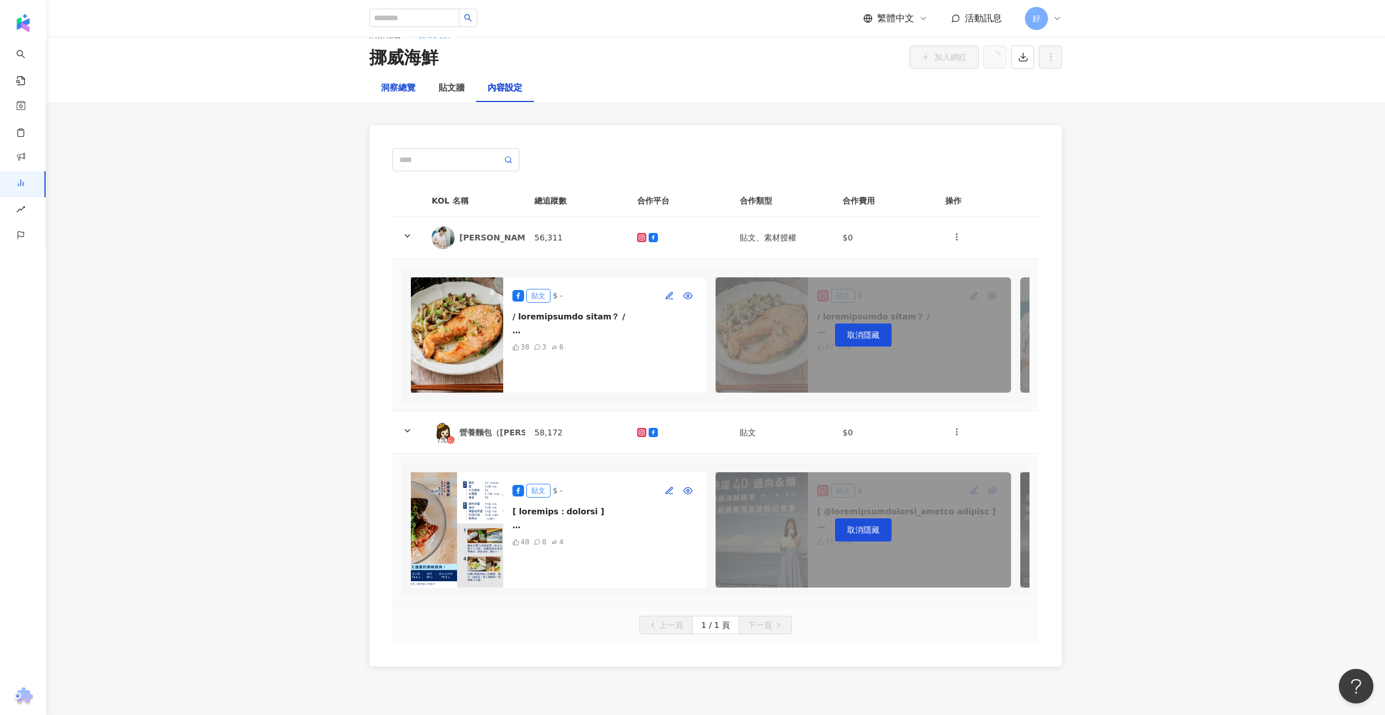
click at [406, 87] on div "洞察總覽" at bounding box center [398, 88] width 35 height 14
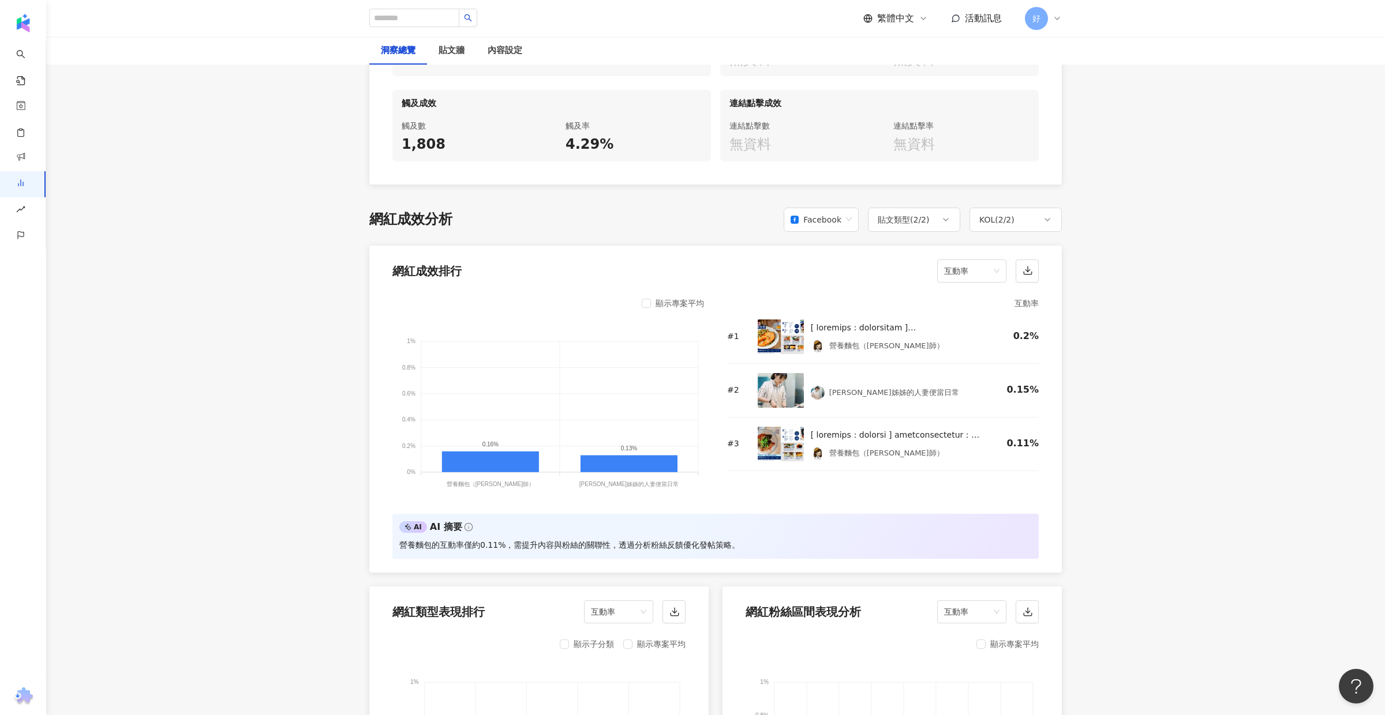
scroll to position [756, 0]
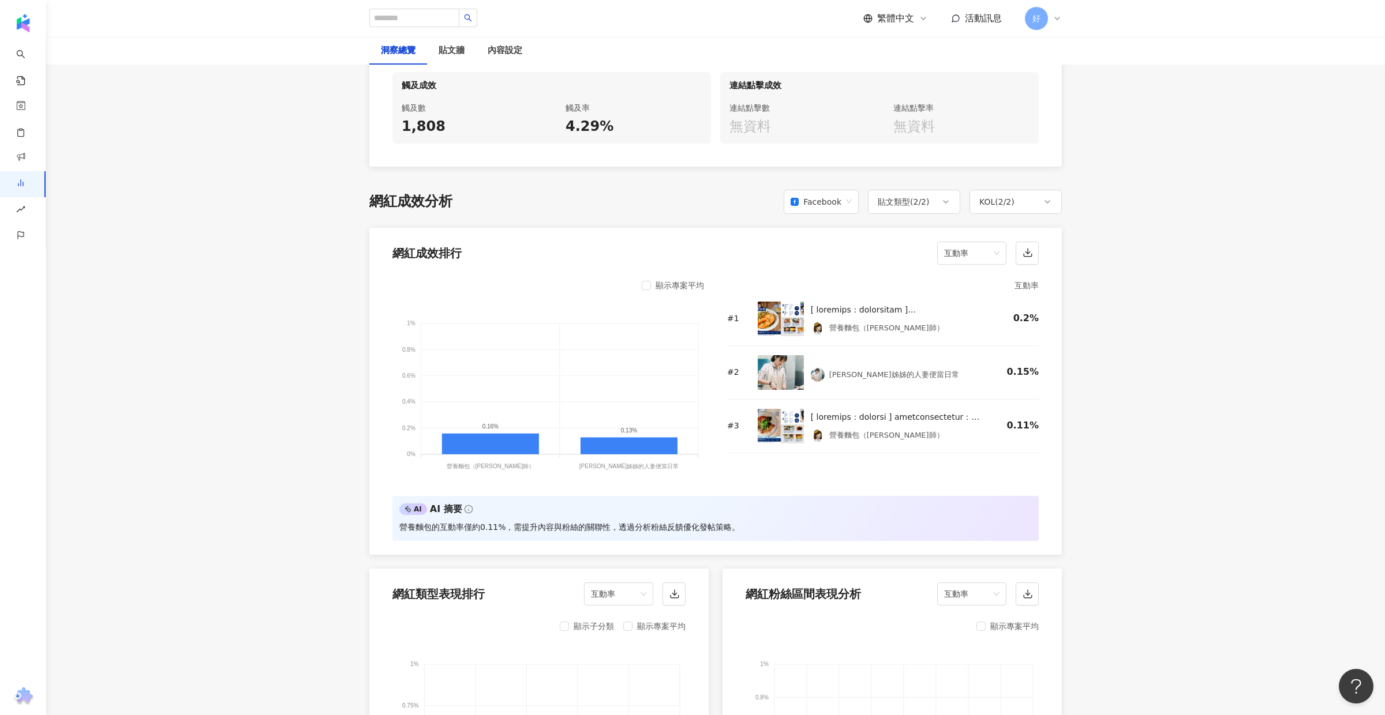
click at [898, 342] on div "# 1 營養麵包（[PERSON_NAME]師） 0.2%" at bounding box center [883, 320] width 312 height 54
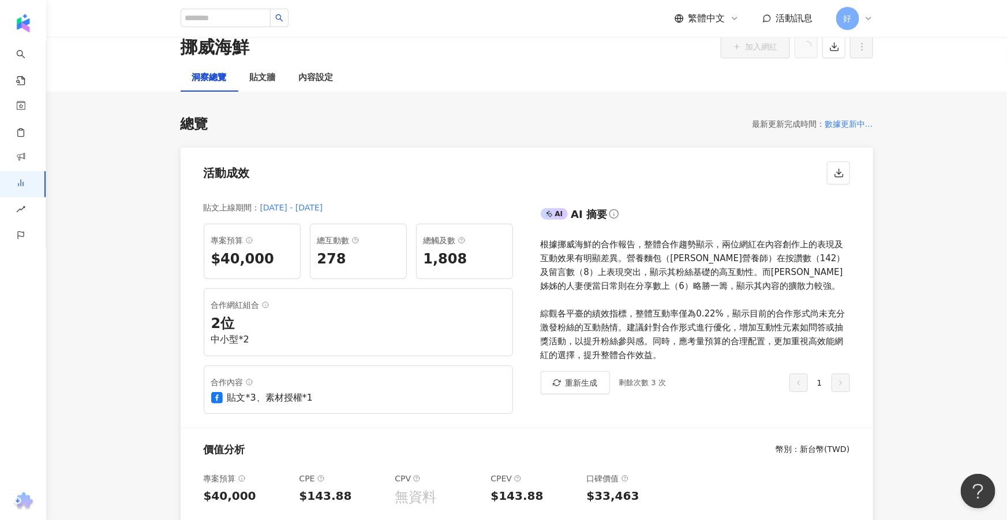
scroll to position [43, 0]
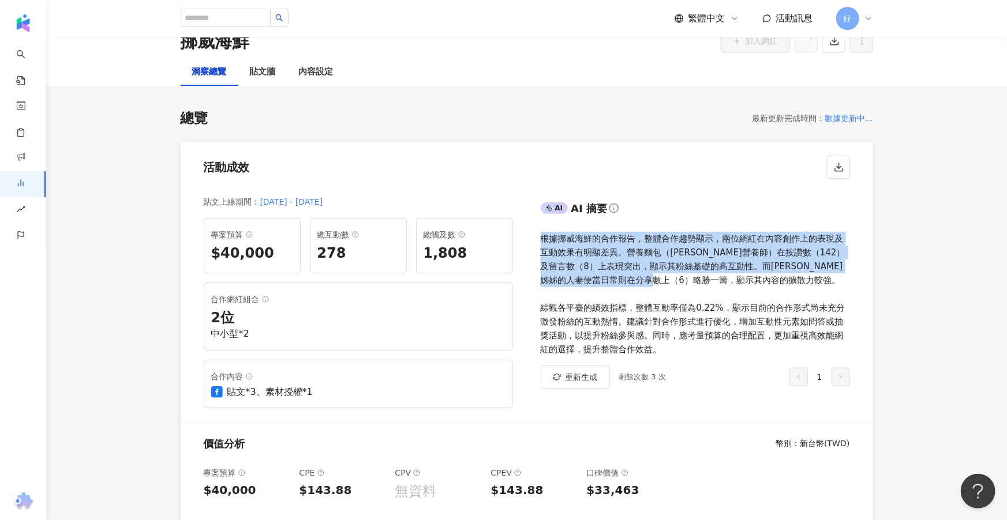
drag, startPoint x: 721, startPoint y: 280, endPoint x: 542, endPoint y: 238, distance: 184.5
click at [542, 238] on div "根據挪威海鮮的合作報告，整體合作趨勢顯示，兩位網紅在內容創作上的表現及互動效果有明顯差異。營養麵包（[PERSON_NAME]營養師）在按讚數（142）及留言…" at bounding box center [695, 294] width 309 height 125
copy div "根據挪威海鮮的合作報告，整體合作趨勢顯示，兩位網紅在內容創作上的表現及互動效果有明顯差異。營養麵包（[PERSON_NAME]營養師）在按讚數（142）及留言…"
click at [691, 268] on div "根據挪威海鮮的合作報告，整體合作趨勢顯示，兩位網紅在內容創作上的表現及互動效果有明顯差異。營養麵包（[PERSON_NAME]營養師）在按讚數（142）及留言…" at bounding box center [695, 294] width 309 height 125
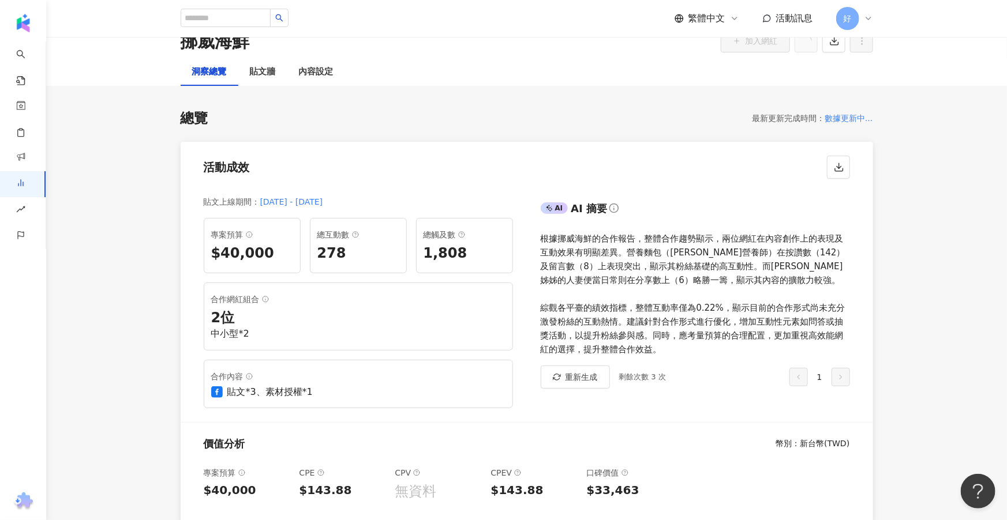
click at [653, 239] on div "根據挪威海鮮的合作報告，整體合作趨勢顯示，兩位網紅在內容創作上的表現及互動效果有明顯差異。營養麵包（[PERSON_NAME]營養師）在按讚數（142）及留言…" at bounding box center [695, 294] width 309 height 125
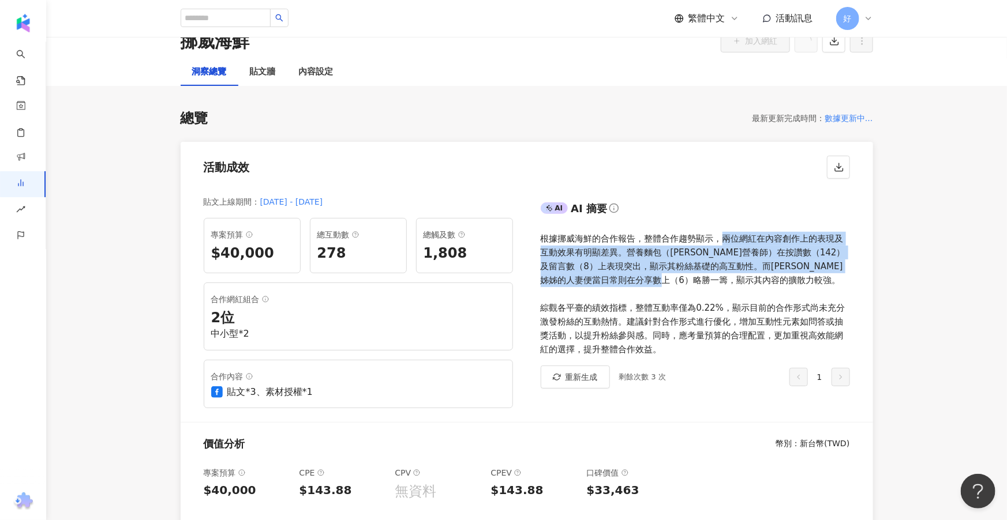
drag, startPoint x: 724, startPoint y: 240, endPoint x: 726, endPoint y: 284, distance: 43.9
click at [726, 284] on div "根據挪威海鮮的合作報告，整體合作趨勢顯示，兩位網紅在內容創作上的表現及互動效果有明顯差異。營養麵包（[PERSON_NAME]營養師）在按讚數（142）及留言…" at bounding box center [695, 294] width 309 height 125
copy div "兩位網紅在內容創作上的表現及互動效果有明顯差異。營養麵包（[PERSON_NAME]營養師）在按讚數（142）及留言數（8）上表現突出，顯示其粉絲基礎的高互動…"
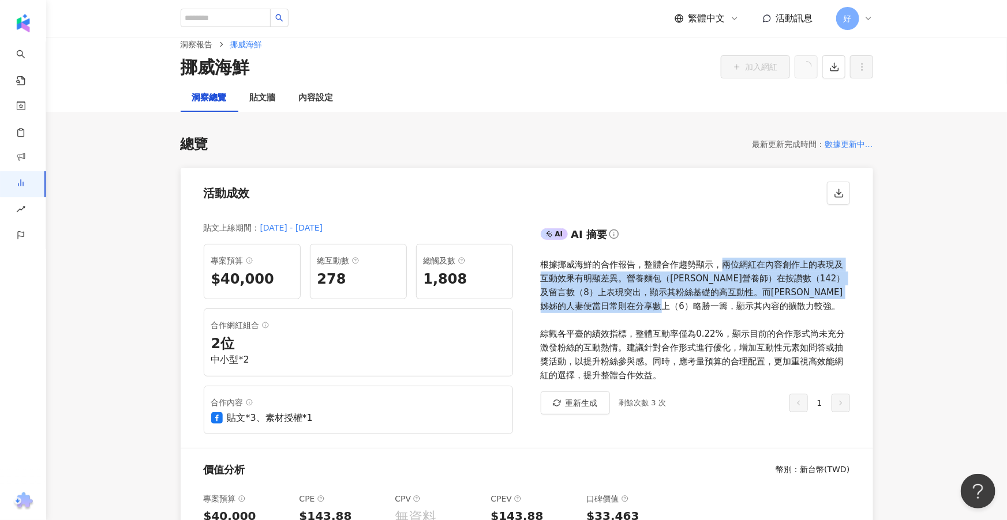
scroll to position [0, 0]
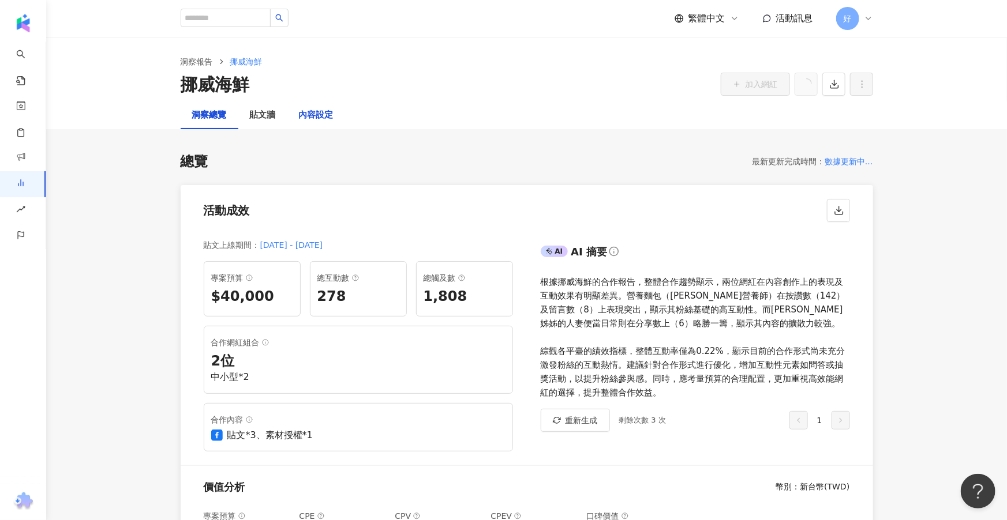
click at [314, 113] on div "內容設定" at bounding box center [316, 115] width 35 height 14
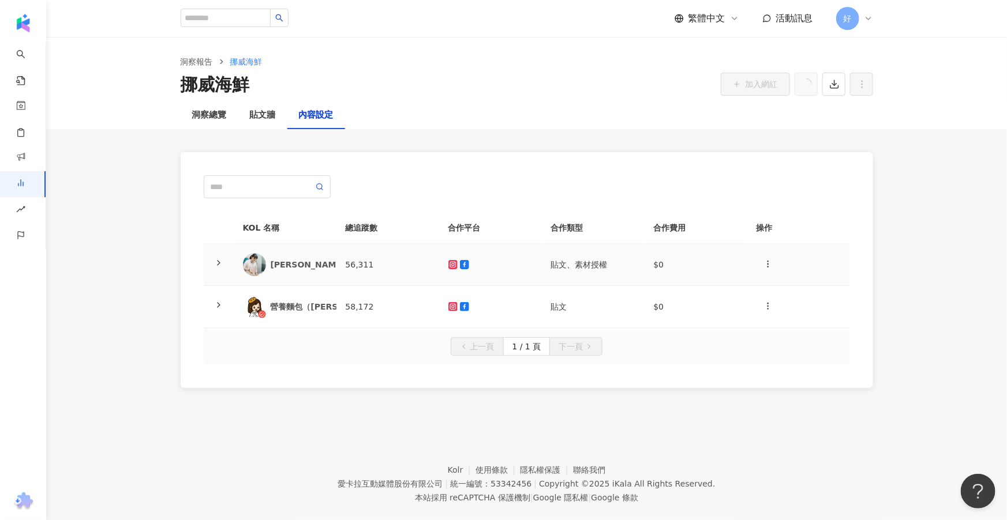
click at [516, 261] on div at bounding box center [490, 264] width 84 height 9
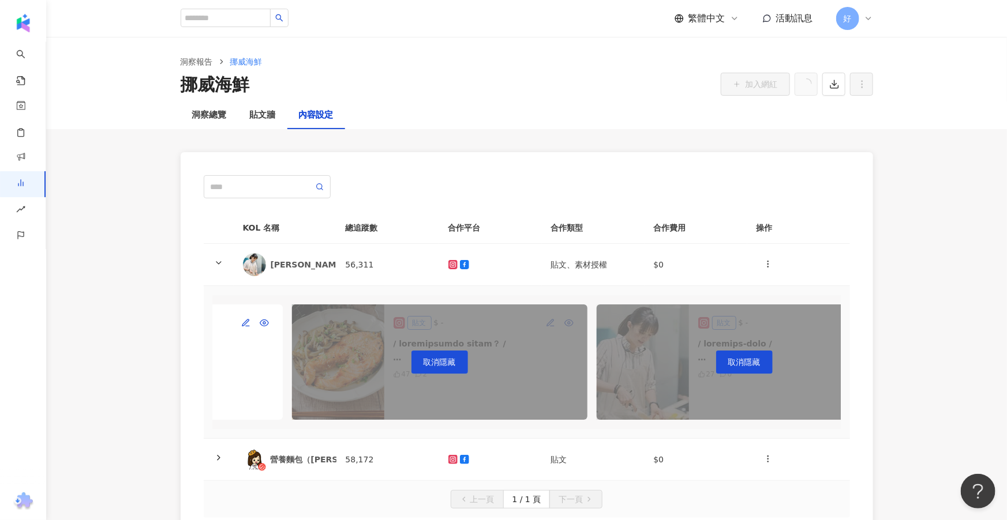
scroll to position [0, 600]
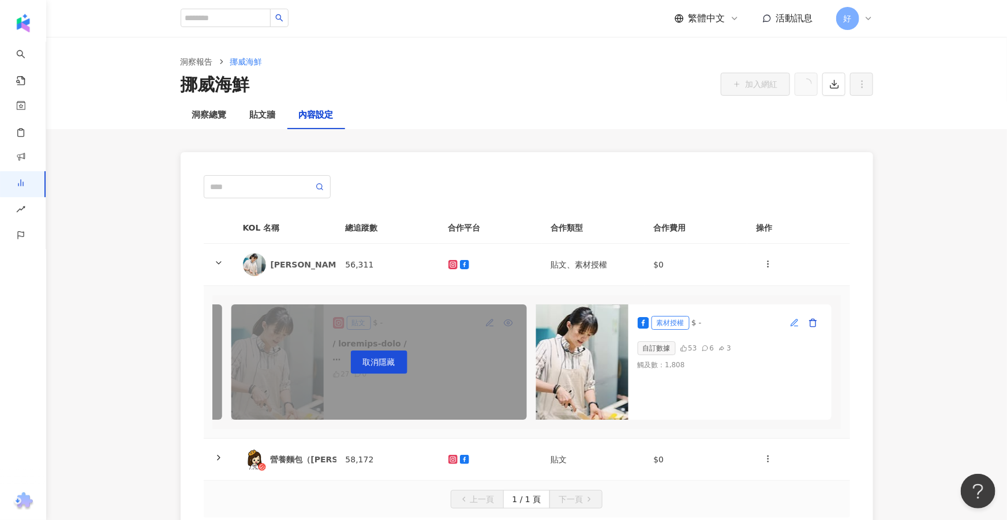
click at [799, 319] on icon "button" at bounding box center [794, 323] width 9 height 9
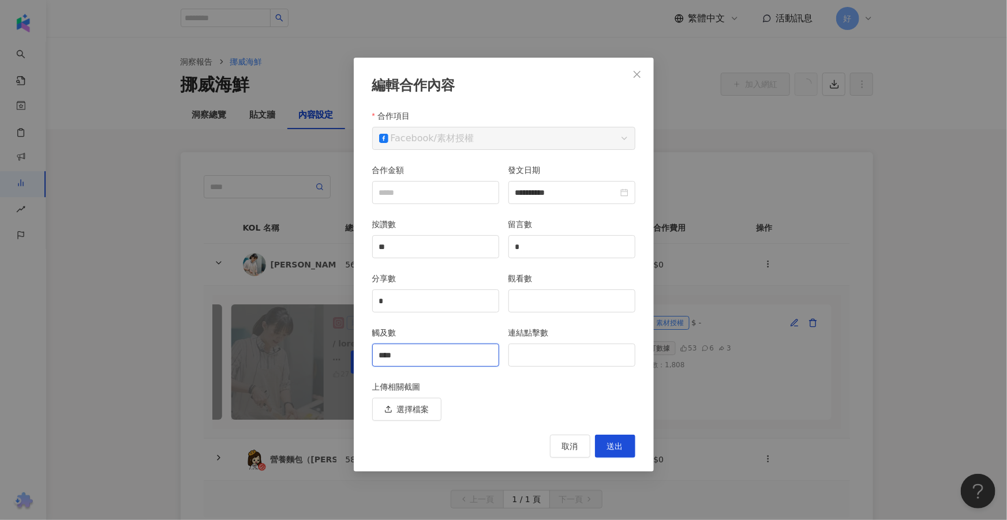
click at [419, 357] on input "****" at bounding box center [436, 355] width 126 height 22
click at [401, 246] on input "**" at bounding box center [436, 247] width 126 height 22
type input "*"
type input "**"
click at [445, 308] on input "*" at bounding box center [436, 301] width 126 height 22
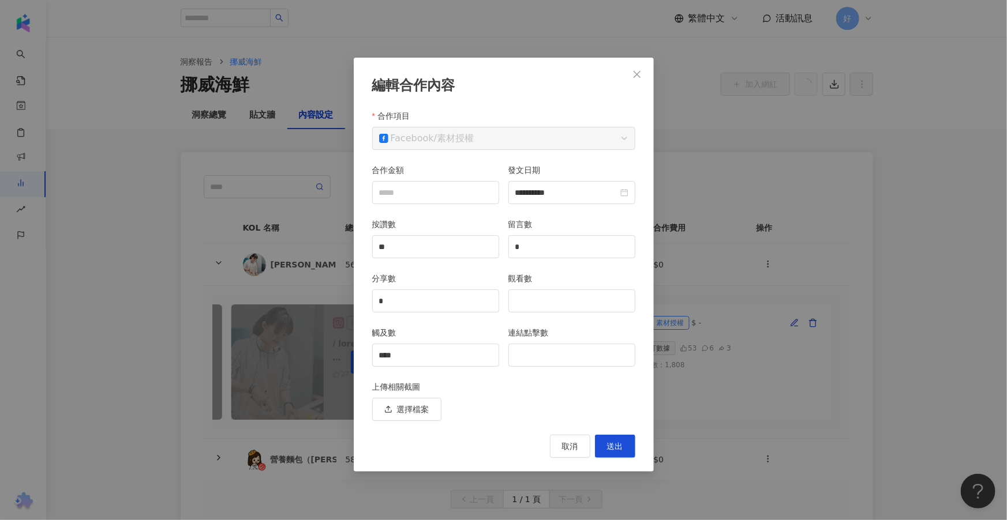
click at [496, 435] on div "取消 送出" at bounding box center [503, 446] width 263 height 23
click at [612, 447] on span "送出" at bounding box center [615, 446] width 16 height 9
type input "**********"
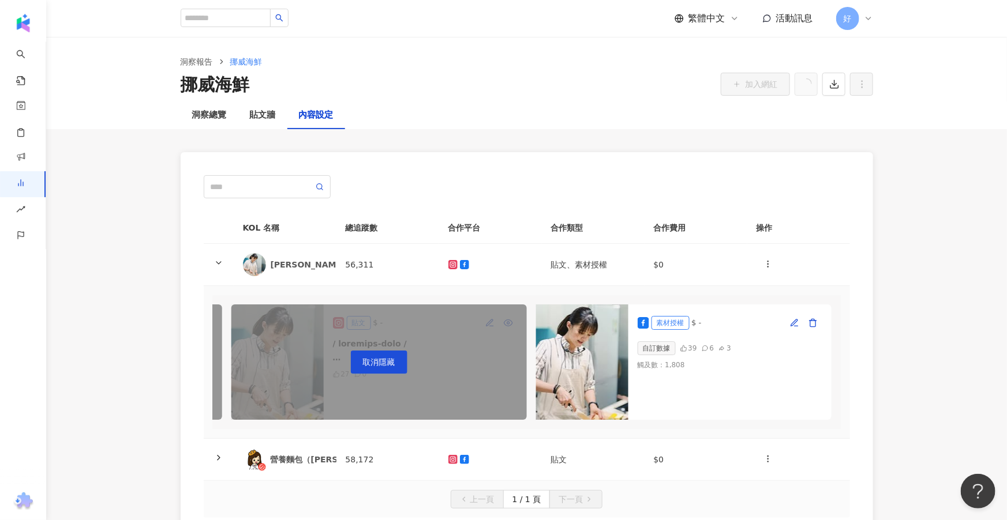
scroll to position [87, 0]
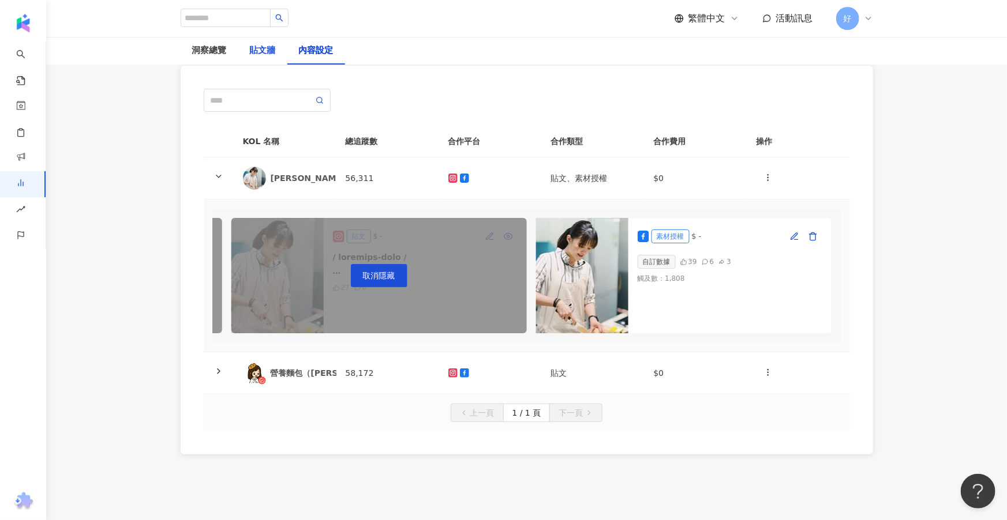
click at [264, 44] on div "貼文牆" at bounding box center [263, 51] width 26 height 14
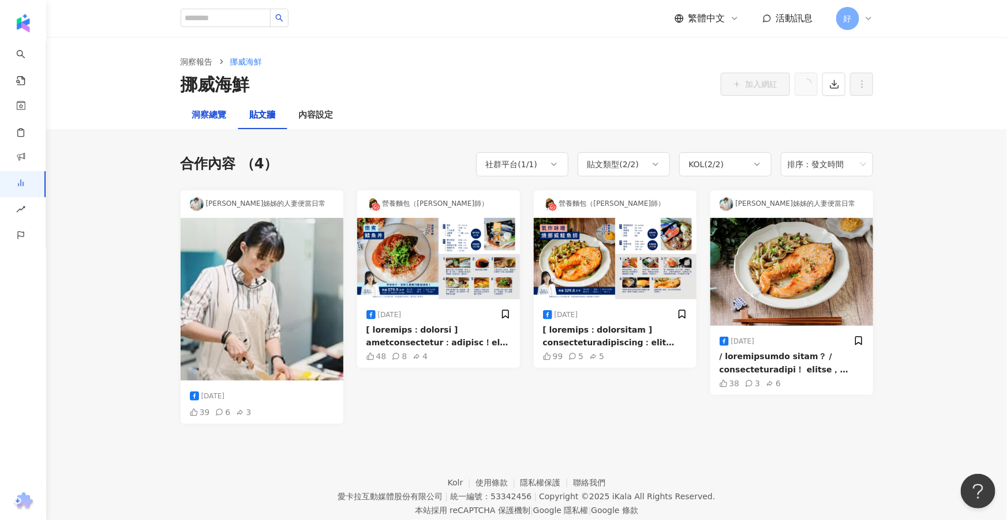
click at [211, 120] on div "洞察總覽" at bounding box center [209, 115] width 35 height 14
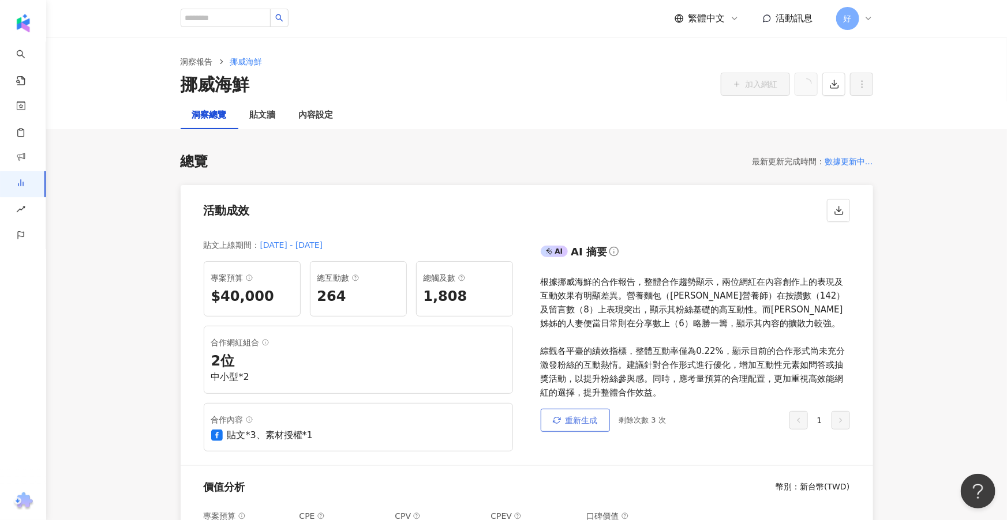
click at [589, 414] on button "重新生成" at bounding box center [575, 420] width 69 height 23
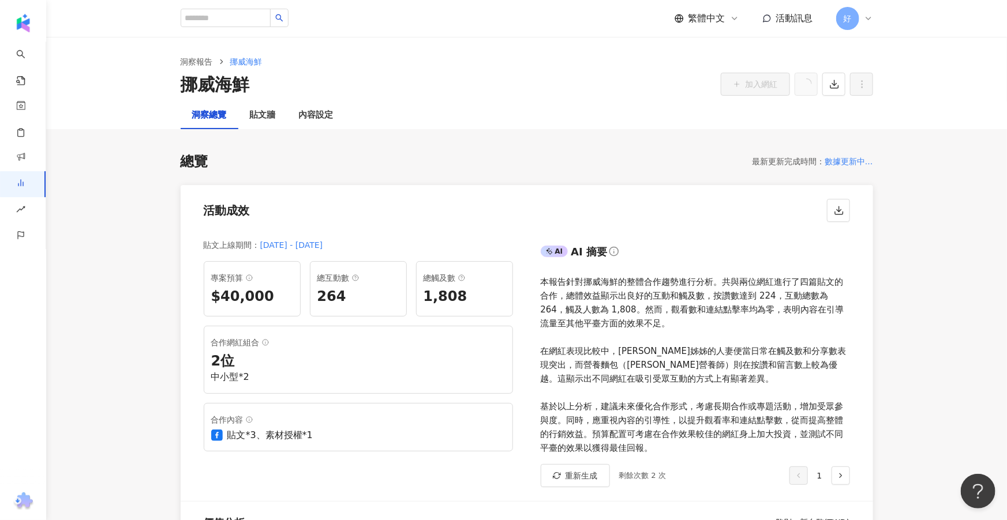
click at [729, 331] on div "本報告針對挪威海鮮的整體合作趨勢進行分析。共與兩位網紅進行了四篇貼文的合作，總體效益顯示出良好的互動和觸及數，按讚數達到 224，互動總數為 264，觸及人數…" at bounding box center [695, 365] width 309 height 180
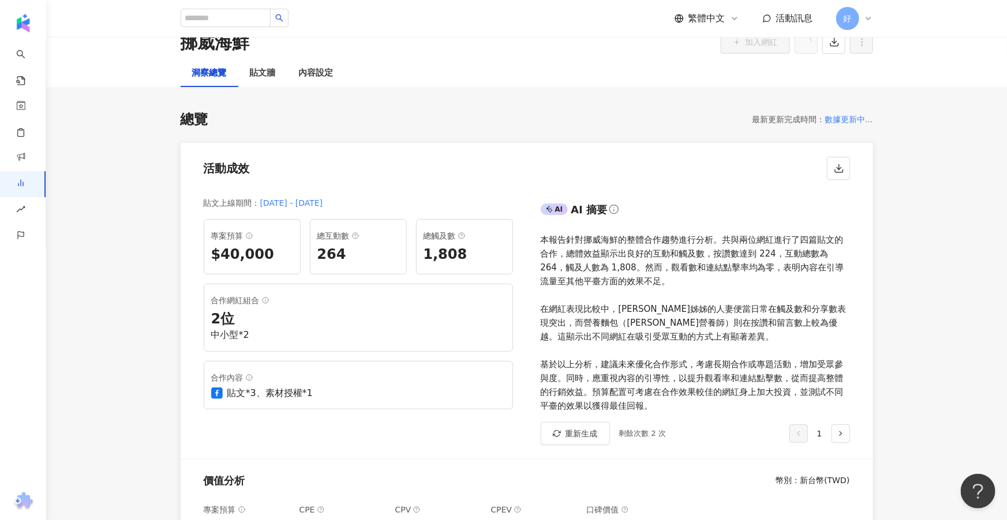
scroll to position [43, 0]
